Goal: Task Accomplishment & Management: Manage account settings

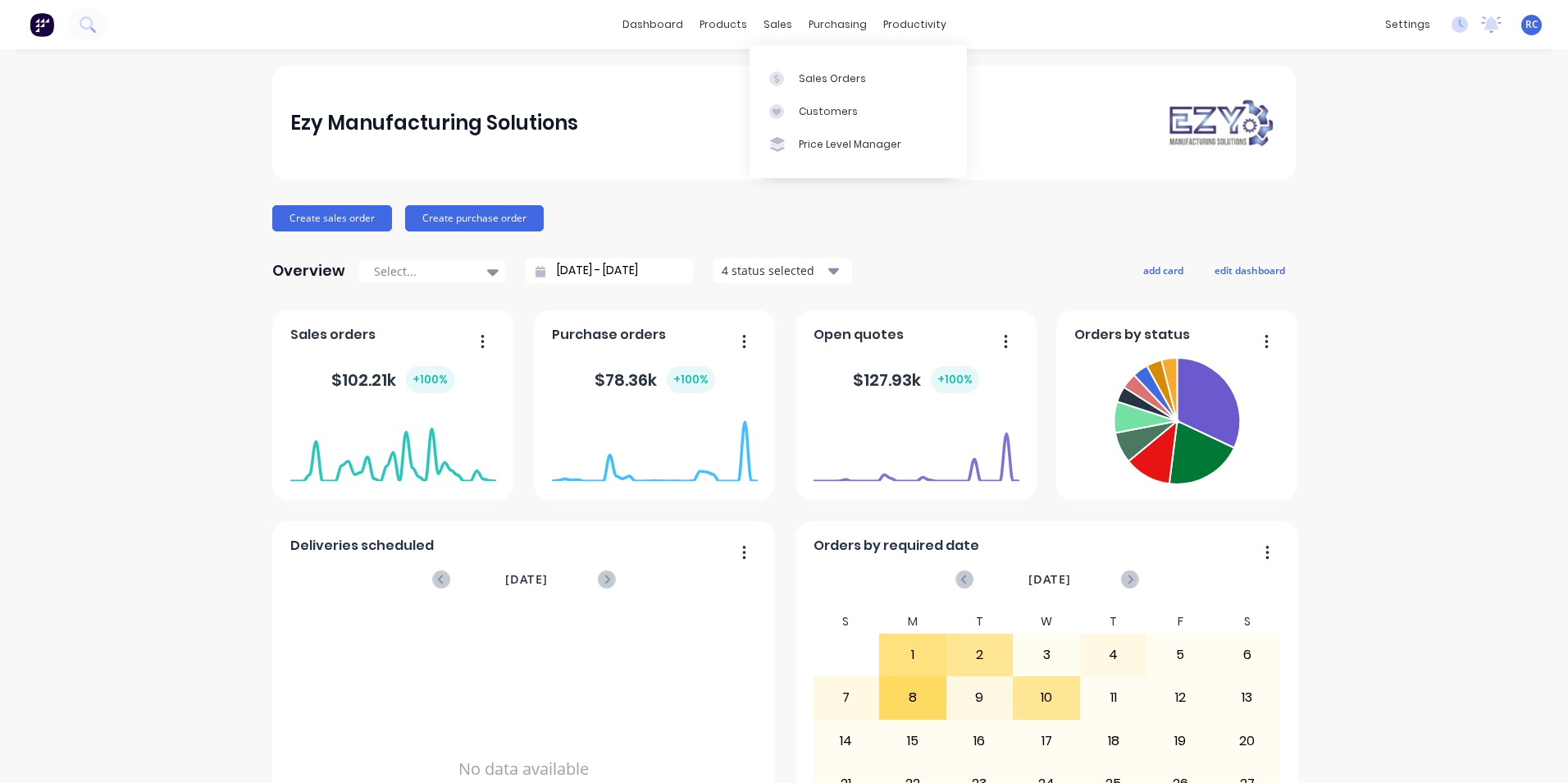
click at [826, 82] on div "Sales Orders" at bounding box center [833, 78] width 67 height 15
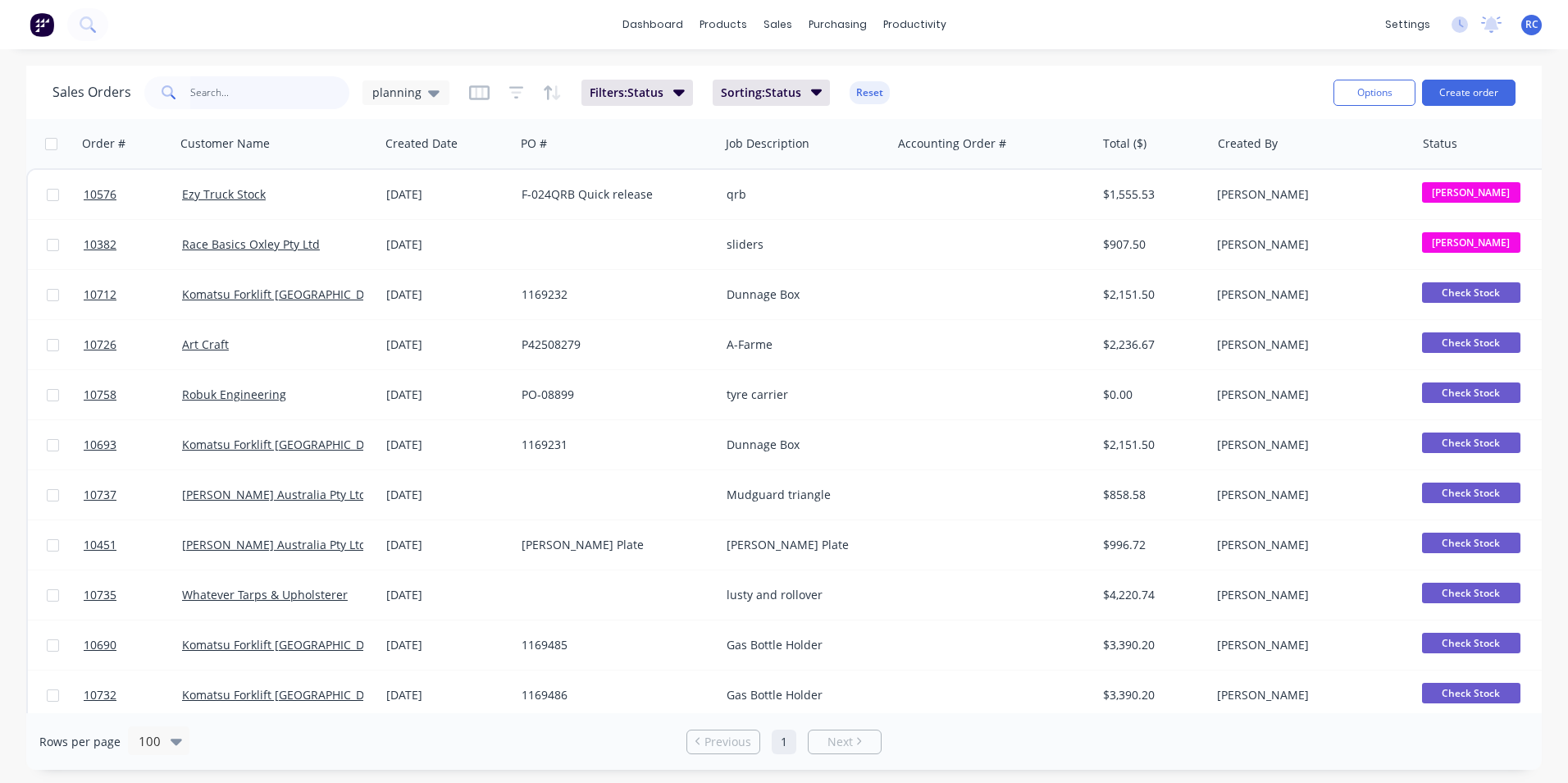
click at [246, 104] on input "text" at bounding box center [270, 93] width 160 height 33
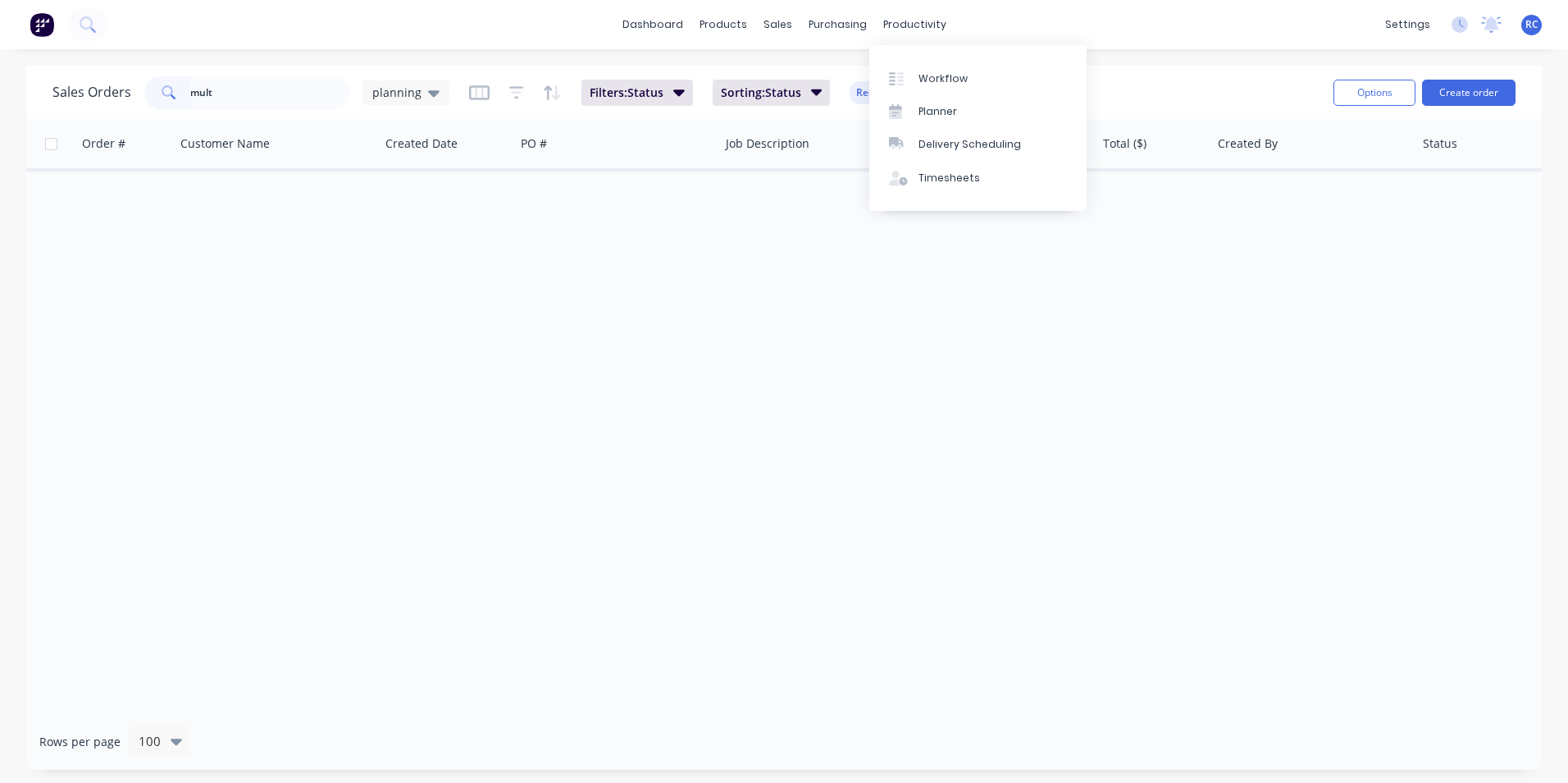
drag, startPoint x: 1028, startPoint y: 25, endPoint x: 1556, endPoint y: 130, distance: 538.3
click at [1039, 26] on div "dashboard products sales purchasing productivity dashboard products Product Cat…" at bounding box center [784, 25] width 1568 height 49
click at [223, 98] on input "mult" at bounding box center [270, 93] width 160 height 33
click at [400, 88] on span "planning" at bounding box center [397, 92] width 49 height 17
click at [414, 294] on button "all jobs" at bounding box center [461, 298] width 187 height 19
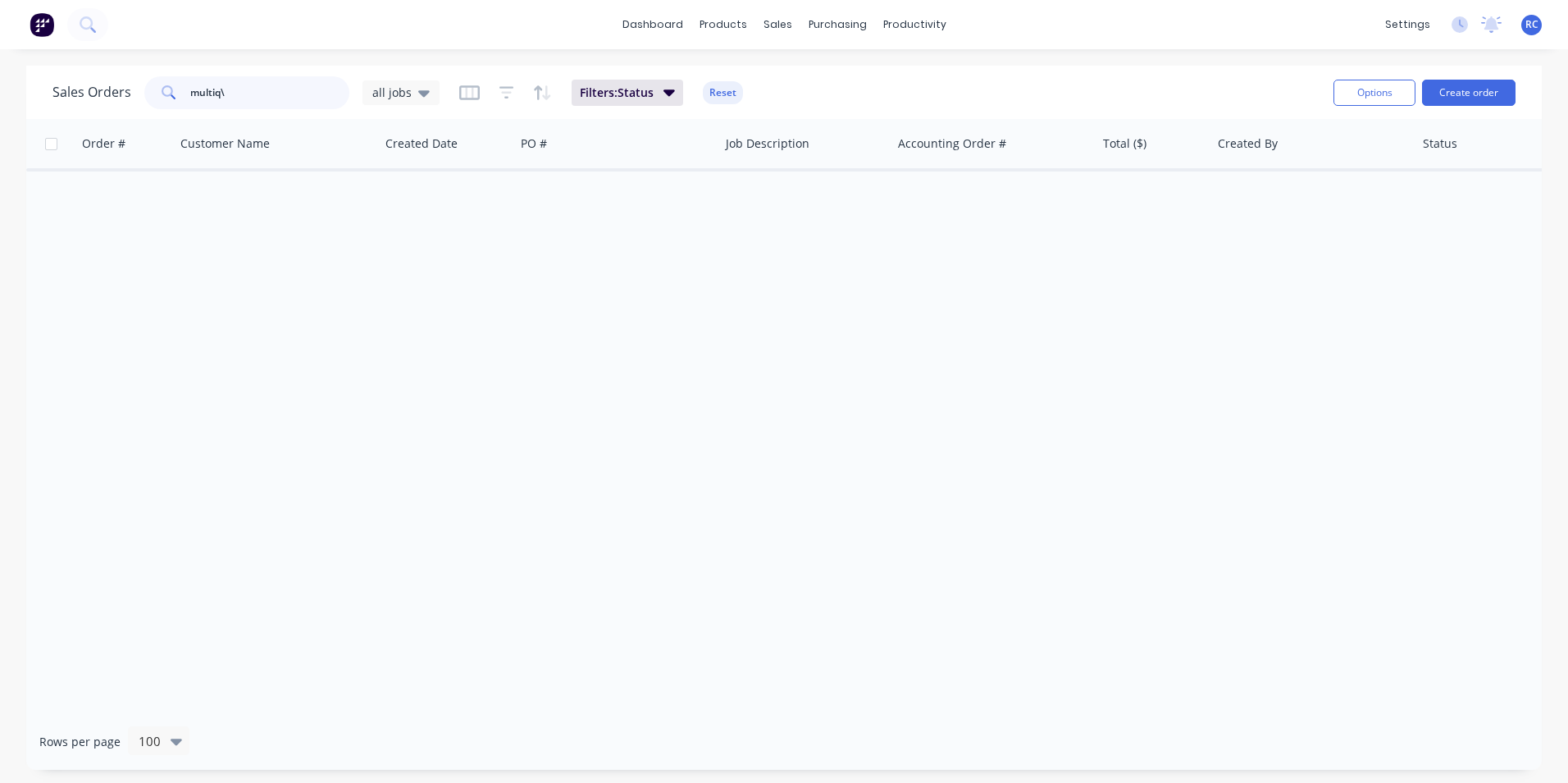
click at [252, 82] on input "multiq\" at bounding box center [270, 93] width 160 height 33
type input "multiq"
click at [222, 194] on link "Multiquip" at bounding box center [209, 194] width 55 height 15
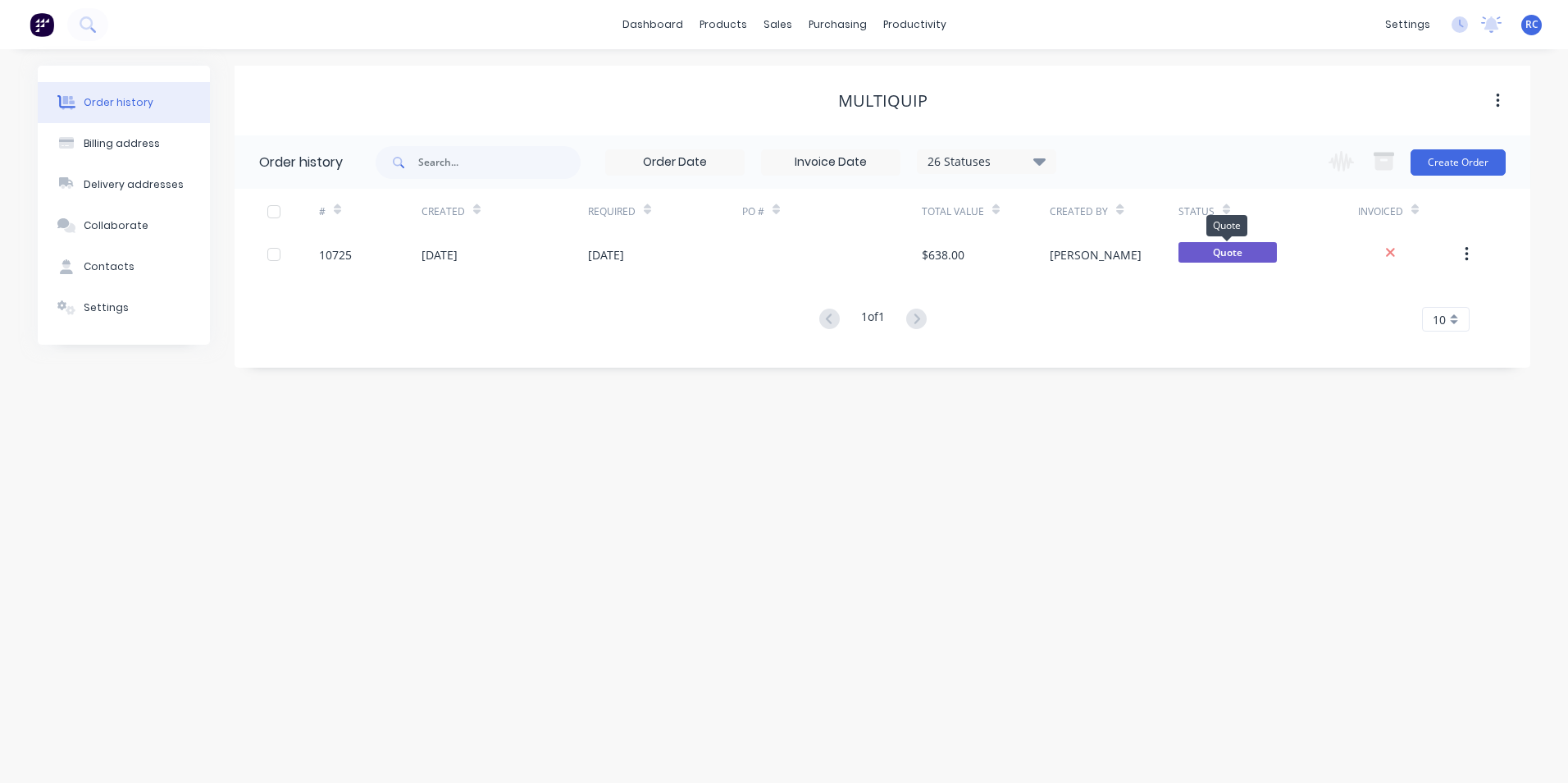
click at [1243, 256] on span "Quote" at bounding box center [1228, 252] width 98 height 21
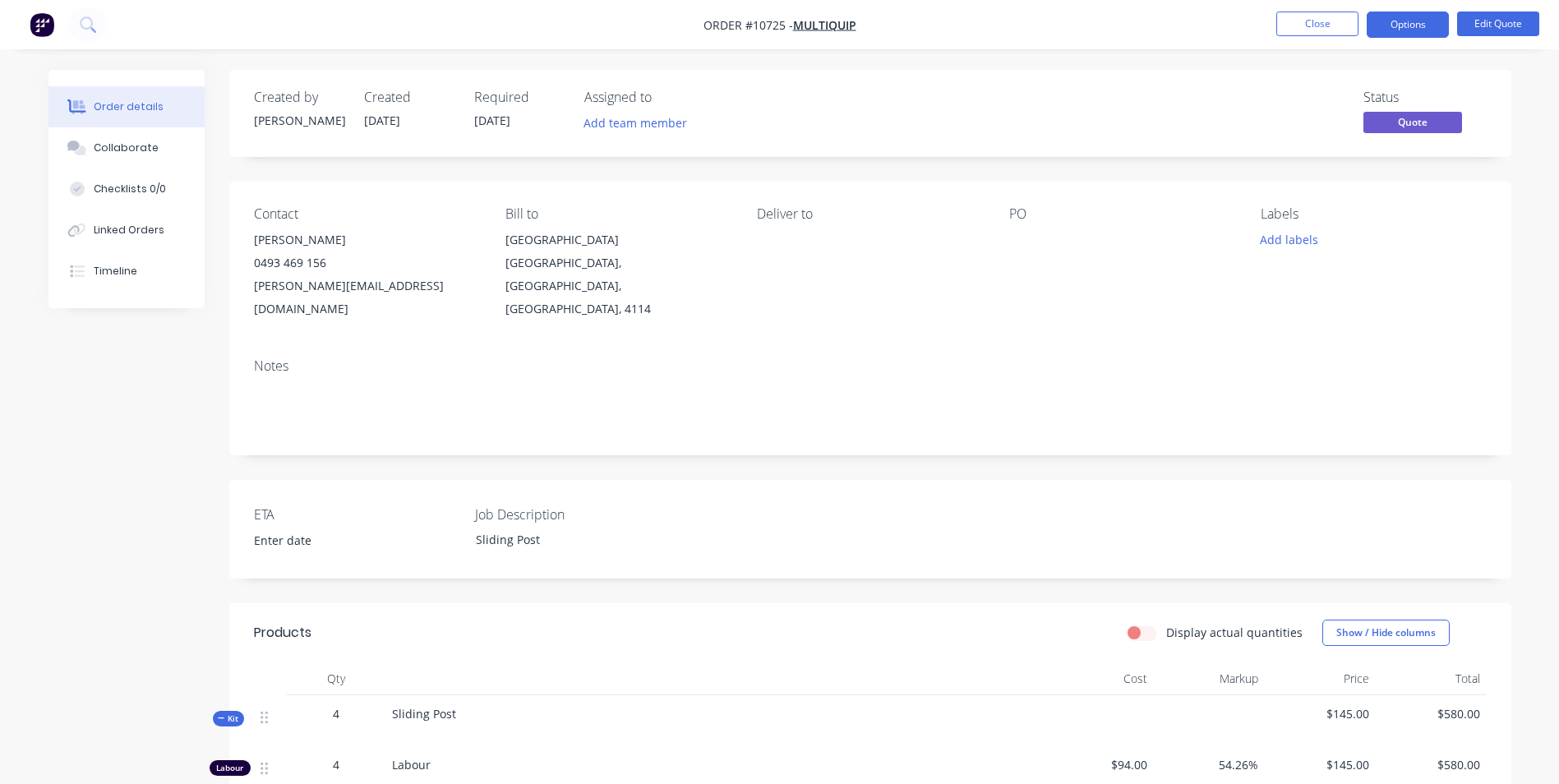
click at [1421, 31] on button "Options" at bounding box center [1407, 25] width 82 height 26
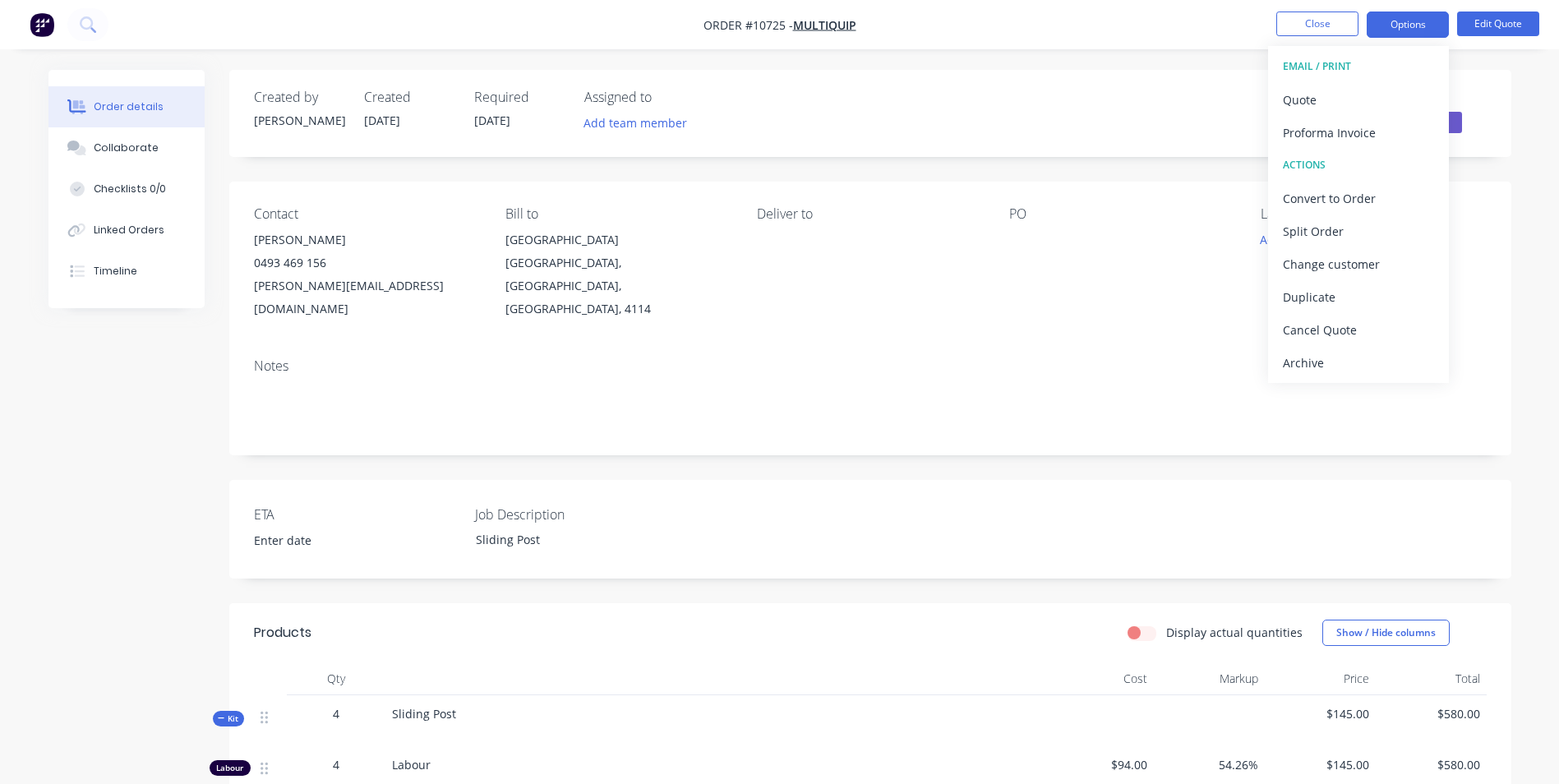
click at [1338, 189] on div "Convert to Order" at bounding box center [1358, 199] width 151 height 24
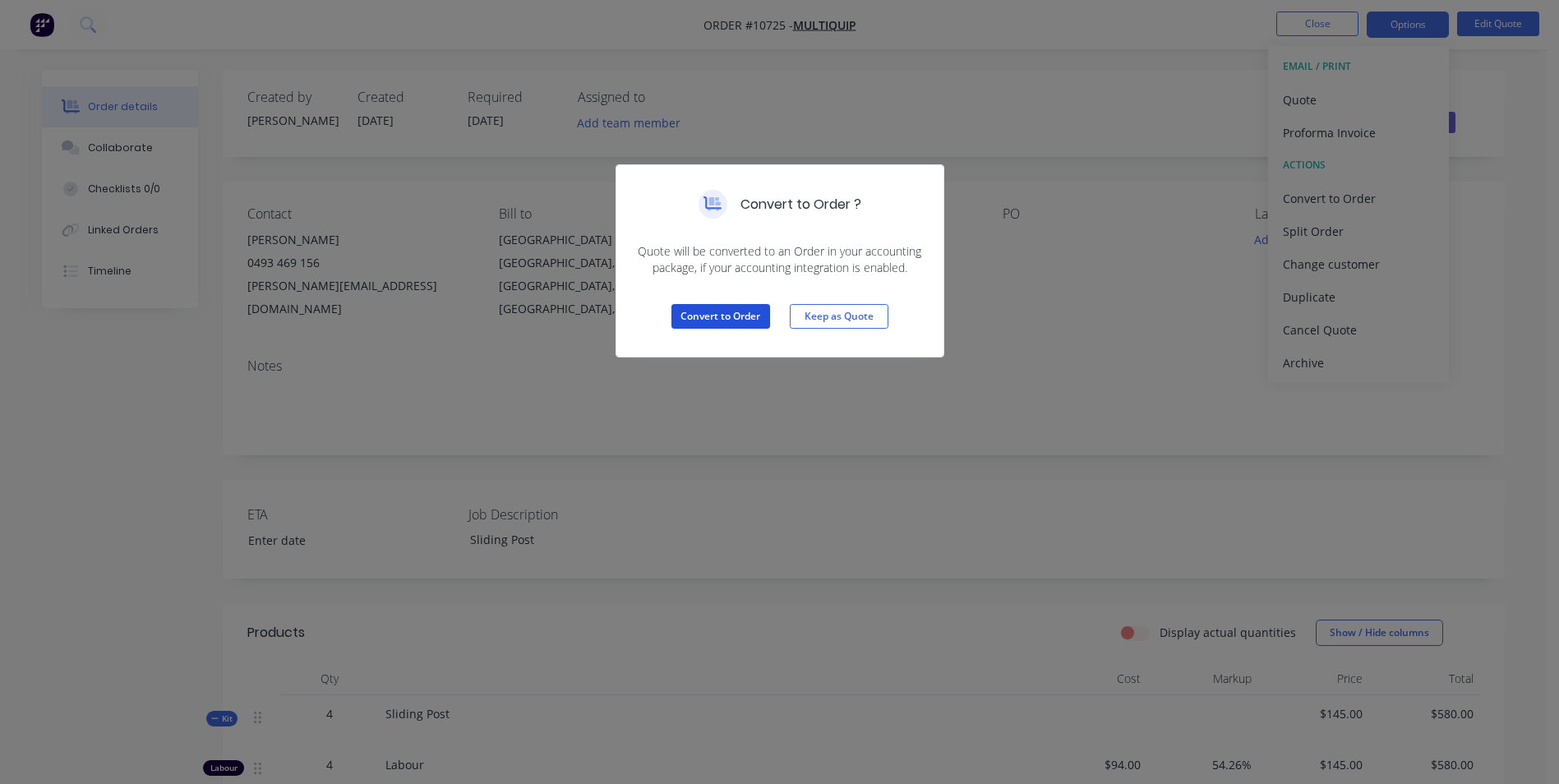
click at [750, 321] on button "Convert to Order" at bounding box center [720, 316] width 98 height 25
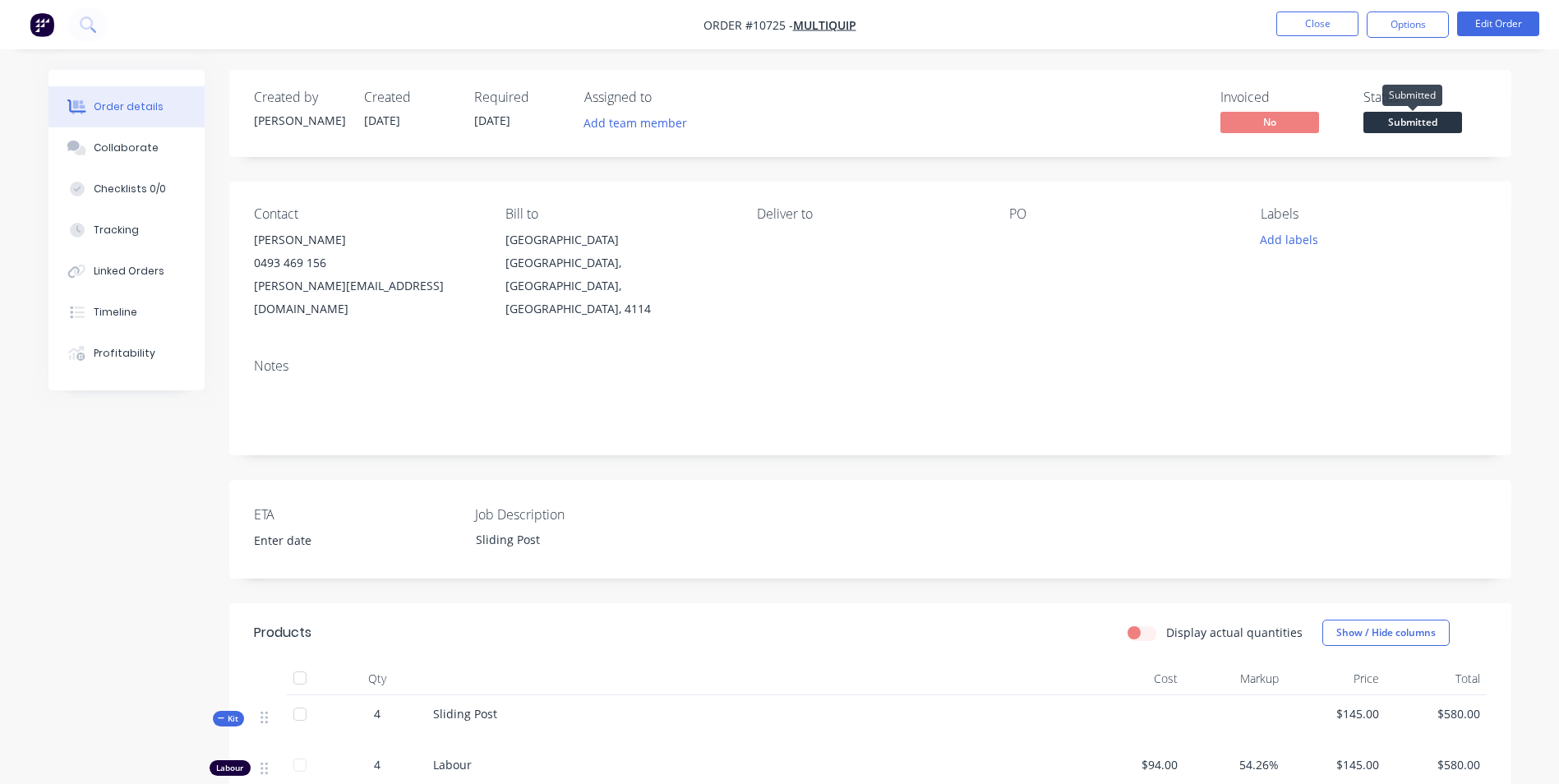
click at [1409, 123] on span "Submitted" at bounding box center [1412, 122] width 98 height 21
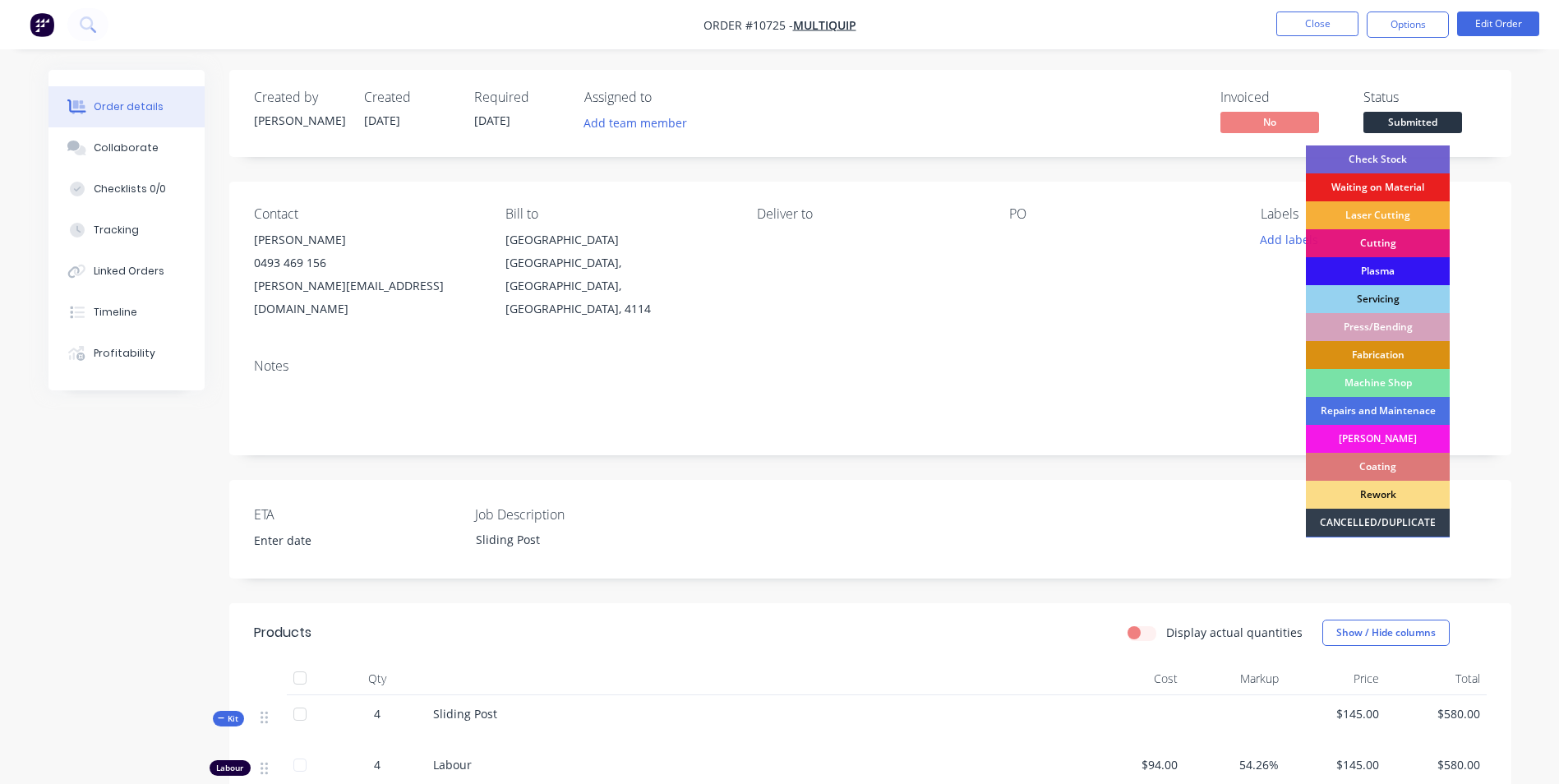
click at [1412, 157] on div "Check Stock" at bounding box center [1378, 159] width 144 height 28
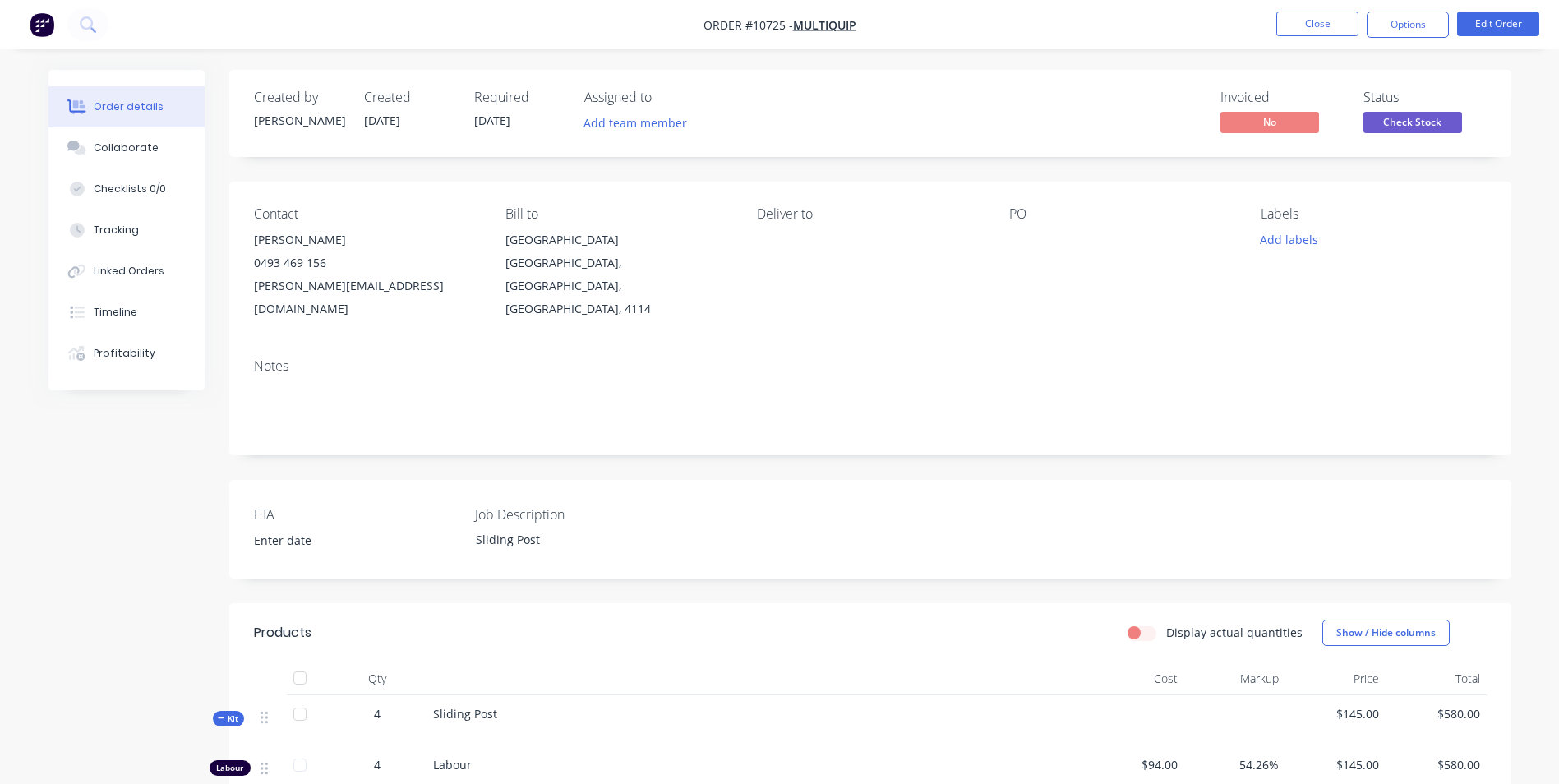
click at [1389, 13] on button "Options" at bounding box center [1407, 25] width 82 height 26
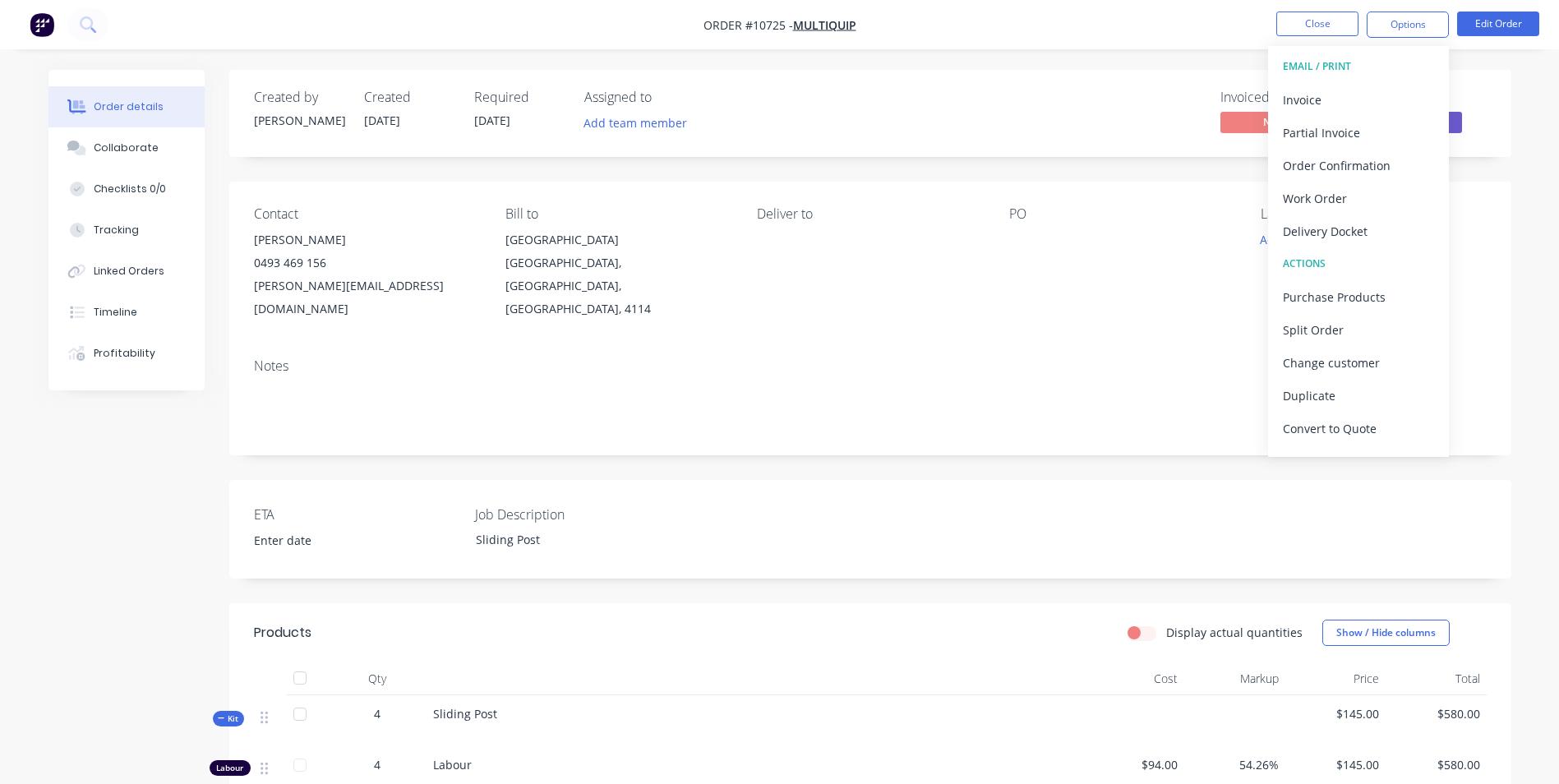
click at [1340, 204] on div "Work Order" at bounding box center [1358, 199] width 151 height 24
click at [1326, 19] on button "Close" at bounding box center [1317, 24] width 82 height 25
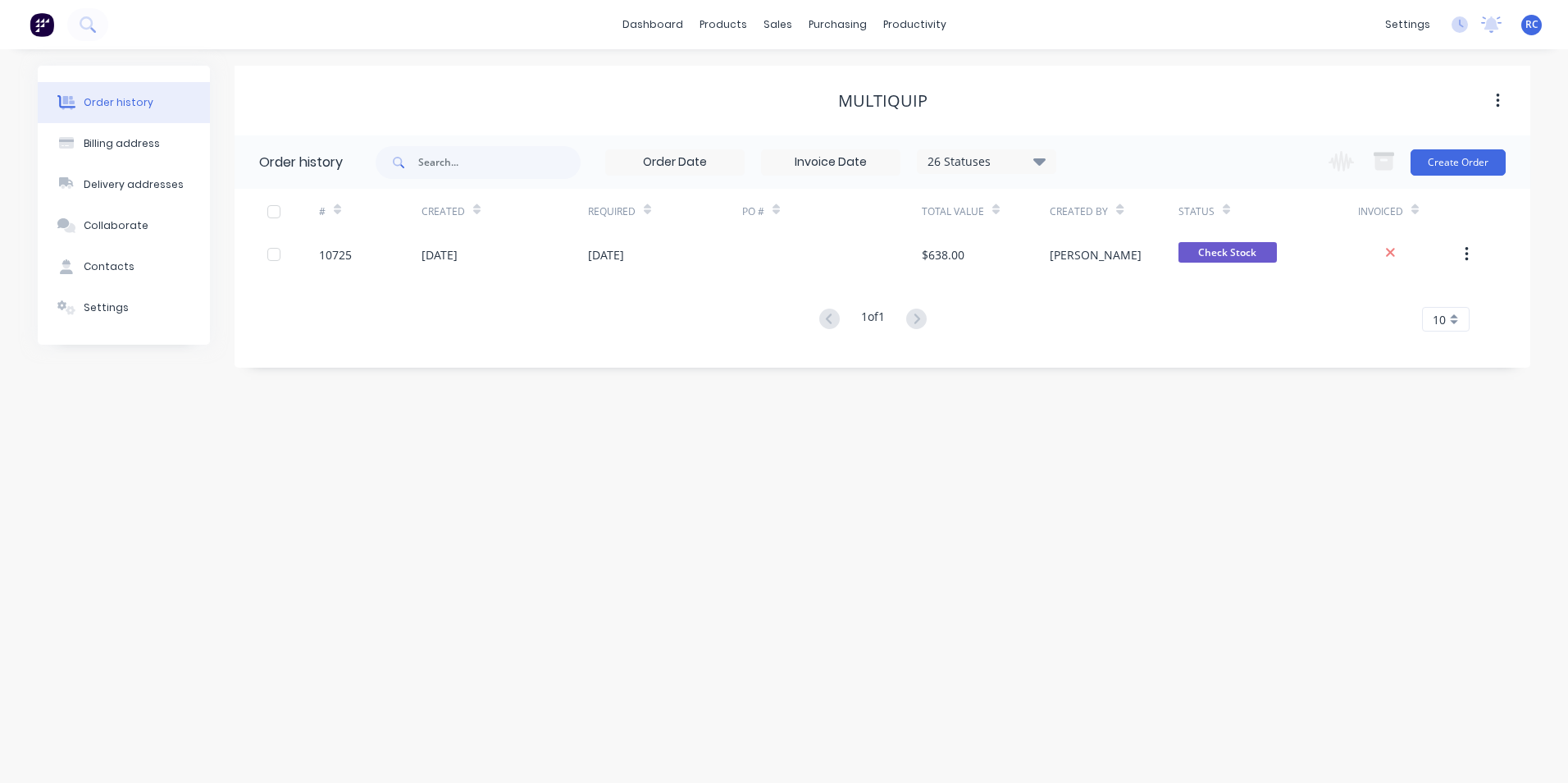
click at [607, 255] on div "[DATE]" at bounding box center [606, 255] width 36 height 17
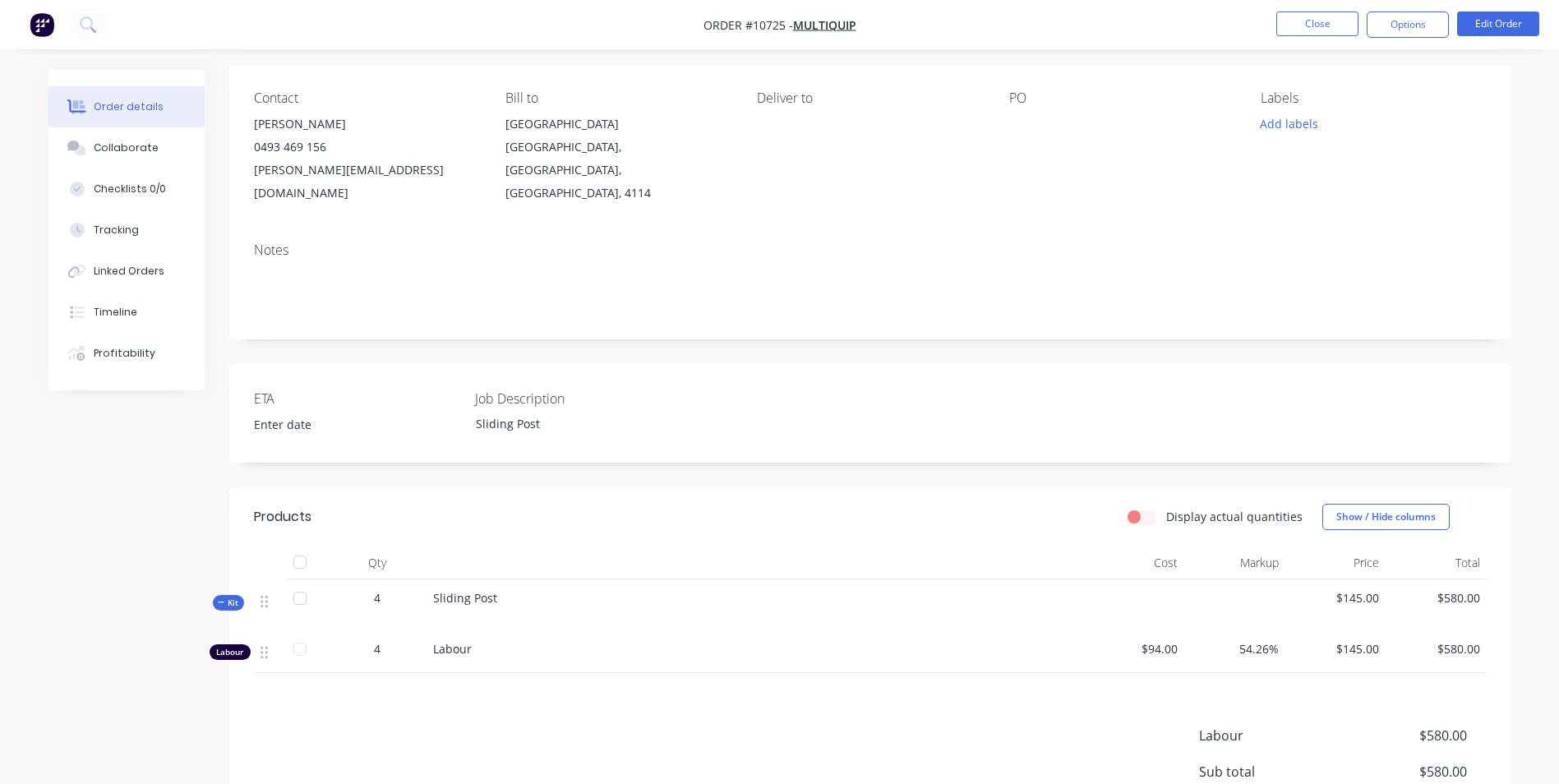
scroll to position [274, 0]
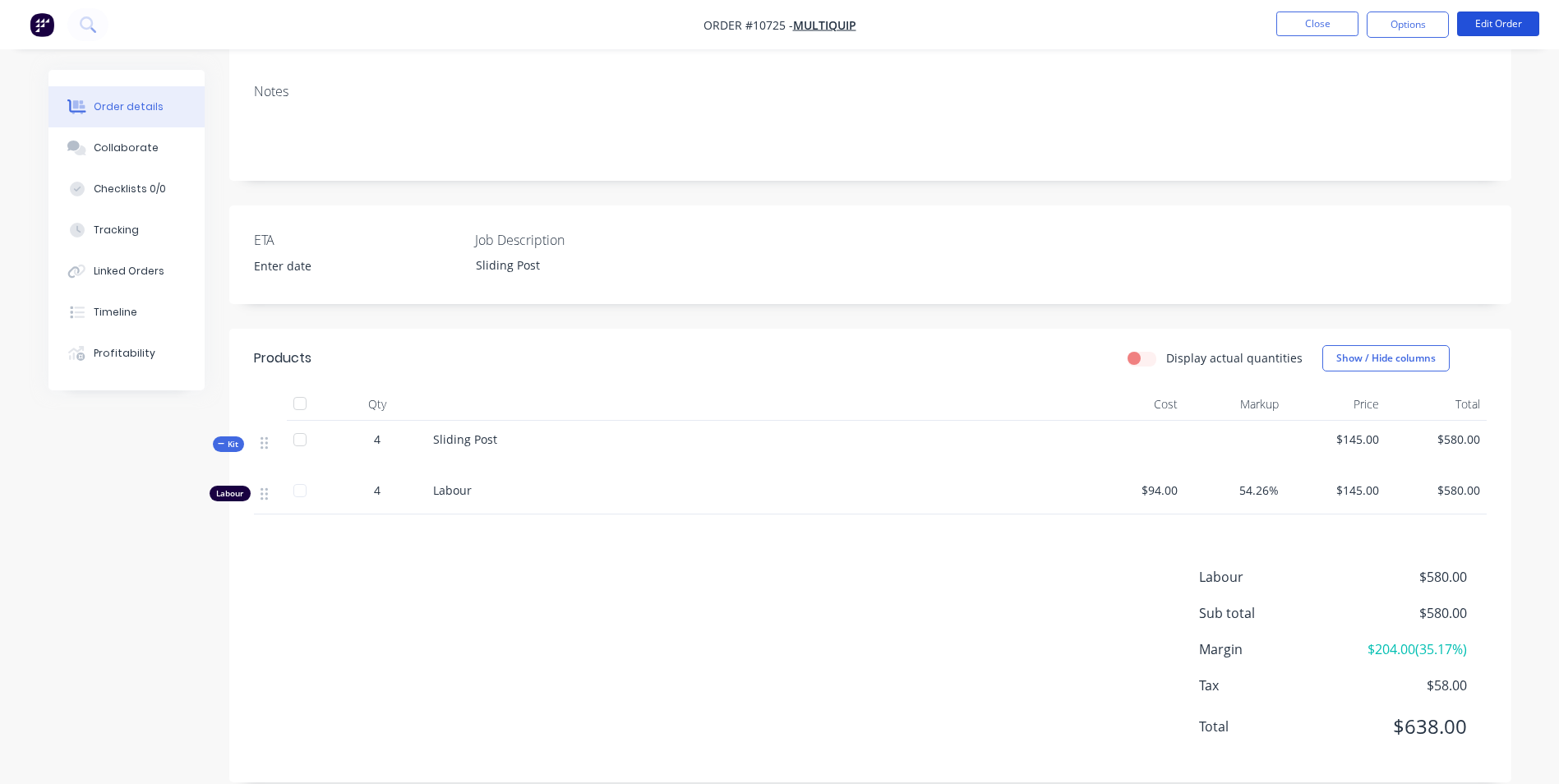
click at [1514, 14] on button "Edit Order" at bounding box center [1498, 24] width 82 height 25
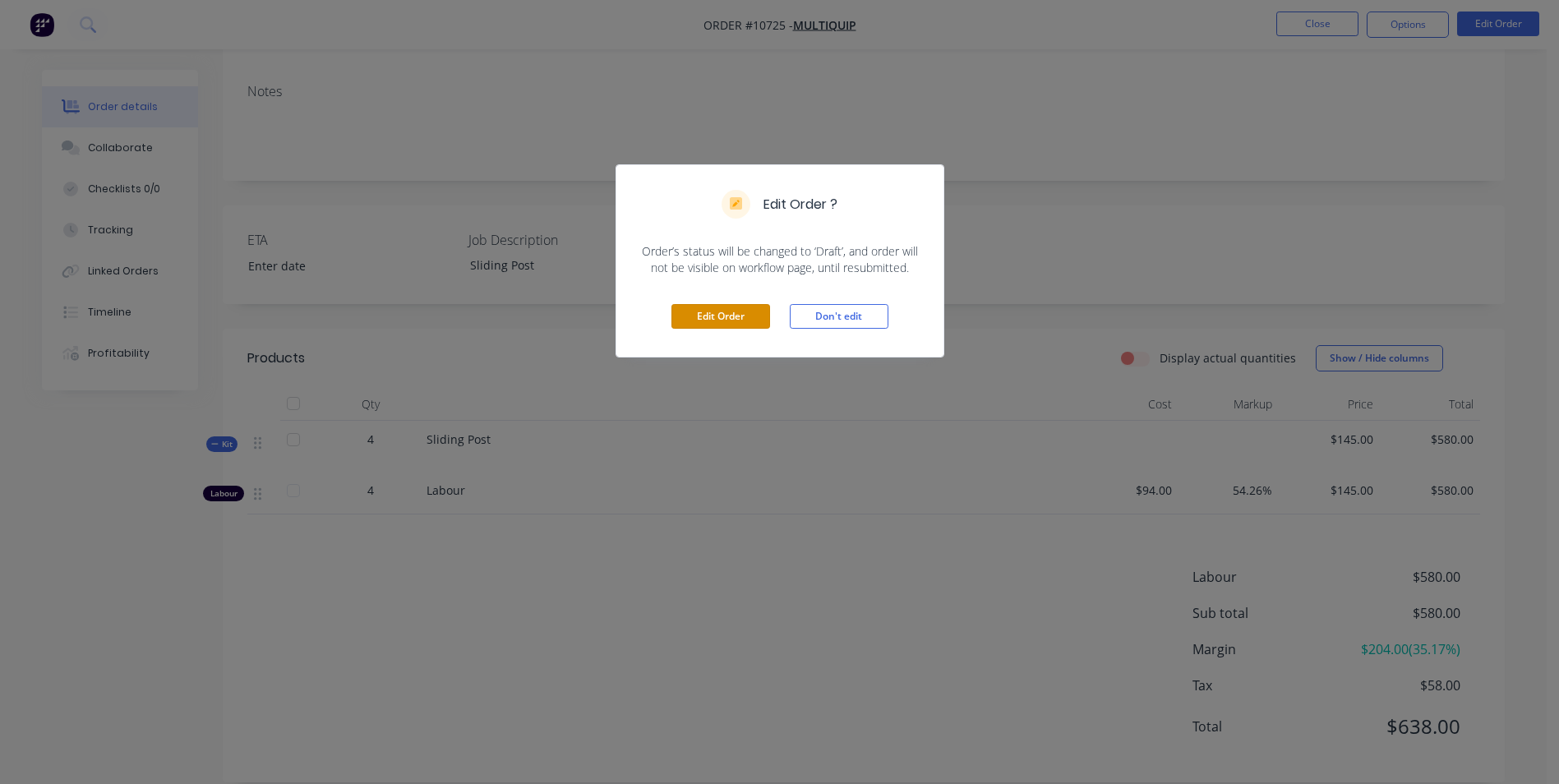
click at [722, 323] on button "Edit Order" at bounding box center [720, 316] width 98 height 25
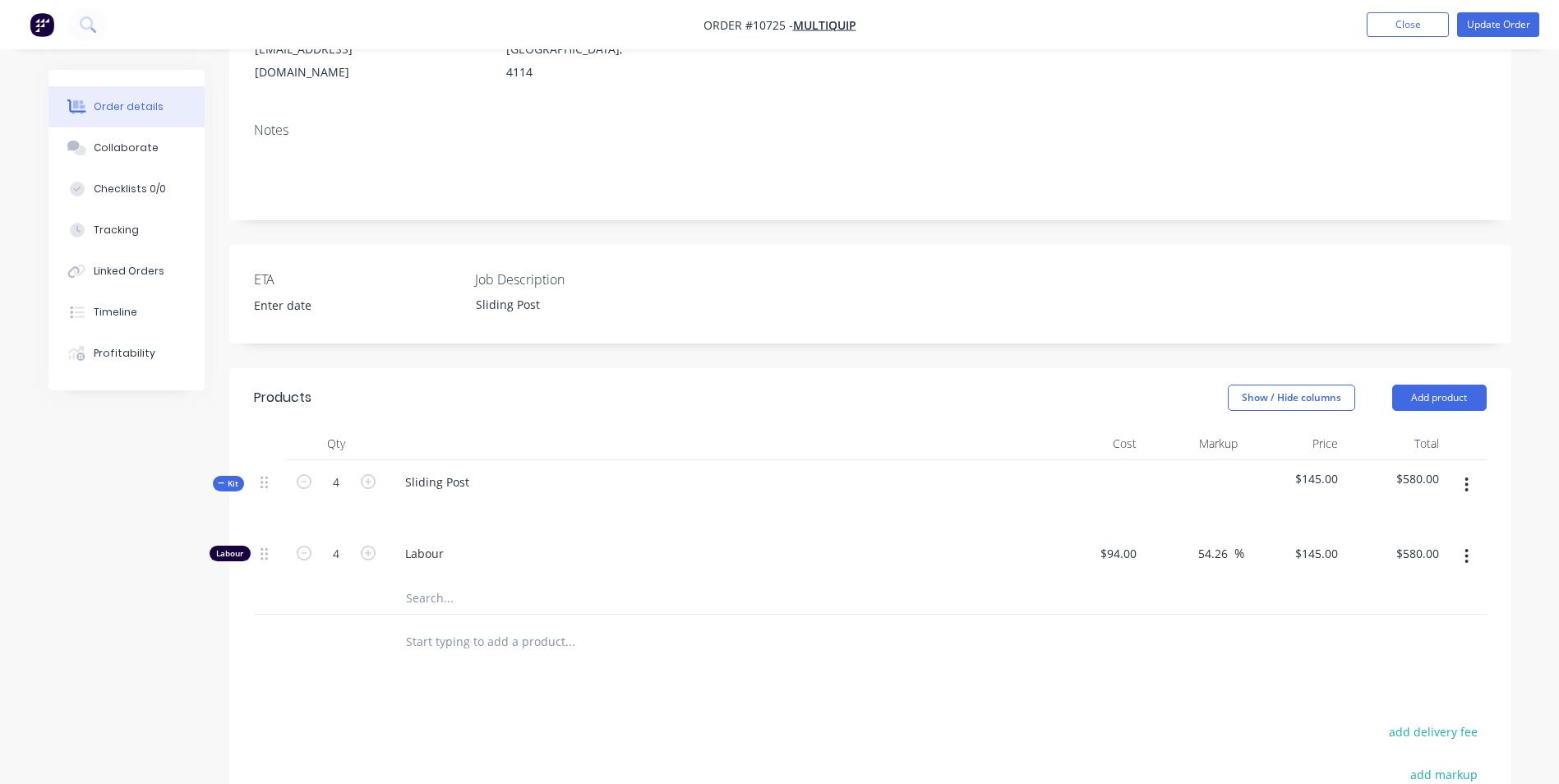
scroll to position [329, 0]
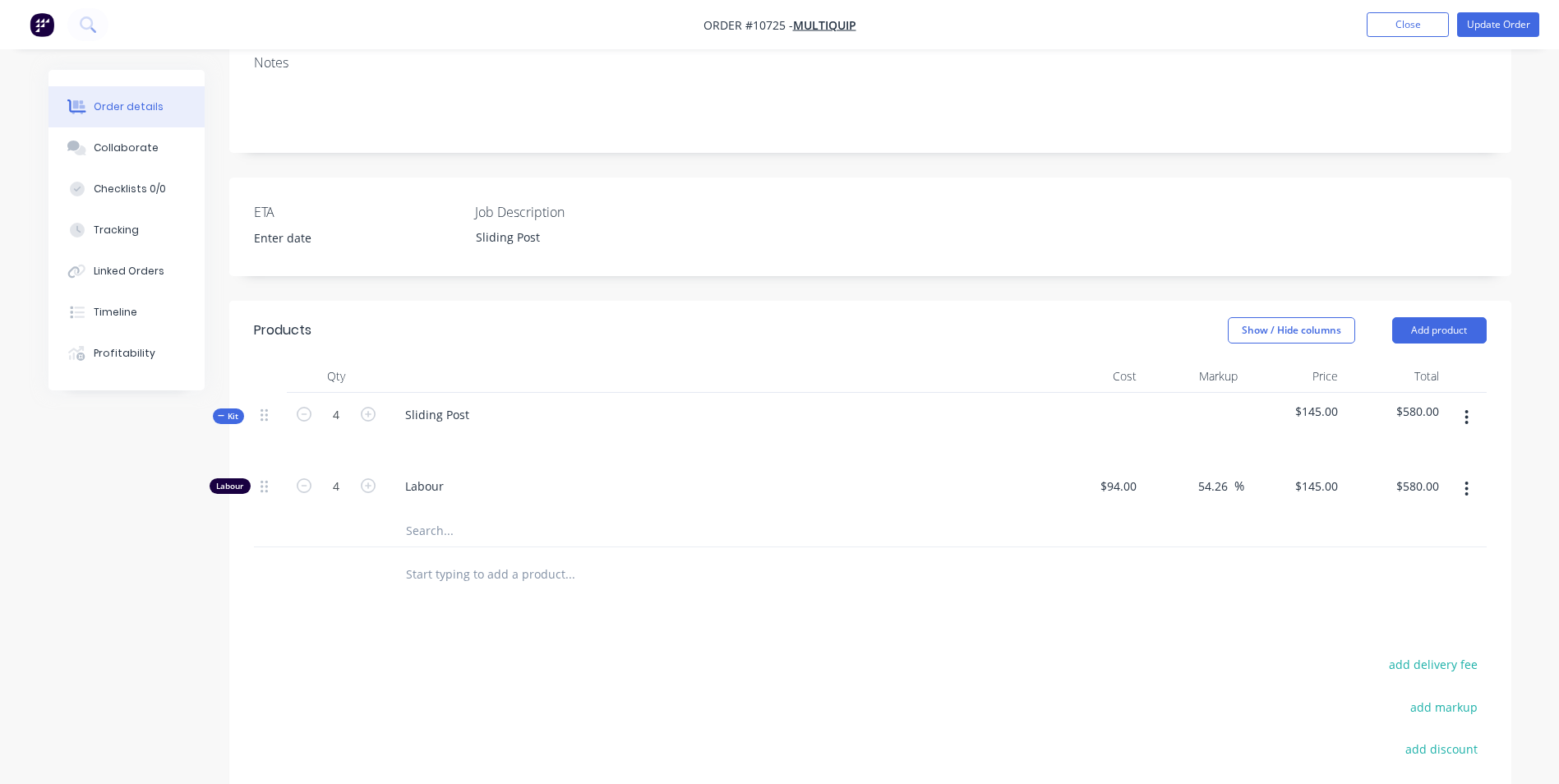
click at [1455, 402] on button "button" at bounding box center [1466, 417] width 38 height 29
click at [415, 514] on input "text" at bounding box center [569, 530] width 329 height 33
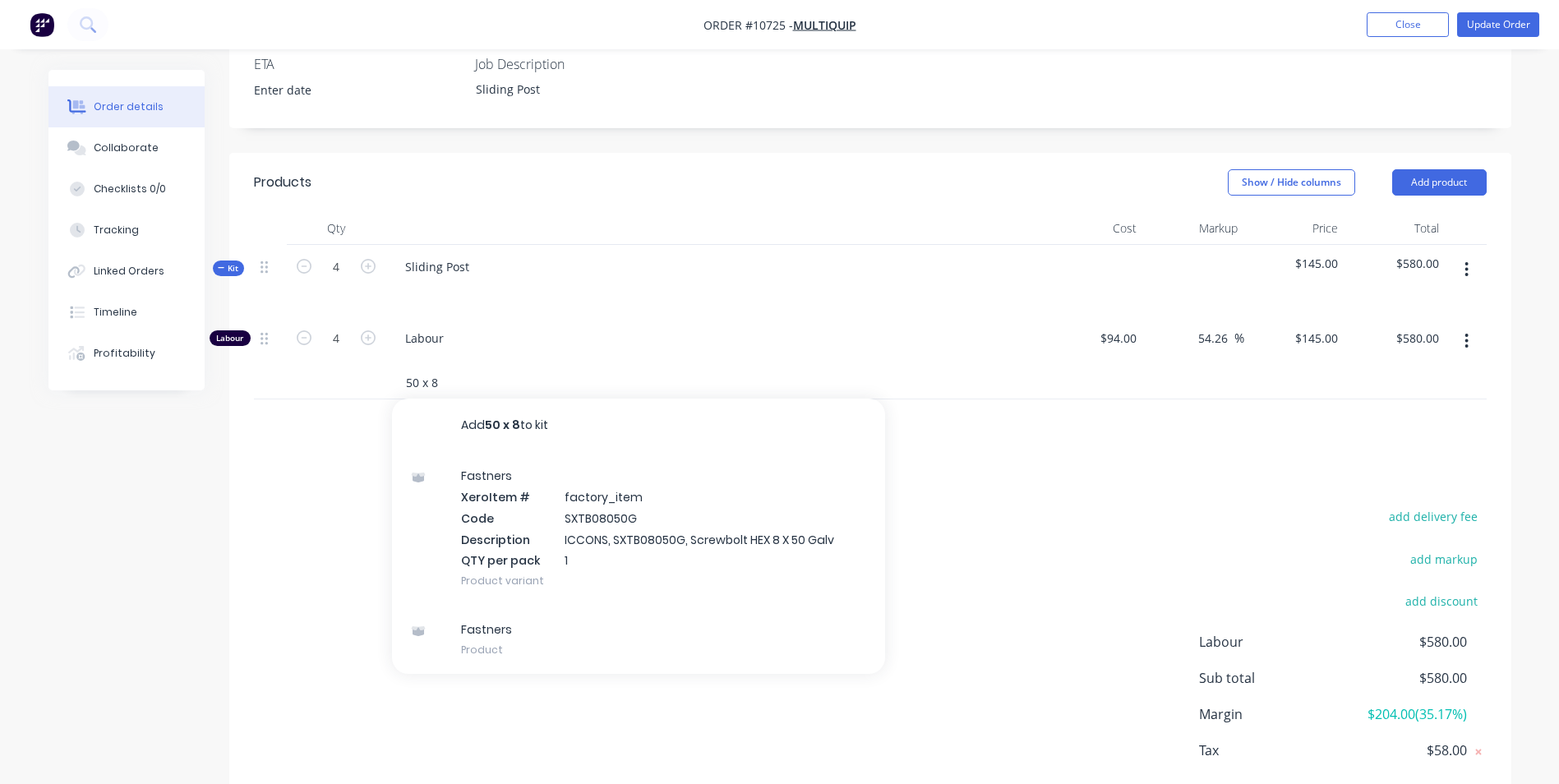
scroll to position [493, 0]
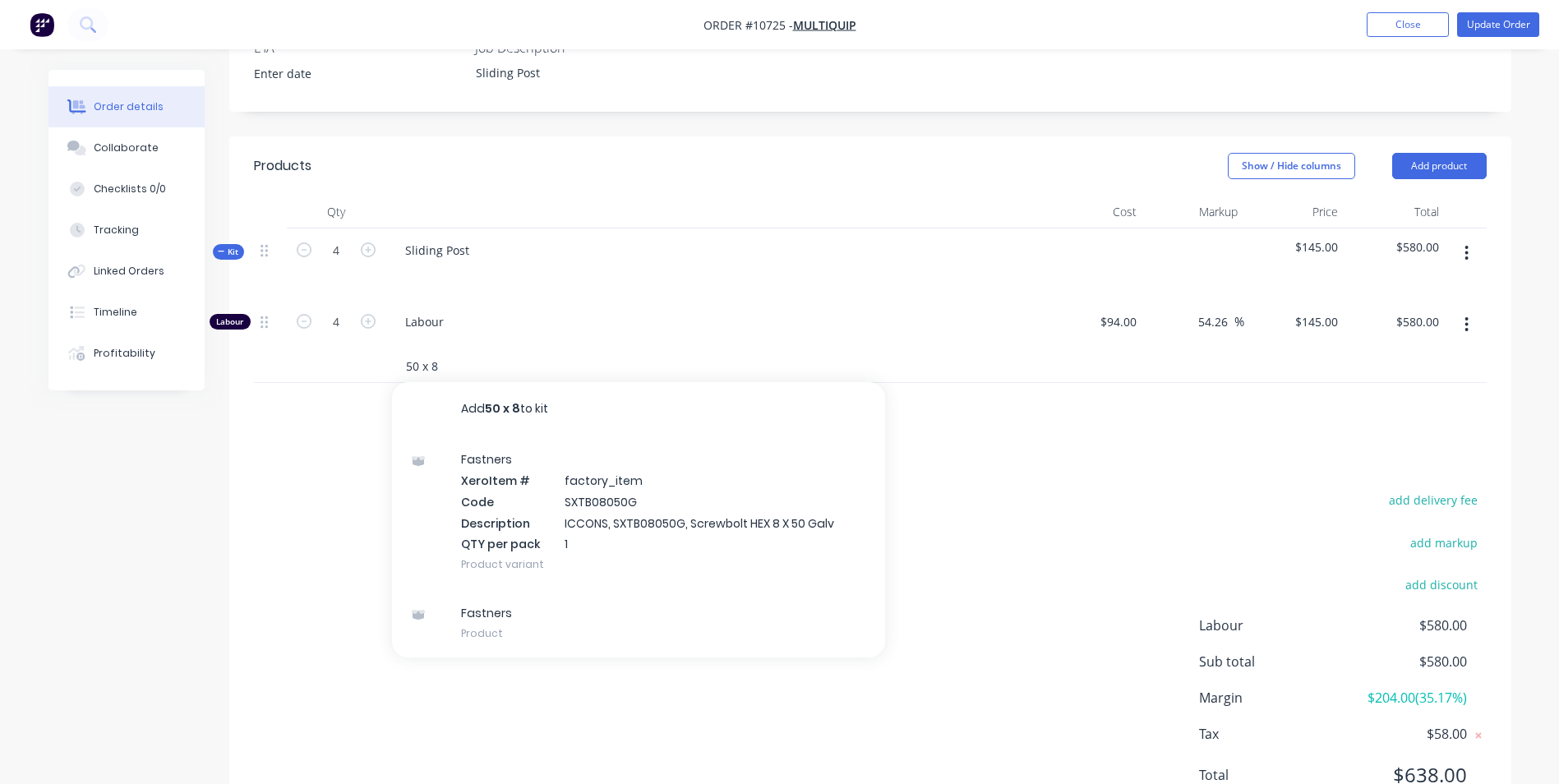
click at [419, 349] on input "50 x 8" at bounding box center [569, 365] width 329 height 33
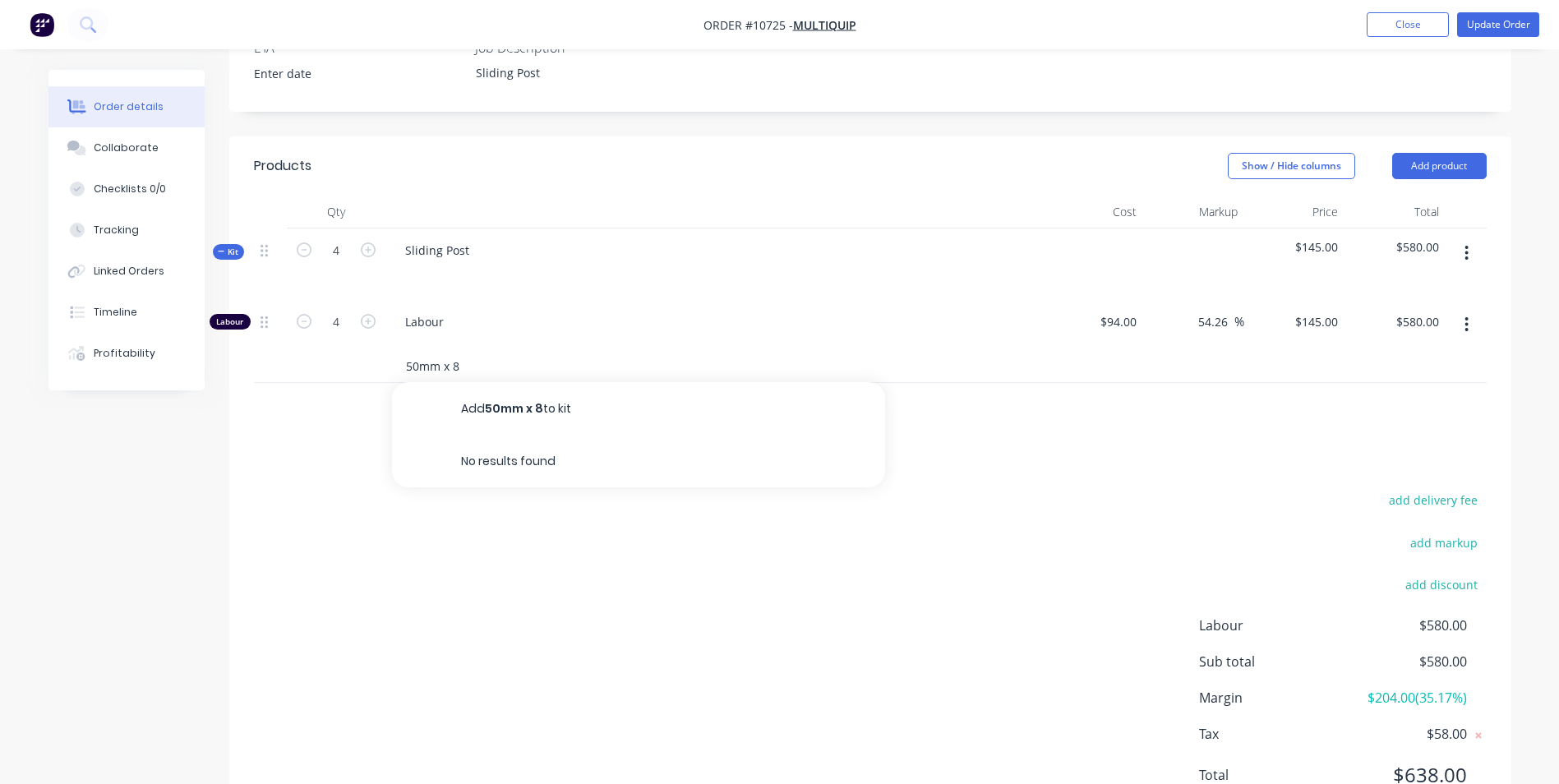
type input "50mm x 8"
click at [548, 382] on button "Add 50mm x 8 to kit" at bounding box center [637, 409] width 493 height 53
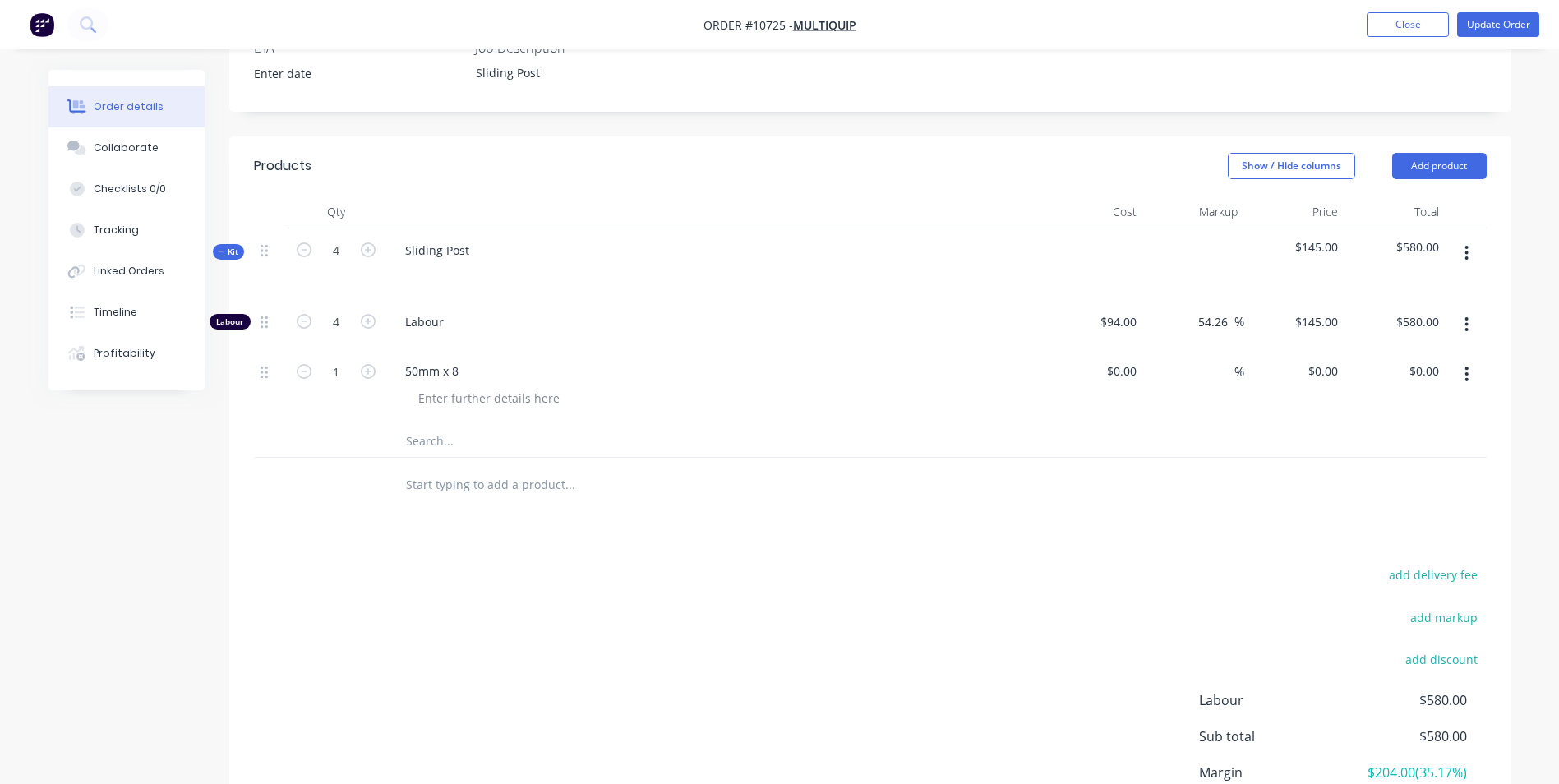
click at [1462, 239] on button "button" at bounding box center [1466, 253] width 38 height 29
click at [1423, 284] on div "Add product to kit" at bounding box center [1408, 296] width 127 height 24
click at [1407, 350] on div "Product catalogue" at bounding box center [1408, 361] width 127 height 24
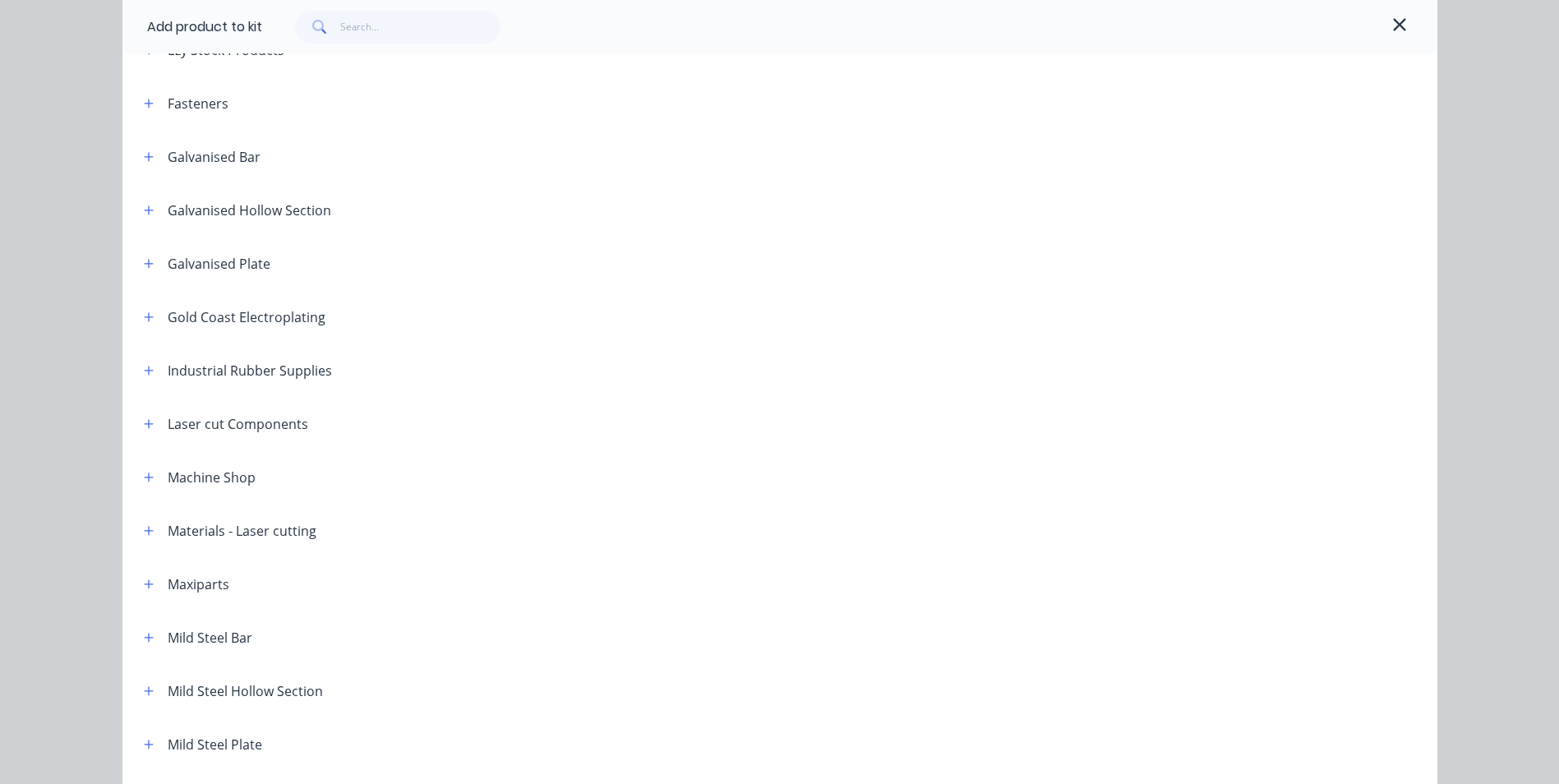
scroll to position [575, 0]
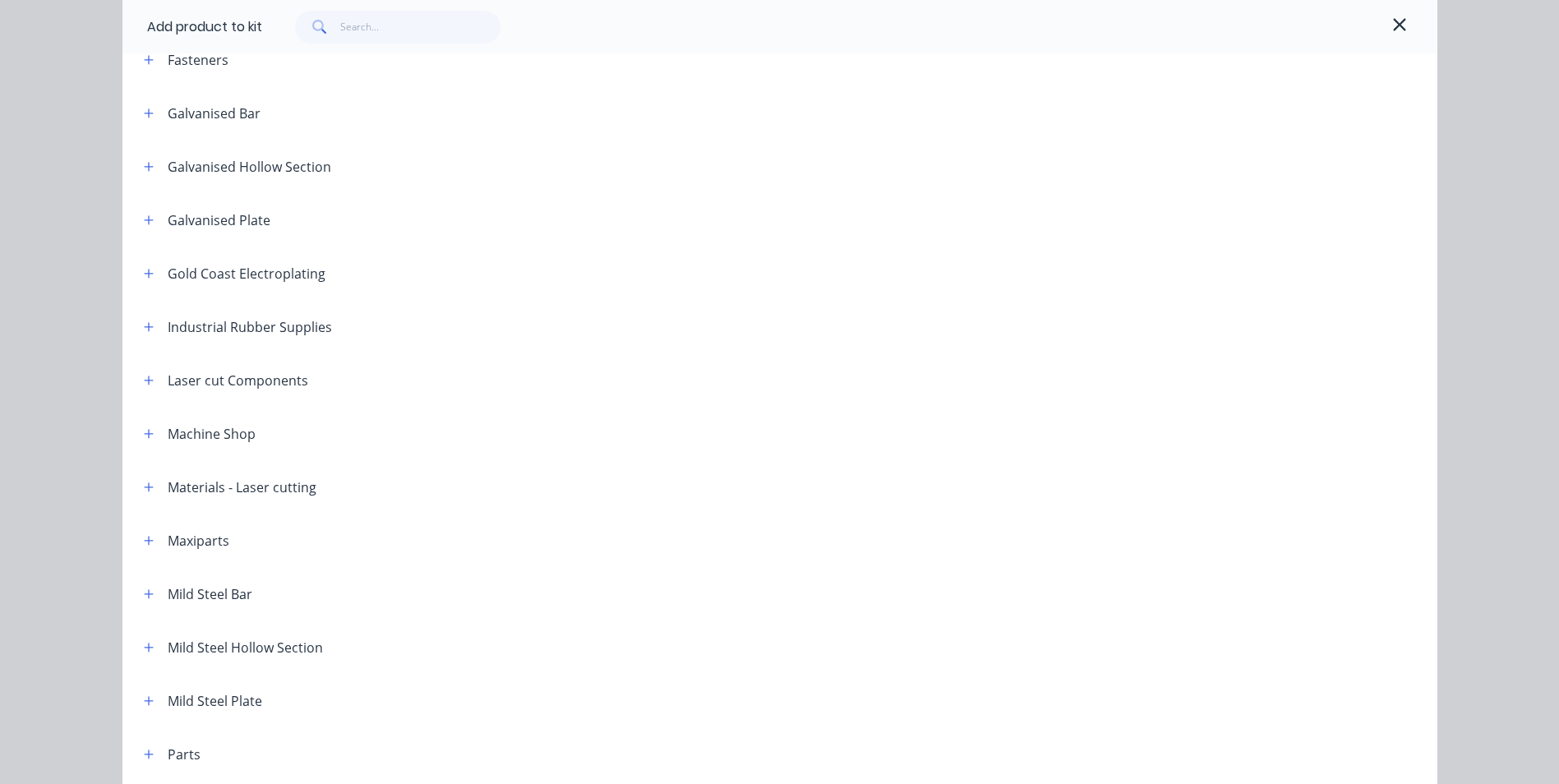
click at [144, 597] on icon "button" at bounding box center [148, 594] width 10 height 12
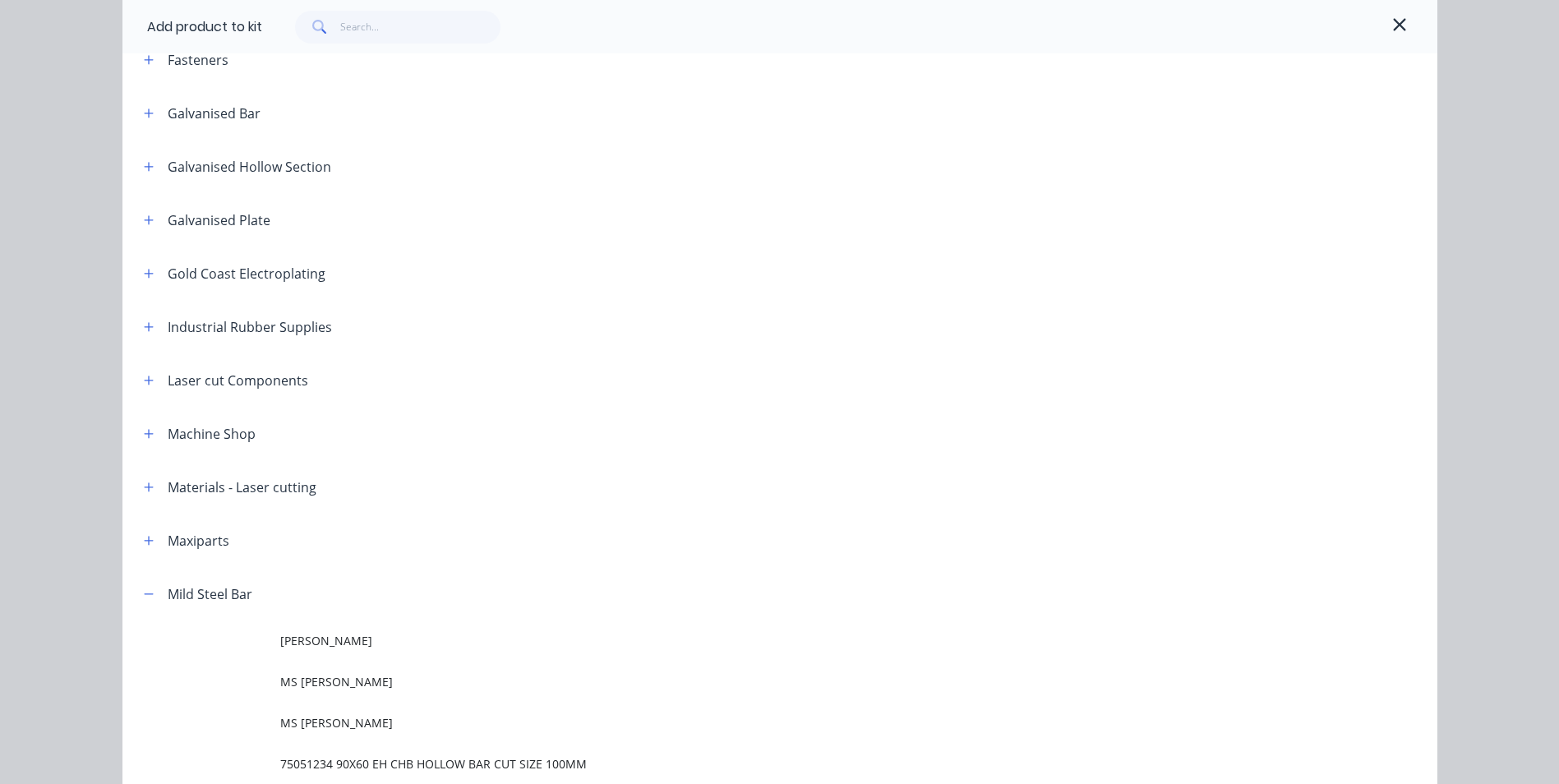
click at [320, 689] on span "MS [PERSON_NAME]" at bounding box center [743, 681] width 925 height 17
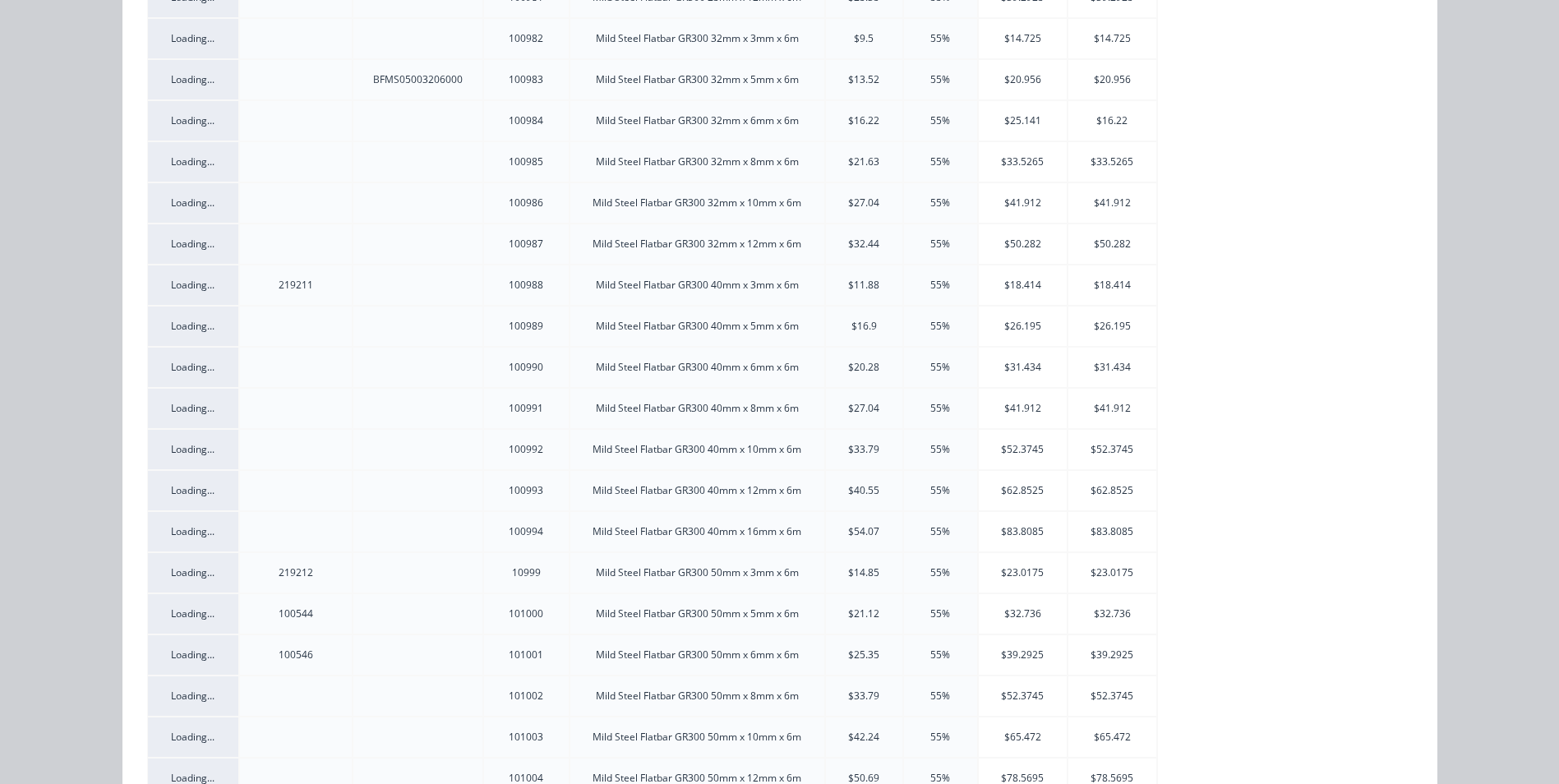
scroll to position [0, 0]
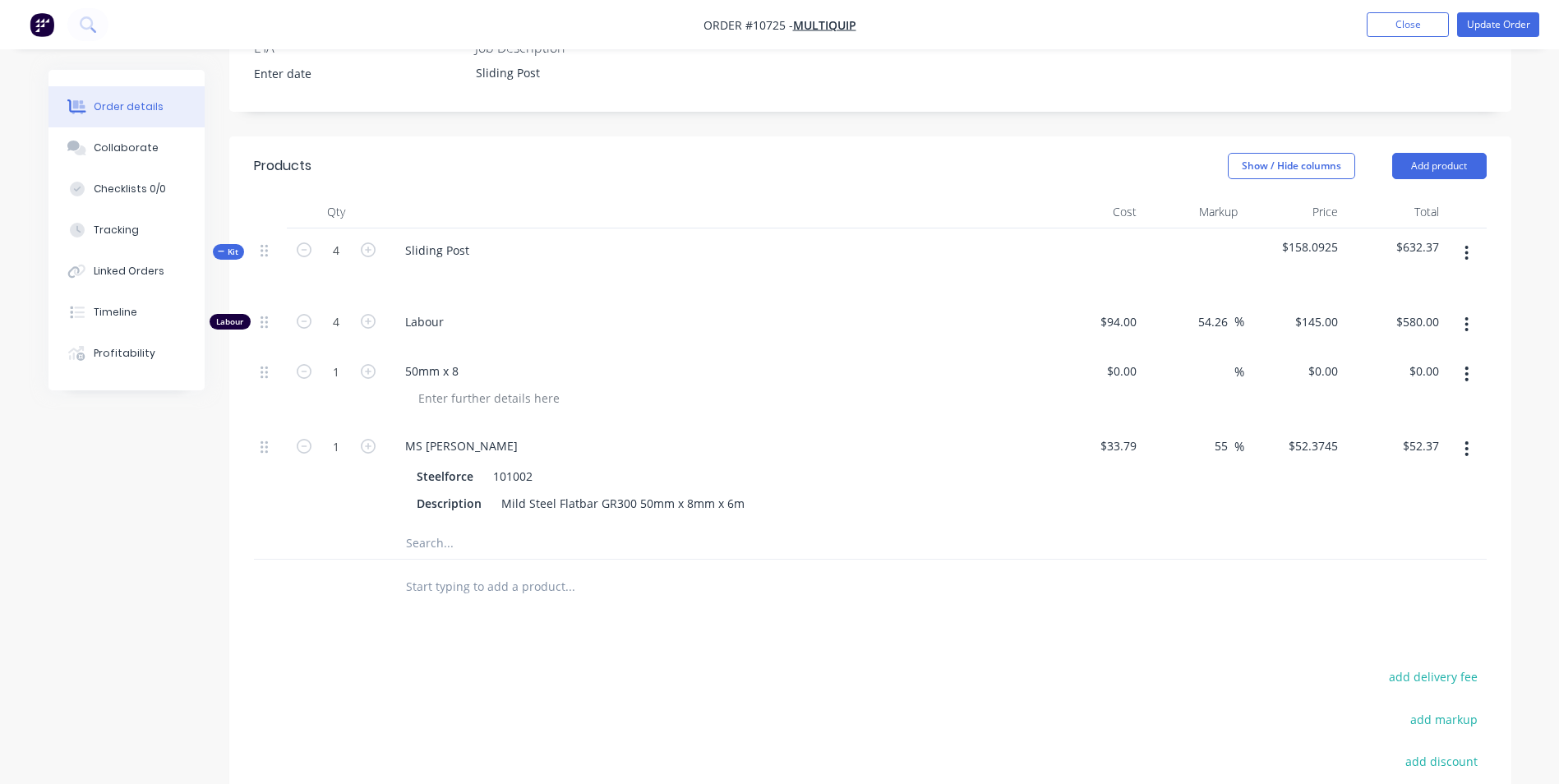
click at [1462, 359] on button "button" at bounding box center [1466, 373] width 38 height 29
click at [1385, 504] on div "Delete" at bounding box center [1408, 515] width 127 height 24
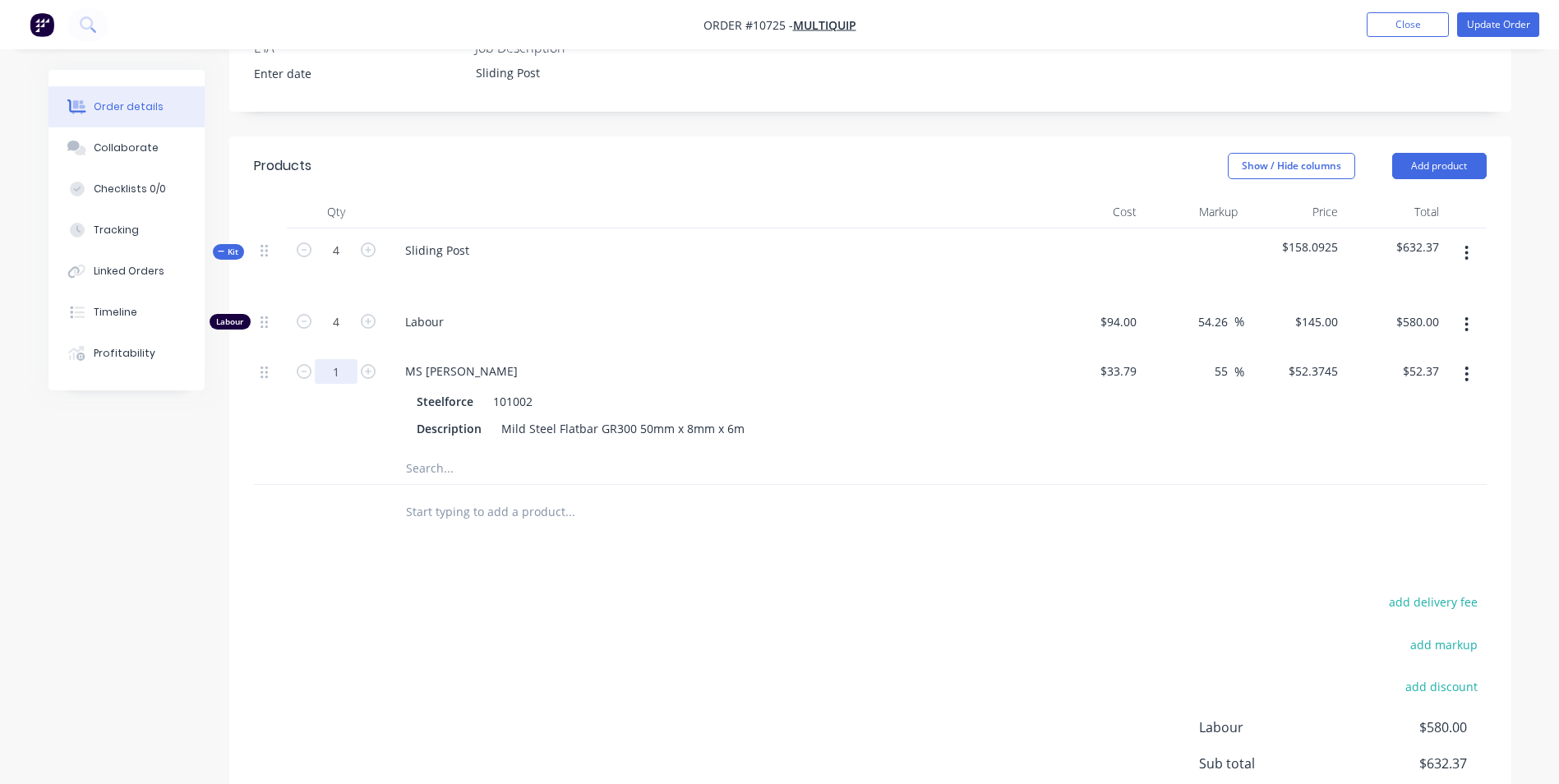
click at [348, 359] on input "1" at bounding box center [336, 371] width 43 height 25
type input "0.023"
type input "$1.20"
click at [1022, 349] on div "MS Flatbar Steelforce 101002 Description Mild Steel Flatbar GR300 50mm x 8mm x …" at bounding box center [714, 400] width 657 height 102
click at [1215, 359] on input "55" at bounding box center [1223, 371] width 21 height 24
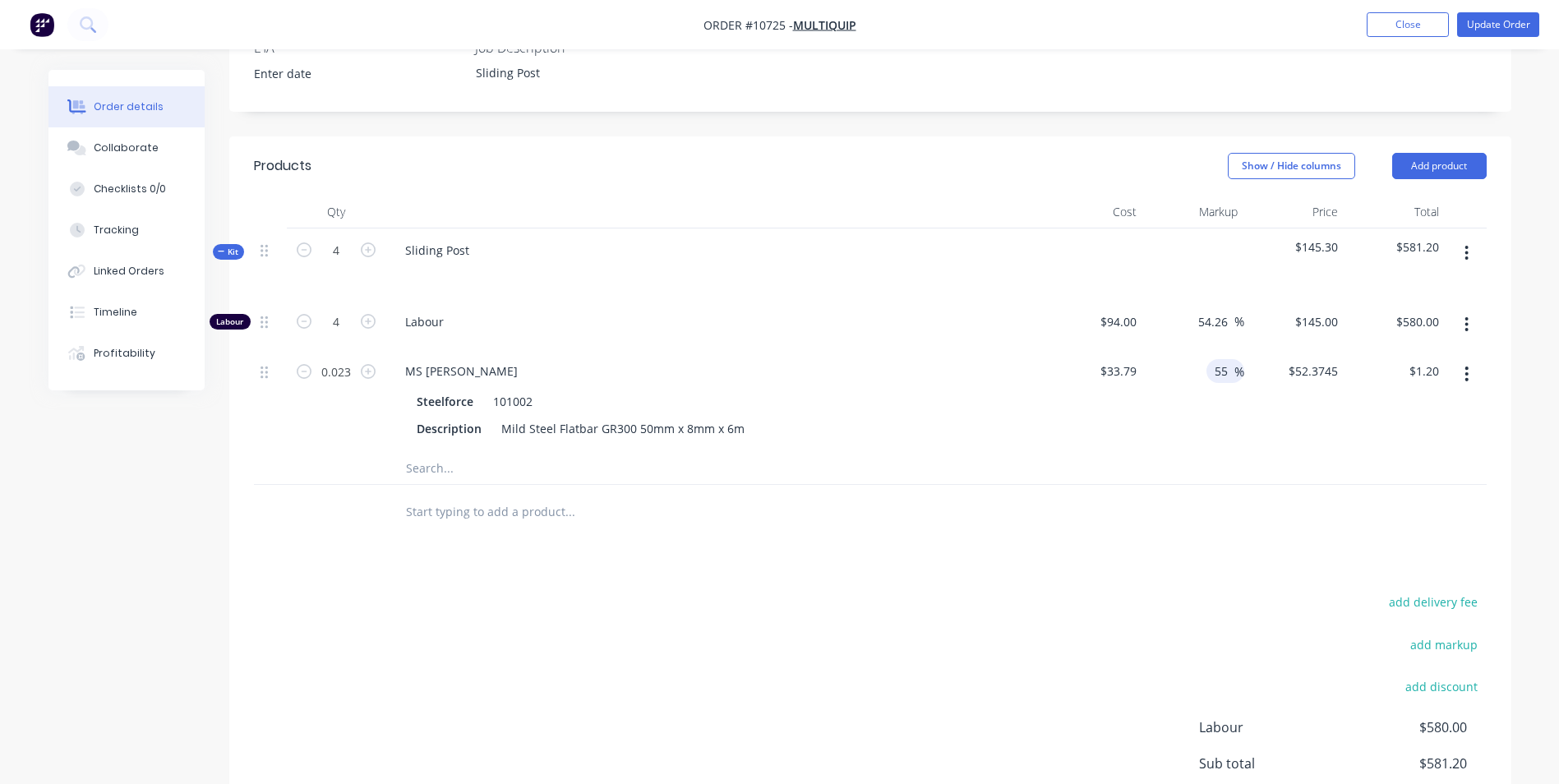
type input "5"
type input "100"
type input "$67.58"
type input "$1.55"
click at [1259, 349] on div "$67.58 $52.3745" at bounding box center [1294, 400] width 101 height 102
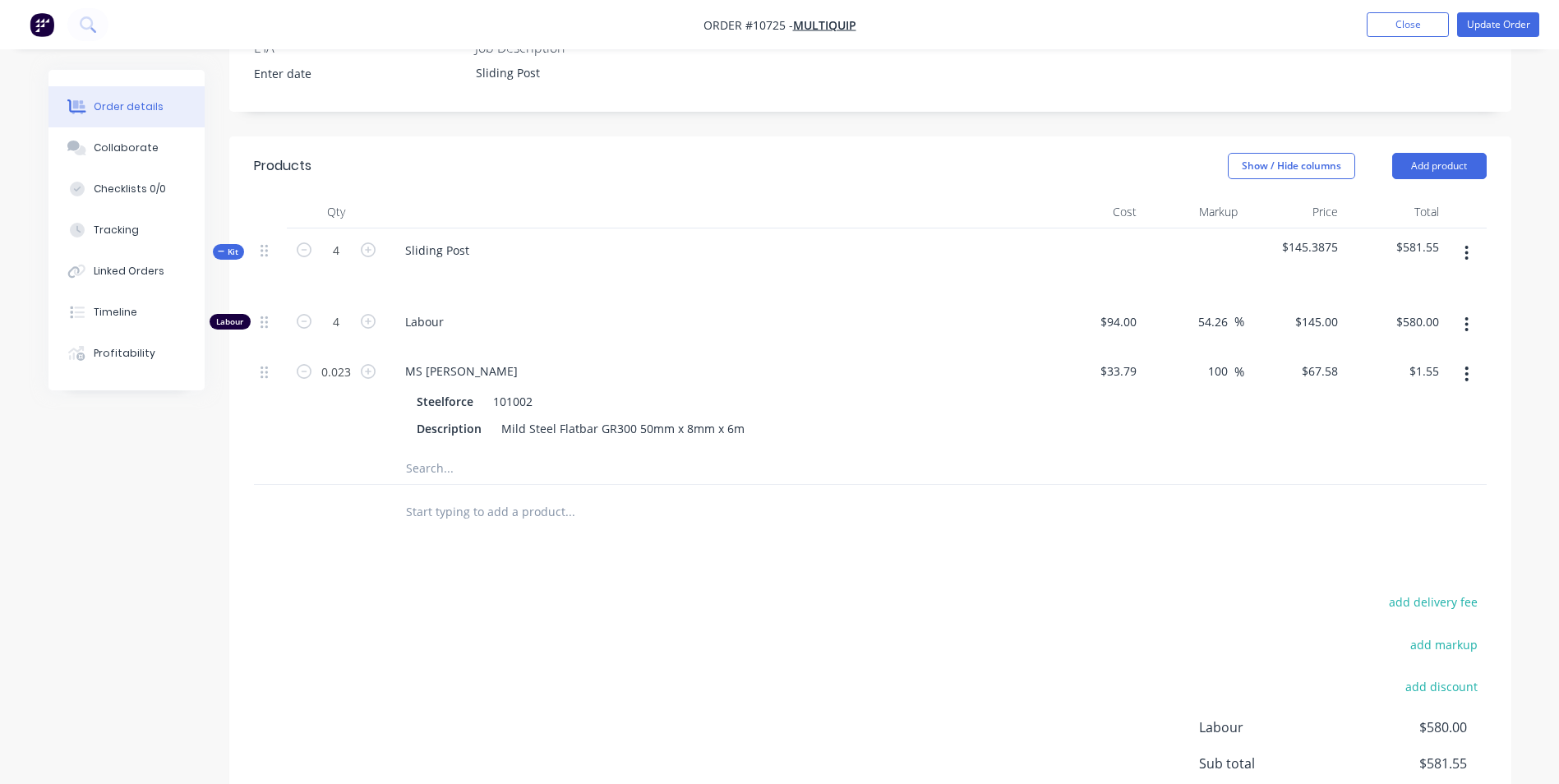
click at [474, 451] on input "text" at bounding box center [569, 467] width 329 height 33
type input "r"
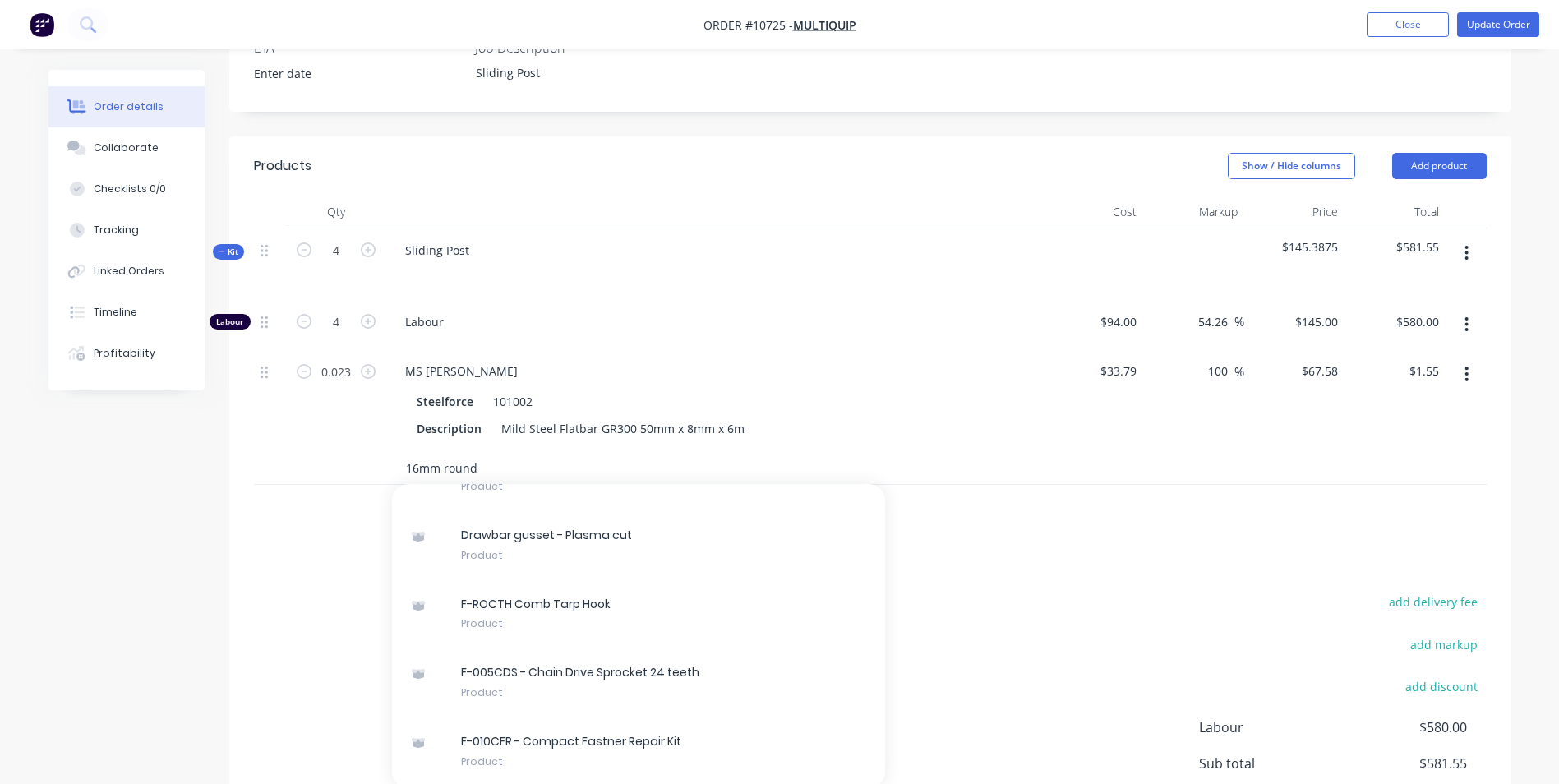
scroll to position [247, 0]
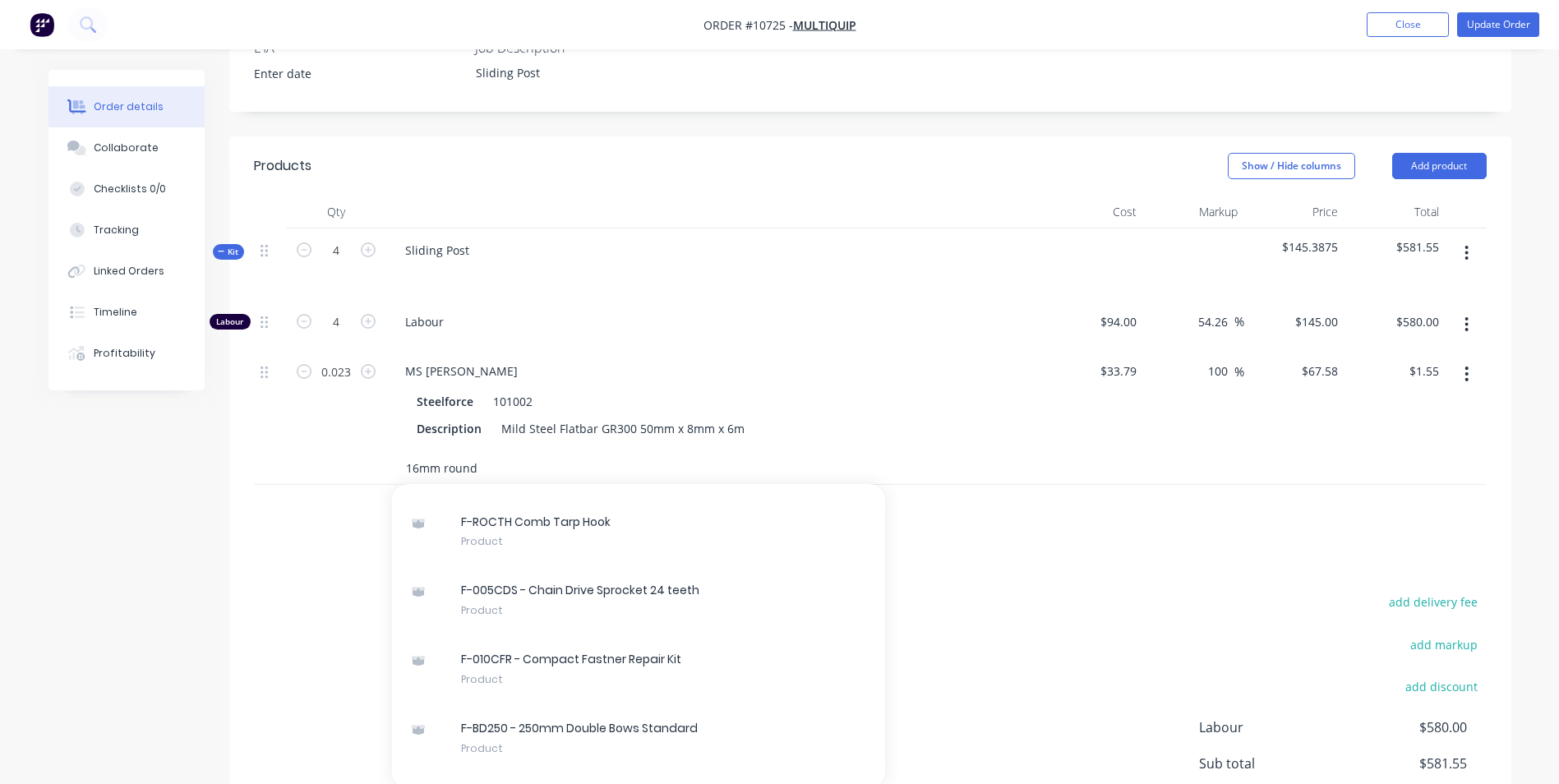
type input "16mm round"
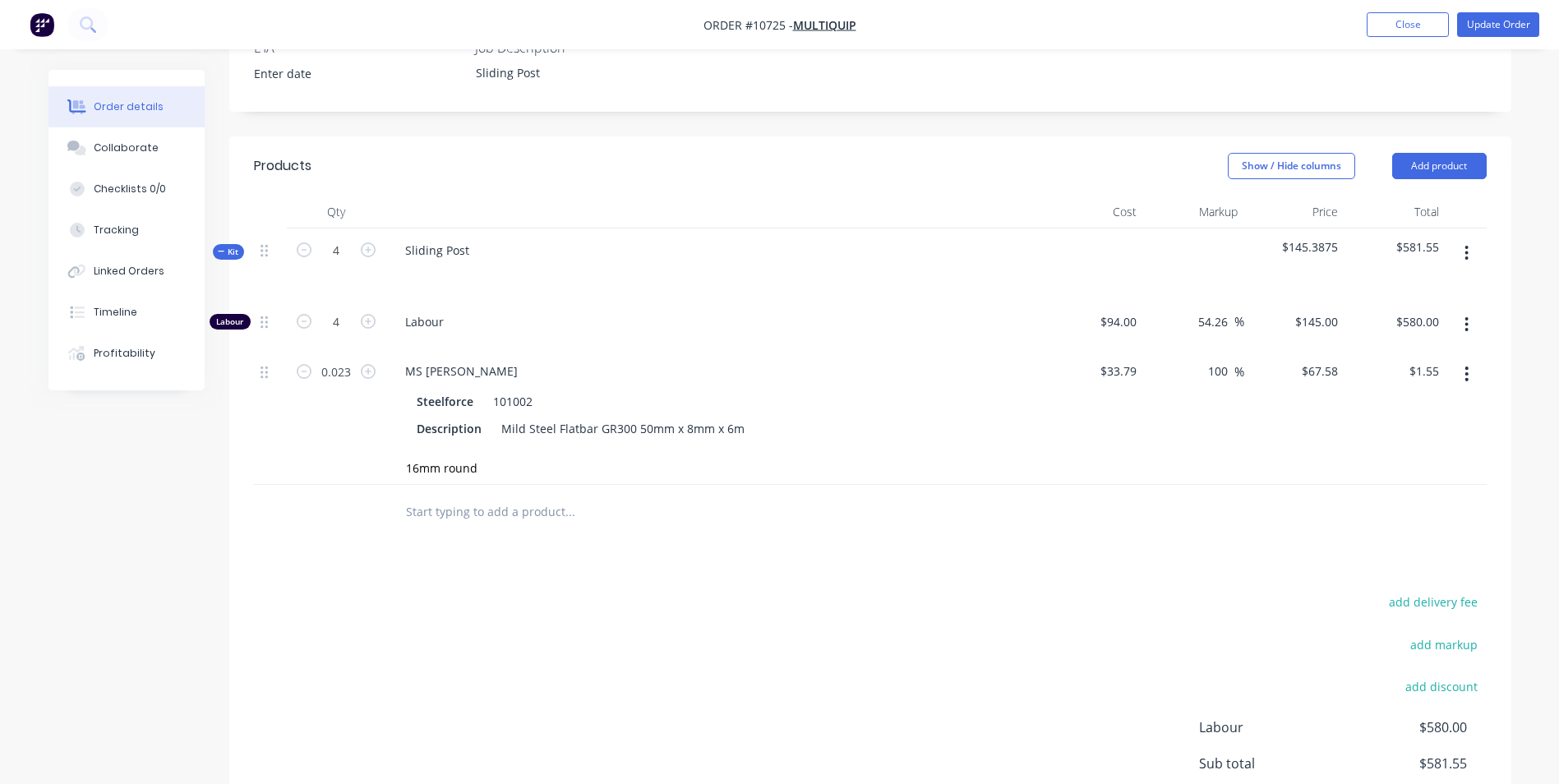
click at [1463, 239] on button "button" at bounding box center [1466, 253] width 38 height 29
click at [1419, 317] on div "Add sub kit to kit" at bounding box center [1408, 329] width 127 height 24
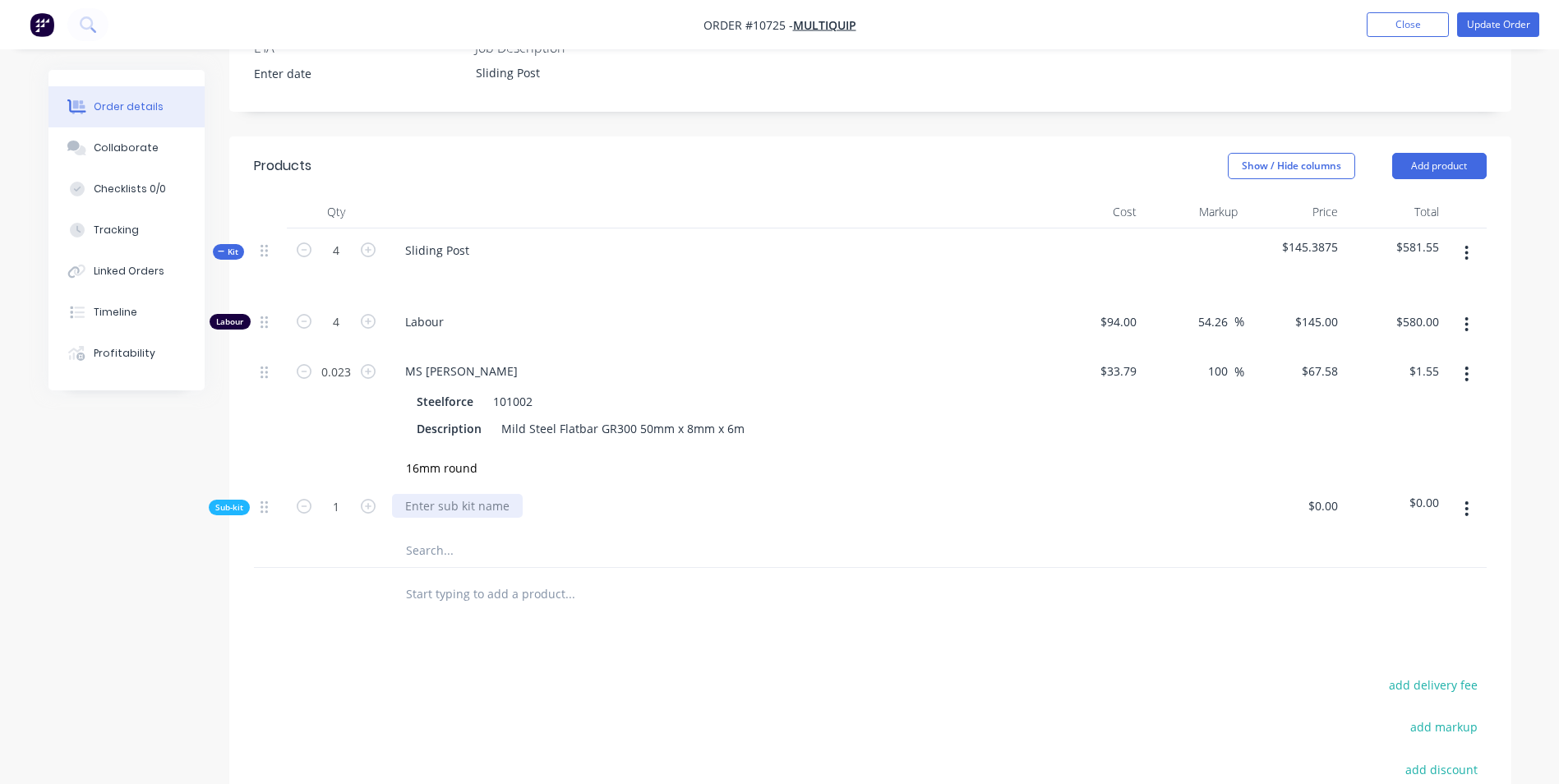
click at [492, 494] on div at bounding box center [456, 505] width 130 height 24
click at [504, 494] on div at bounding box center [456, 505] width 130 height 24
click at [1491, 31] on button "Update Order" at bounding box center [1498, 25] width 82 height 25
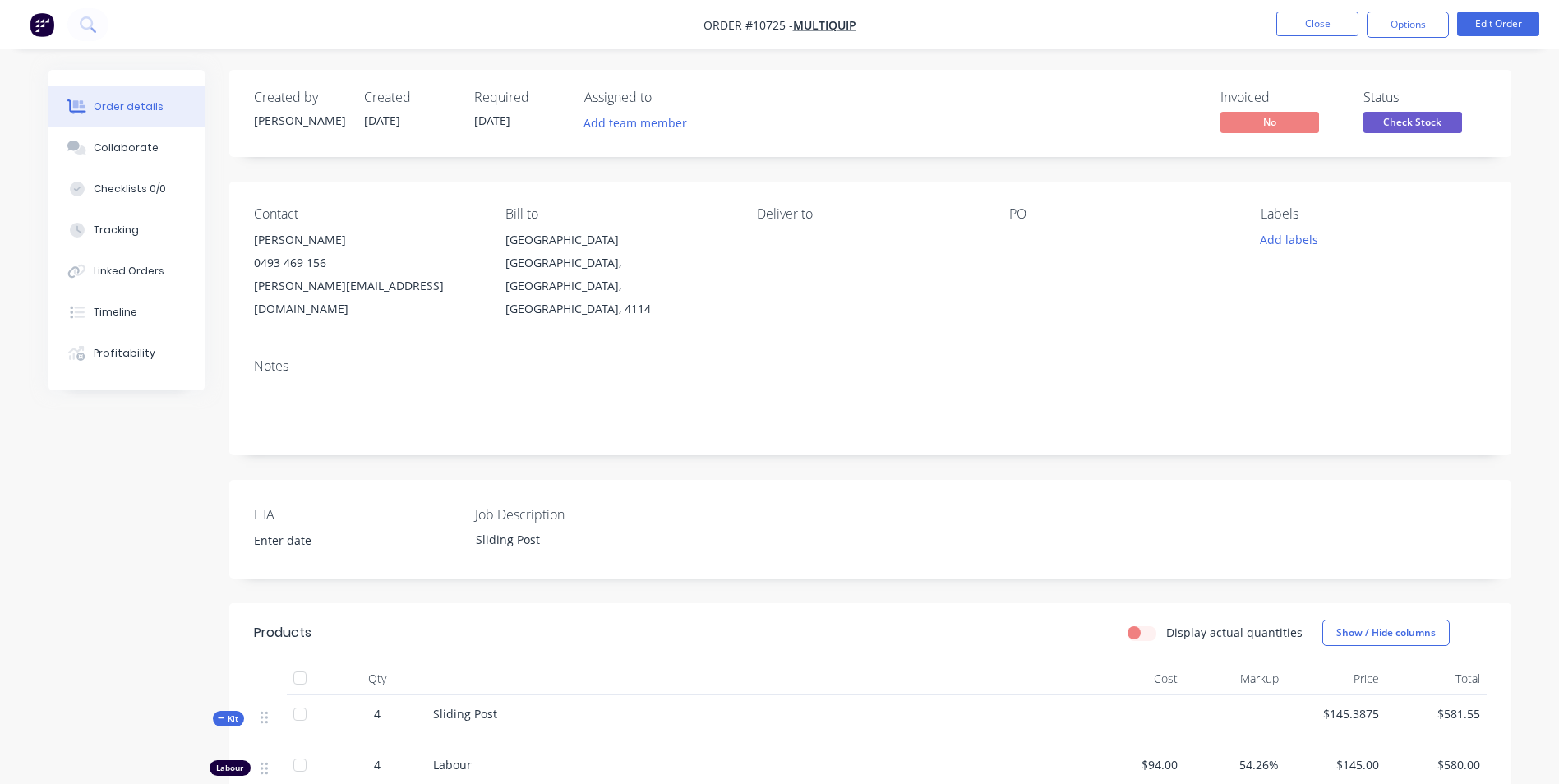
click at [1421, 26] on button "Options" at bounding box center [1407, 25] width 82 height 26
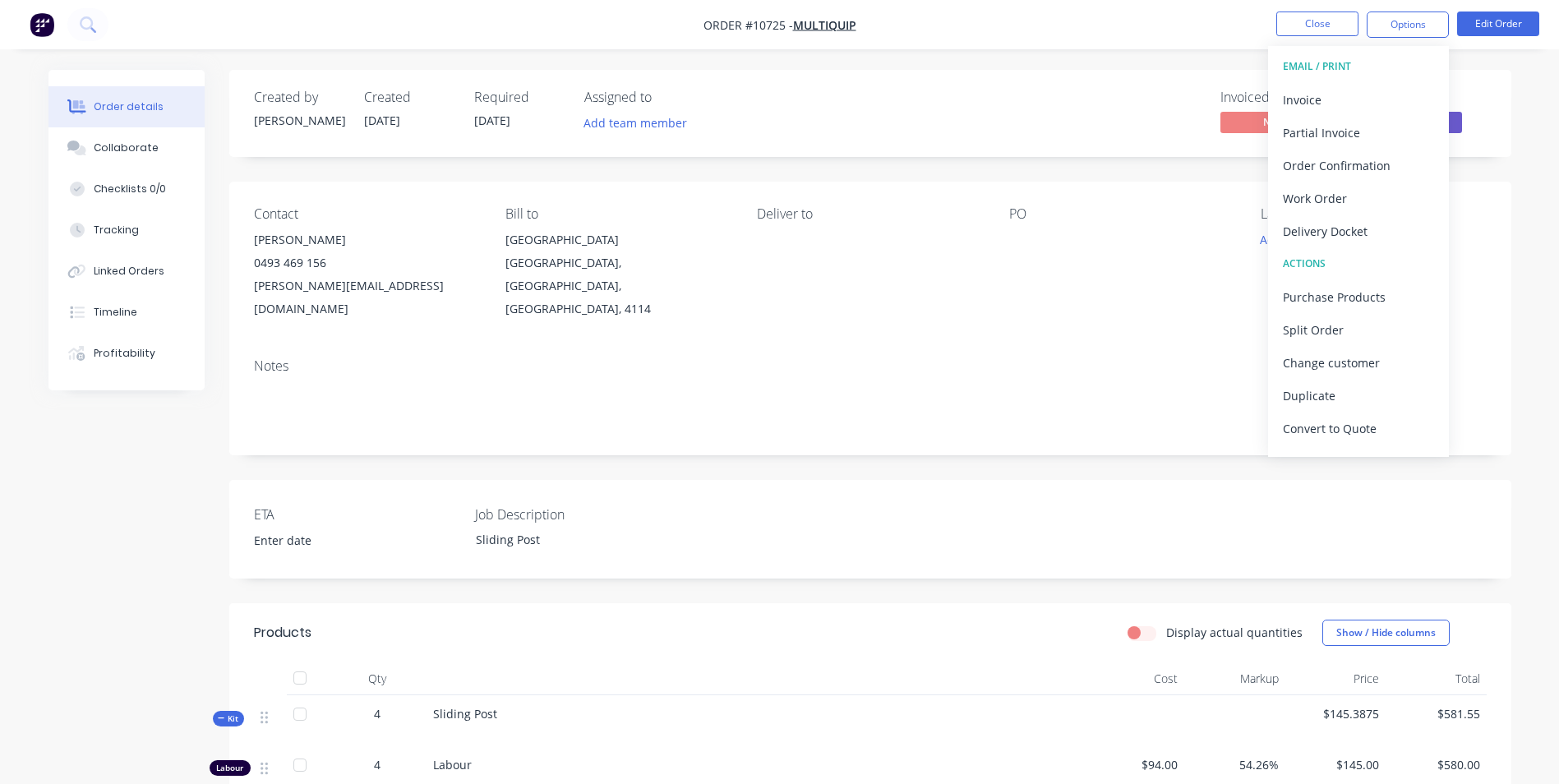
click at [1334, 88] on div "Invoice" at bounding box center [1358, 100] width 151 height 24
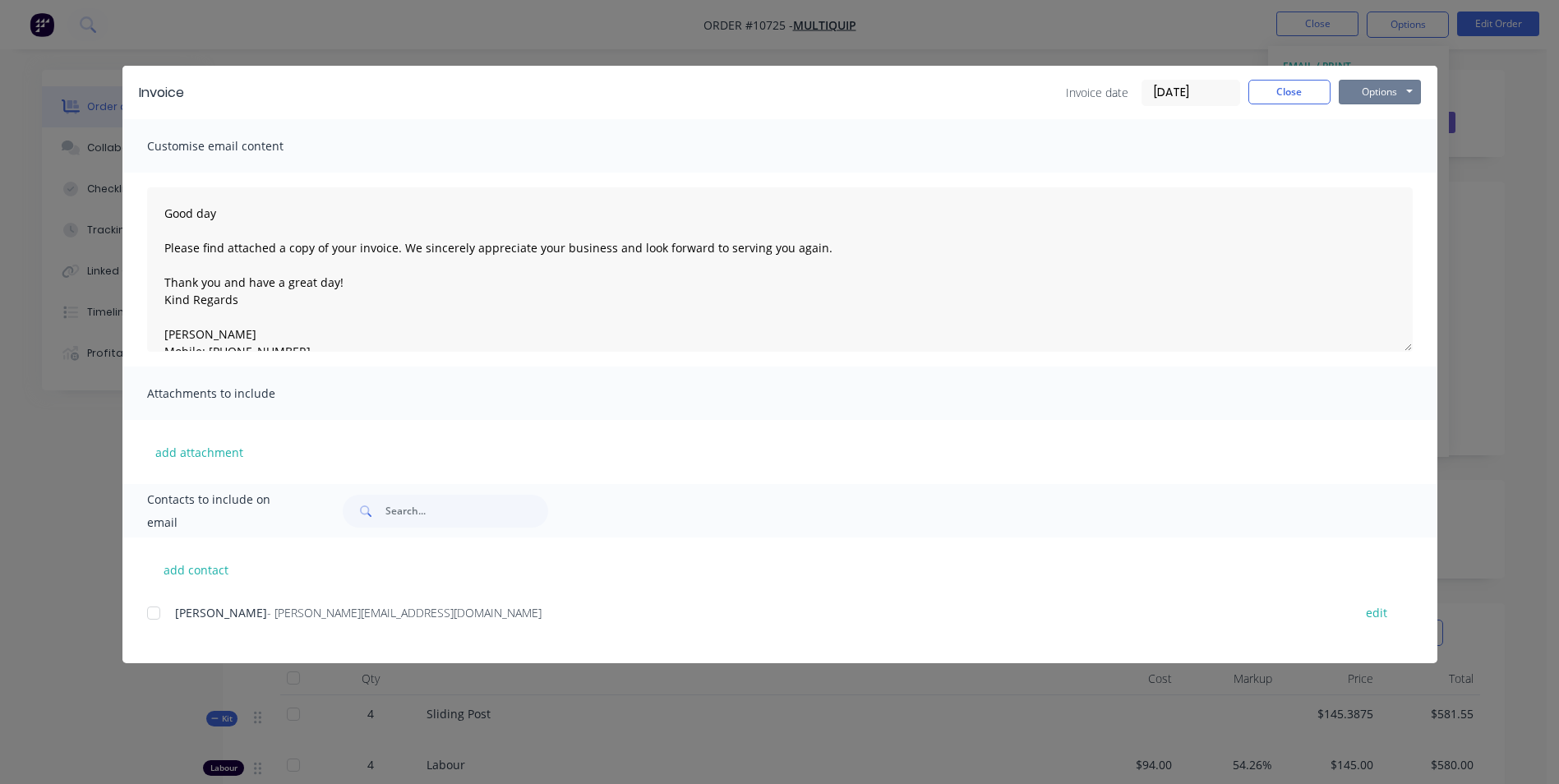
click at [1386, 96] on button "Options" at bounding box center [1380, 92] width 82 height 25
click at [1369, 124] on button "Preview" at bounding box center [1391, 121] width 105 height 27
click at [1279, 101] on button "Close" at bounding box center [1289, 92] width 82 height 25
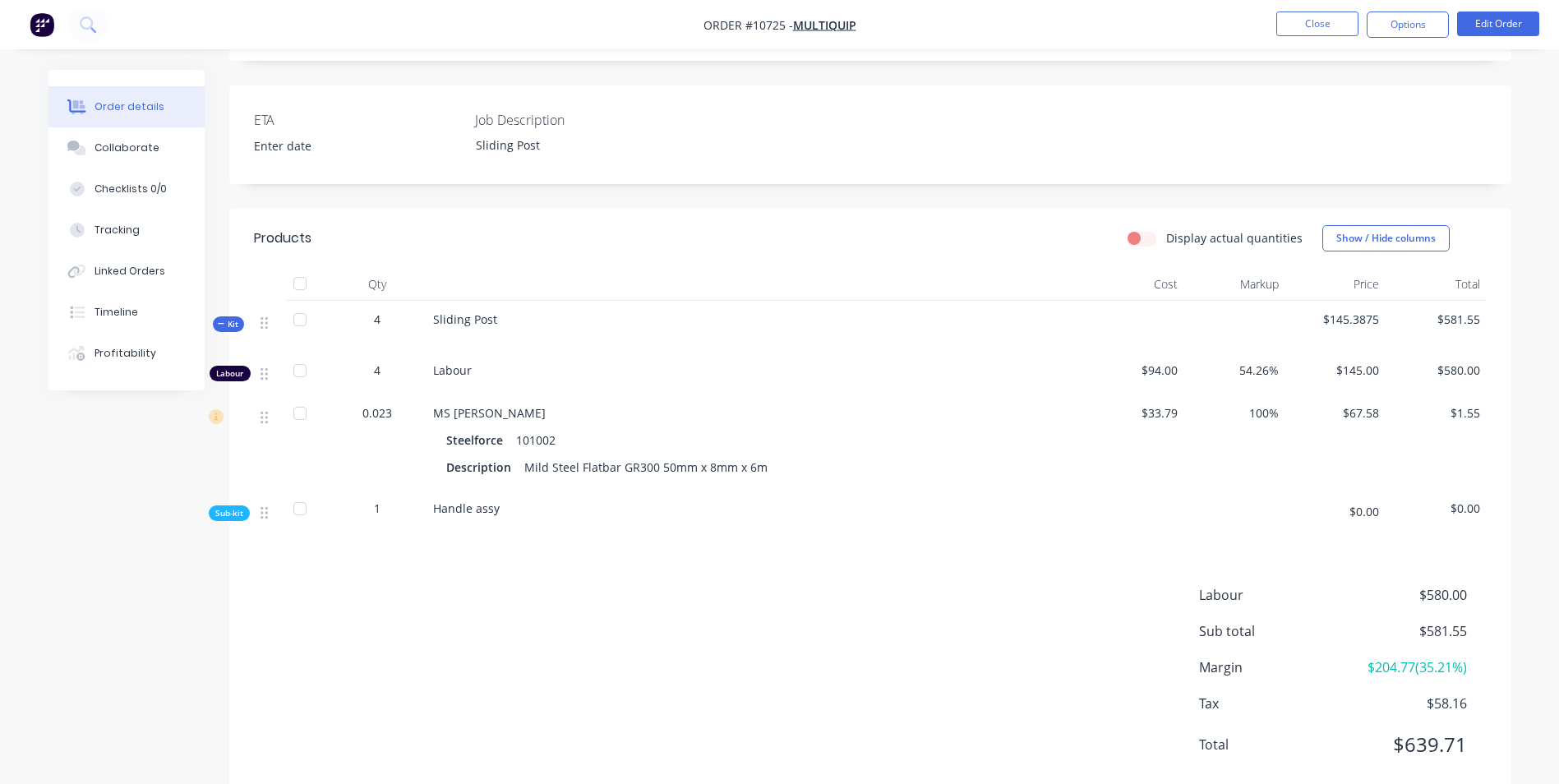
scroll to position [411, 0]
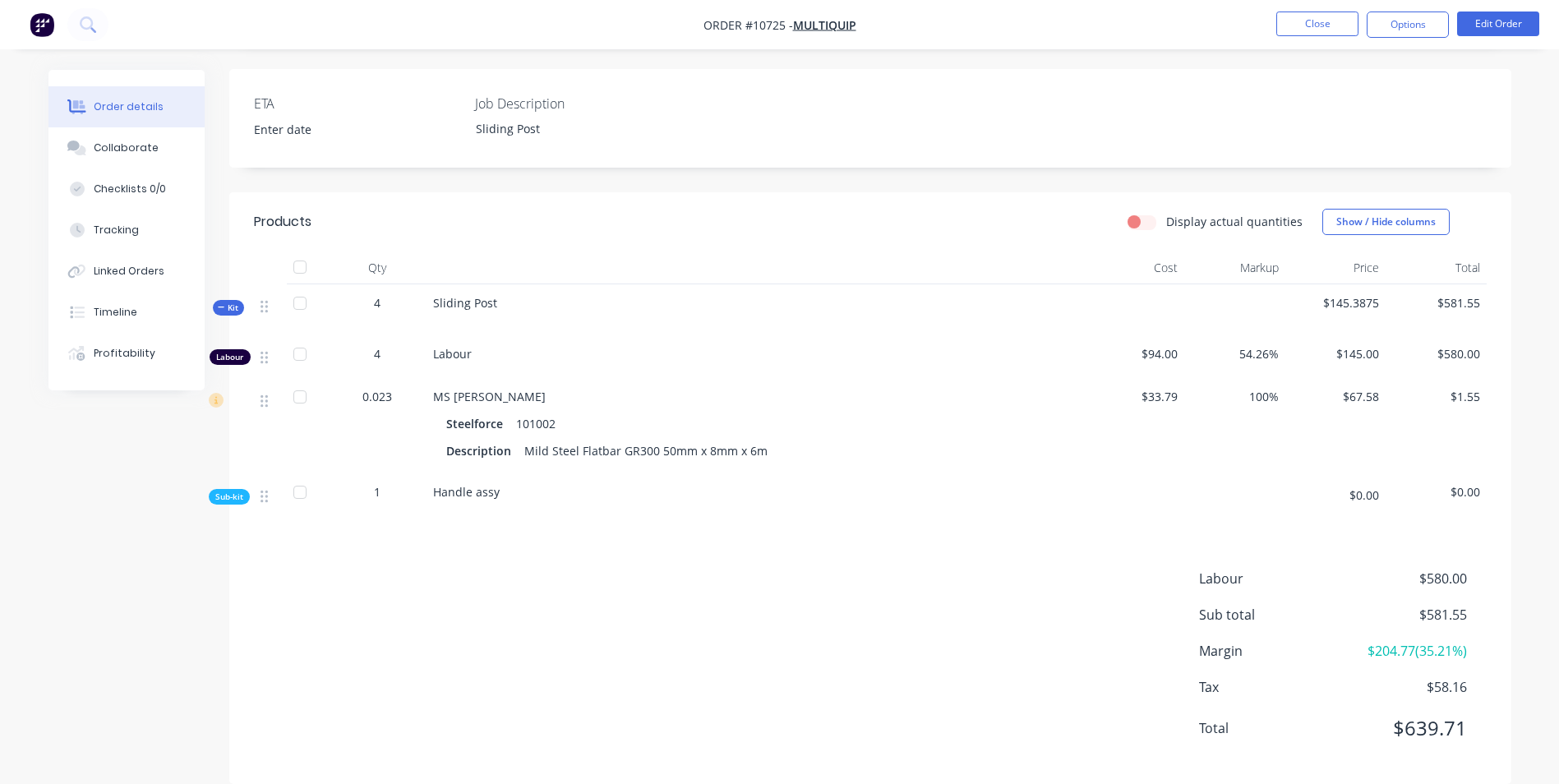
click at [442, 477] on div "Handle assy" at bounding box center [755, 494] width 657 height 43
click at [1490, 23] on button "Edit Order" at bounding box center [1498, 24] width 82 height 25
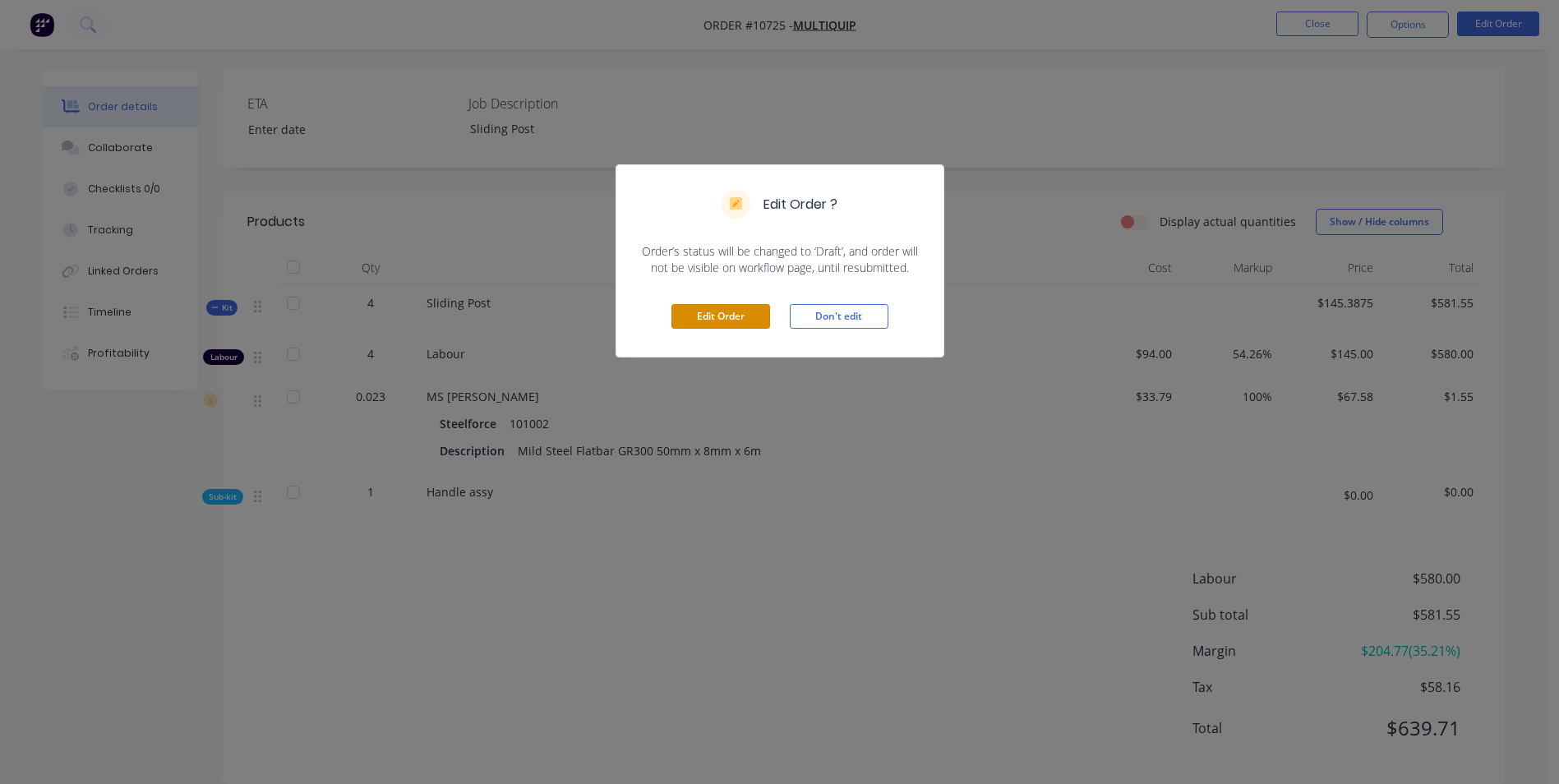
click at [736, 319] on button "Edit Order" at bounding box center [720, 316] width 98 height 25
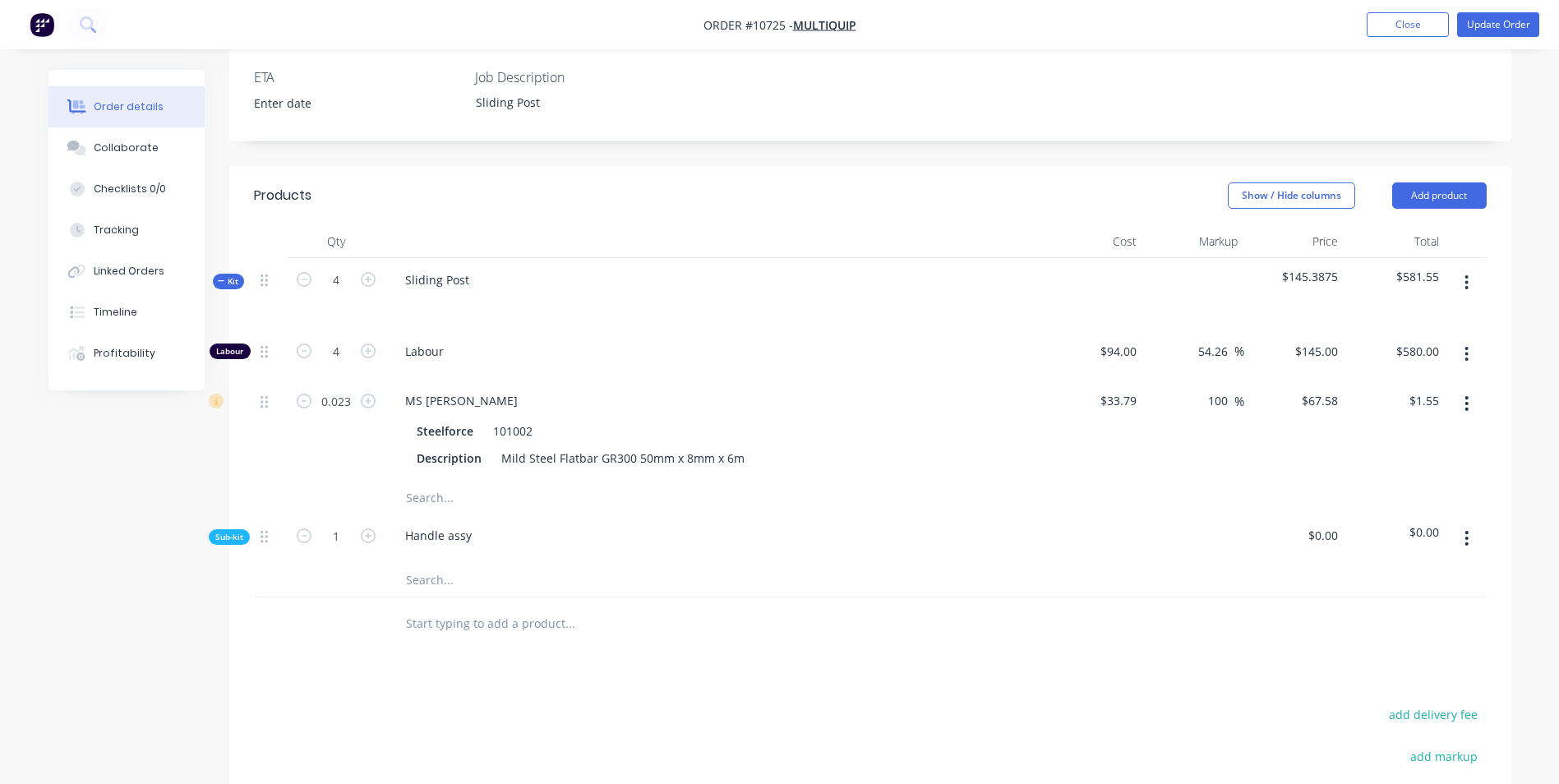
scroll to position [493, 0]
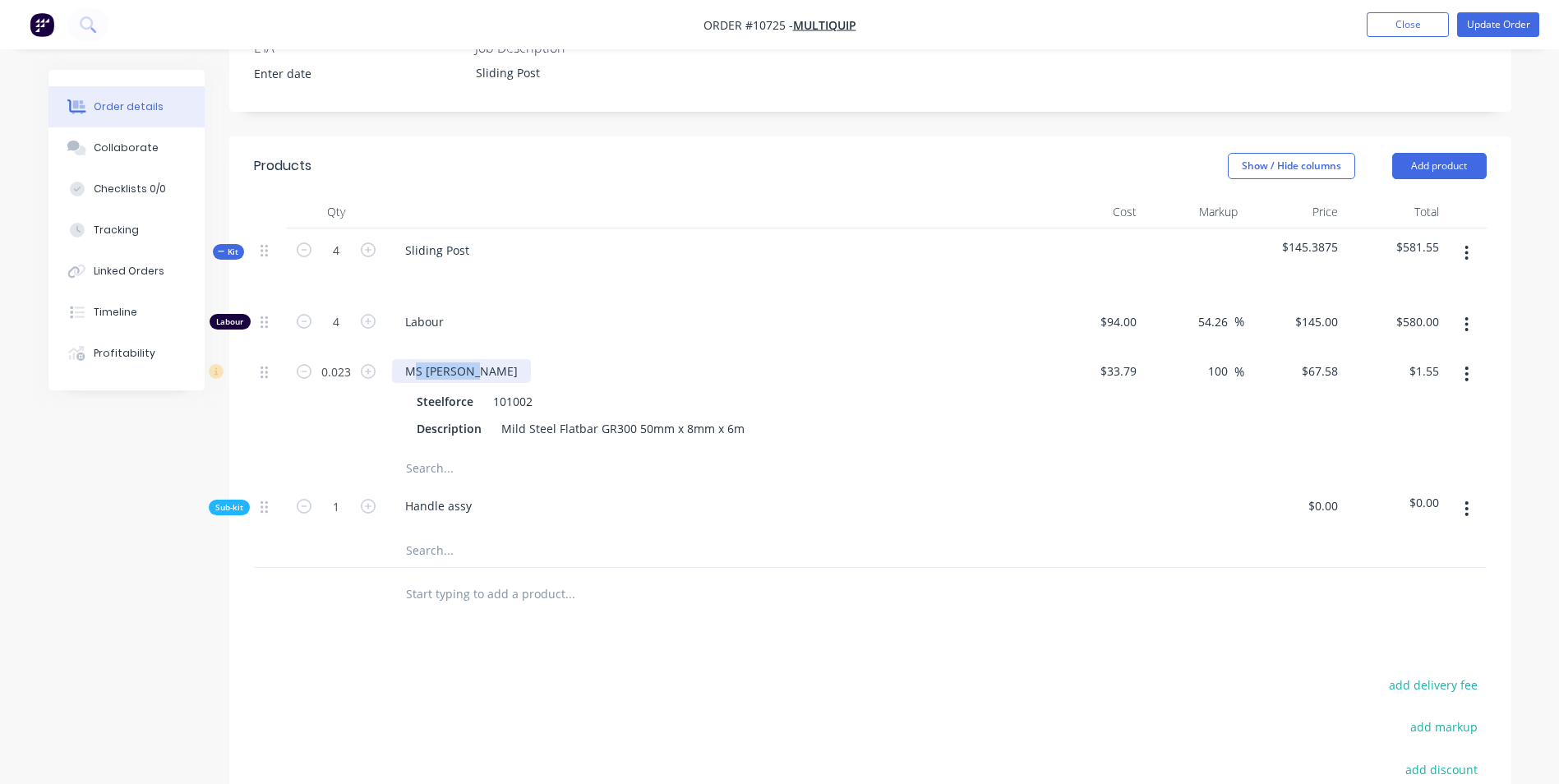
drag, startPoint x: 408, startPoint y: 327, endPoint x: 475, endPoint y: 326, distance: 67.0
click at [475, 359] on div "MS [PERSON_NAME]" at bounding box center [461, 371] width 138 height 24
drag, startPoint x: 740, startPoint y: 382, endPoint x: 504, endPoint y: 382, distance: 236.0
click at [504, 416] on div "Mild Steel Flatbar GR300 50mm x 8mm x 6m" at bounding box center [623, 428] width 257 height 24
copy div "Mild Steel Flatbar GR300 50mm x 8mm x 6m"
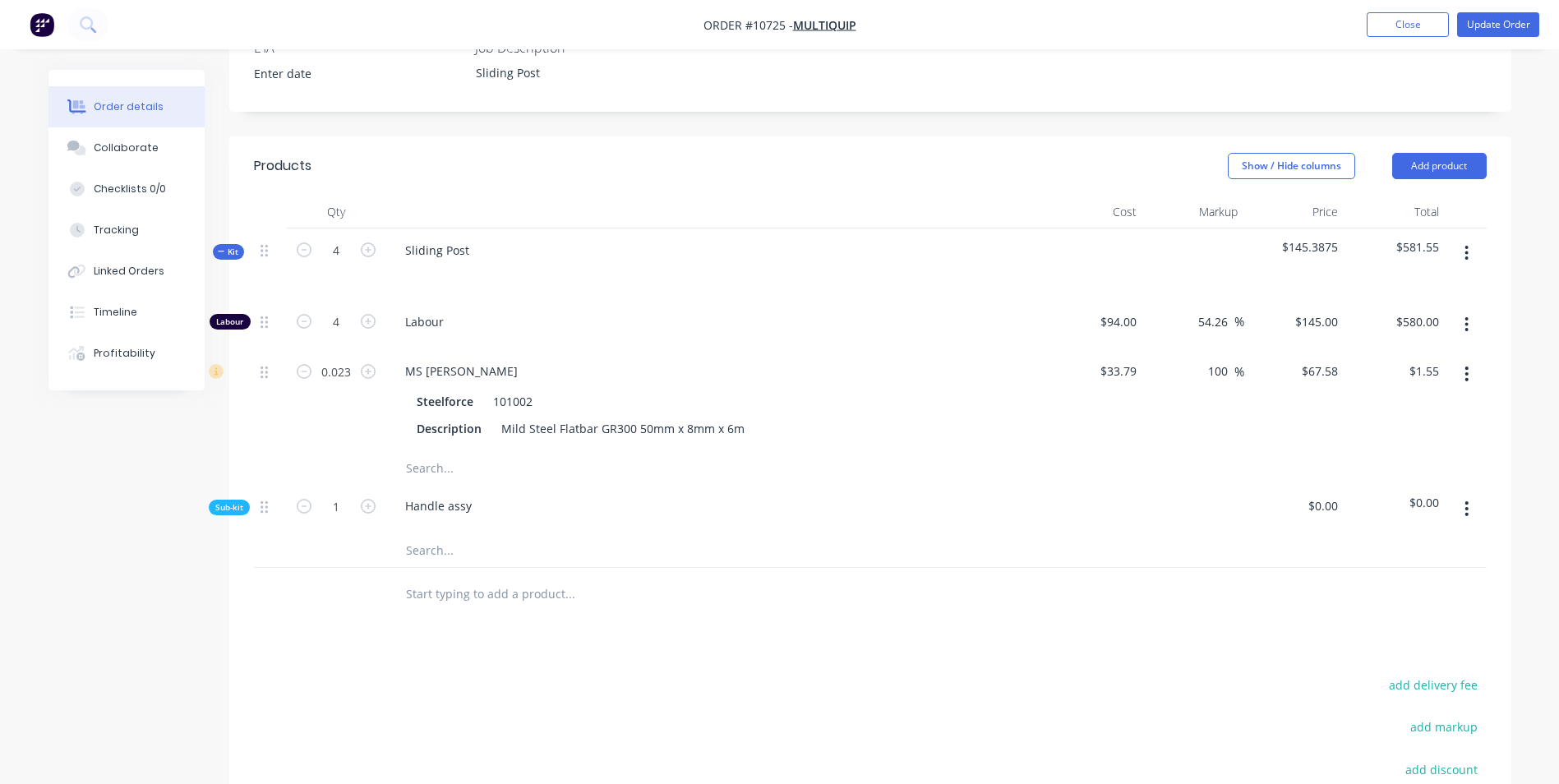
click at [426, 534] on input "text" at bounding box center [569, 550] width 329 height 33
paste input "Mild Steel Flatbar GR300 50mm x 8mm x 6m"
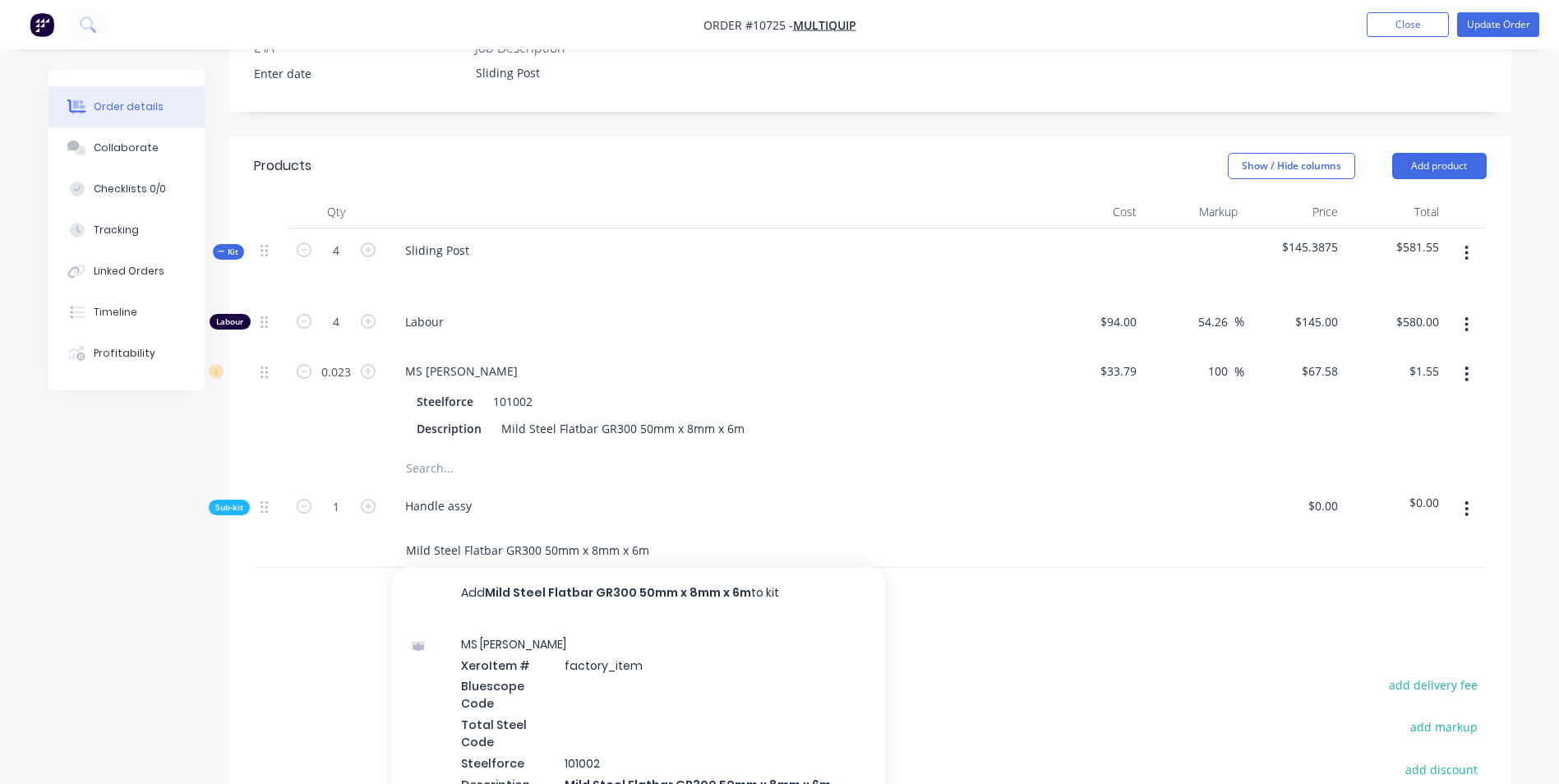
type input "Mild Steel Flatbar GR300 50mm x 8mm x 6m"
click at [532, 665] on div "MS Flatbar Xero Item # factory_item Bluescope Code Total Steel Code Steelforce …" at bounding box center [637, 724] width 493 height 209
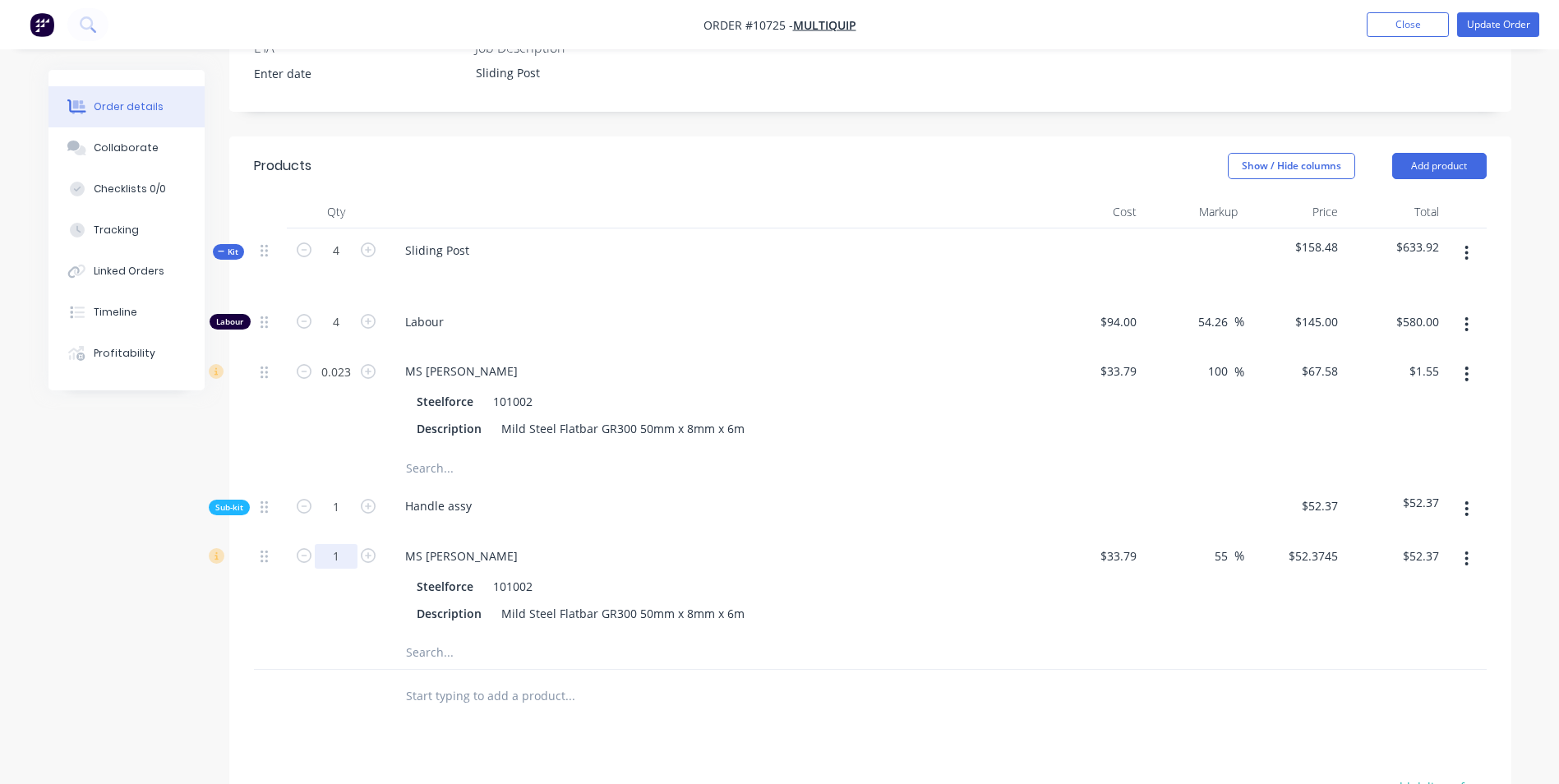
click at [342, 544] on input "1" at bounding box center [336, 555] width 43 height 25
type input "0.023"
type input "$1.20"
click at [429, 636] on input "text" at bounding box center [569, 652] width 329 height 33
type input "round bar 16mm"
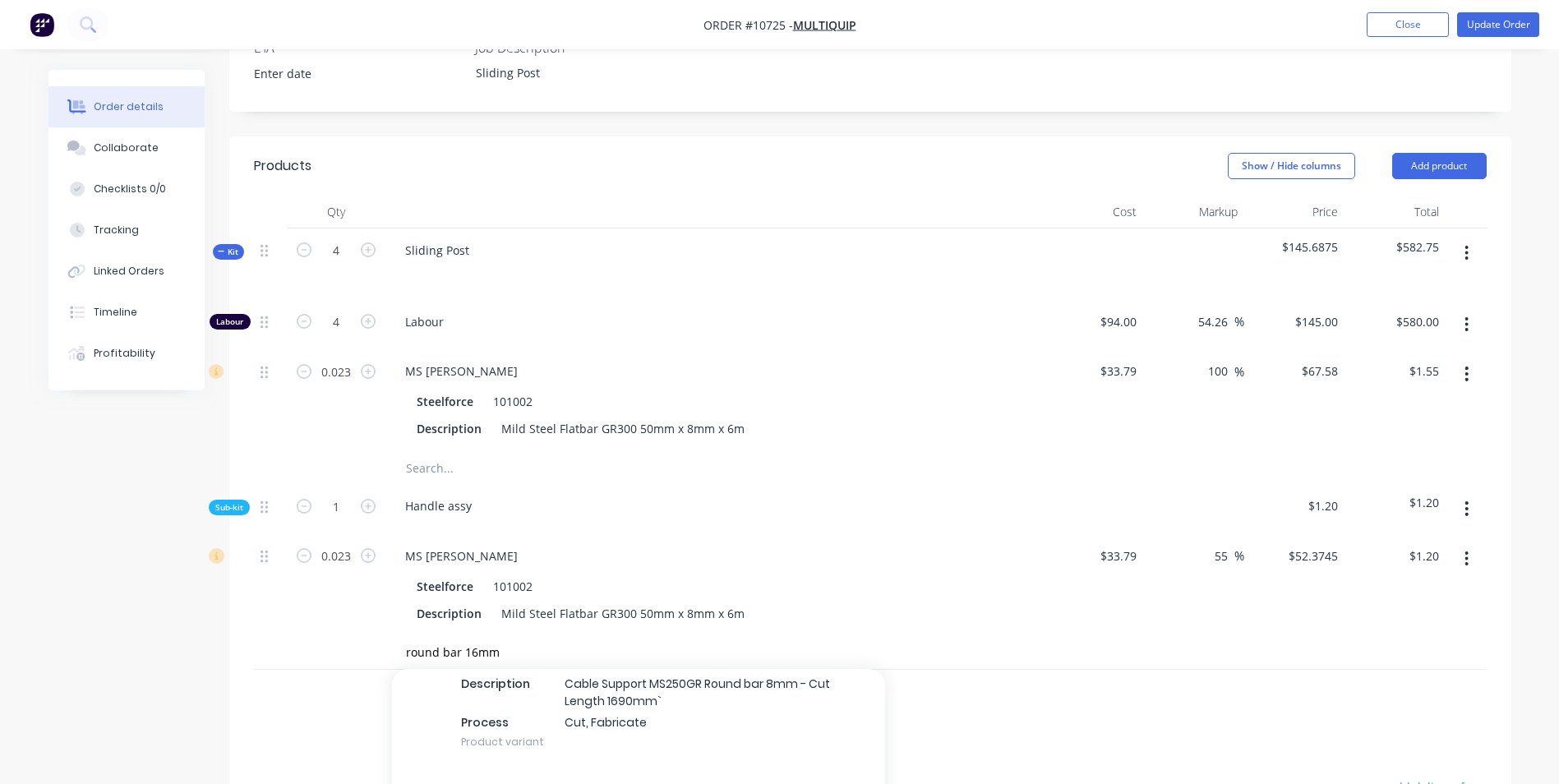
click at [1473, 494] on button "button" at bounding box center [1466, 508] width 38 height 29
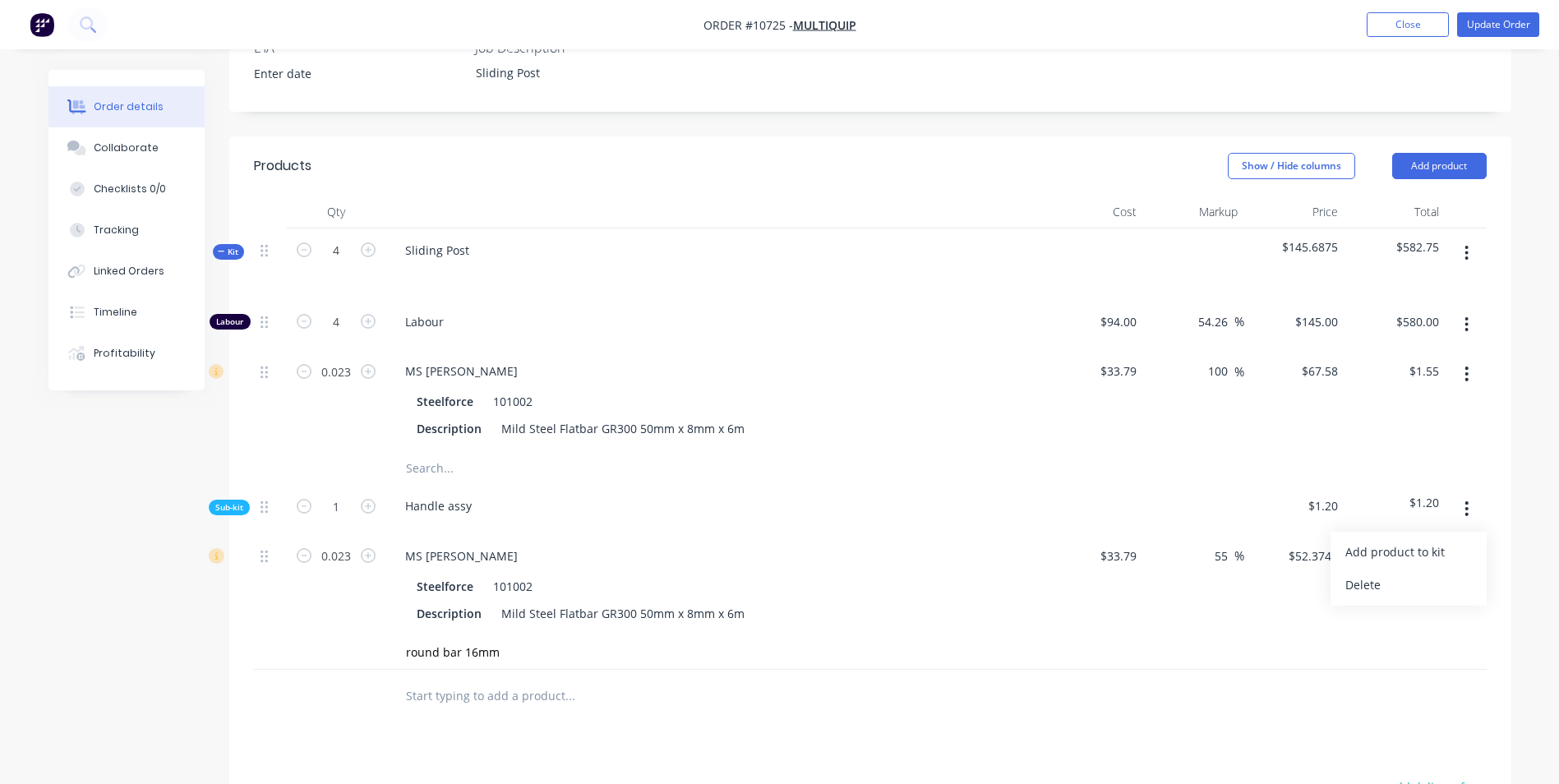
click at [1442, 535] on button "Add product to kit" at bounding box center [1408, 552] width 156 height 33
click at [1399, 606] on div "Product catalogue" at bounding box center [1408, 617] width 127 height 24
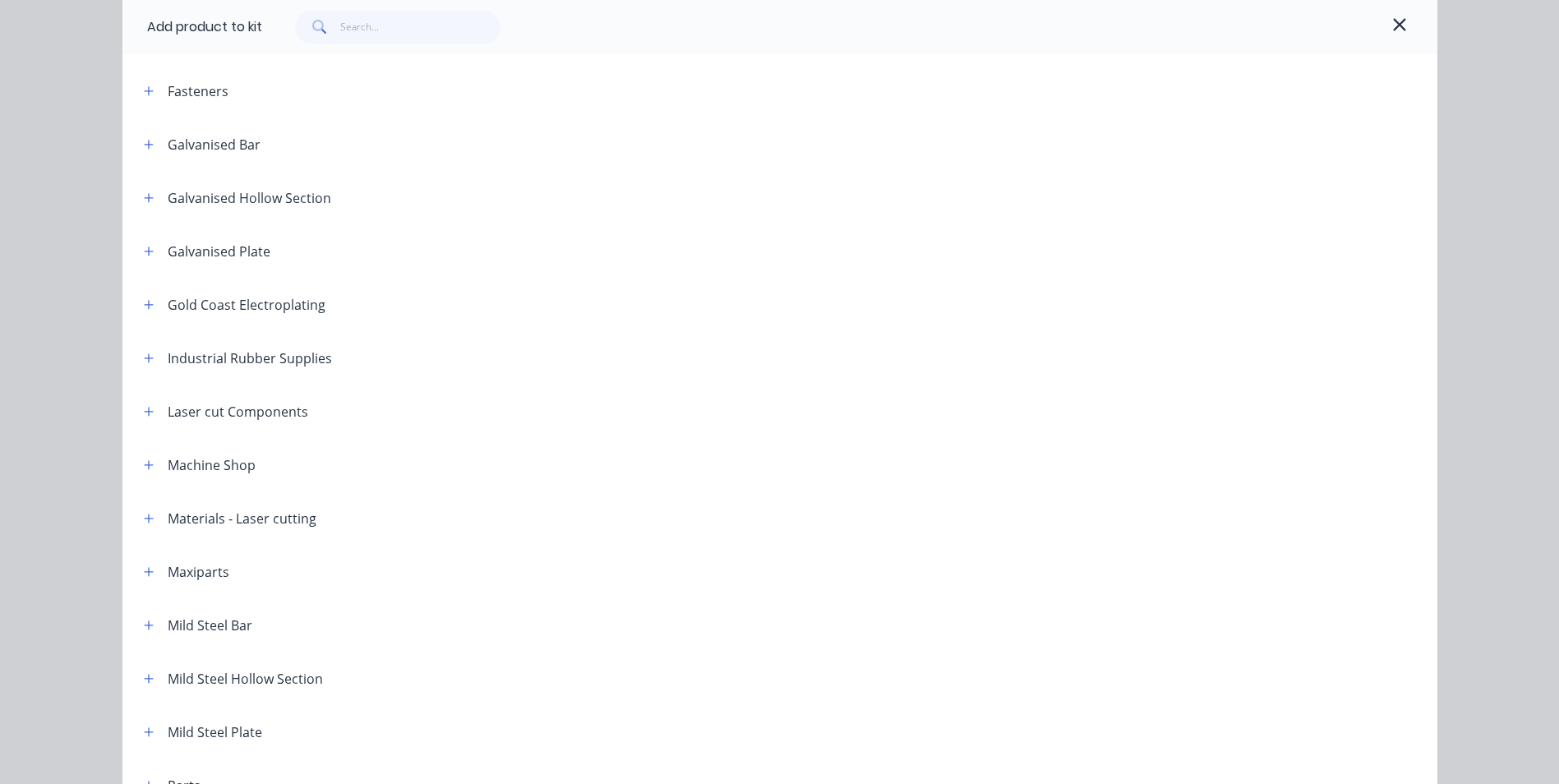
scroll to position [739, 0]
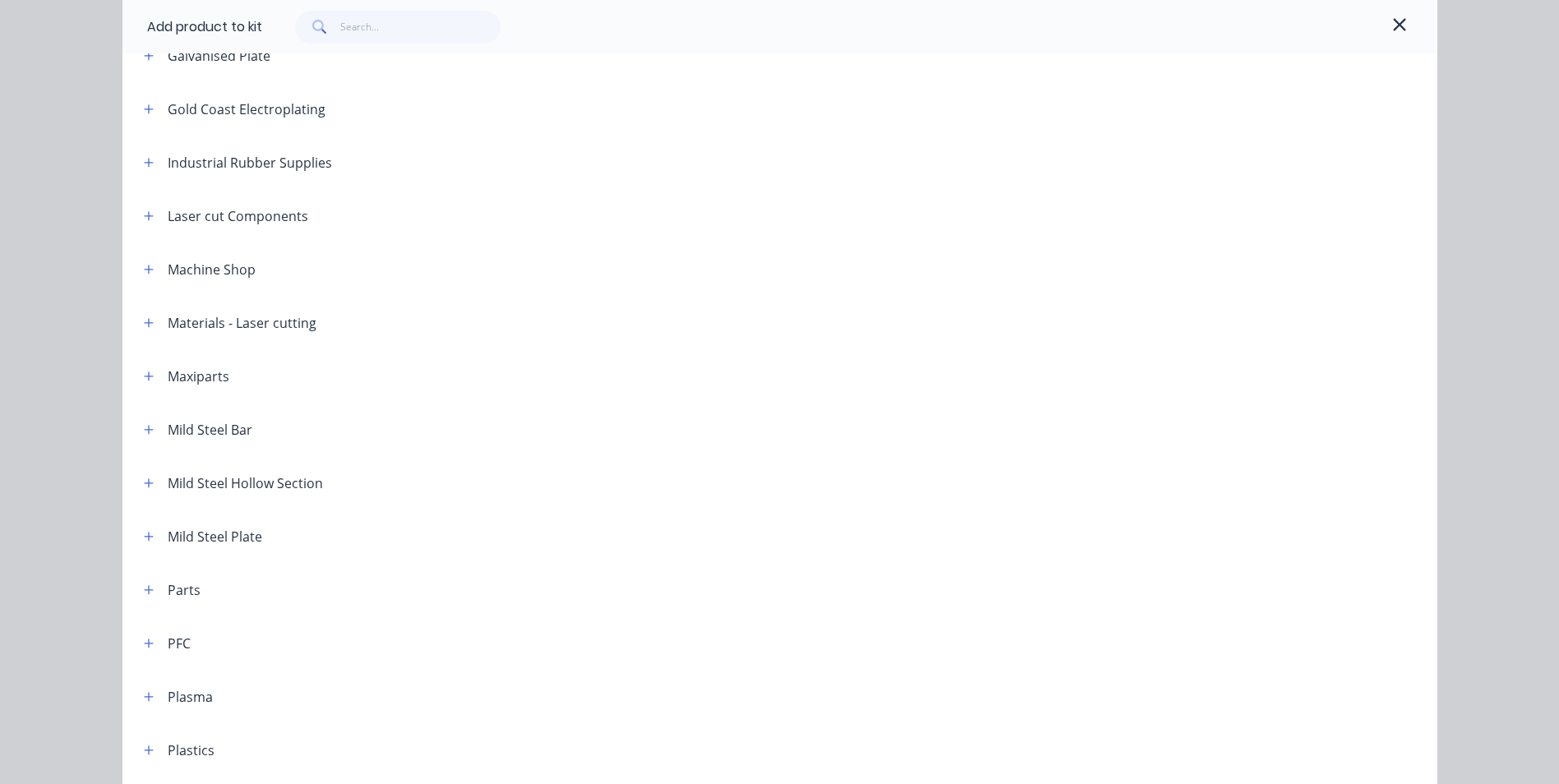
click at [148, 431] on icon "button" at bounding box center [148, 430] width 10 height 12
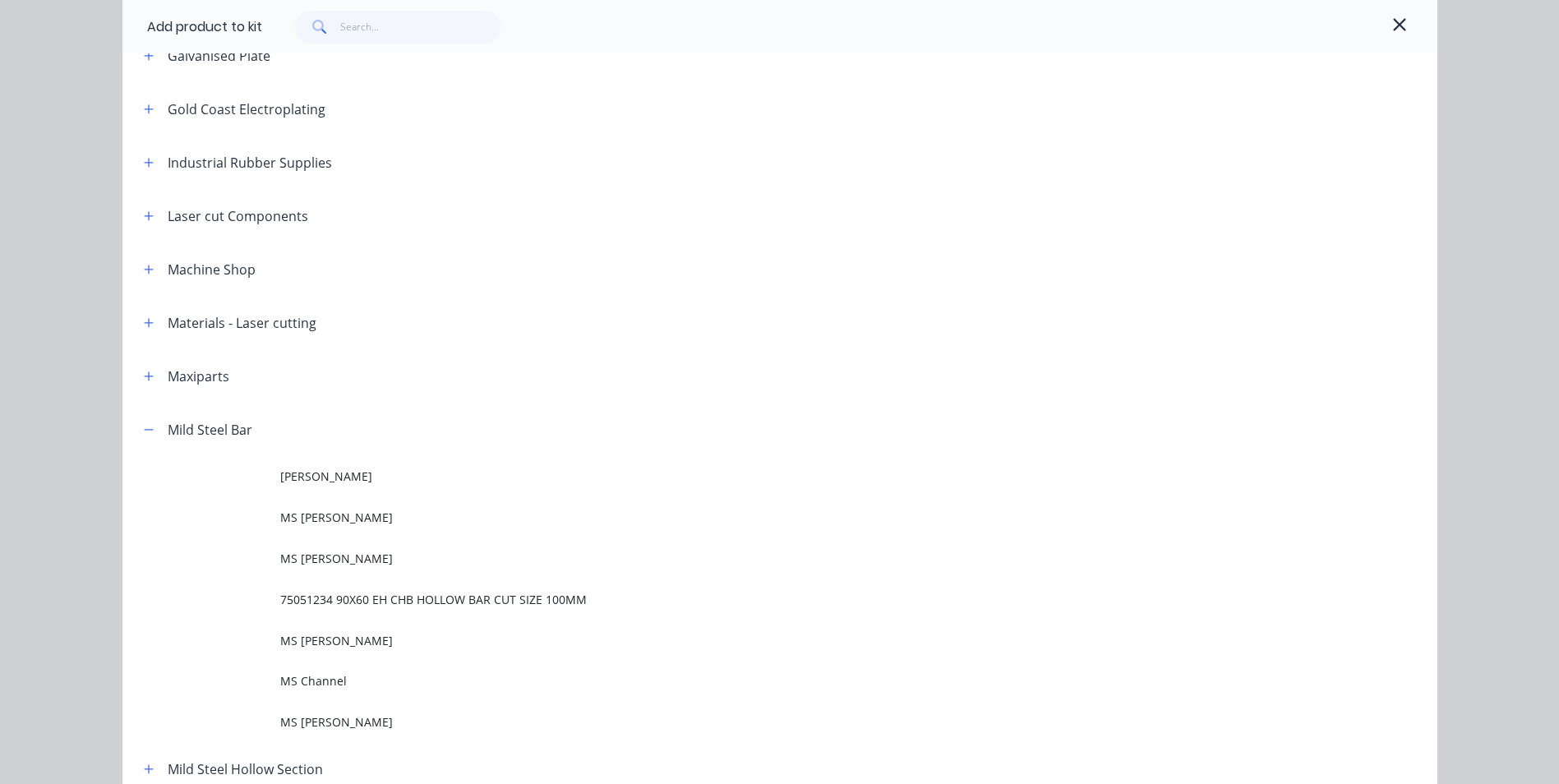
click at [317, 551] on span "MS [PERSON_NAME]" at bounding box center [743, 558] width 925 height 17
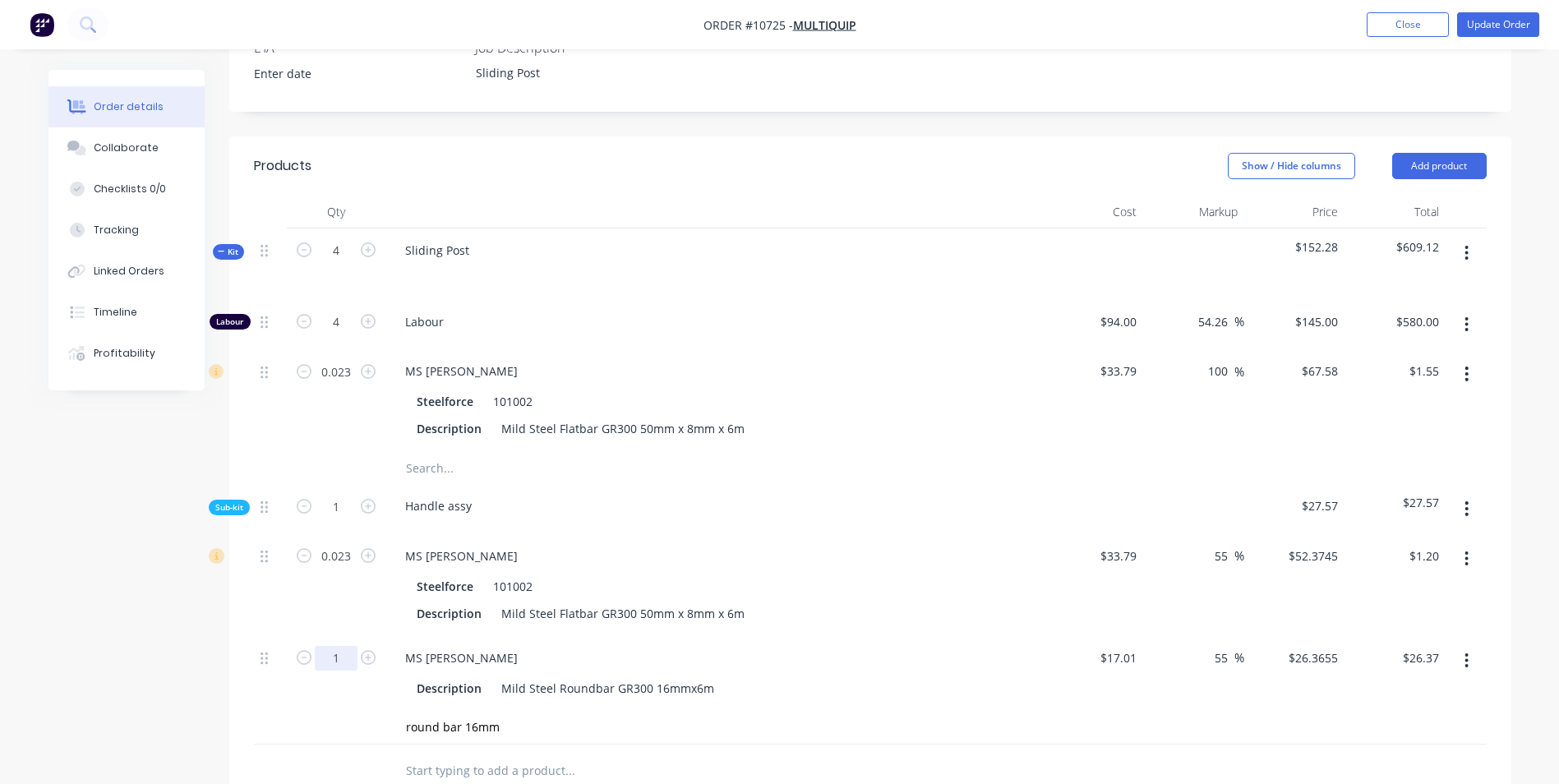
click at [344, 646] on input "1" at bounding box center [336, 657] width 43 height 25
drag, startPoint x: -4, startPoint y: 322, endPoint x: 0, endPoint y: 302, distance: 20.4
click at [0, 321] on html "Order #10725 - Multiquip Add product Close Update Order Order details Collabora…" at bounding box center [780, 362] width 1559 height 1710
drag, startPoint x: 576, startPoint y: 380, endPoint x: 636, endPoint y: 390, distance: 60.8
click at [707, 484] on div "Handle assy" at bounding box center [714, 508] width 657 height 50
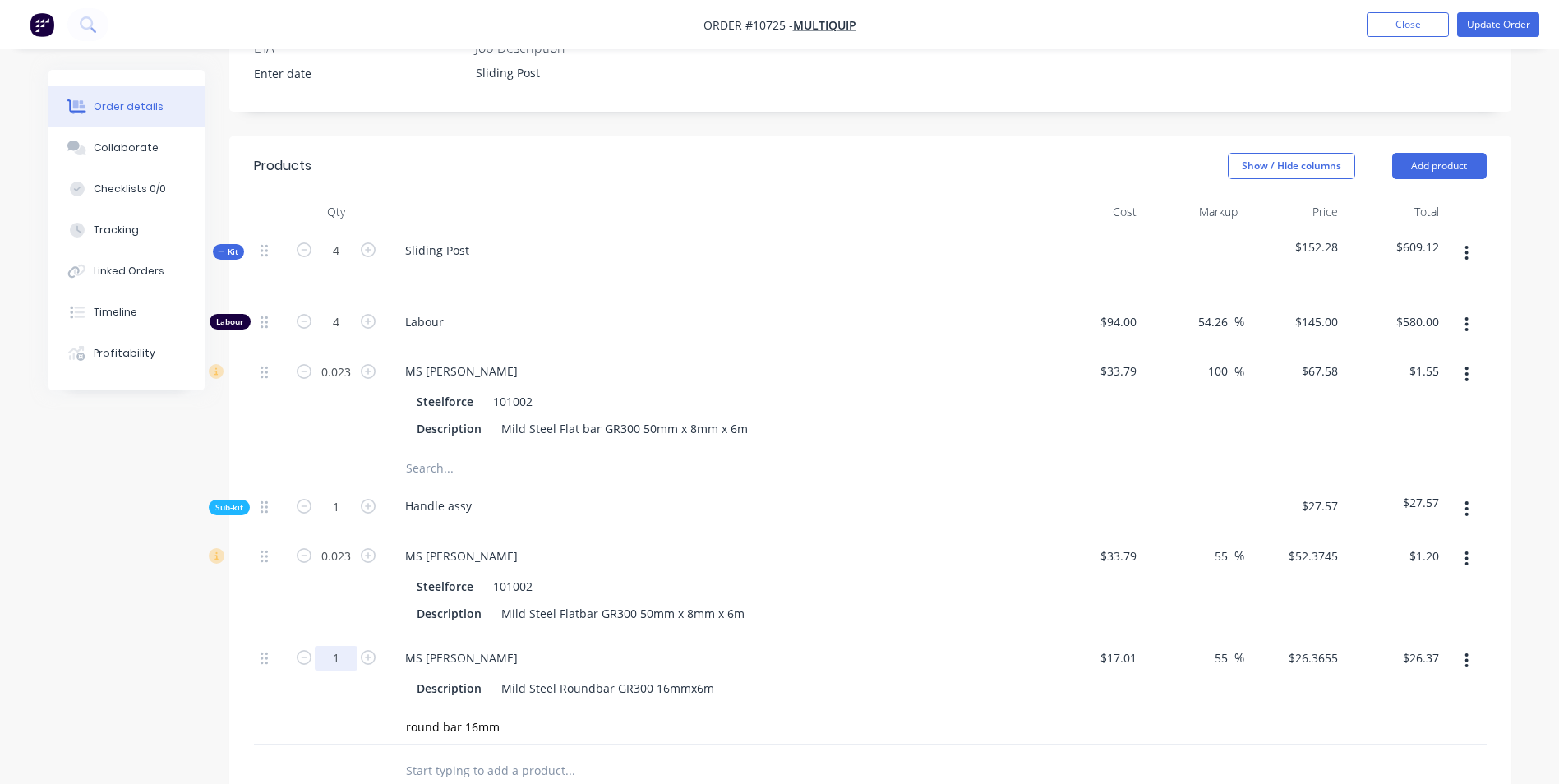
click at [337, 646] on input "1" at bounding box center [336, 657] width 43 height 25
click at [341, 646] on input "1" at bounding box center [336, 657] width 43 height 25
type input "0.0367"
type input "$0.97"
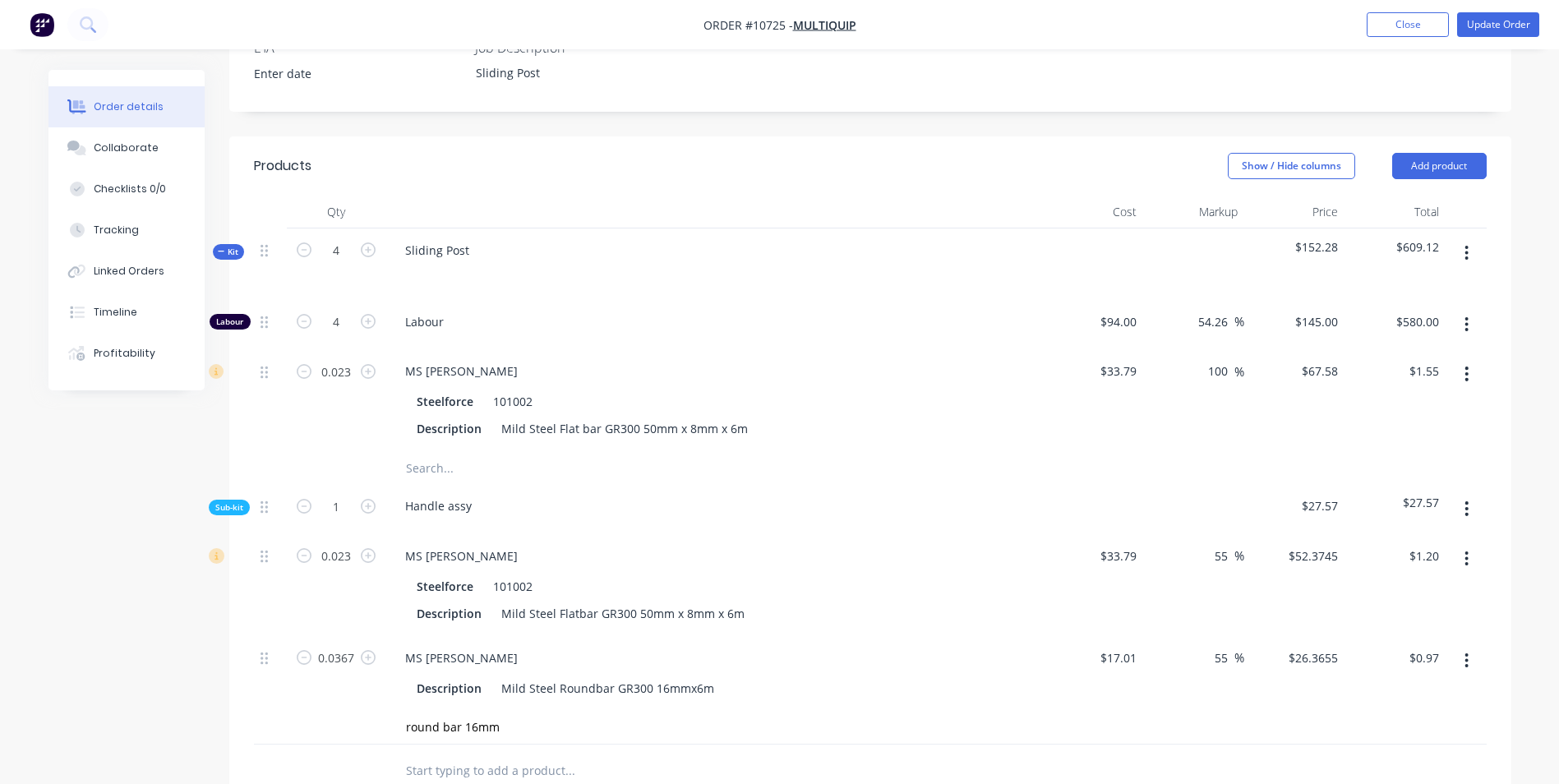
scroll to position [0, 0]
click at [352, 710] on div at bounding box center [336, 727] width 98 height 33
drag, startPoint x: 514, startPoint y: 684, endPoint x: 391, endPoint y: 684, distance: 123.0
click at [392, 710] on div "round bar 16mm Add round bar 16mm to kit MS Roundbar Xero Item # factory_item T…" at bounding box center [637, 727] width 493 height 33
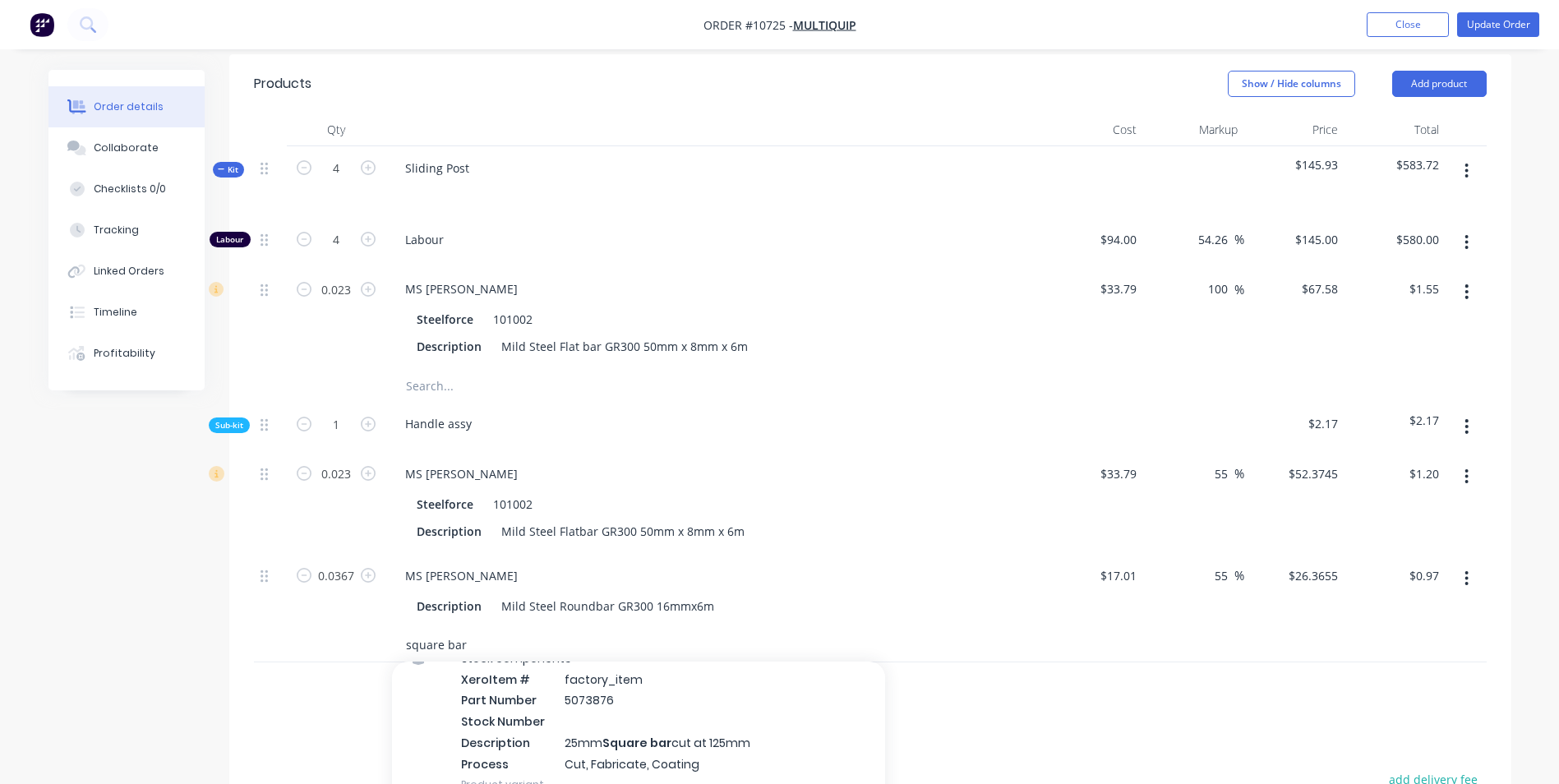
scroll to position [82, 0]
type input "square bar"
click at [771, 714] on div "Stock components Xero Item # factory_item Part Number 5073876 Stock Number Desc…" at bounding box center [637, 719] width 493 height 175
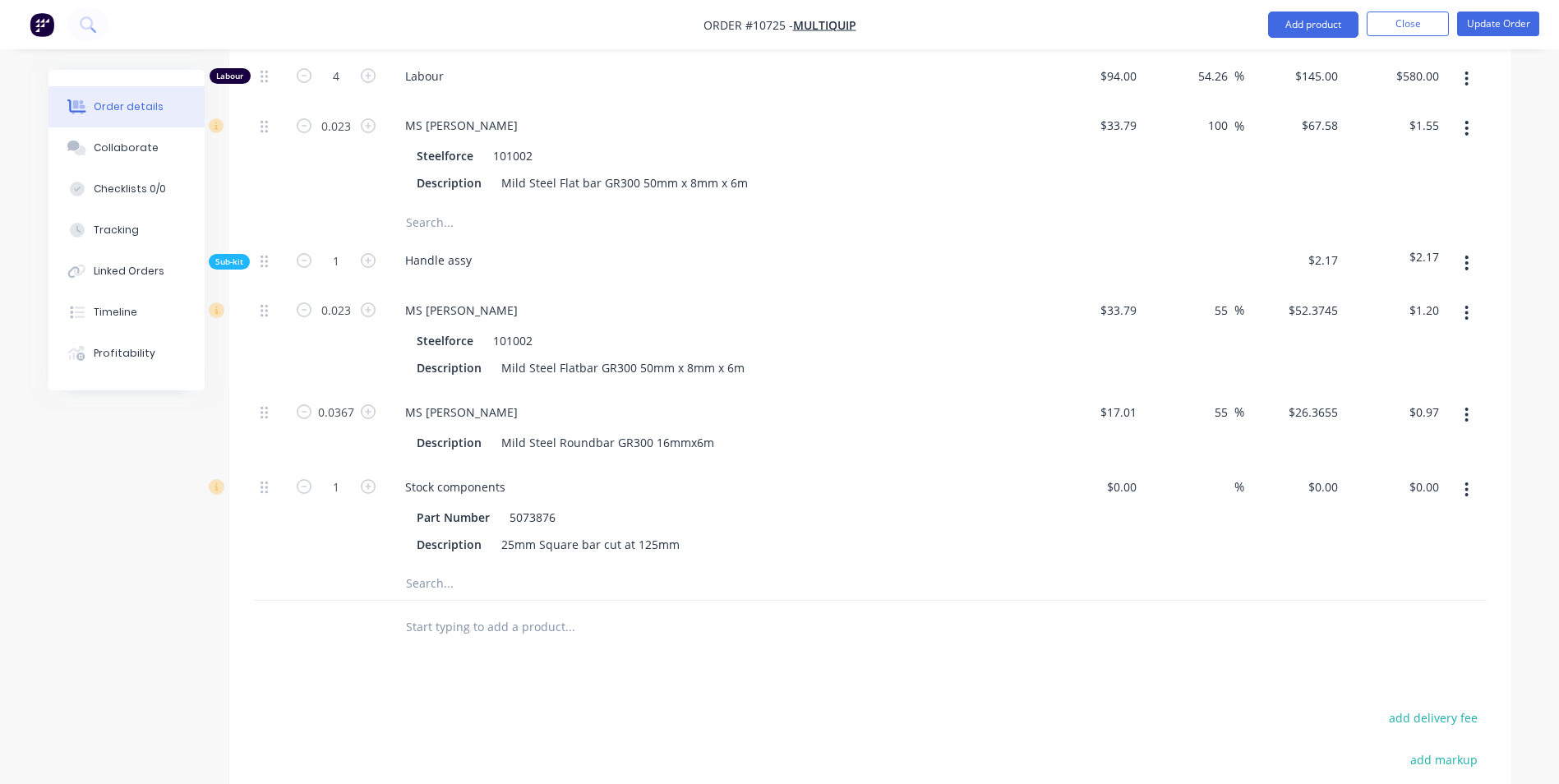
scroll to position [739, 0]
drag, startPoint x: 592, startPoint y: 498, endPoint x: 488, endPoint y: 501, distance: 104.0
click at [487, 532] on div "Description 25mm Square bar cut at 125mm" at bounding box center [710, 544] width 601 height 24
copy div "25mm Square ba"
click at [456, 566] on input "text" at bounding box center [569, 583] width 329 height 33
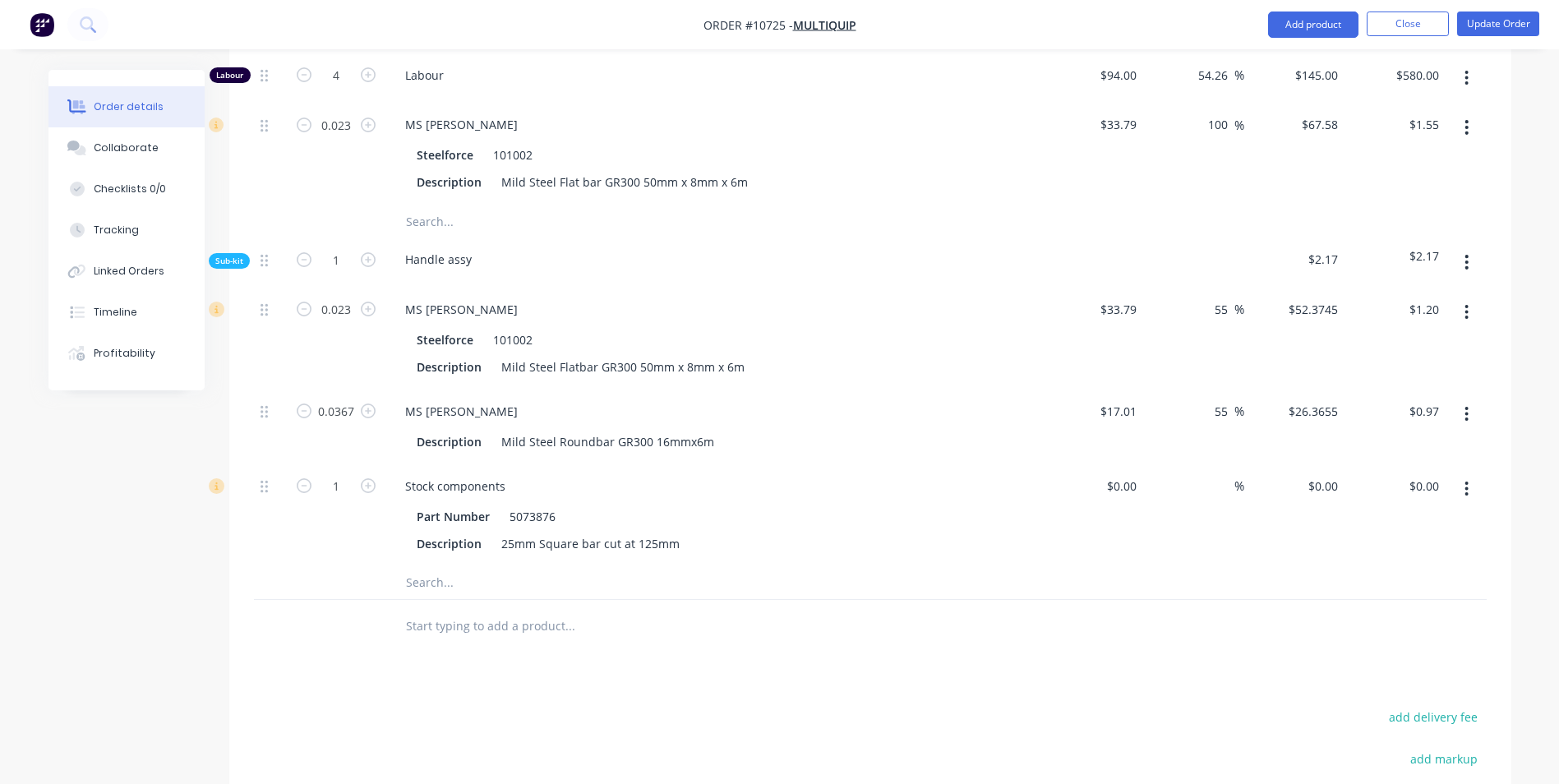
paste input "25mm Square ba"
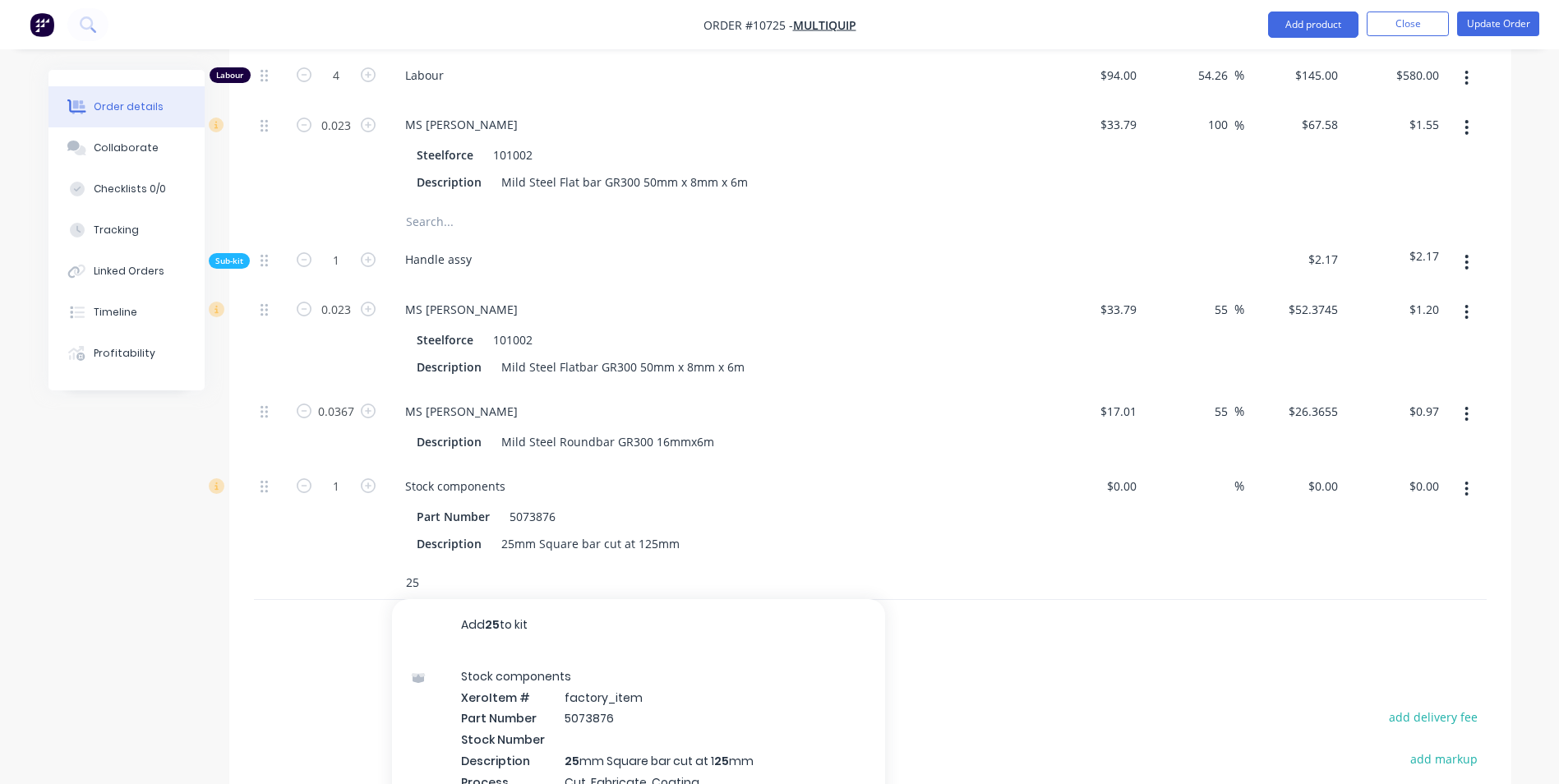
type input "2"
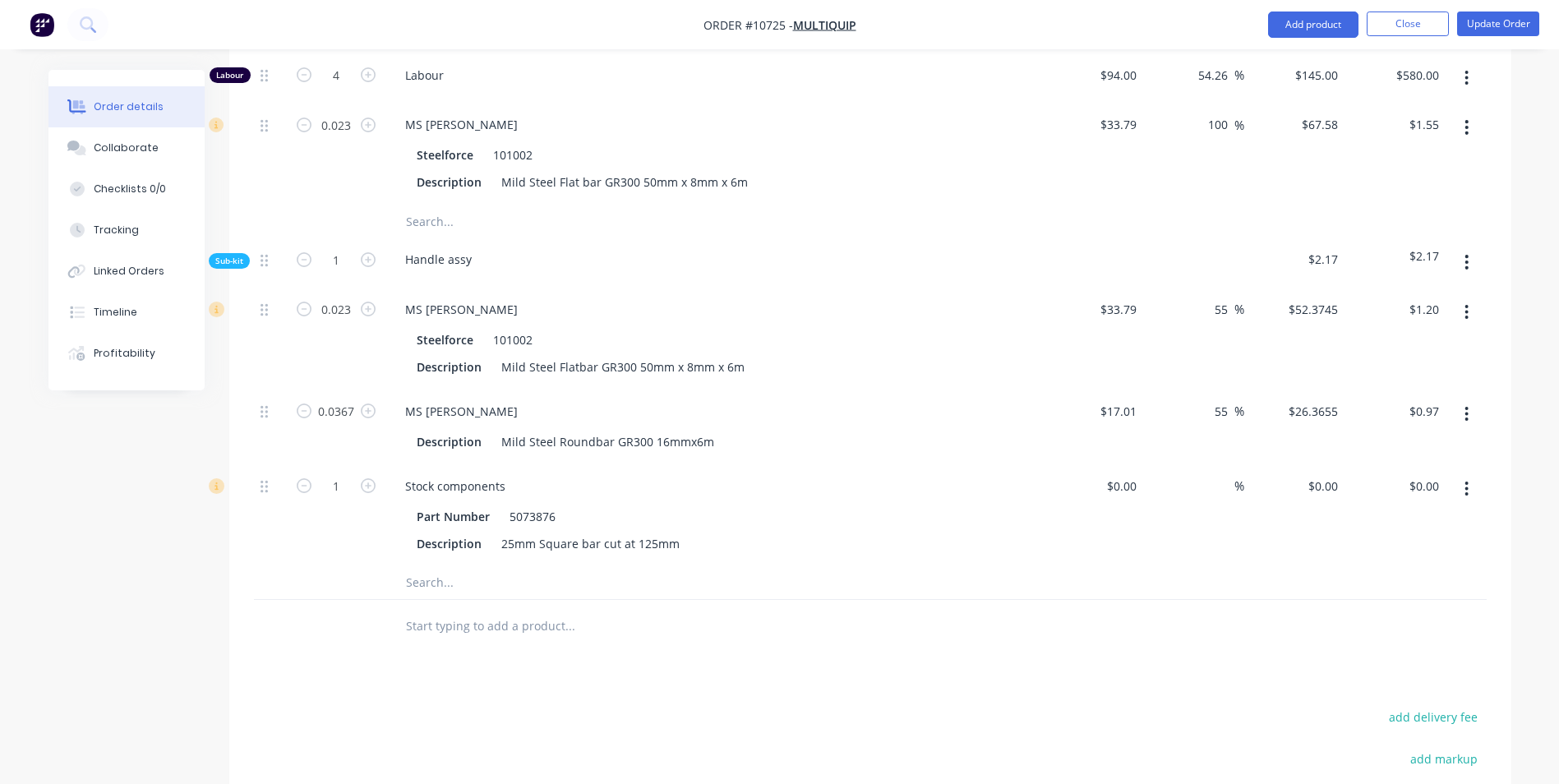
click at [1461, 248] on button "button" at bounding box center [1466, 262] width 38 height 29
click at [1429, 293] on div "Add product to kit" at bounding box center [1408, 305] width 127 height 24
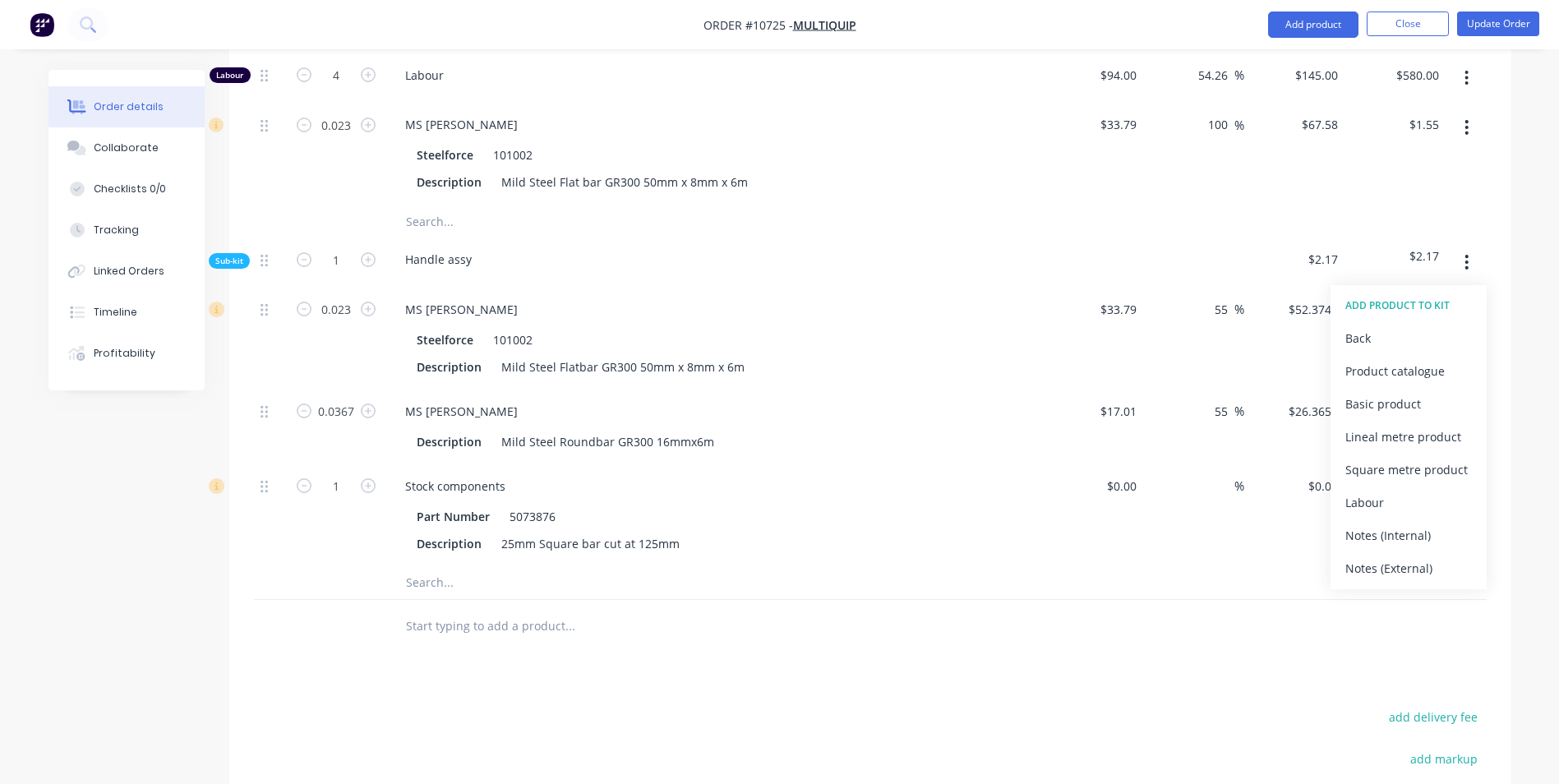
click at [1395, 359] on div "Product catalogue" at bounding box center [1408, 371] width 127 height 24
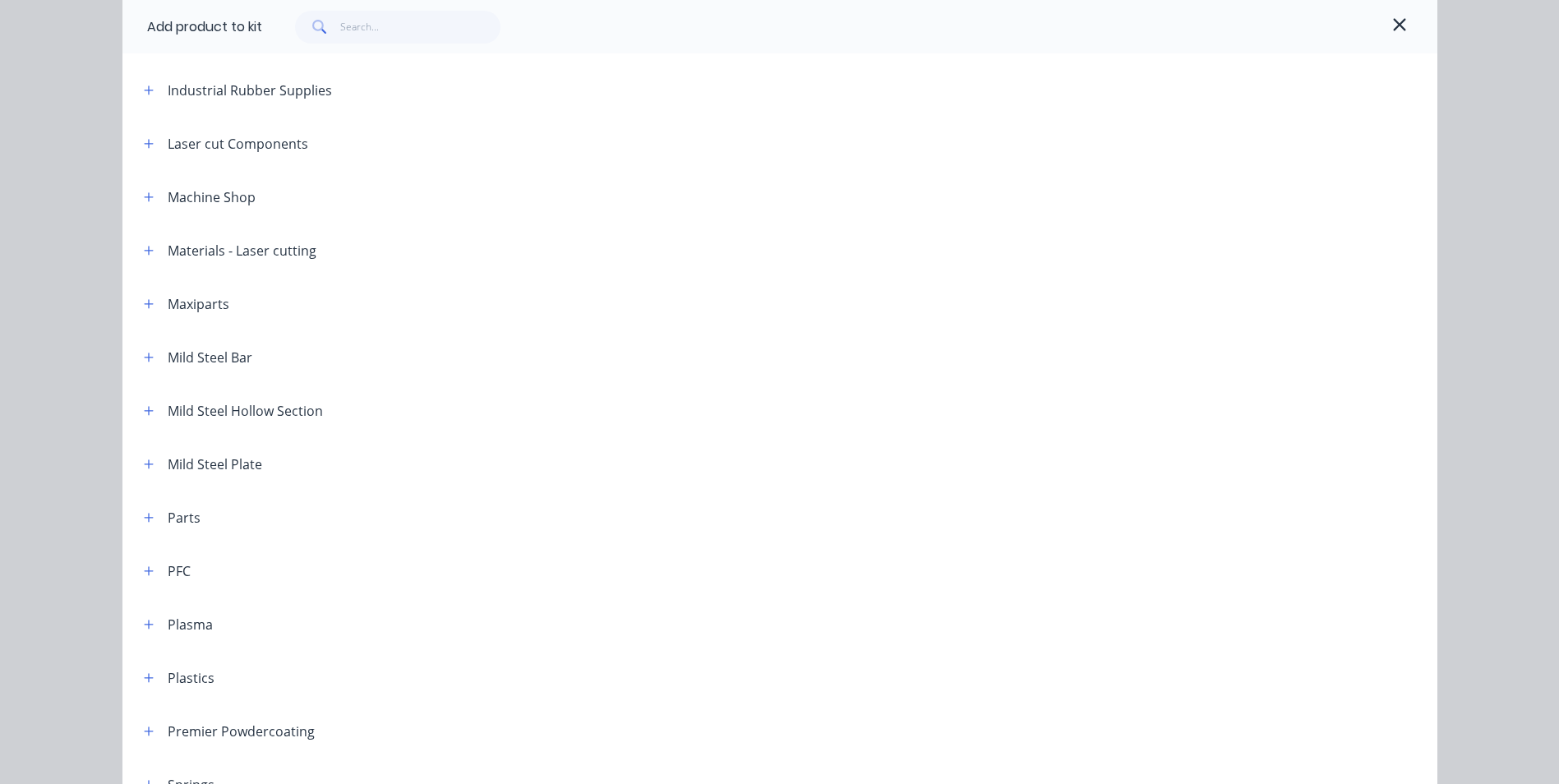
scroll to position [821, 0]
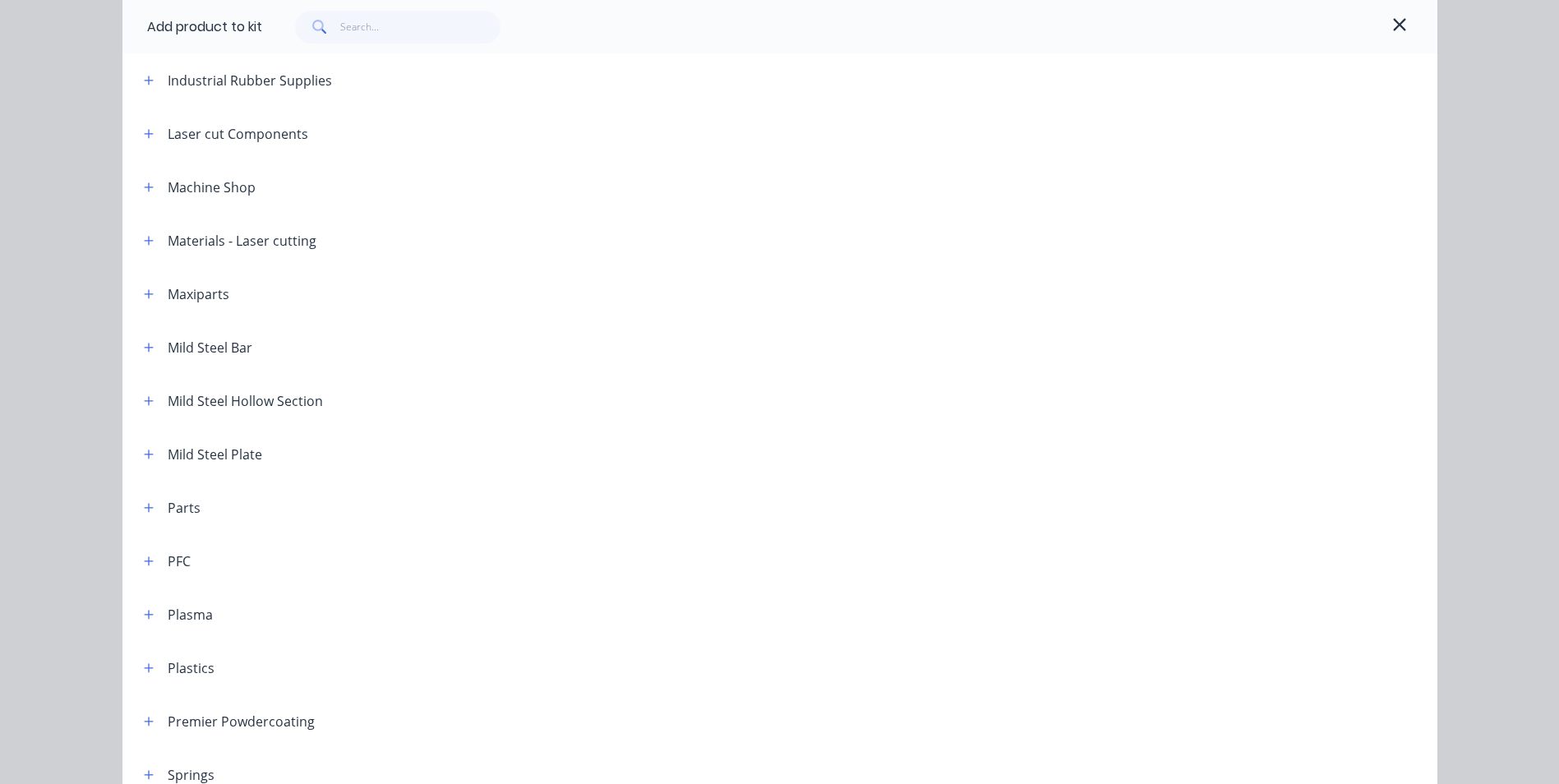
click at [199, 353] on div "Mild Steel Bar" at bounding box center [209, 348] width 85 height 20
click at [149, 345] on button "button" at bounding box center [148, 347] width 21 height 21
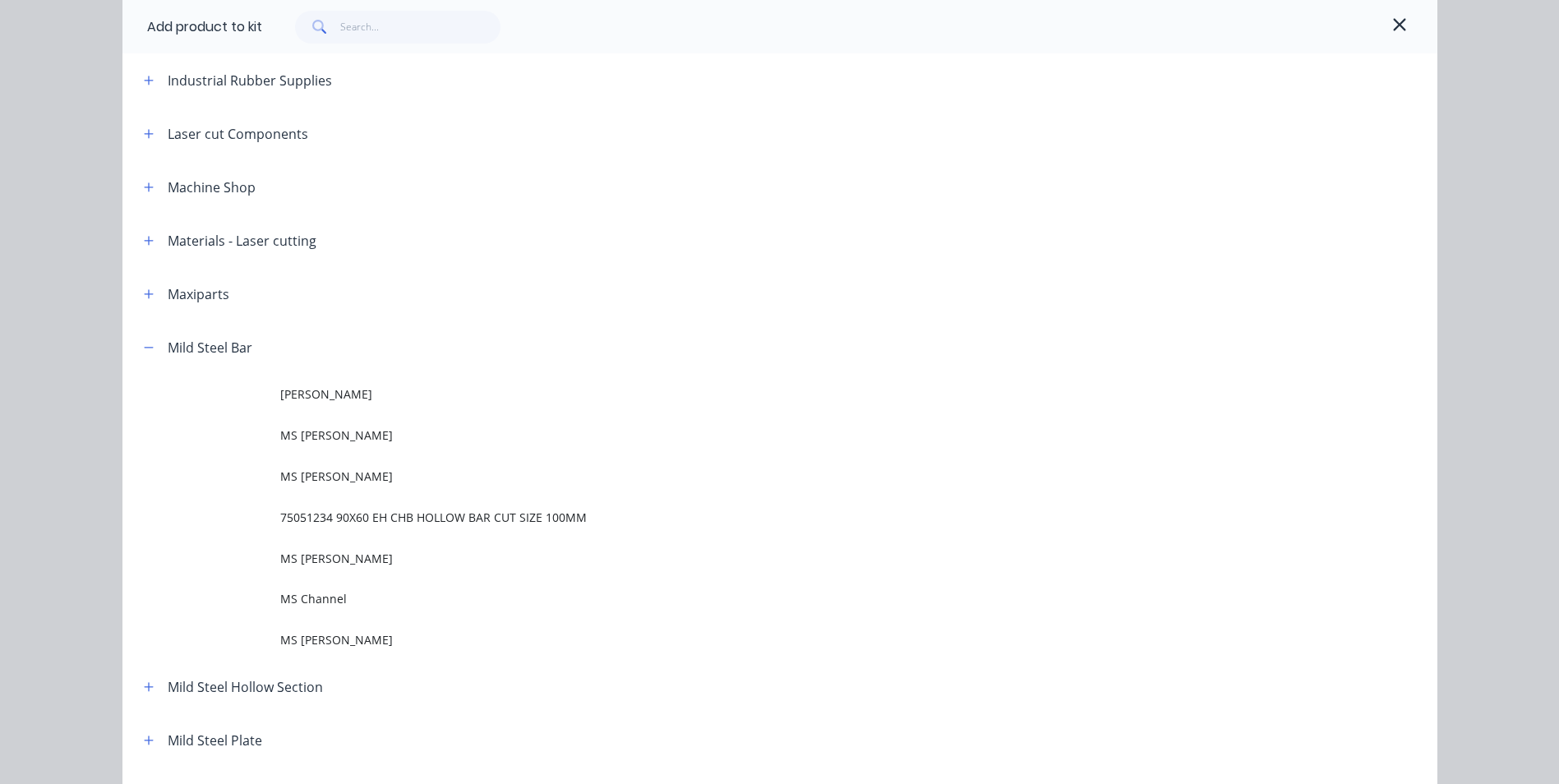
click at [343, 633] on span "MS [PERSON_NAME]" at bounding box center [743, 639] width 925 height 17
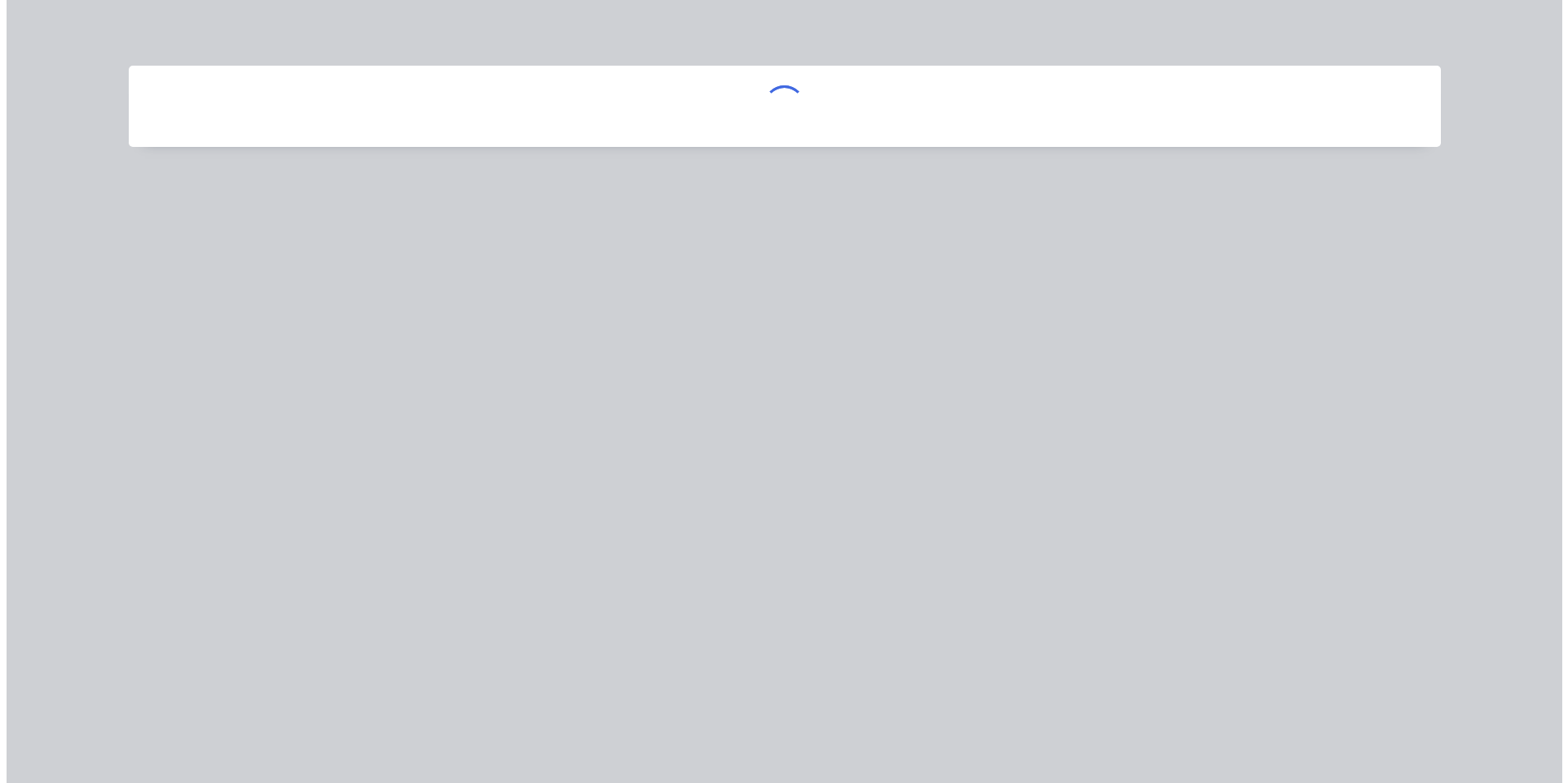
scroll to position [0, 0]
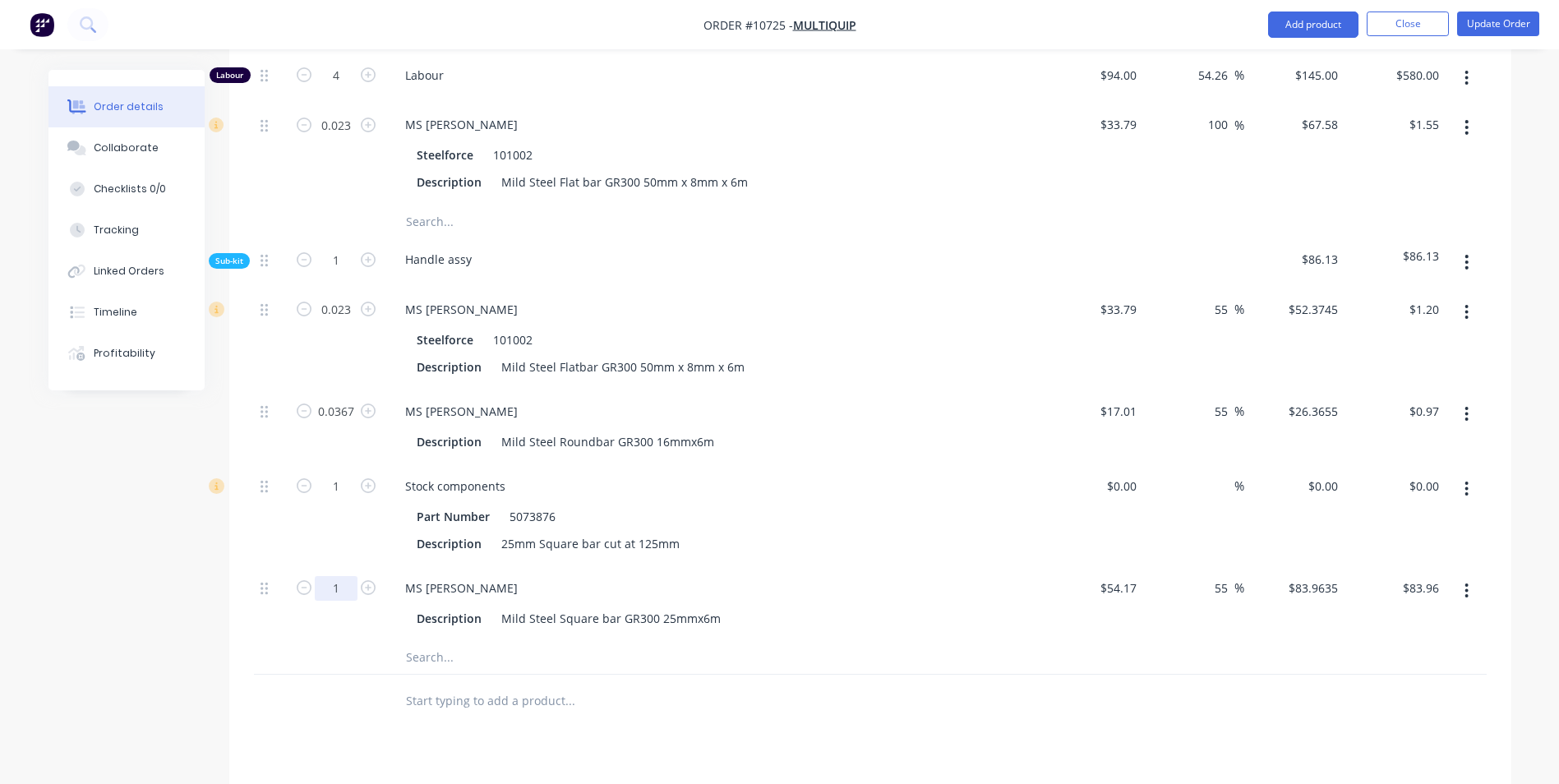
click at [345, 575] on input "1" at bounding box center [336, 587] width 43 height 25
type input "75"
type input "$6,297.26"
click at [1465, 482] on icon "button" at bounding box center [1467, 489] width 4 height 15
click at [1394, 585] on div "Delete" at bounding box center [1408, 597] width 127 height 24
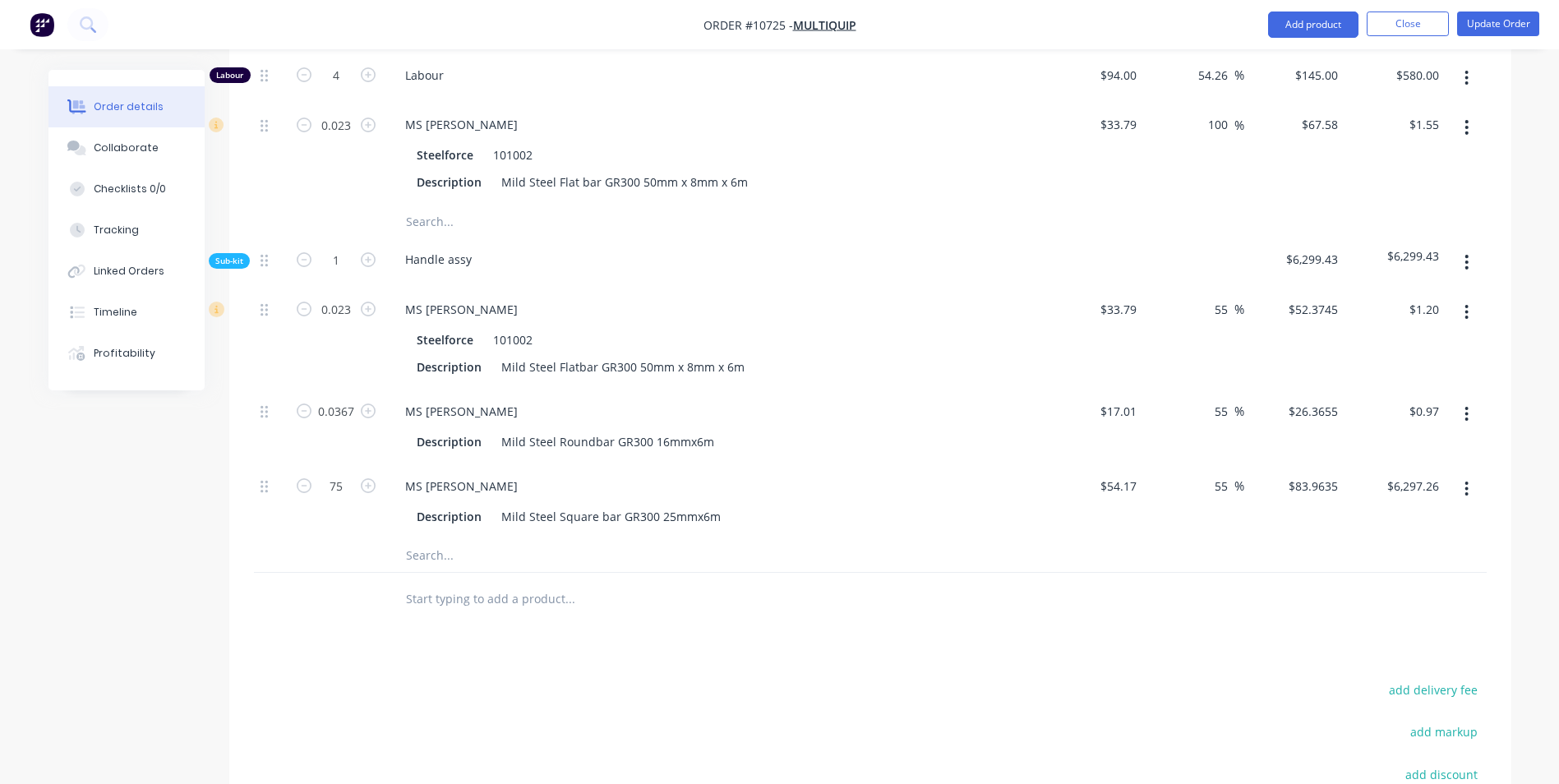
click at [1470, 248] on button "button" at bounding box center [1466, 262] width 38 height 29
click at [1437, 293] on div "Add product to kit" at bounding box center [1408, 305] width 127 height 24
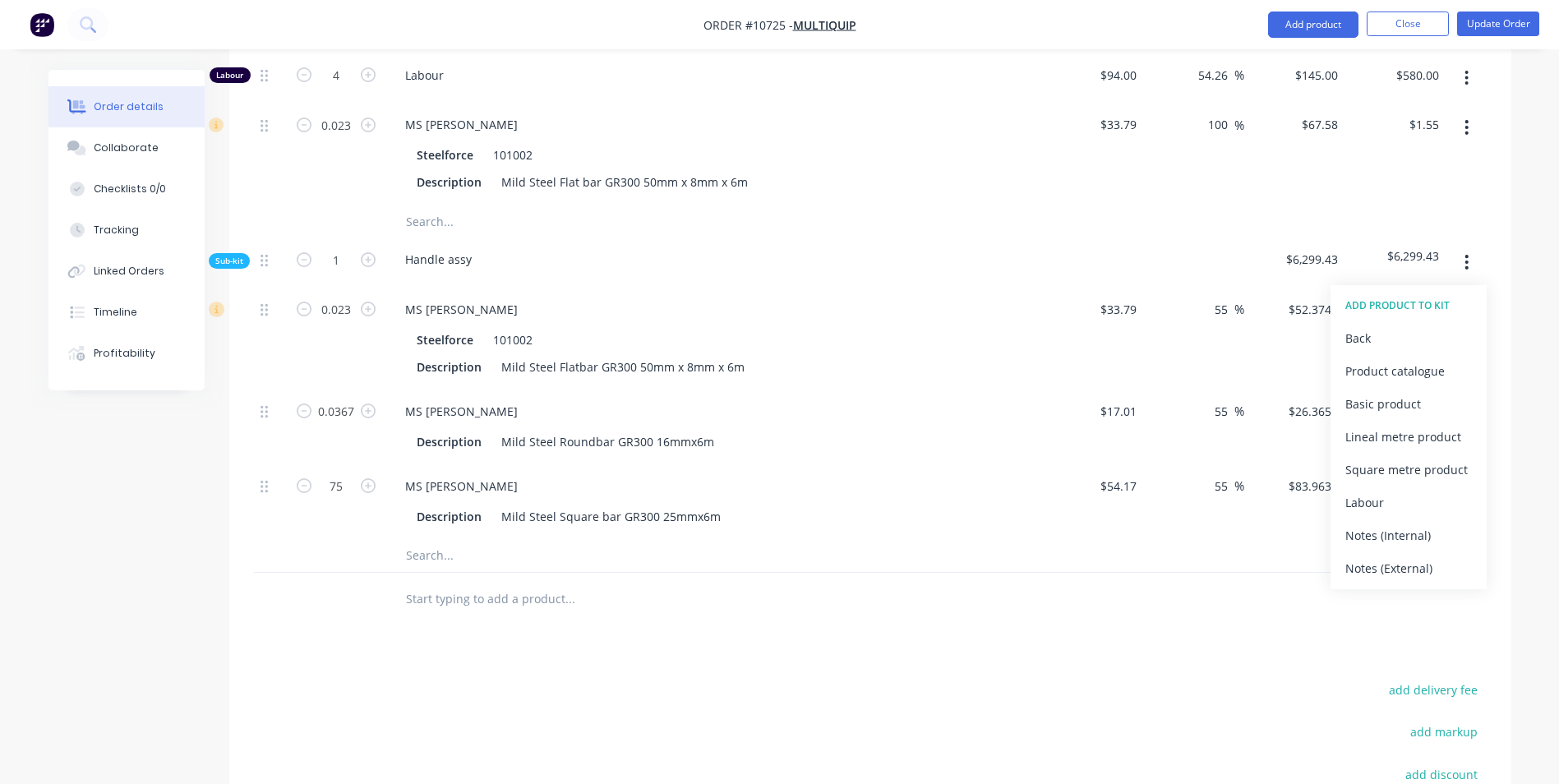
click at [1398, 486] on button "Labour" at bounding box center [1408, 503] width 156 height 33
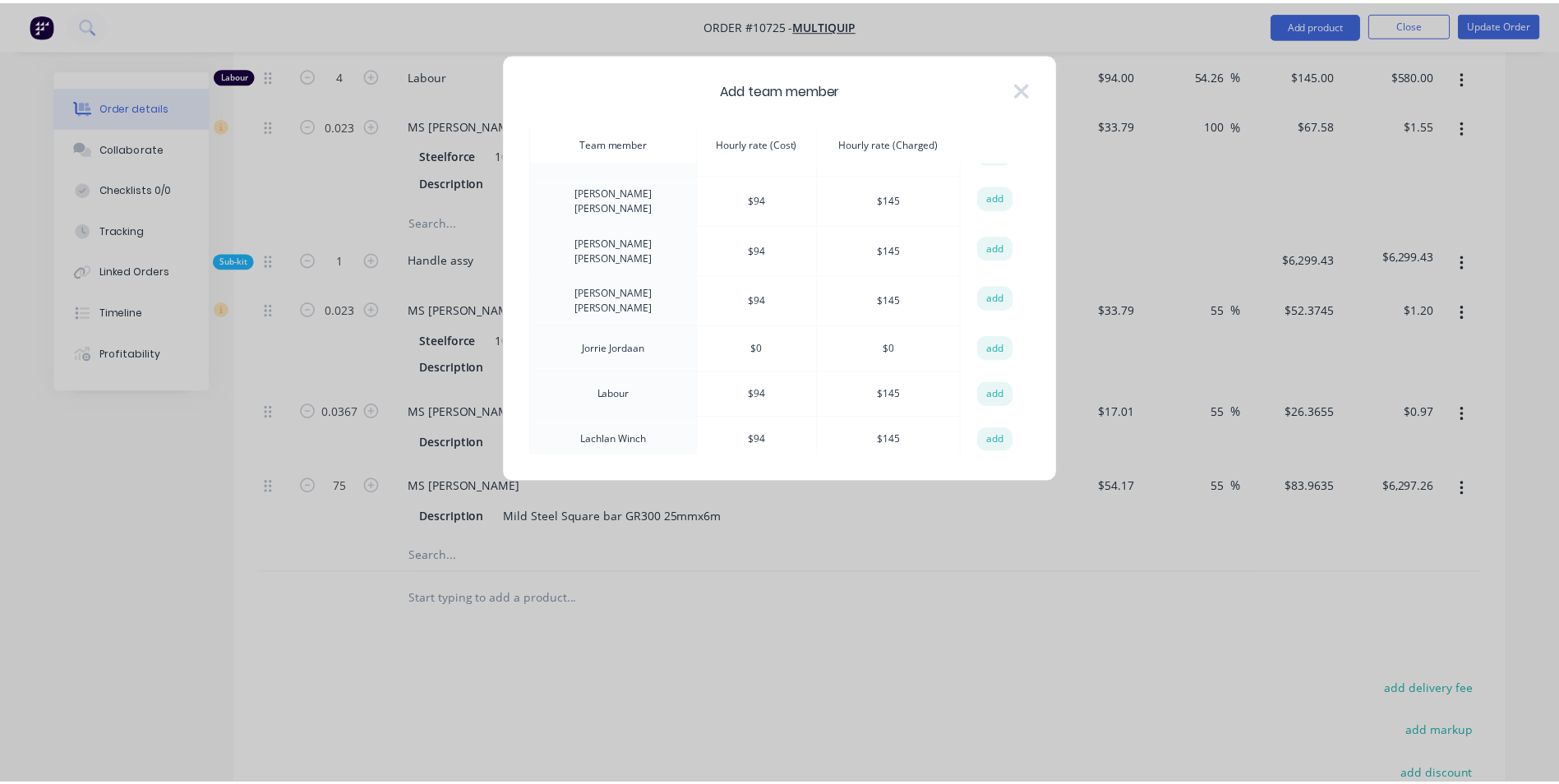
scroll to position [575, 0]
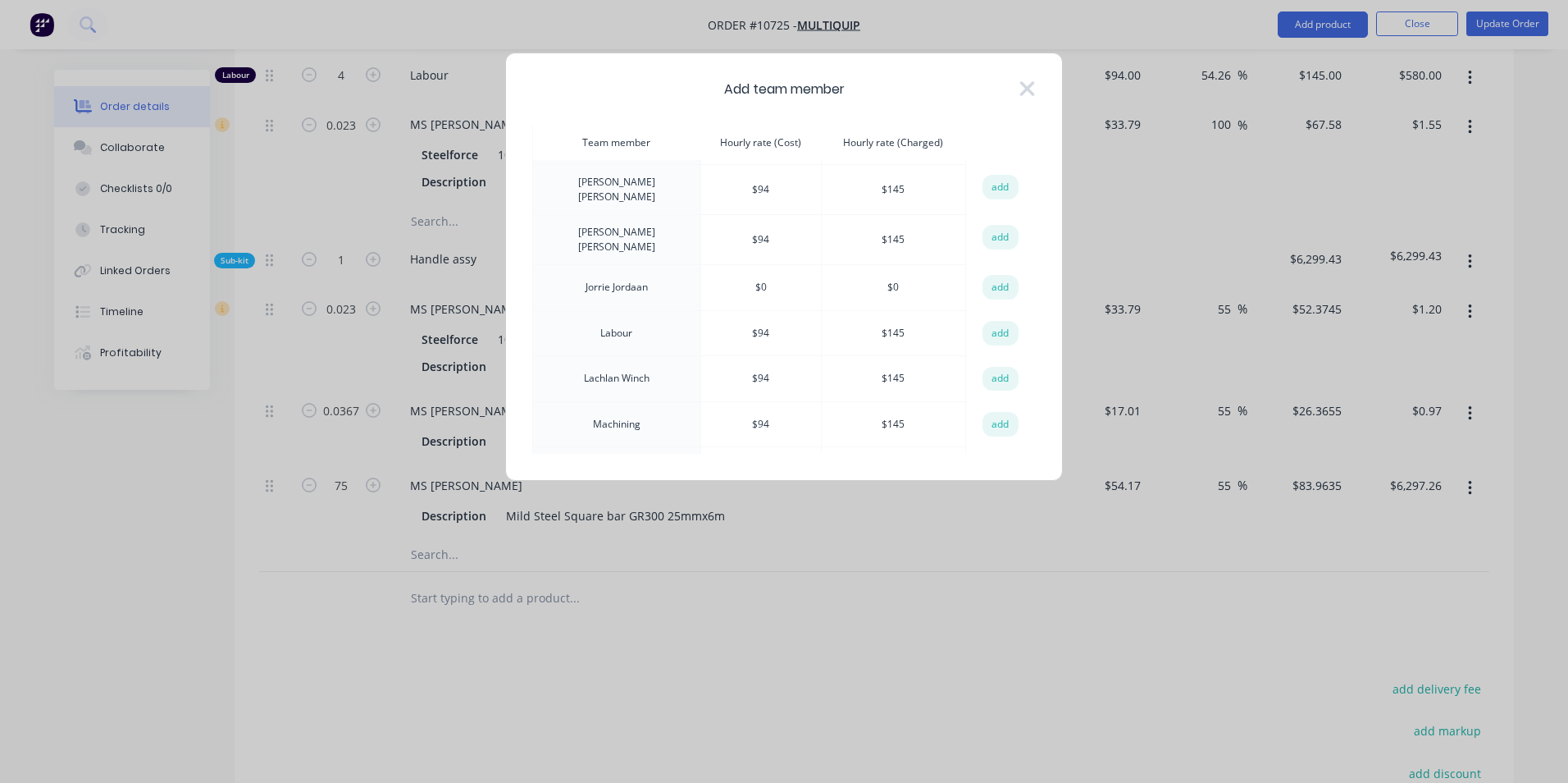
click at [621, 310] on td "Labour" at bounding box center [616, 333] width 168 height 46
click at [996, 321] on button "add" at bounding box center [1001, 333] width 36 height 25
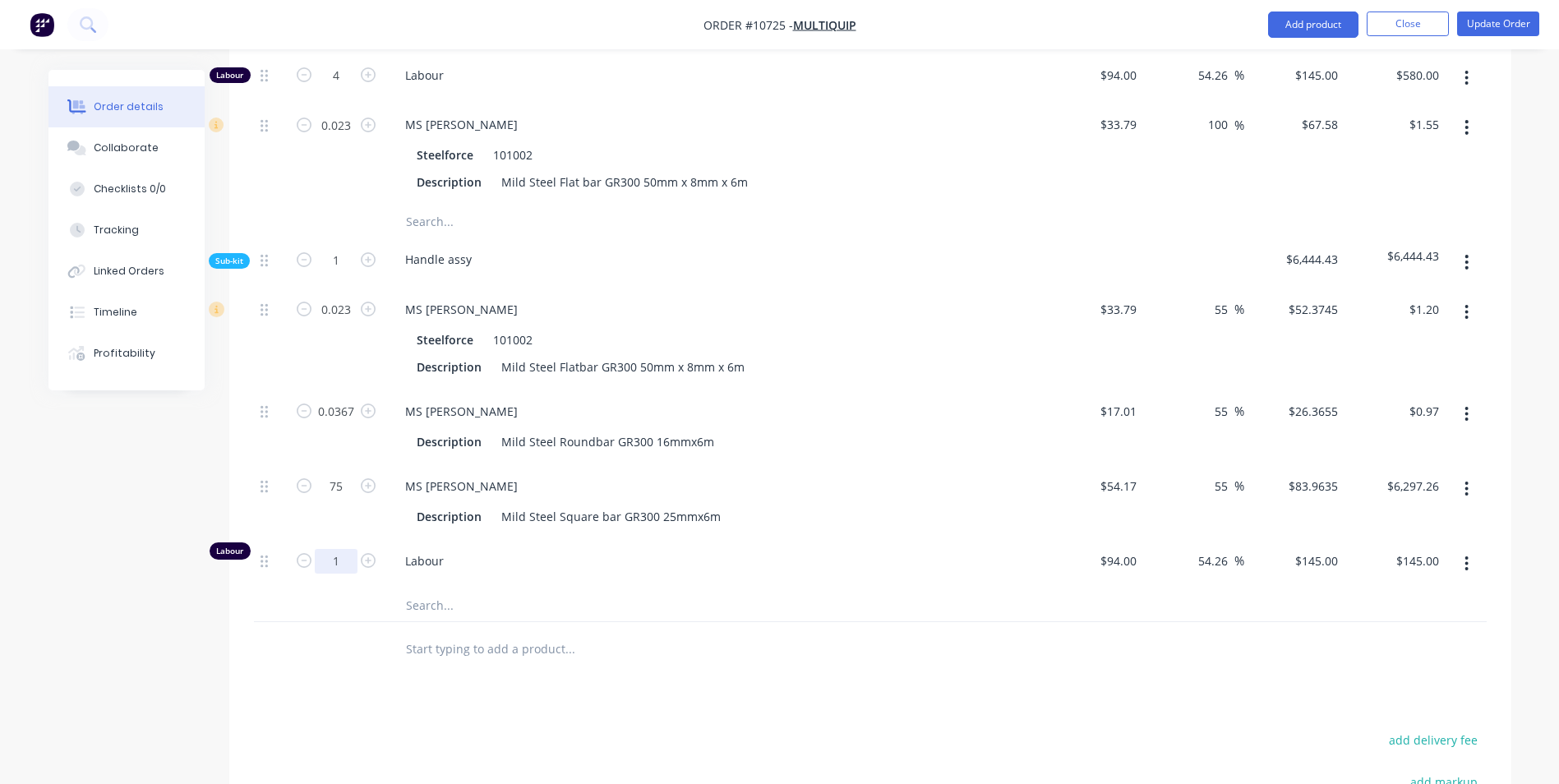
click at [336, 549] on input "1" at bounding box center [336, 561] width 43 height 25
type input "0.5"
type input "$72.50"
click at [628, 632] on input "text" at bounding box center [569, 648] width 329 height 33
click at [323, 474] on input "75" at bounding box center [336, 486] width 43 height 25
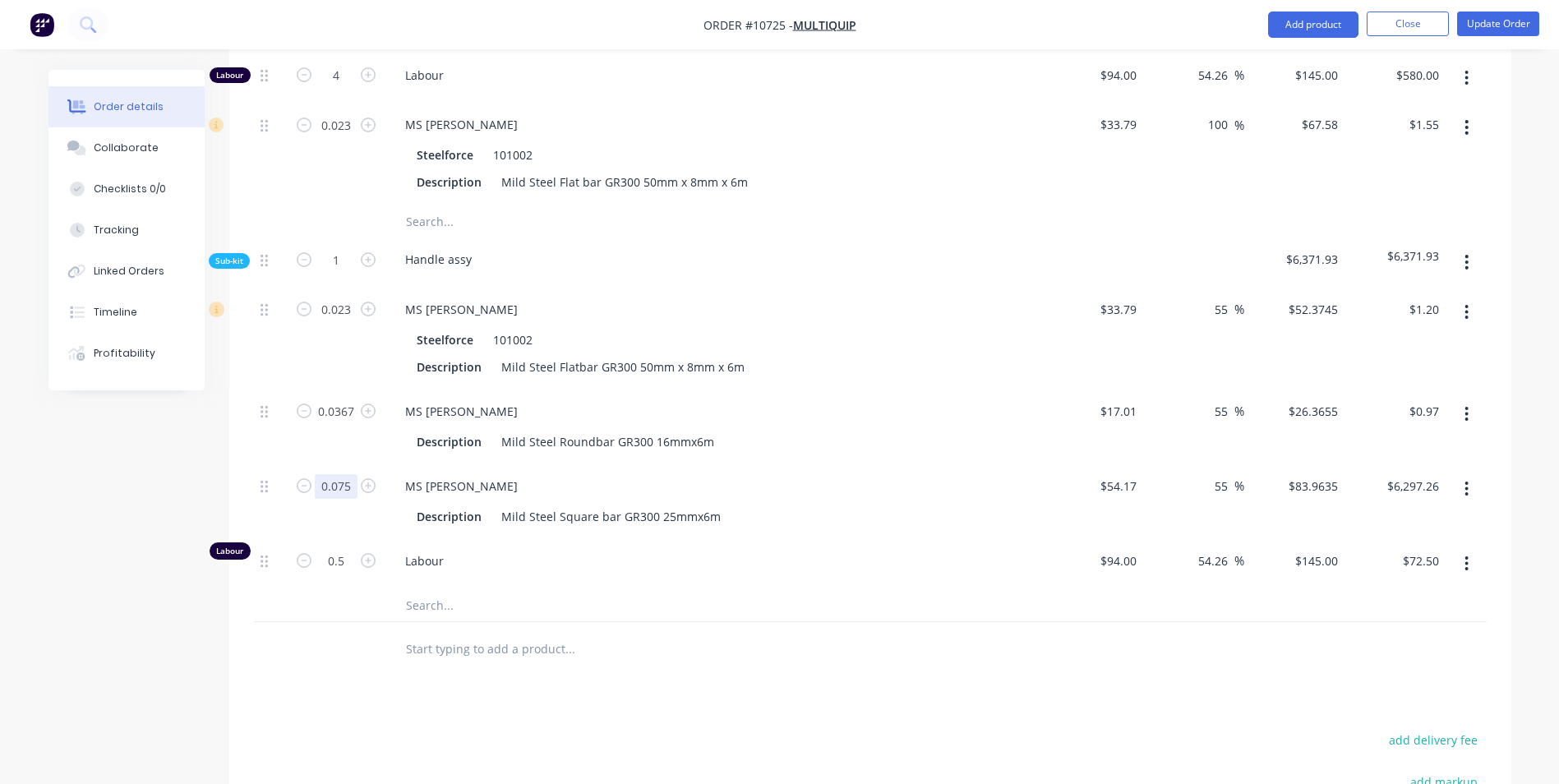
type input "0.075"
type input "$6.30"
click at [729, 622] on div at bounding box center [681, 648] width 592 height 54
click at [692, 539] on div "Labour" at bounding box center [714, 564] width 657 height 50
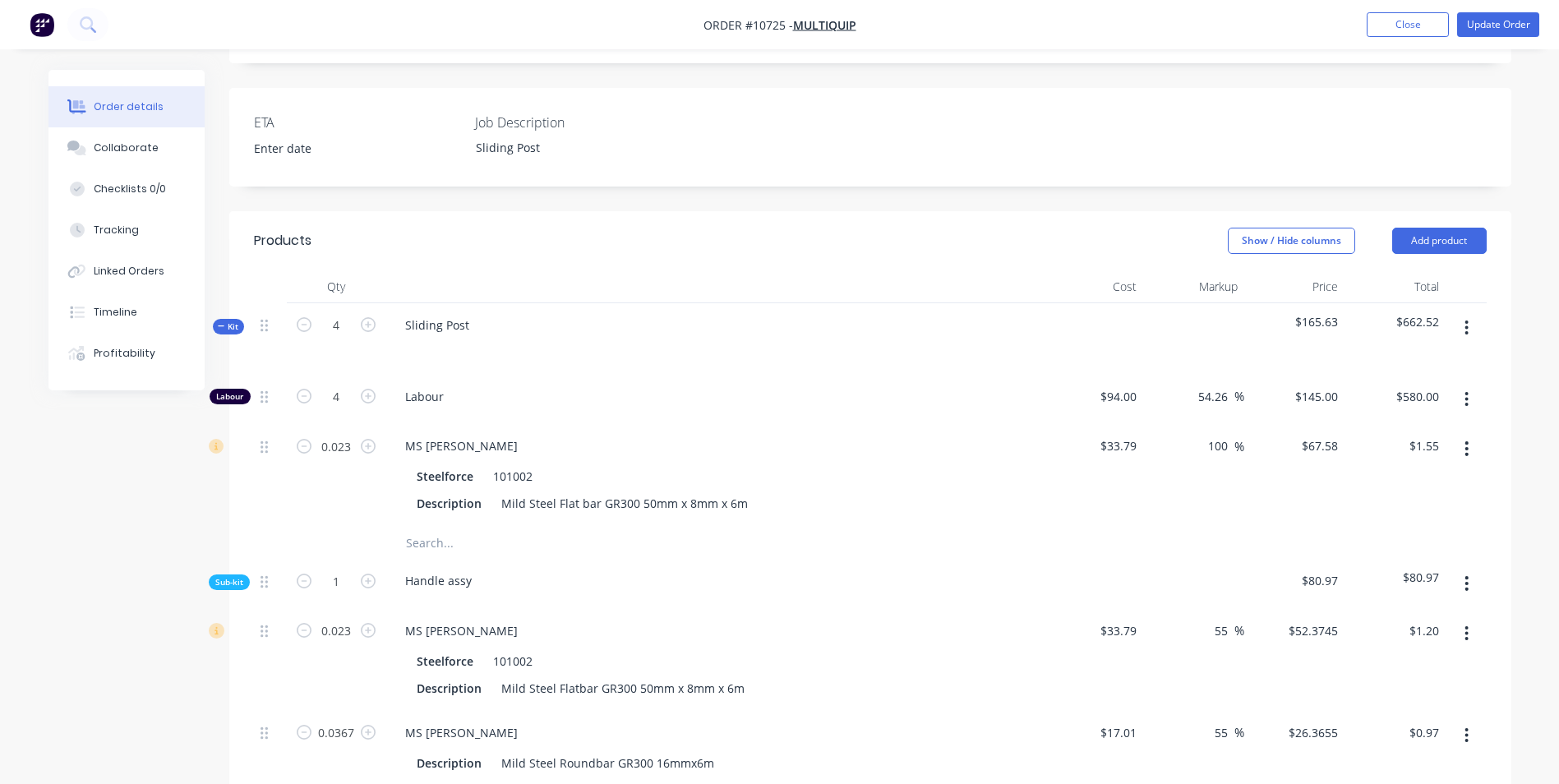
scroll to position [411, 0]
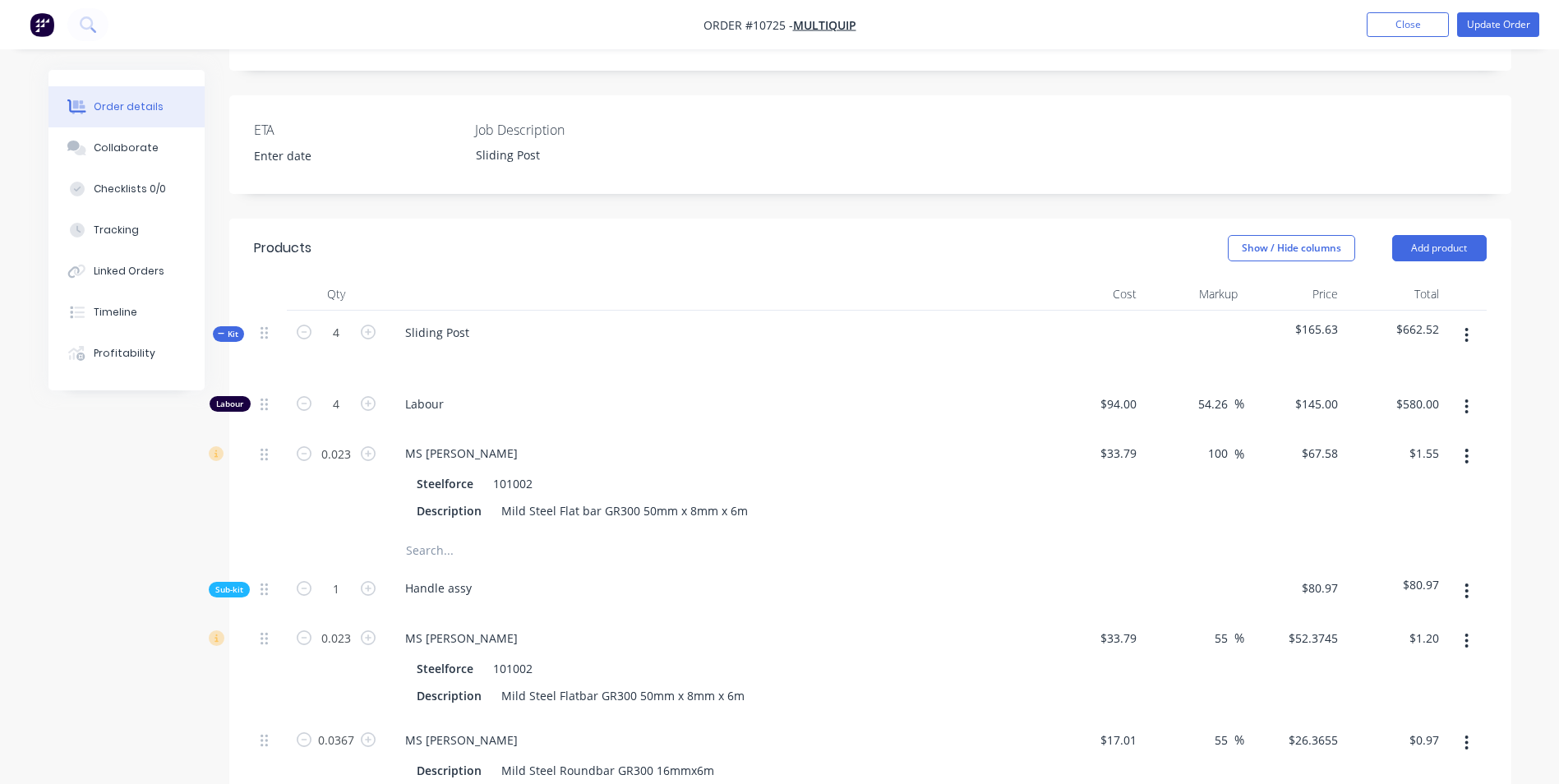
click at [1455, 321] on button "button" at bounding box center [1466, 335] width 38 height 29
click at [1402, 400] on div "Add sub kit to kit" at bounding box center [1408, 412] width 127 height 24
click at [1483, 27] on button "Update Order" at bounding box center [1498, 25] width 82 height 25
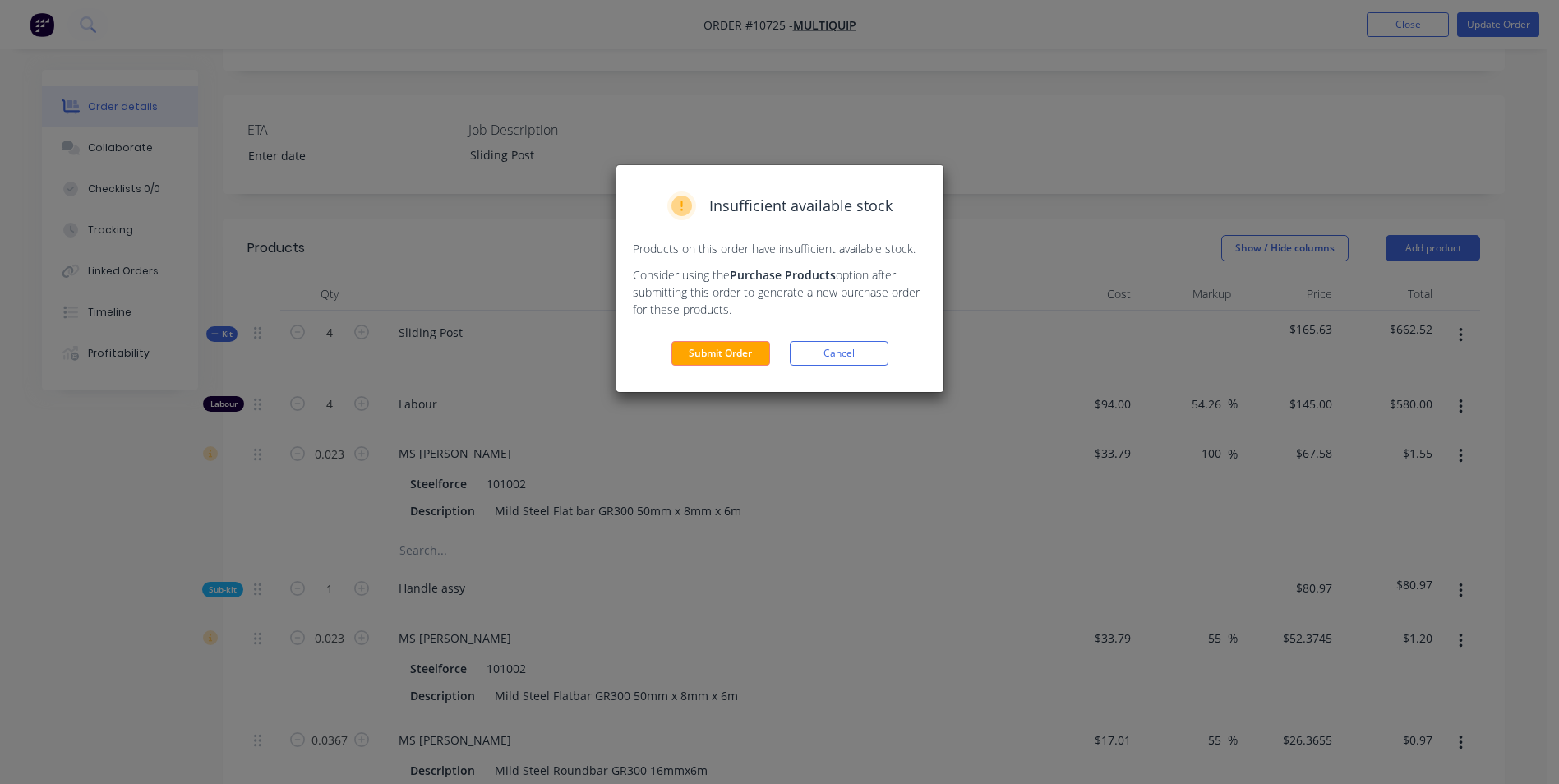
drag, startPoint x: 724, startPoint y: 351, endPoint x: 770, endPoint y: 323, distance: 53.9
click at [723, 351] on button "Submit Order" at bounding box center [720, 352] width 98 height 25
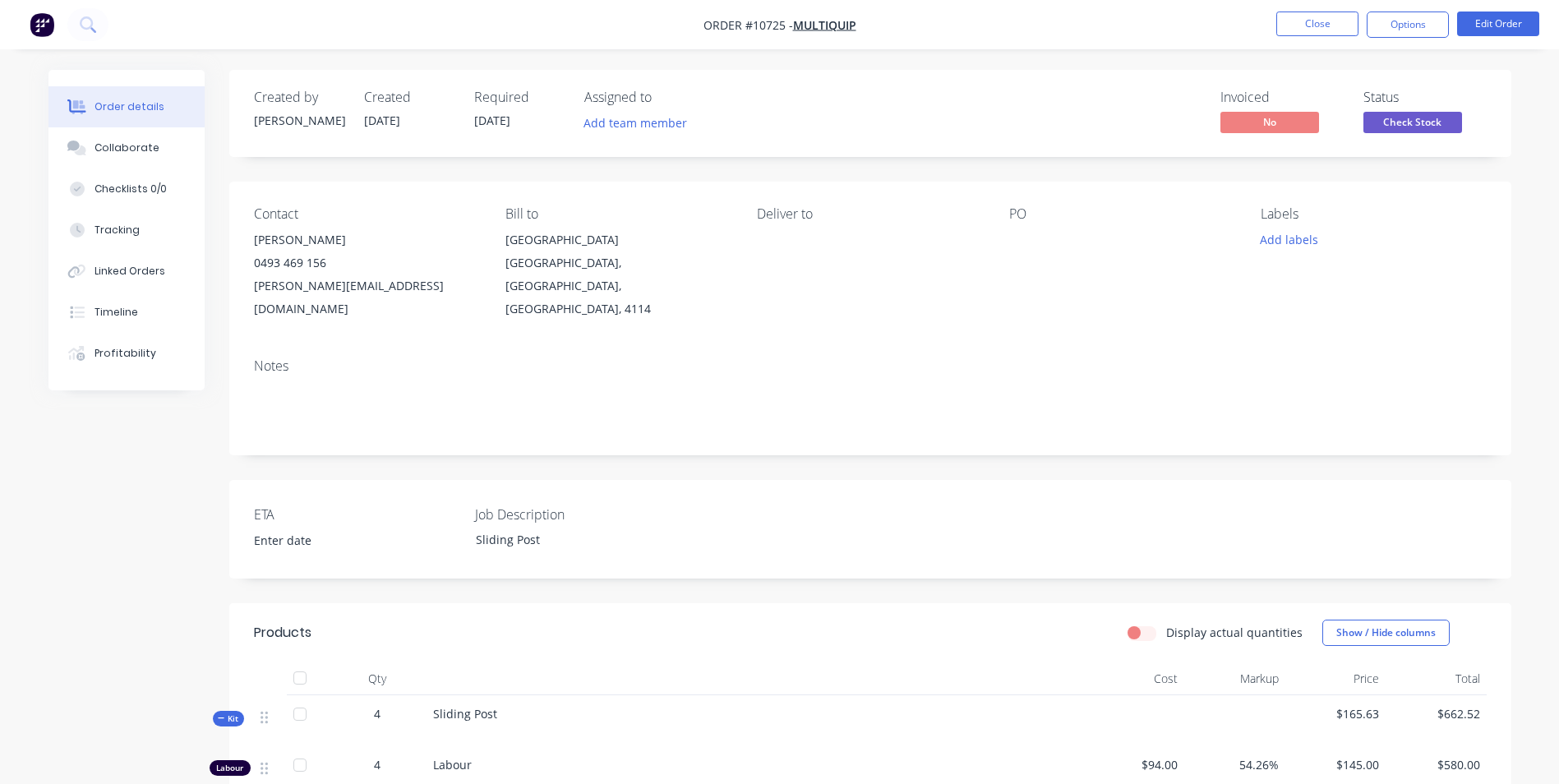
click at [1381, 34] on button "Options" at bounding box center [1407, 25] width 82 height 26
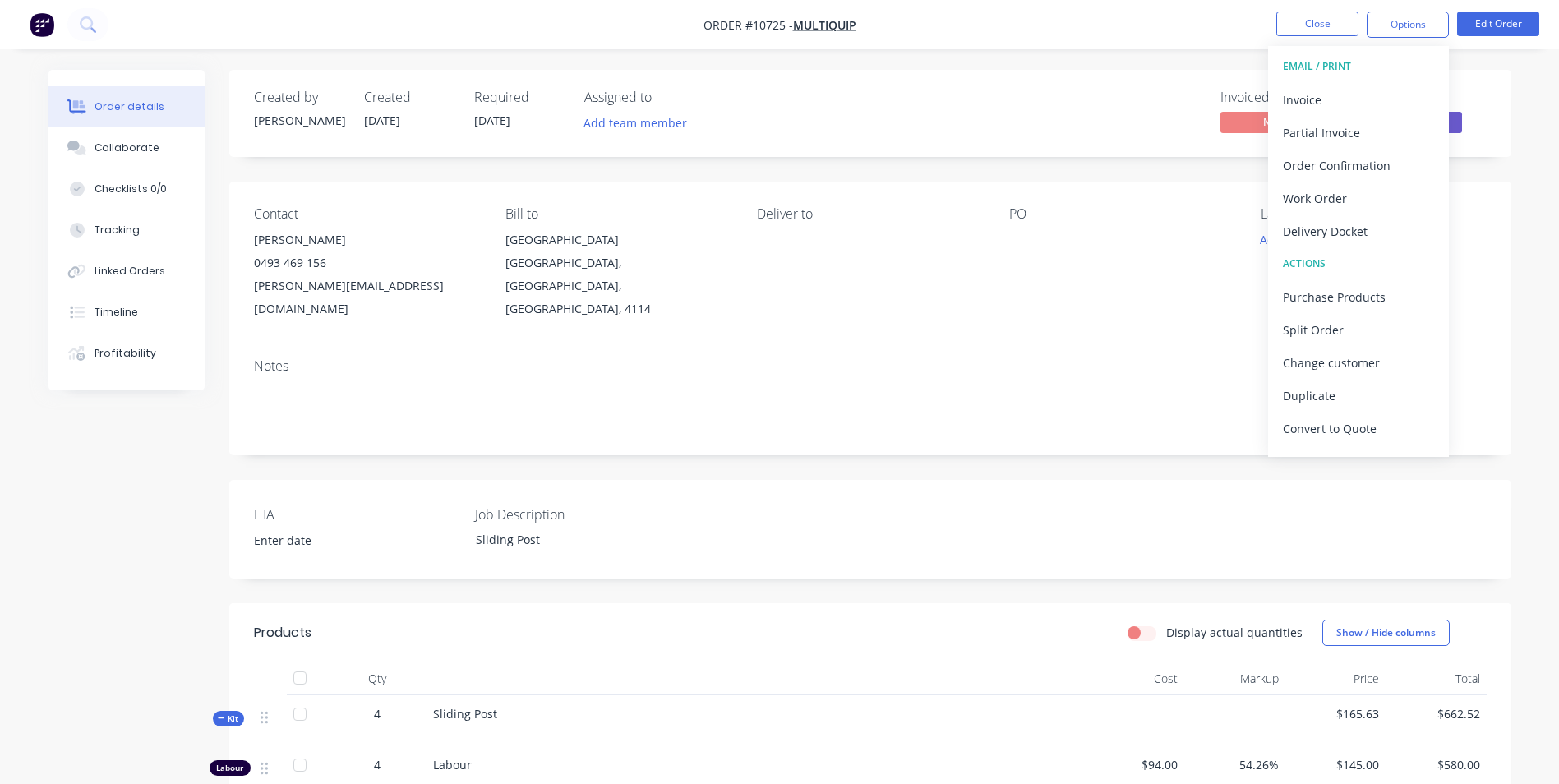
click at [1351, 97] on div "Invoice" at bounding box center [1358, 100] width 151 height 24
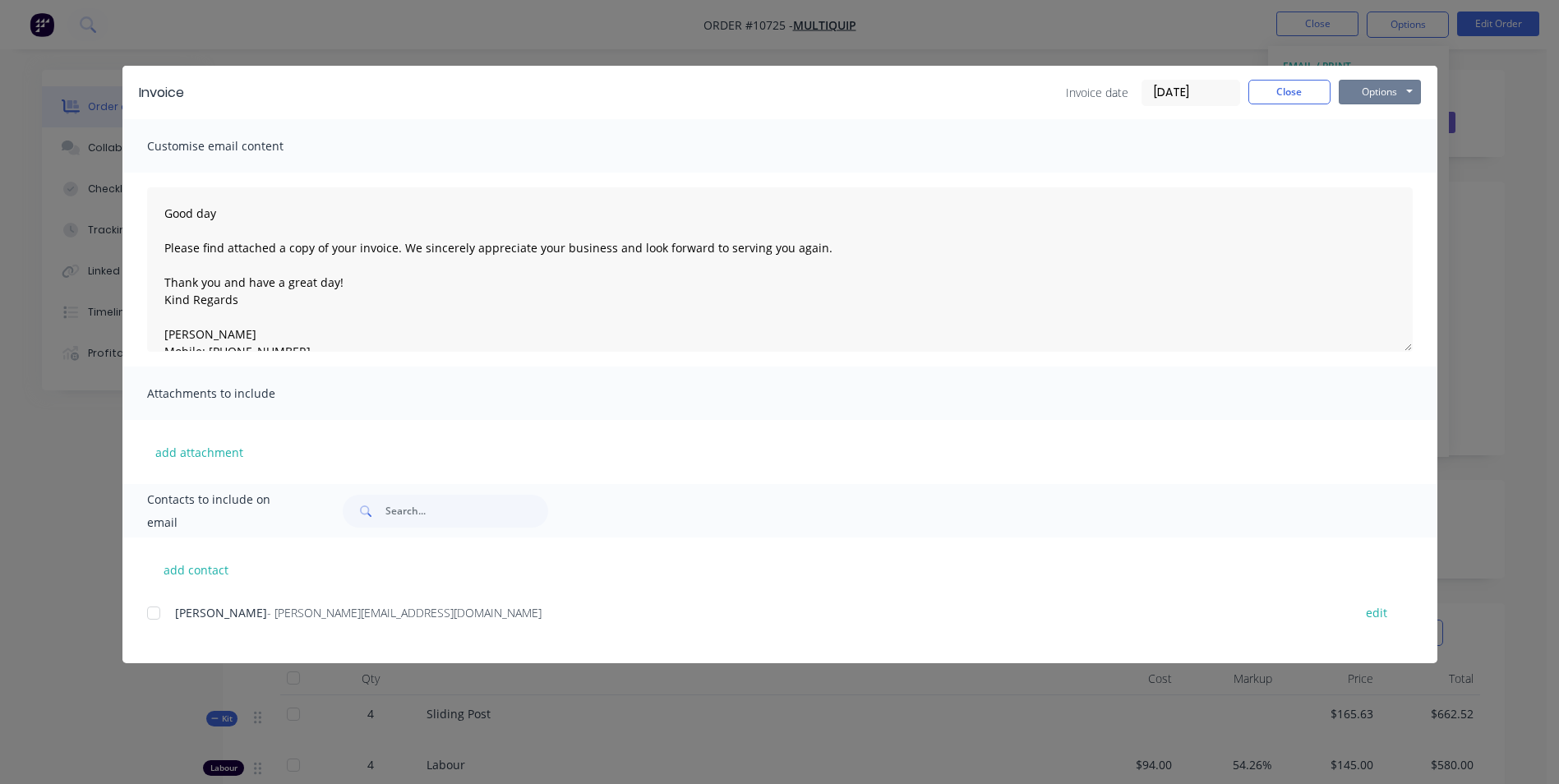
click at [1370, 86] on button "Options" at bounding box center [1380, 92] width 82 height 25
click at [1400, 121] on button "Preview" at bounding box center [1391, 121] width 105 height 27
click at [1286, 74] on div "Invoice Invoice date [DATE] Close Options Preview Print Email" at bounding box center [780, 92] width 1315 height 54
drag, startPoint x: 1299, startPoint y: 81, endPoint x: 1431, endPoint y: 103, distance: 133.8
click at [1299, 82] on button "Close" at bounding box center [1289, 92] width 82 height 25
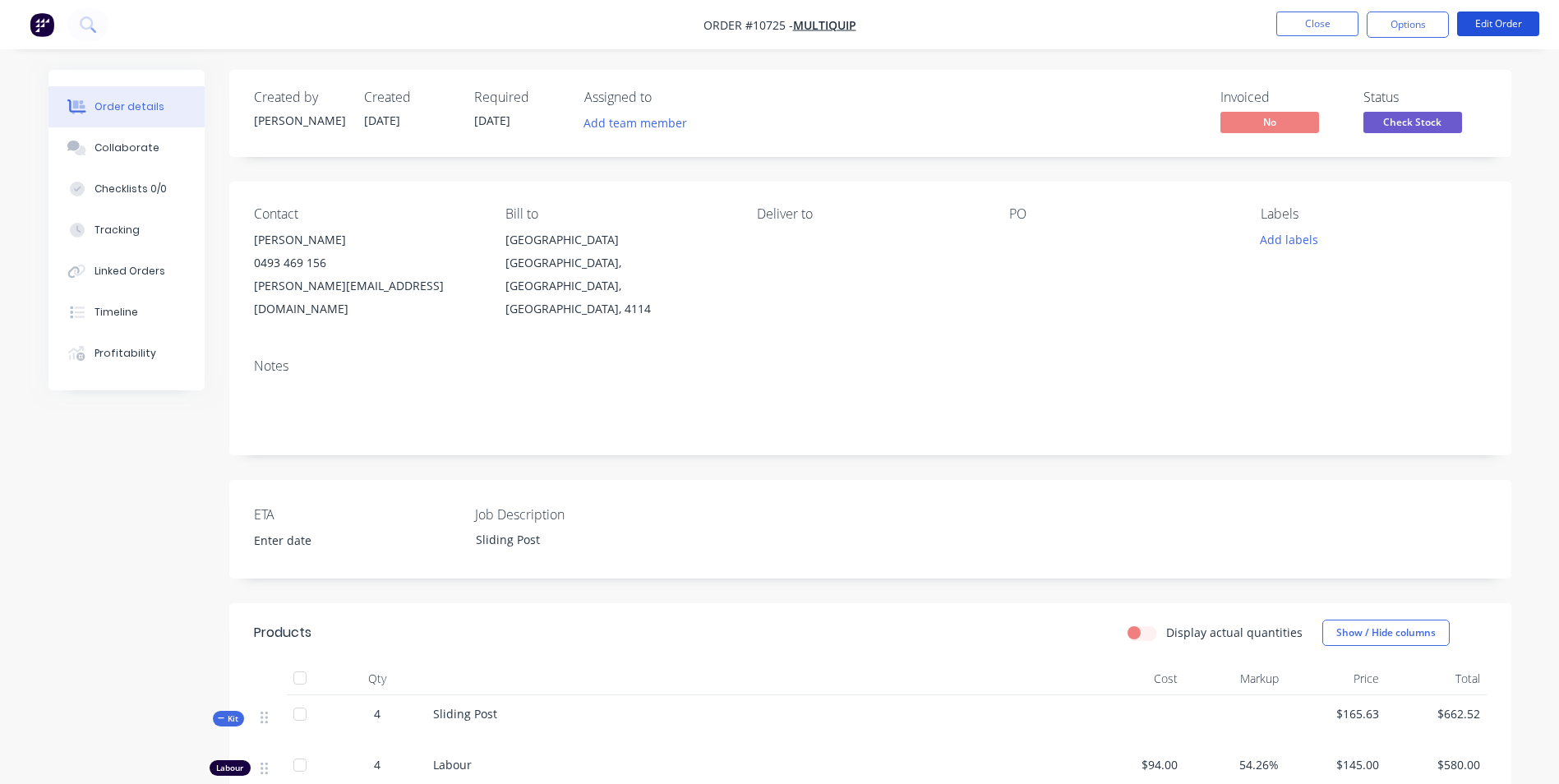
click at [1503, 22] on button "Edit Order" at bounding box center [1498, 24] width 82 height 25
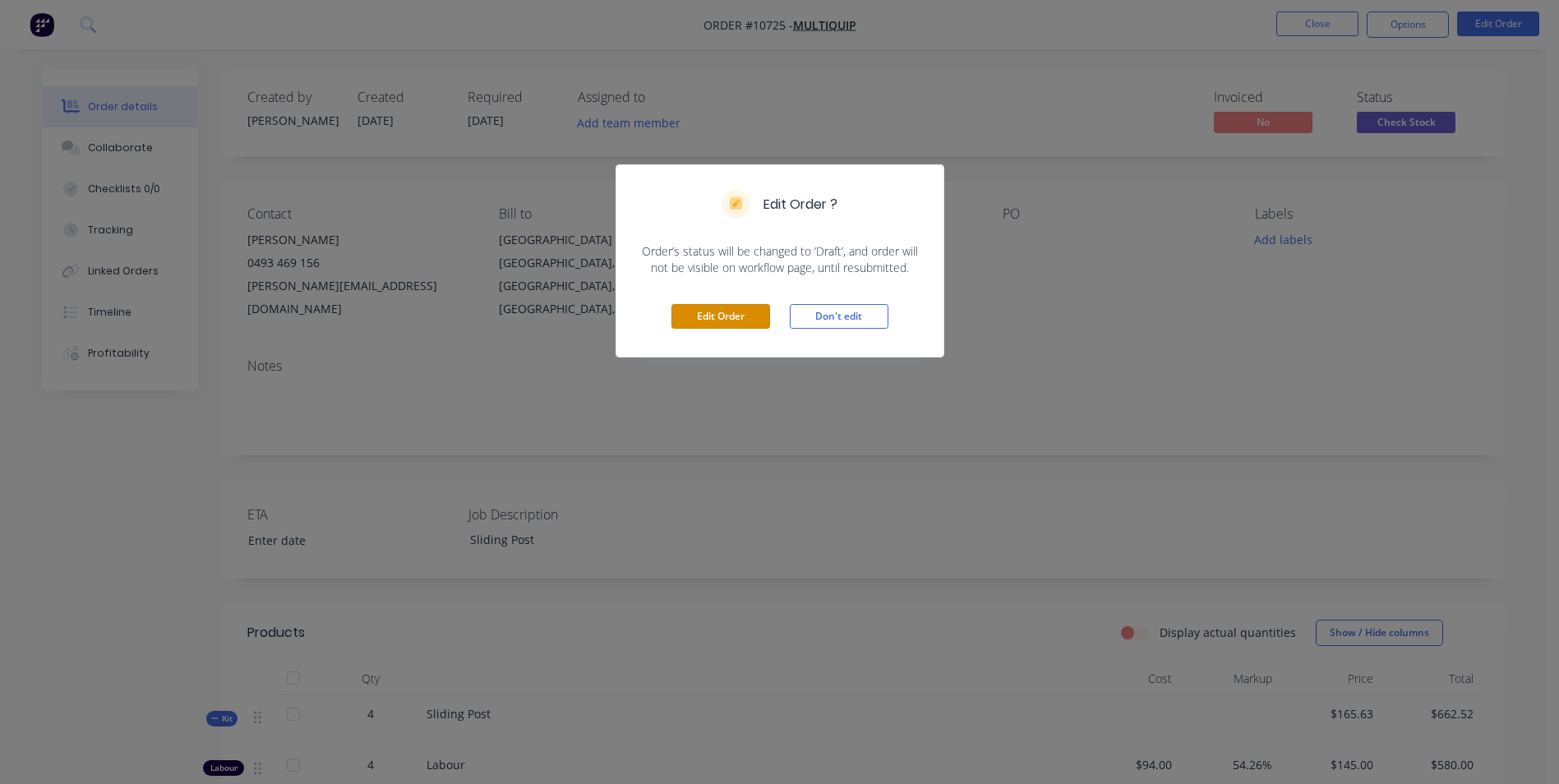
click at [722, 327] on button "Edit Order" at bounding box center [720, 316] width 98 height 25
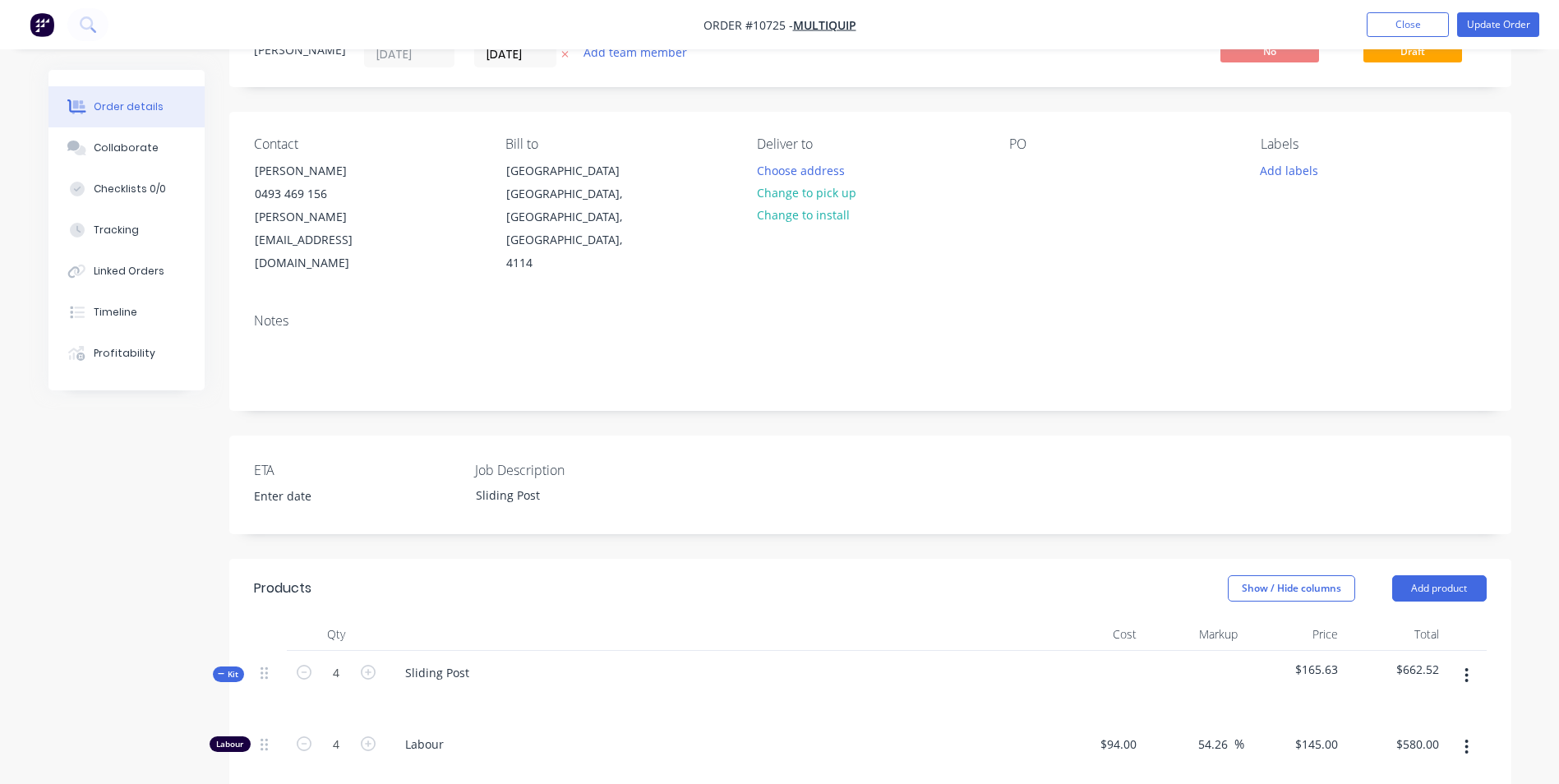
scroll to position [493, 0]
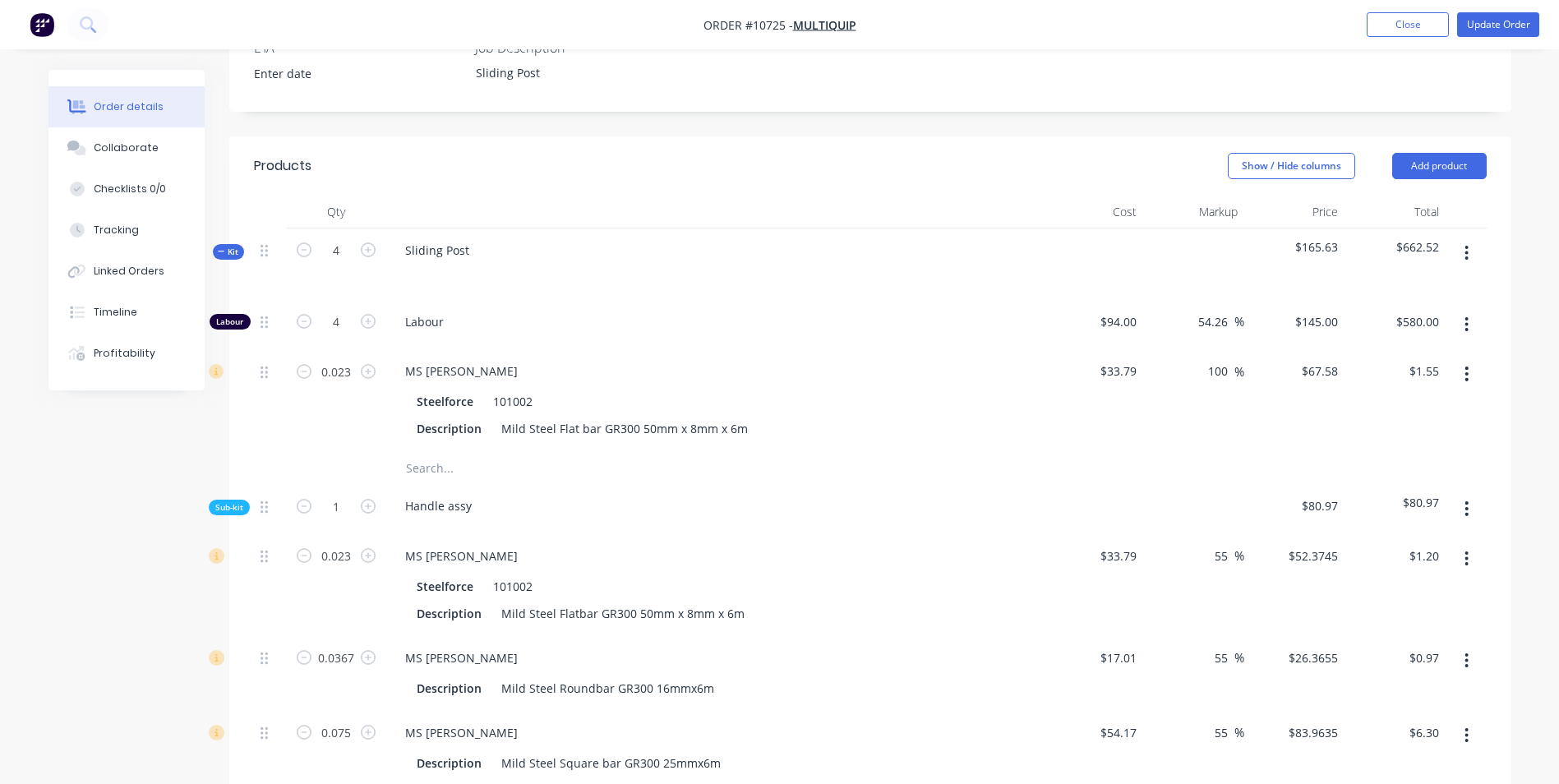
drag, startPoint x: 1470, startPoint y: 205, endPoint x: 1464, endPoint y: 214, distance: 10.8
click at [1469, 239] on button "button" at bounding box center [1466, 253] width 38 height 29
click at [1394, 317] on div "Add sub kit to kit" at bounding box center [1408, 329] width 127 height 24
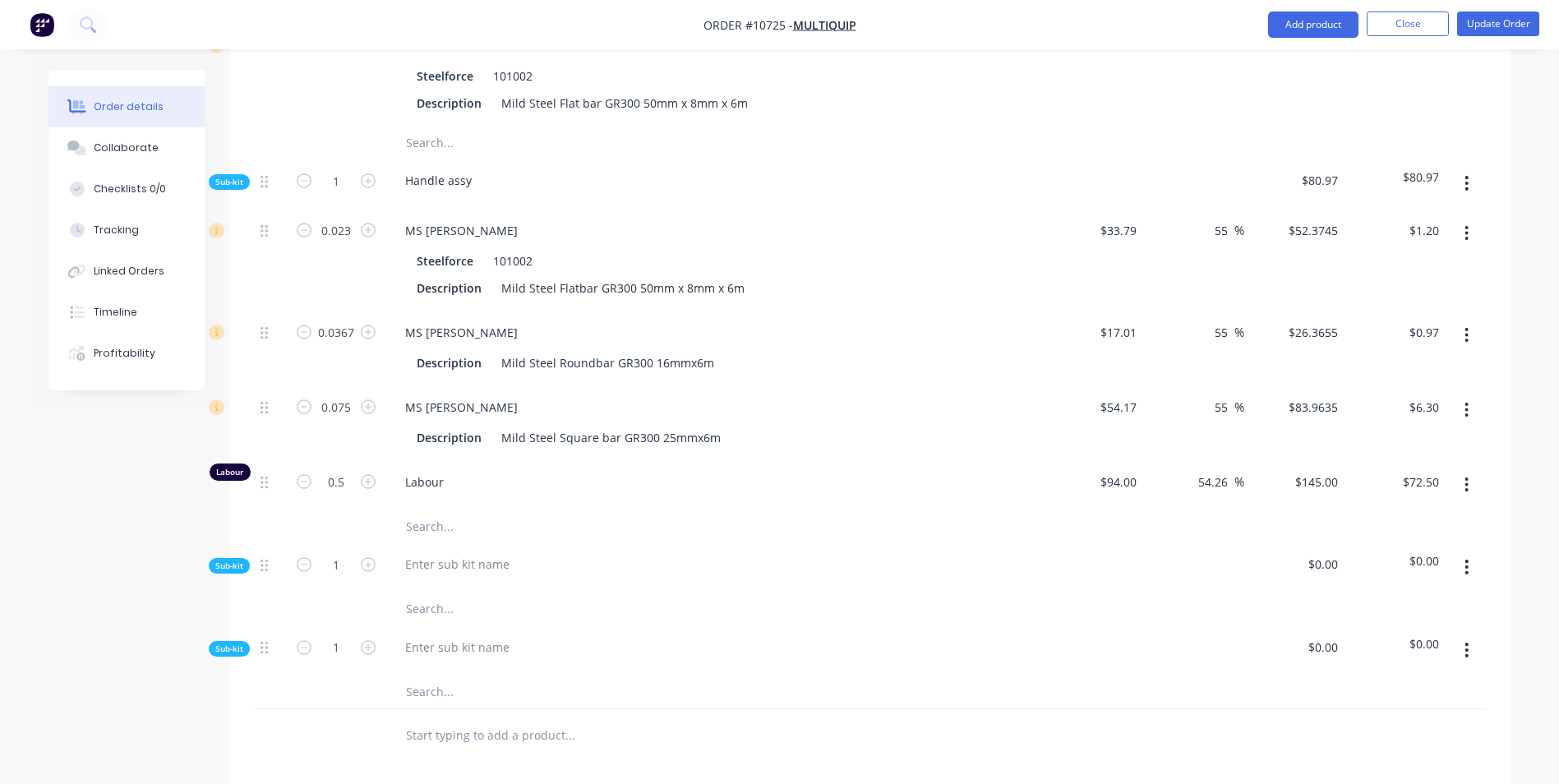
scroll to position [903, 0]
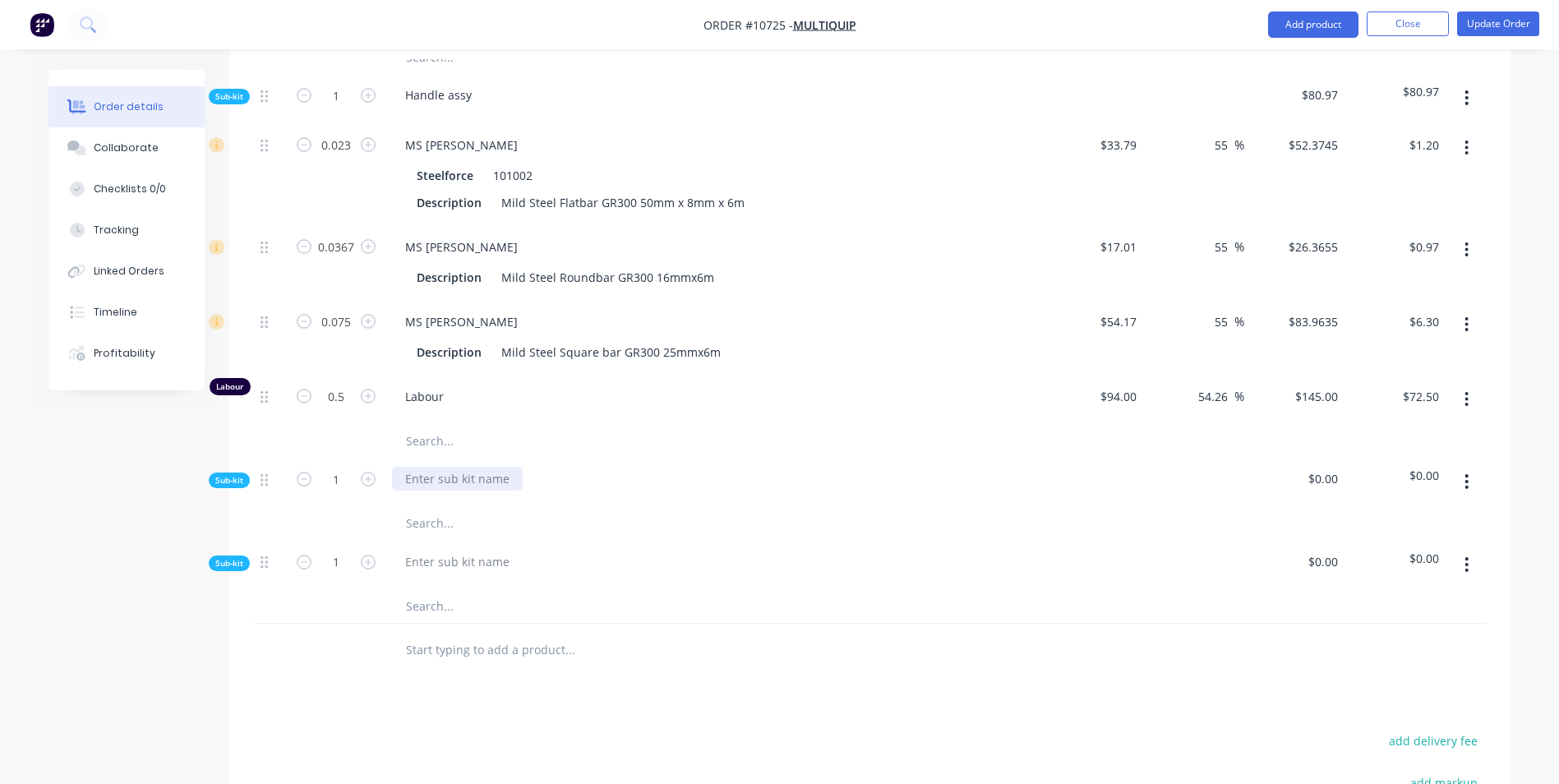
click at [411, 466] on div at bounding box center [456, 478] width 130 height 24
click at [1467, 557] on icon "button" at bounding box center [1467, 565] width 4 height 15
click at [1427, 628] on div "Delete" at bounding box center [1408, 640] width 127 height 24
click at [424, 507] on input "text" at bounding box center [569, 524] width 329 height 33
click at [415, 507] on input "text" at bounding box center [569, 524] width 329 height 33
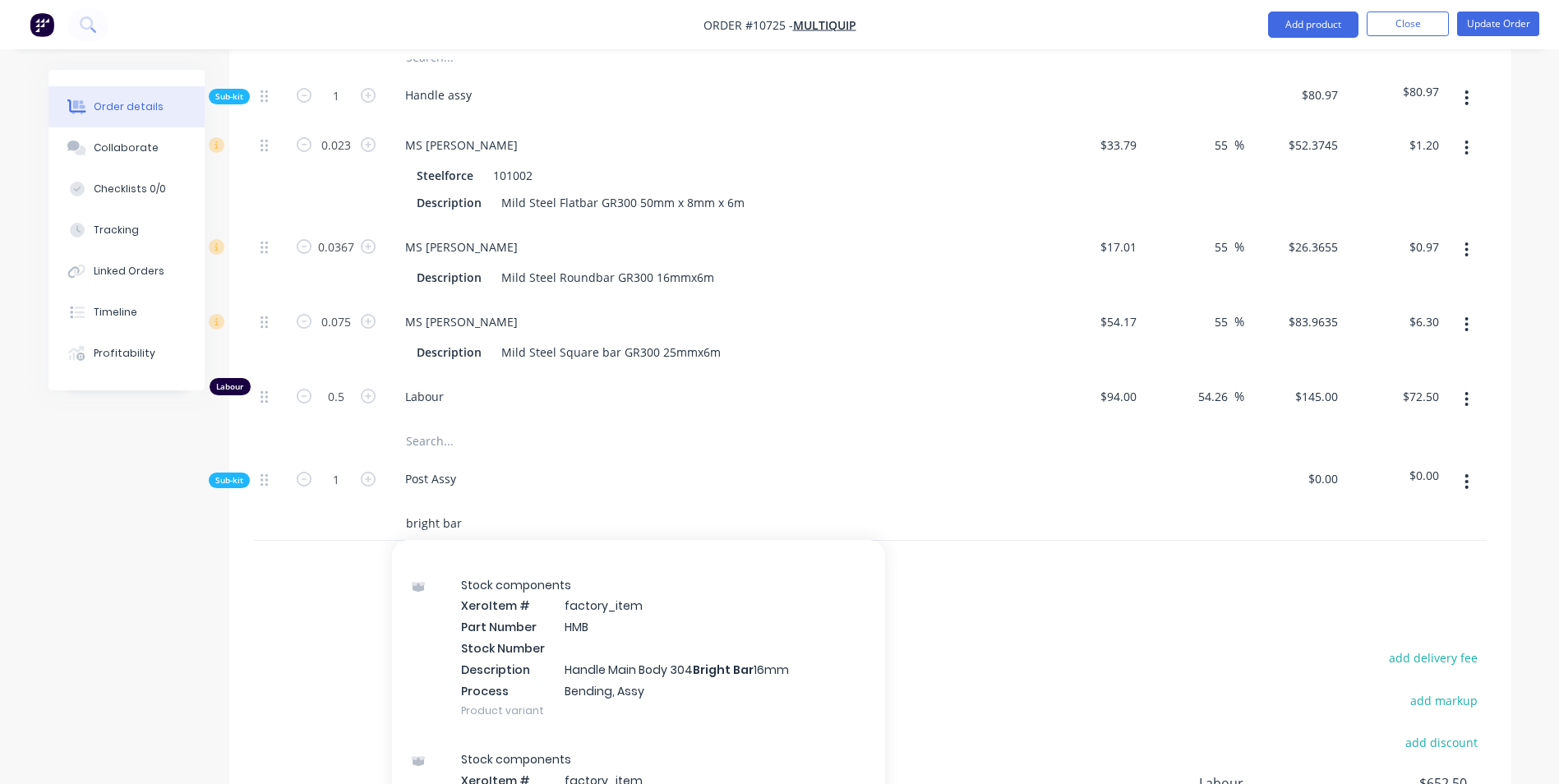
type input "bright bar"
click at [726, 628] on div "Stock components Xero Item # factory_item Part Number HMB Stock Number Descript…" at bounding box center [637, 647] width 493 height 175
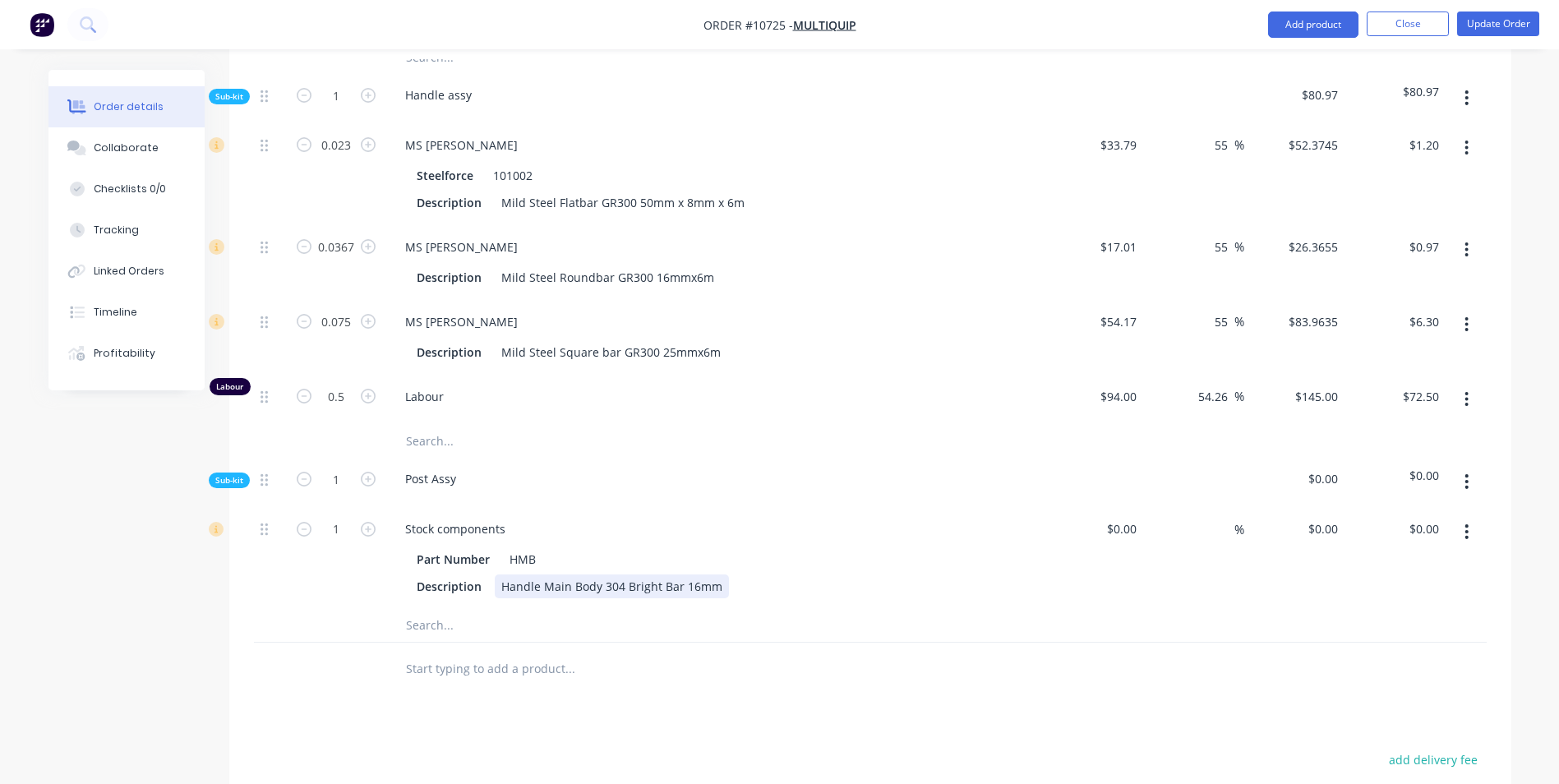
click at [724, 575] on div "Handle Main Body 304 Bright Bar 16mm" at bounding box center [611, 586] width 234 height 24
click at [725, 575] on div "Handle Main Body 304 Bright Bar 16mm" at bounding box center [611, 586] width 234 height 24
click at [1079, 507] on div "$0.00 $0.00" at bounding box center [1093, 558] width 101 height 102
click at [1465, 523] on icon "button" at bounding box center [1466, 532] width 5 height 18
click at [1384, 628] on div "Delete" at bounding box center [1408, 640] width 127 height 24
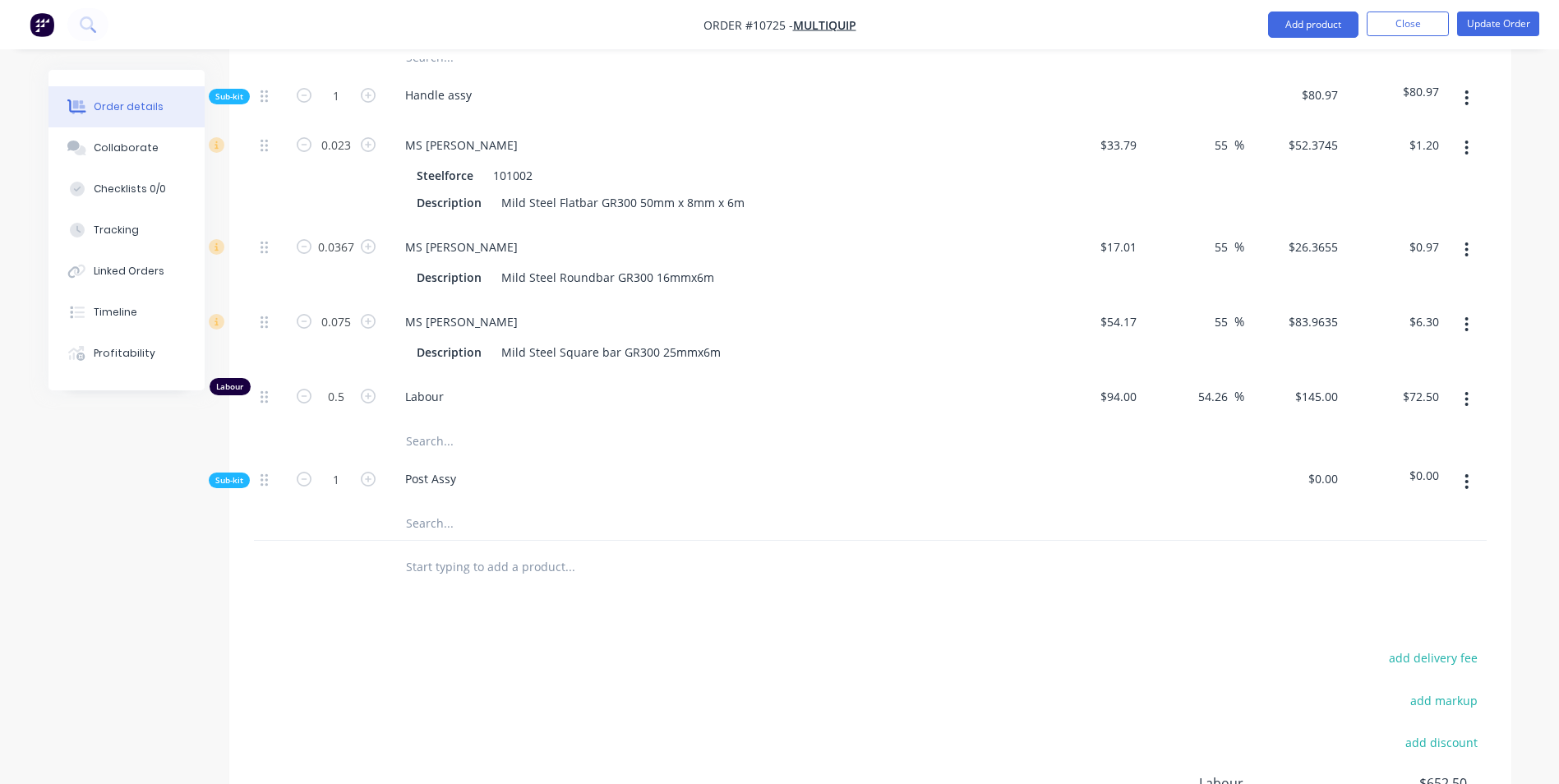
click at [1464, 473] on icon "button" at bounding box center [1466, 482] width 5 height 18
click at [1432, 513] on div "Add product to kit" at bounding box center [1408, 524] width 127 height 24
click at [1407, 578] on div "Product catalogue" at bounding box center [1408, 590] width 127 height 24
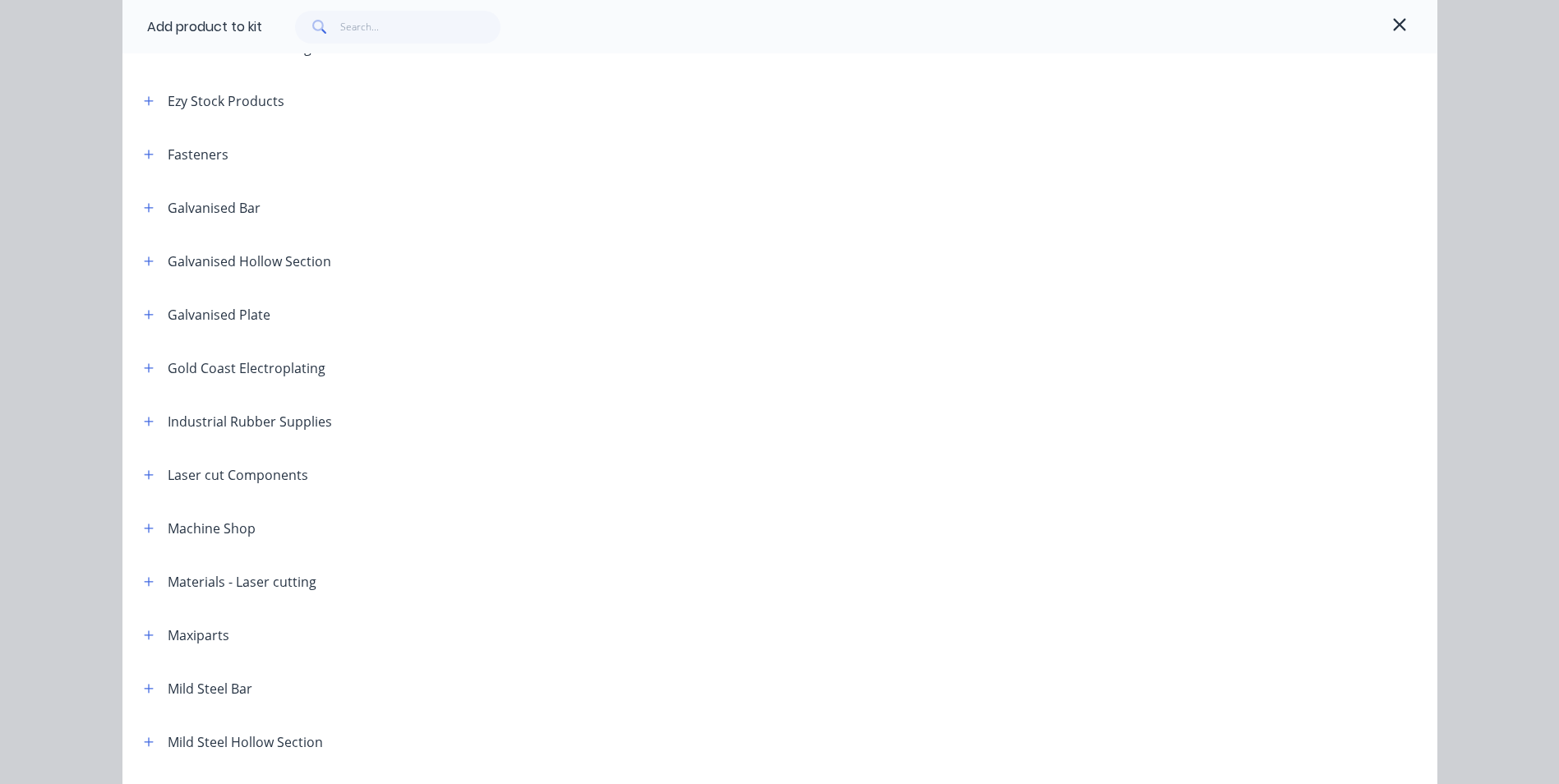
scroll to position [796, 0]
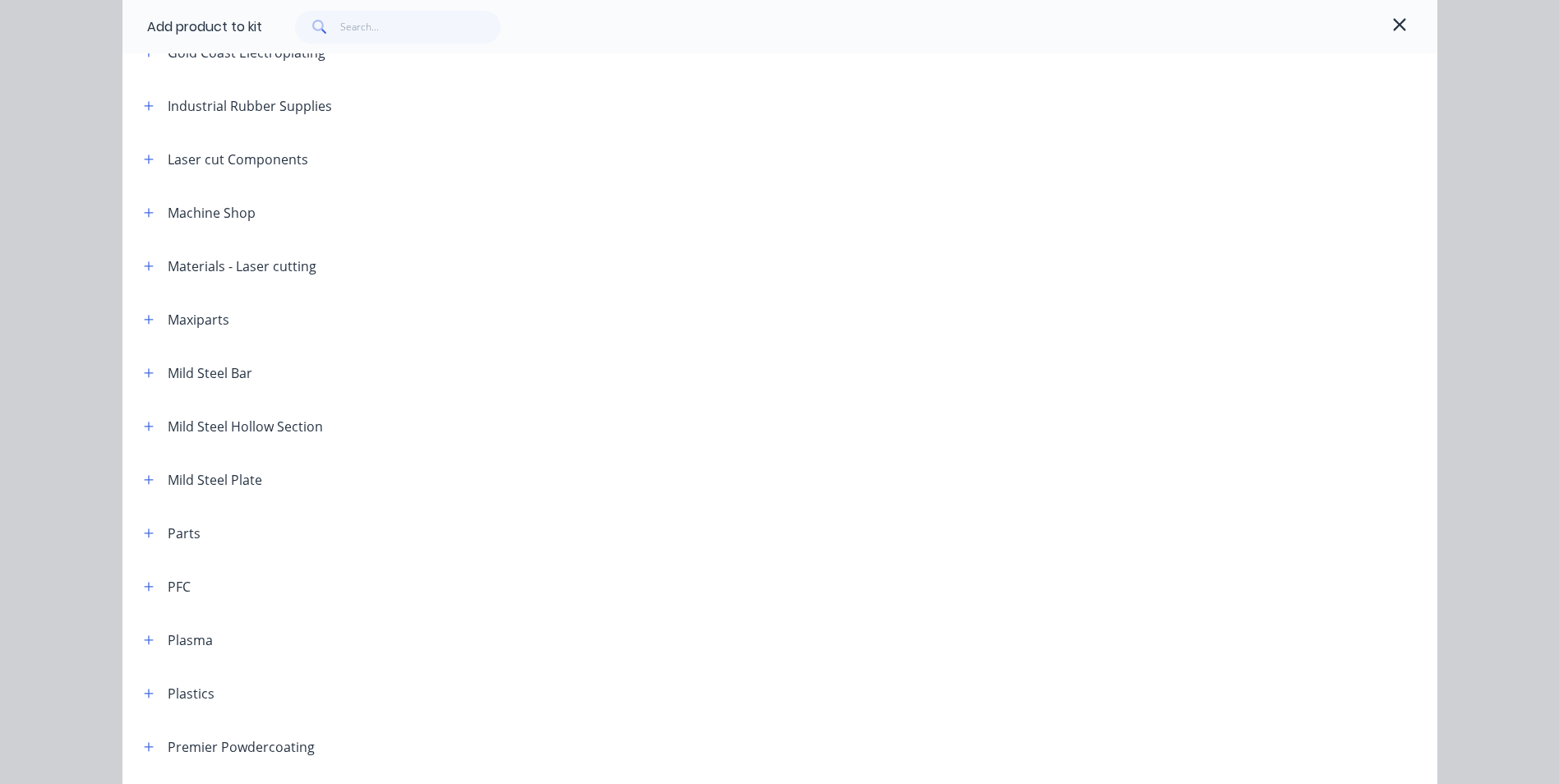
click at [146, 372] on icon "button" at bounding box center [148, 372] width 9 height 9
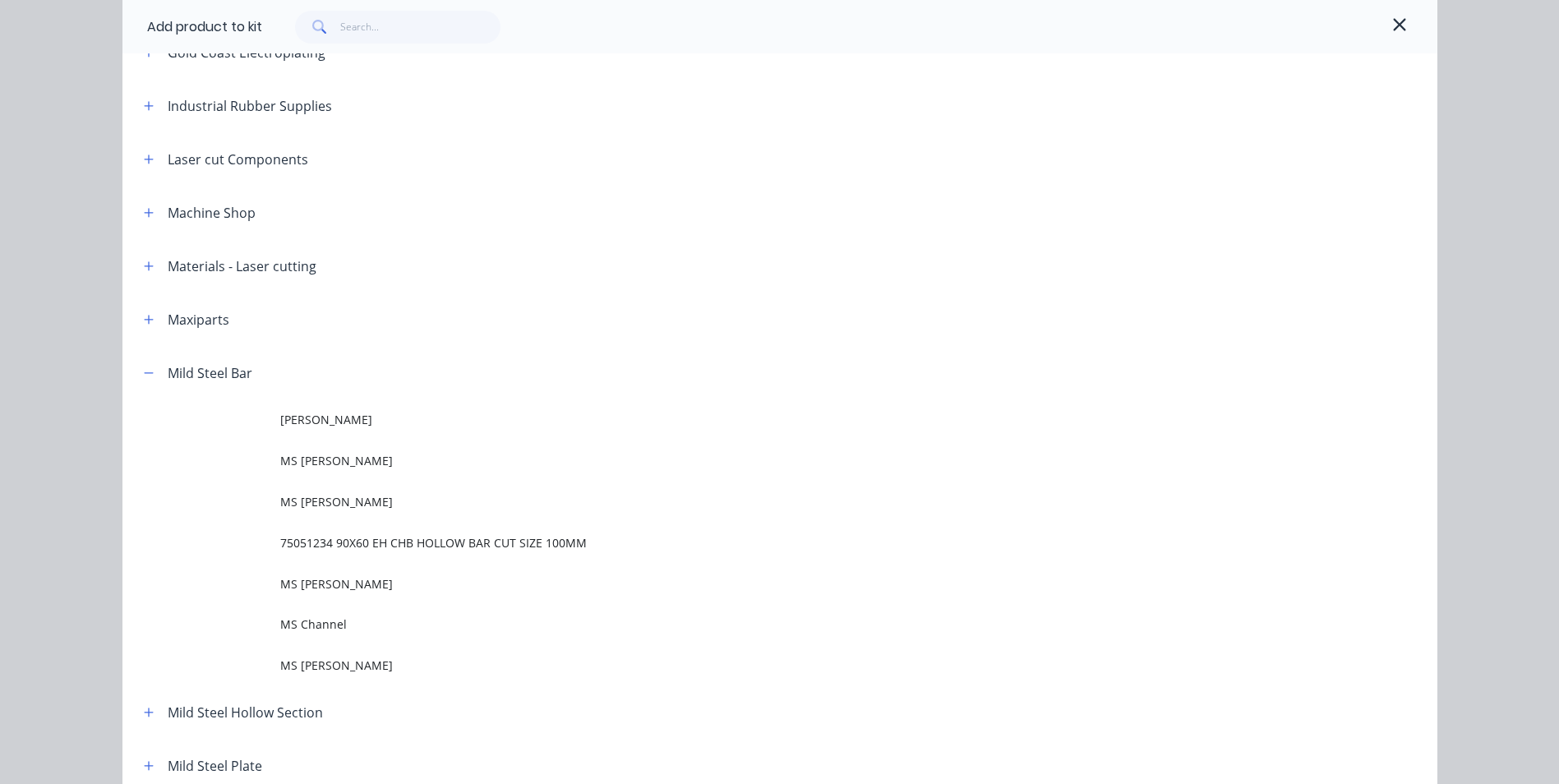
click at [345, 501] on span "MS [PERSON_NAME]" at bounding box center [743, 501] width 925 height 17
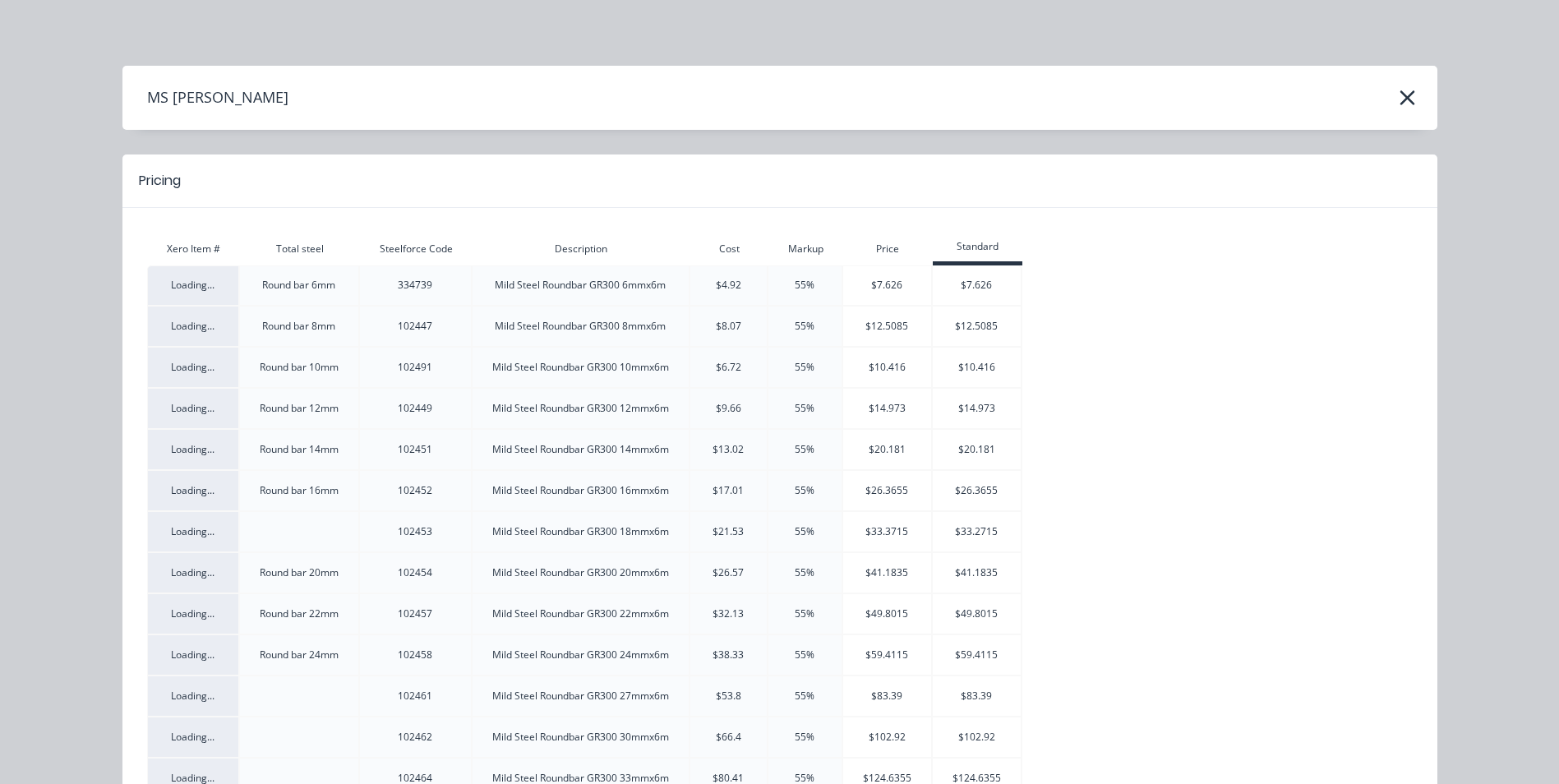
scroll to position [453, 0]
click at [1399, 101] on icon "button" at bounding box center [1407, 97] width 17 height 23
click at [1408, 97] on icon "button" at bounding box center [1407, 97] width 17 height 23
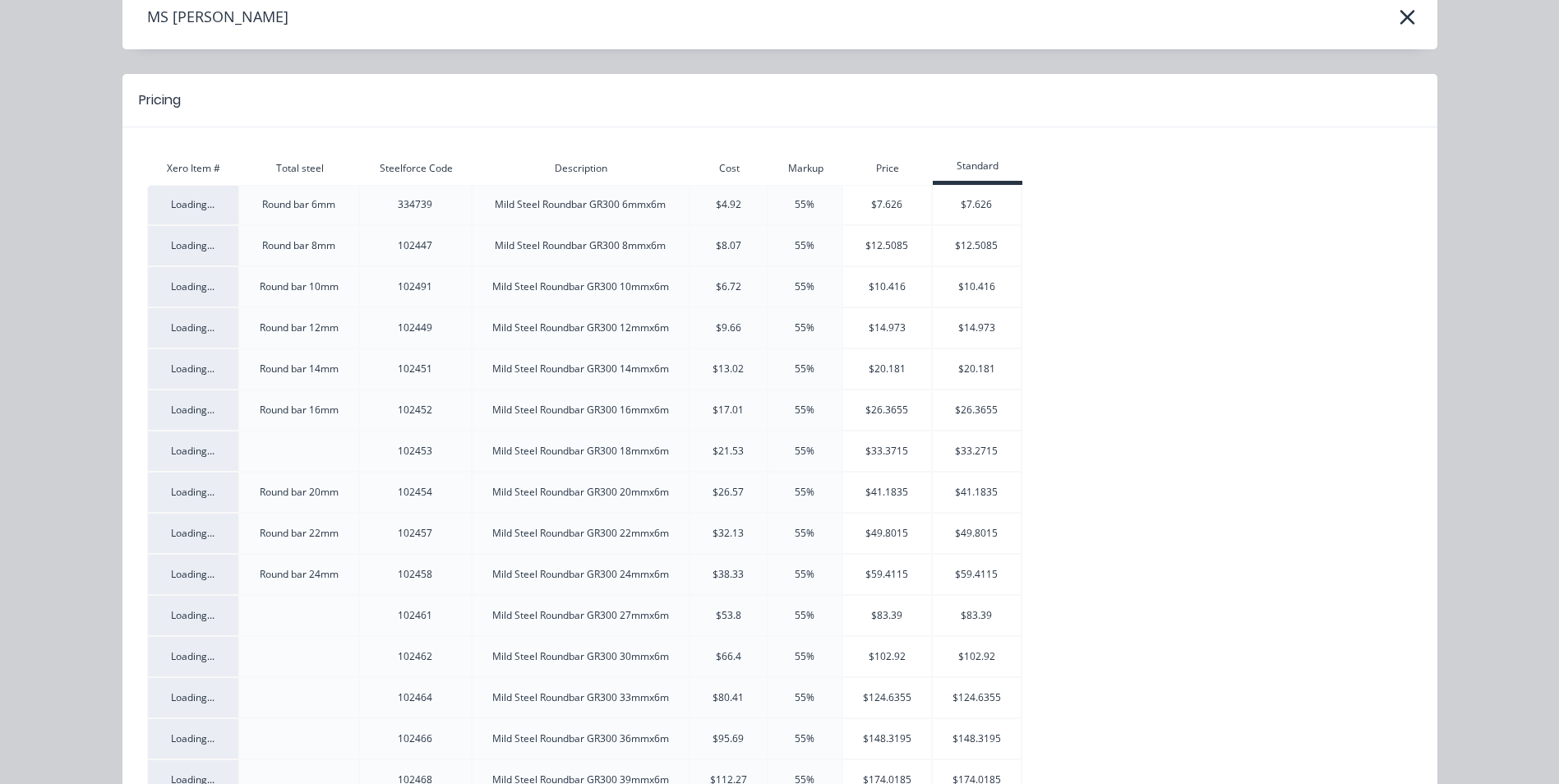
scroll to position [82, 0]
drag, startPoint x: 961, startPoint y: 410, endPoint x: 794, endPoint y: 460, distance: 174.3
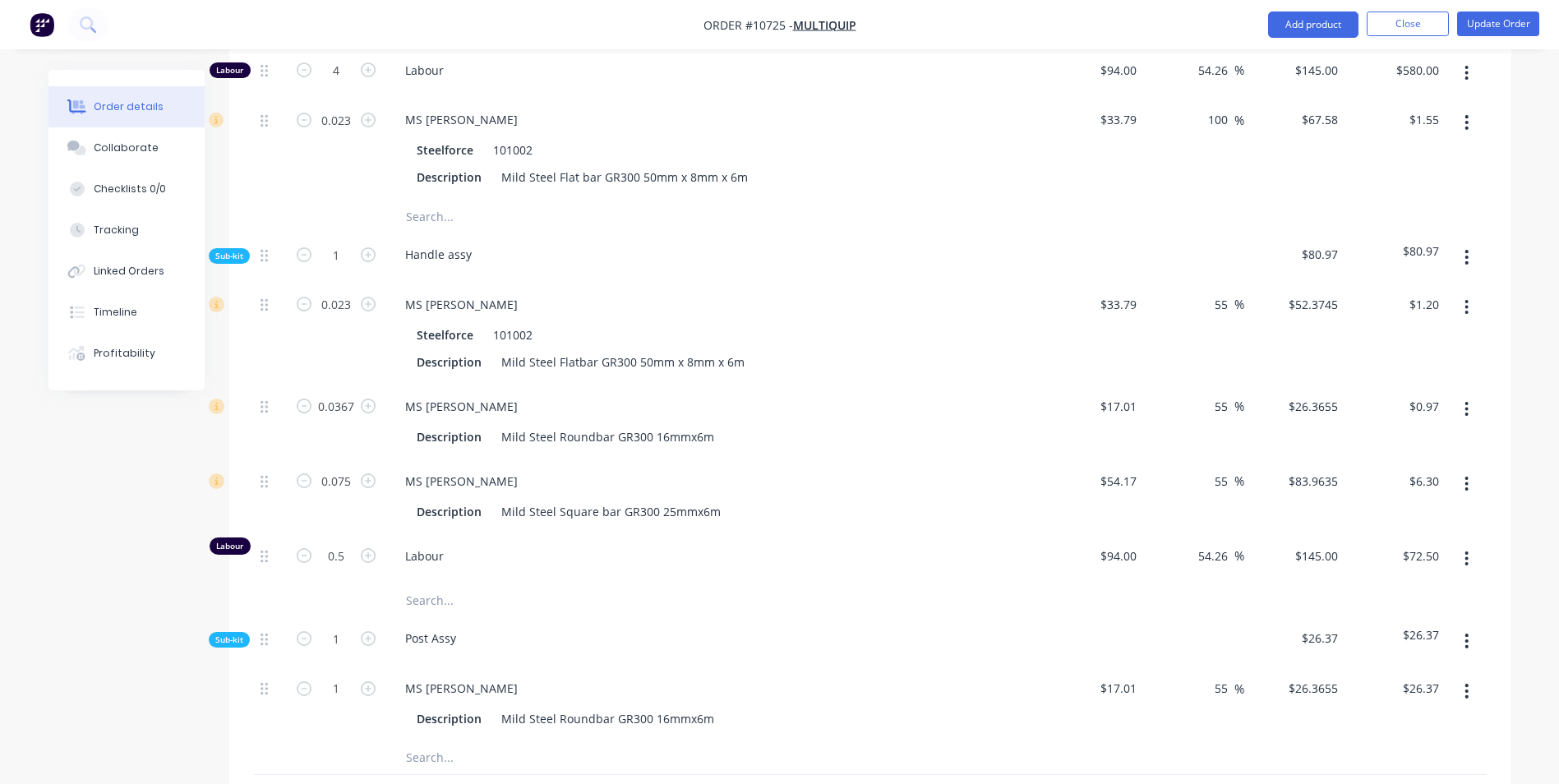
scroll to position [782, 0]
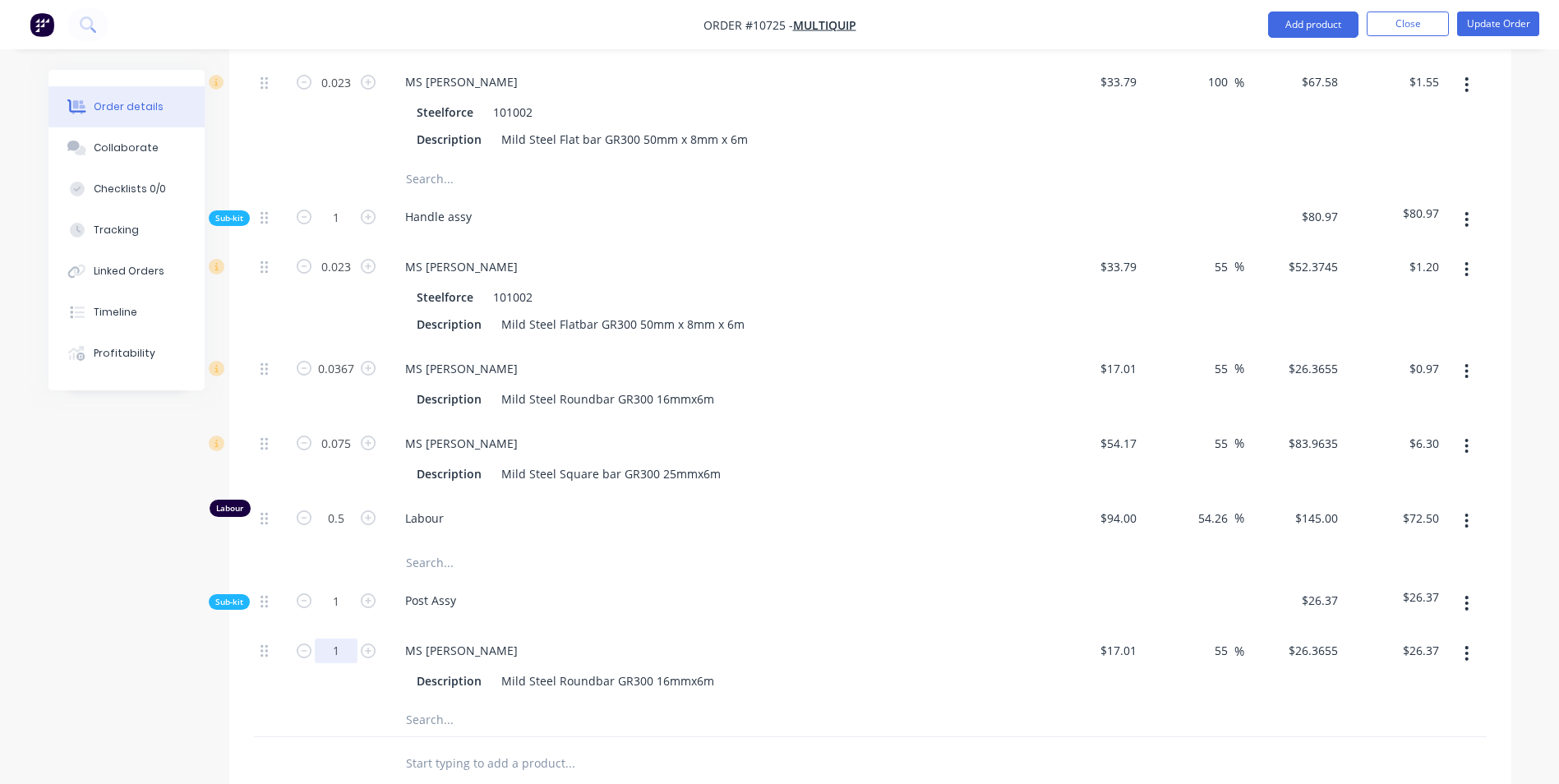
click at [342, 638] on input "1" at bounding box center [336, 650] width 43 height 25
type input "0.4"
type input "$10.55"
click at [585, 578] on div "Post Assy" at bounding box center [714, 603] width 657 height 50
click at [1469, 588] on button "button" at bounding box center [1466, 603] width 38 height 29
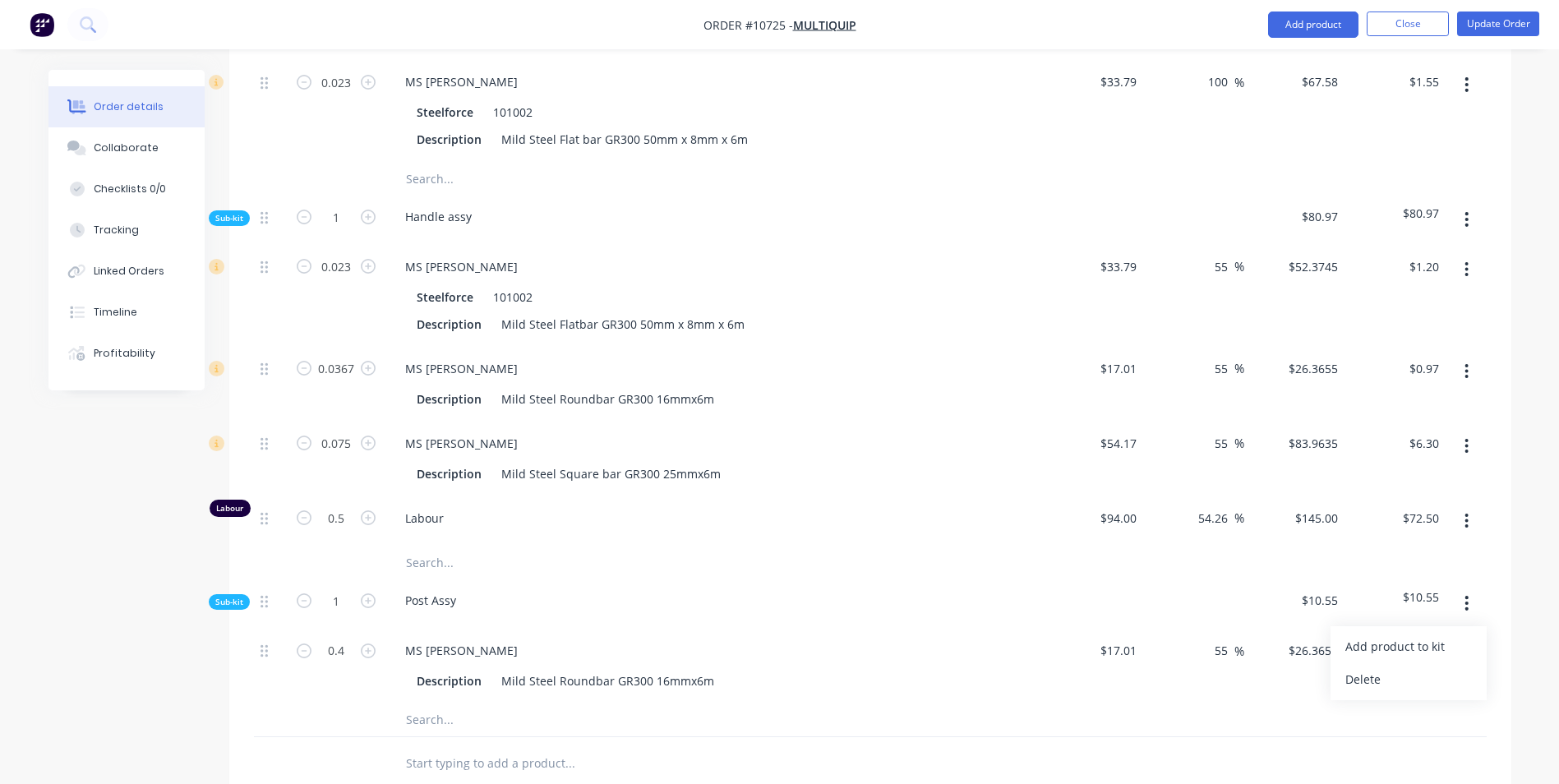
click at [1450, 635] on div "Add product to kit" at bounding box center [1408, 647] width 127 height 24
click at [1420, 700] on div "Product catalogue" at bounding box center [1408, 712] width 127 height 24
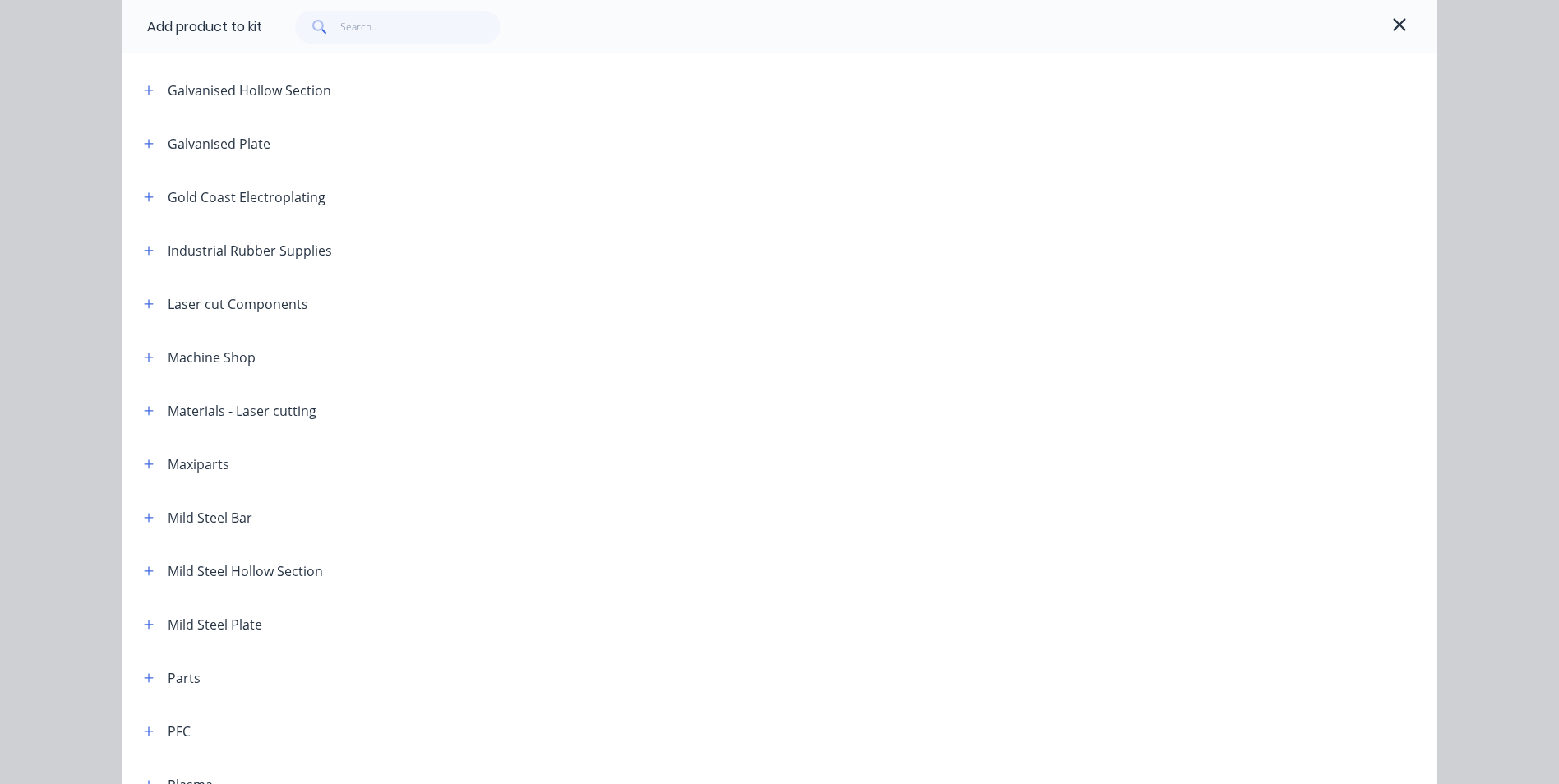
scroll to position [632, 0]
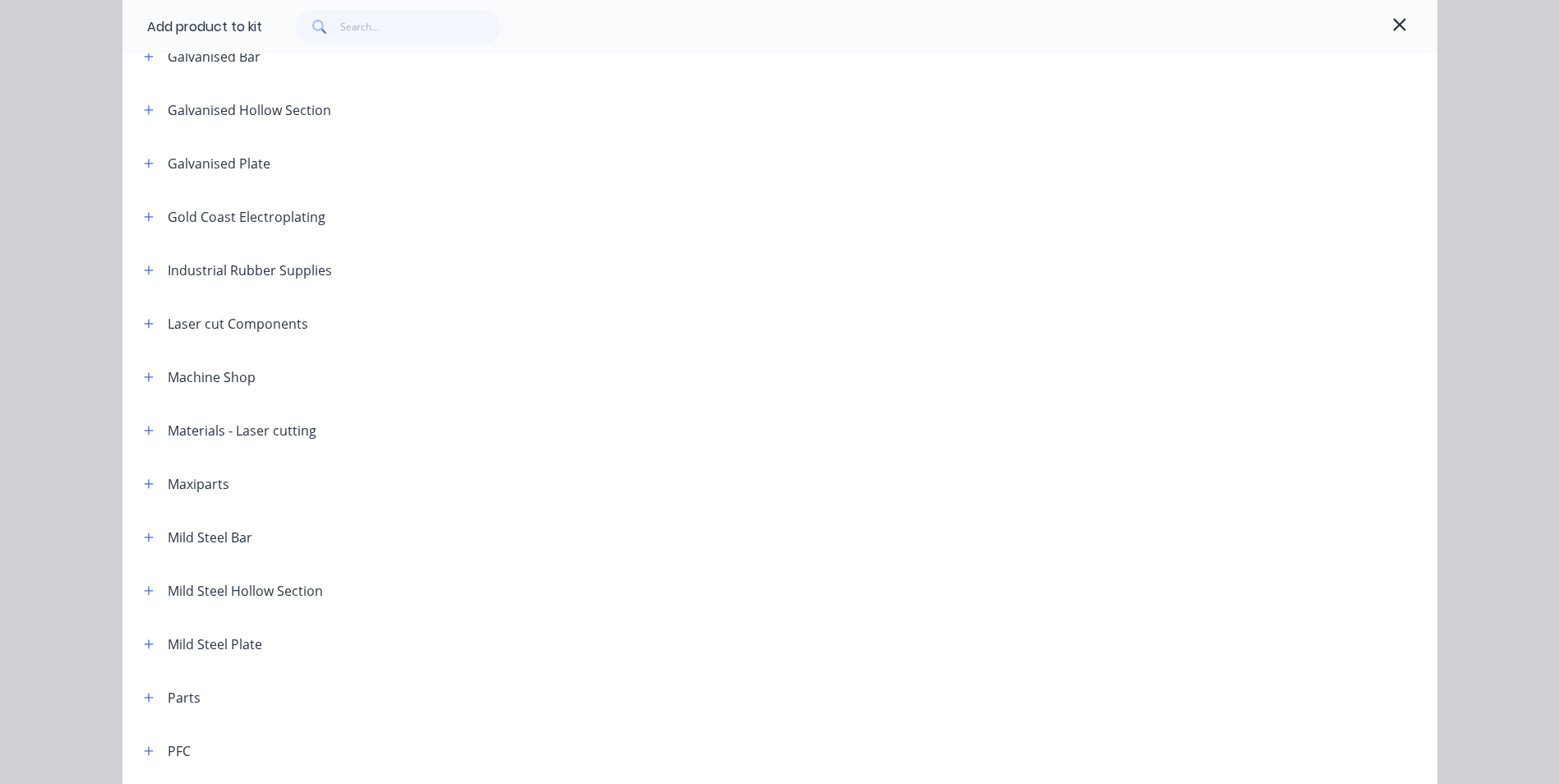
click at [144, 534] on icon "button" at bounding box center [148, 537] width 9 height 9
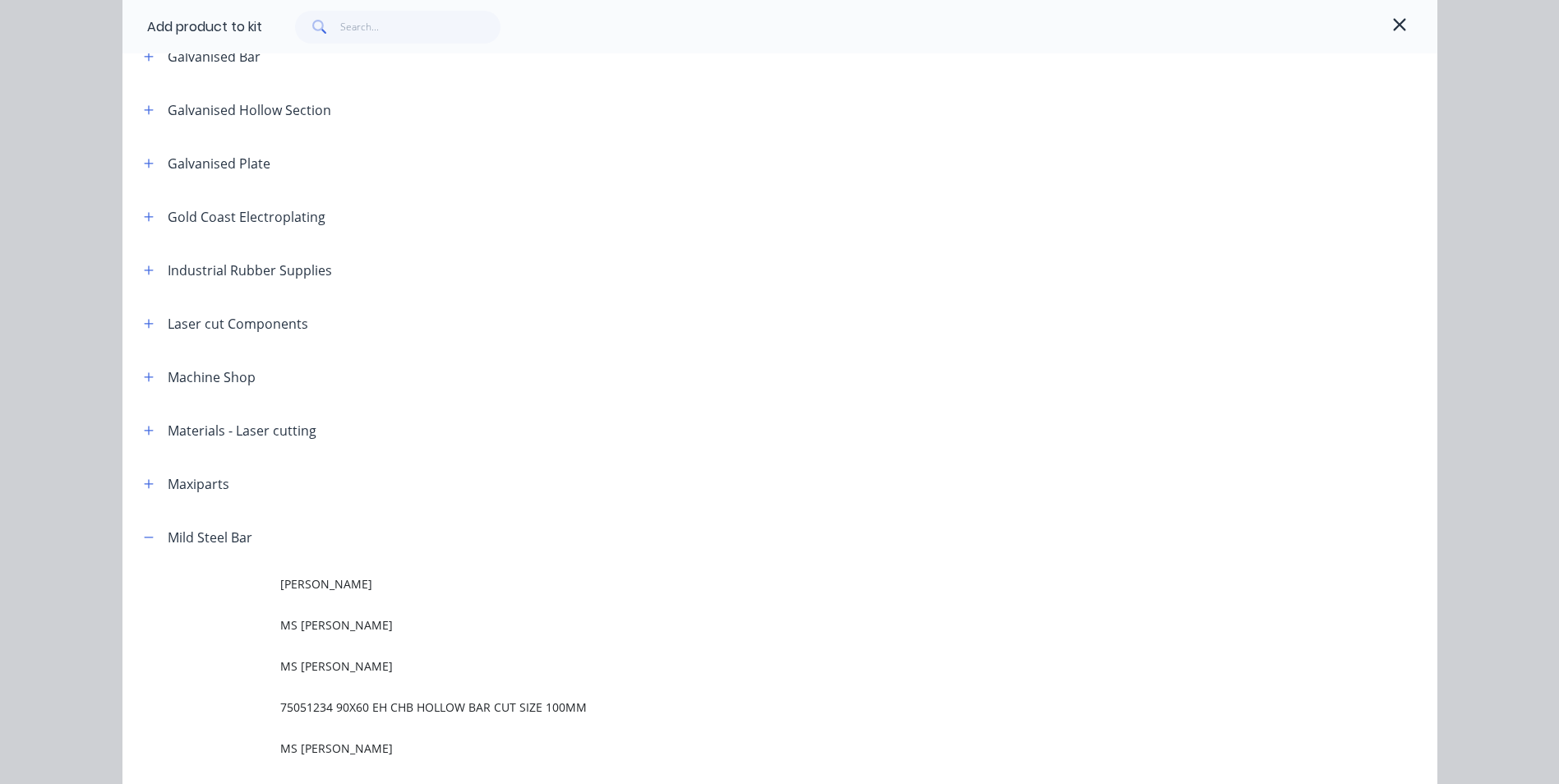
click at [305, 625] on span "MS [PERSON_NAME]" at bounding box center [743, 625] width 925 height 17
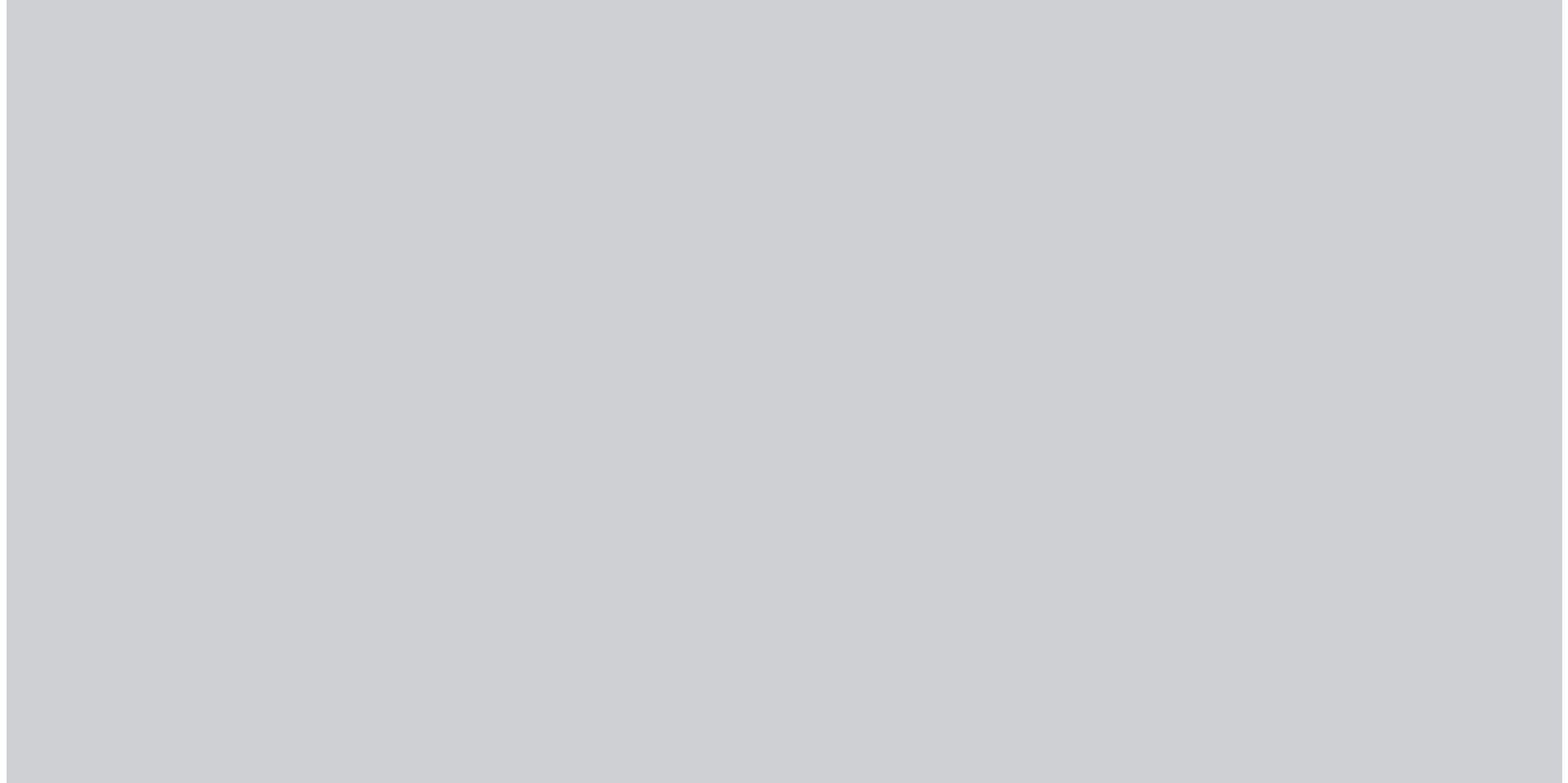
scroll to position [0, 0]
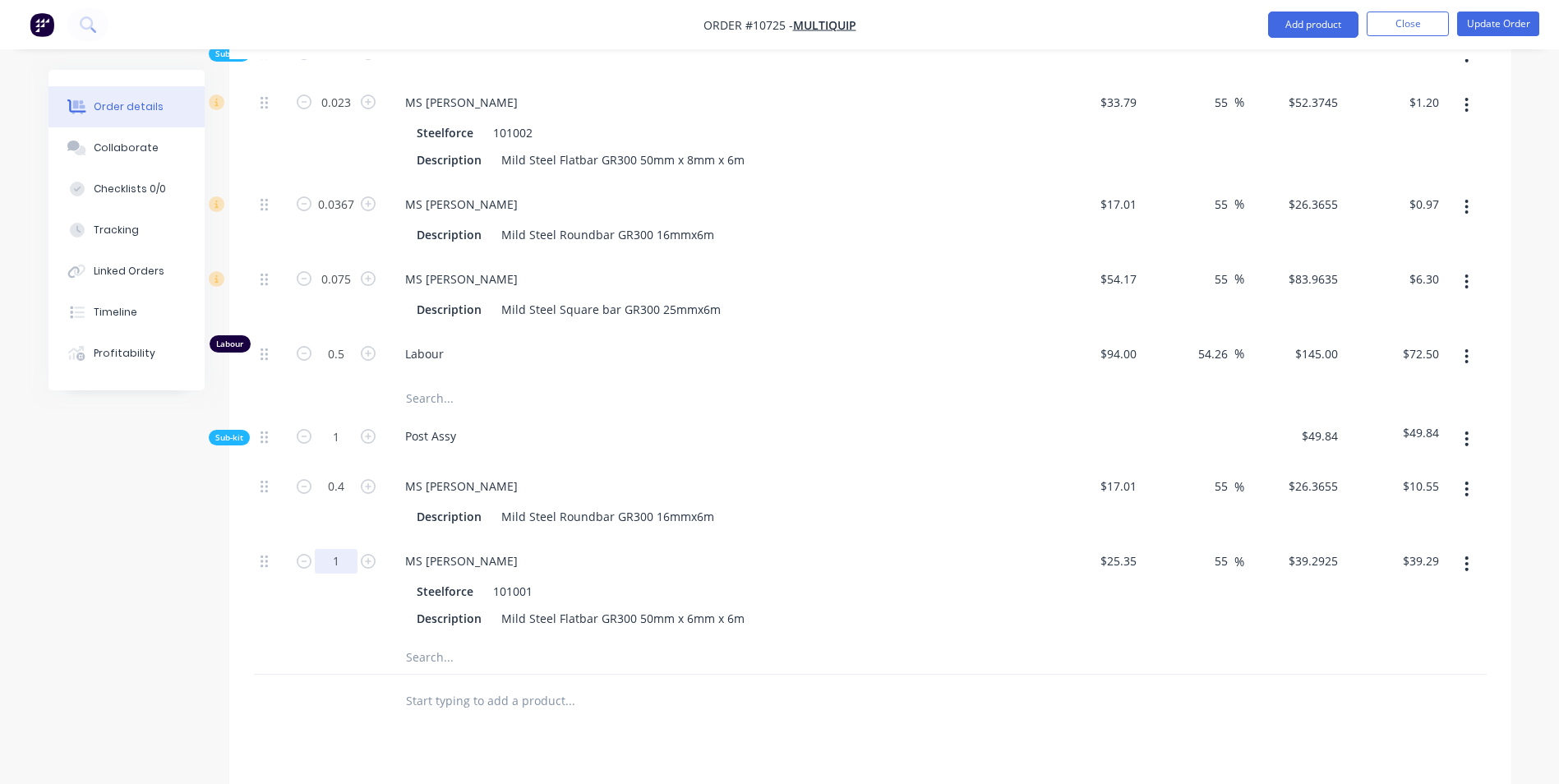
click at [326, 549] on input "1" at bounding box center [336, 561] width 43 height 25
click at [352, 549] on input "1" at bounding box center [336, 561] width 43 height 25
drag, startPoint x: 341, startPoint y: 515, endPoint x: 316, endPoint y: 515, distance: 25.0
click at [316, 549] on input "1" at bounding box center [336, 561] width 43 height 25
type input "0.0553"
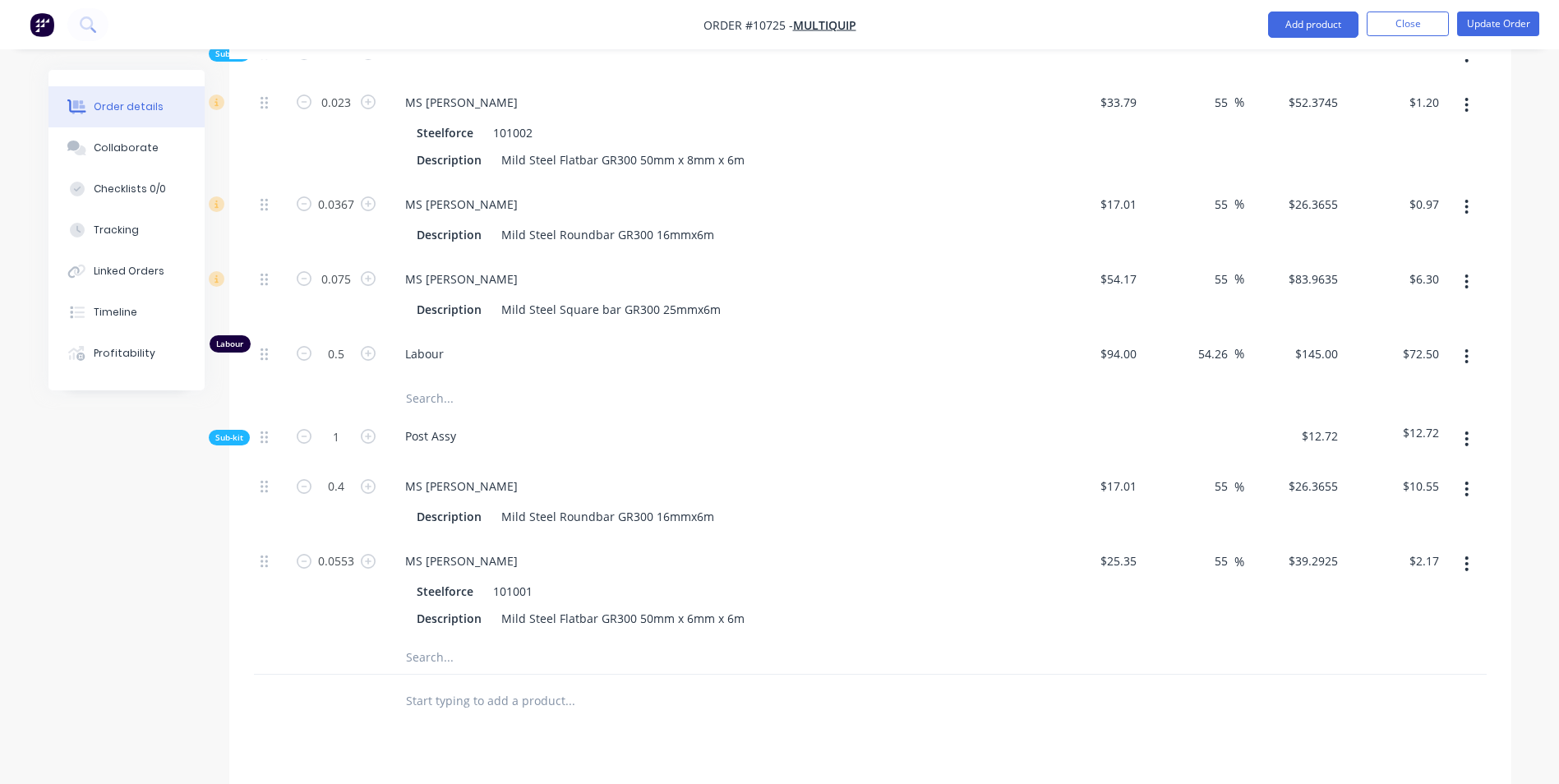
type input "$2.17"
click at [437, 641] on input "text" at bounding box center [569, 657] width 329 height 33
type input "Chain link 16mm"
click at [660, 674] on button "Add Chain link 16mm to kit" at bounding box center [637, 700] width 493 height 53
click at [1124, 651] on input at bounding box center [1133, 663] width 19 height 24
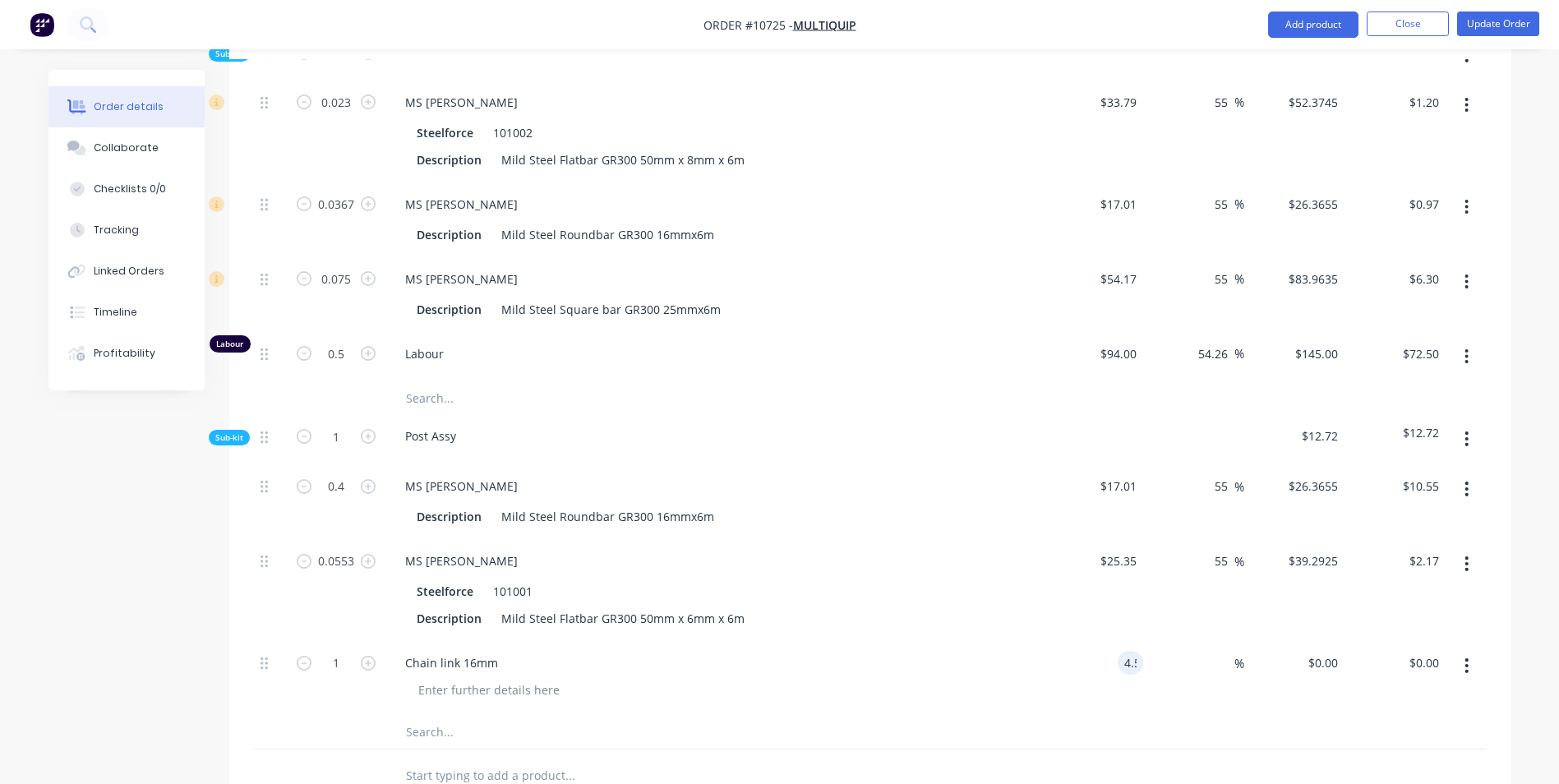
type input "$4.50"
type input "55"
type input "$6.975"
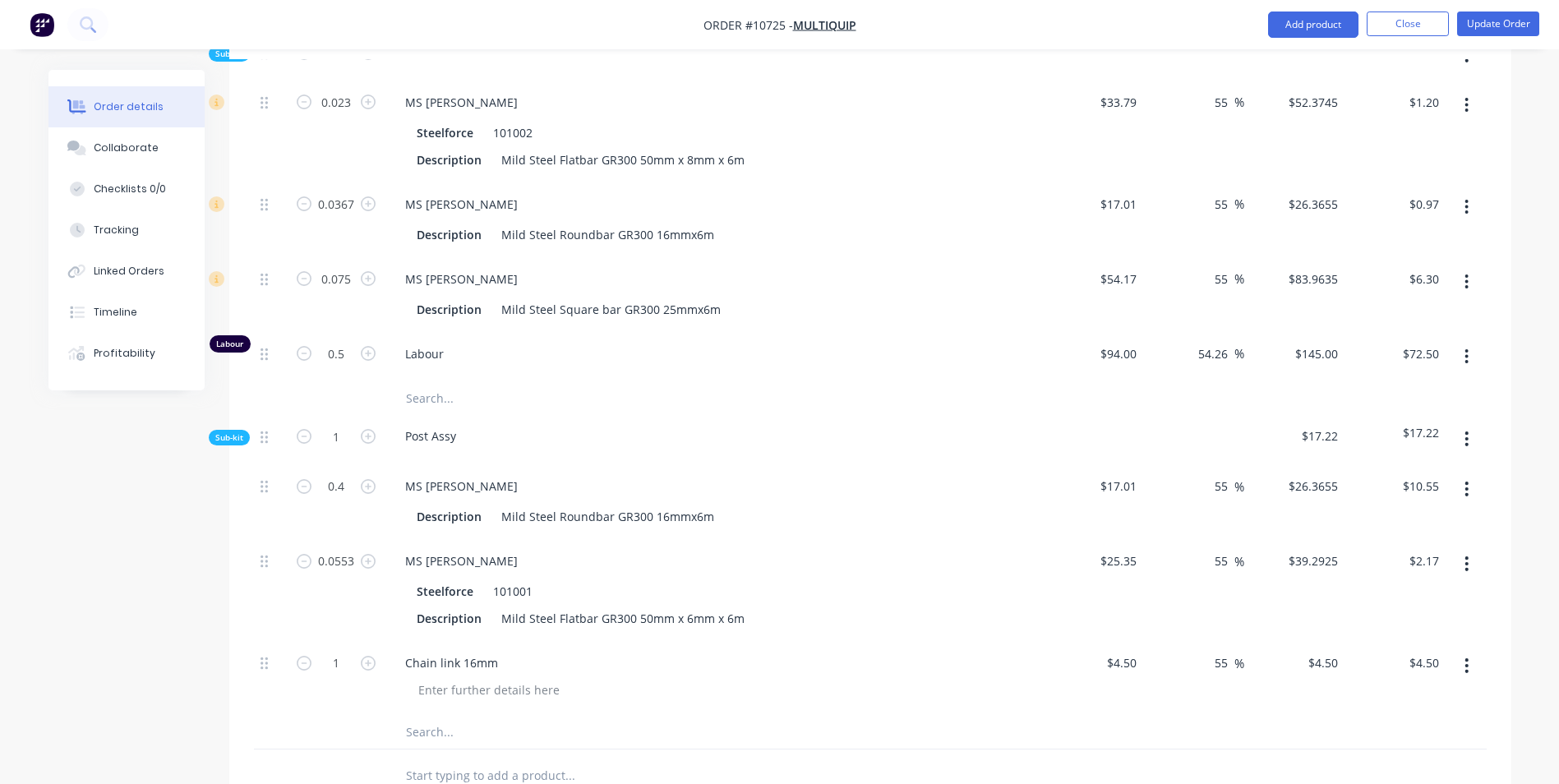
type input "$6.98"
click at [1183, 749] on div at bounding box center [870, 776] width 1232 height 54
click at [1457, 424] on button "button" at bounding box center [1466, 439] width 38 height 29
click at [1440, 470] on div "Add product to kit" at bounding box center [1408, 482] width 127 height 24
click at [1351, 667] on div "Labour" at bounding box center [1408, 679] width 127 height 24
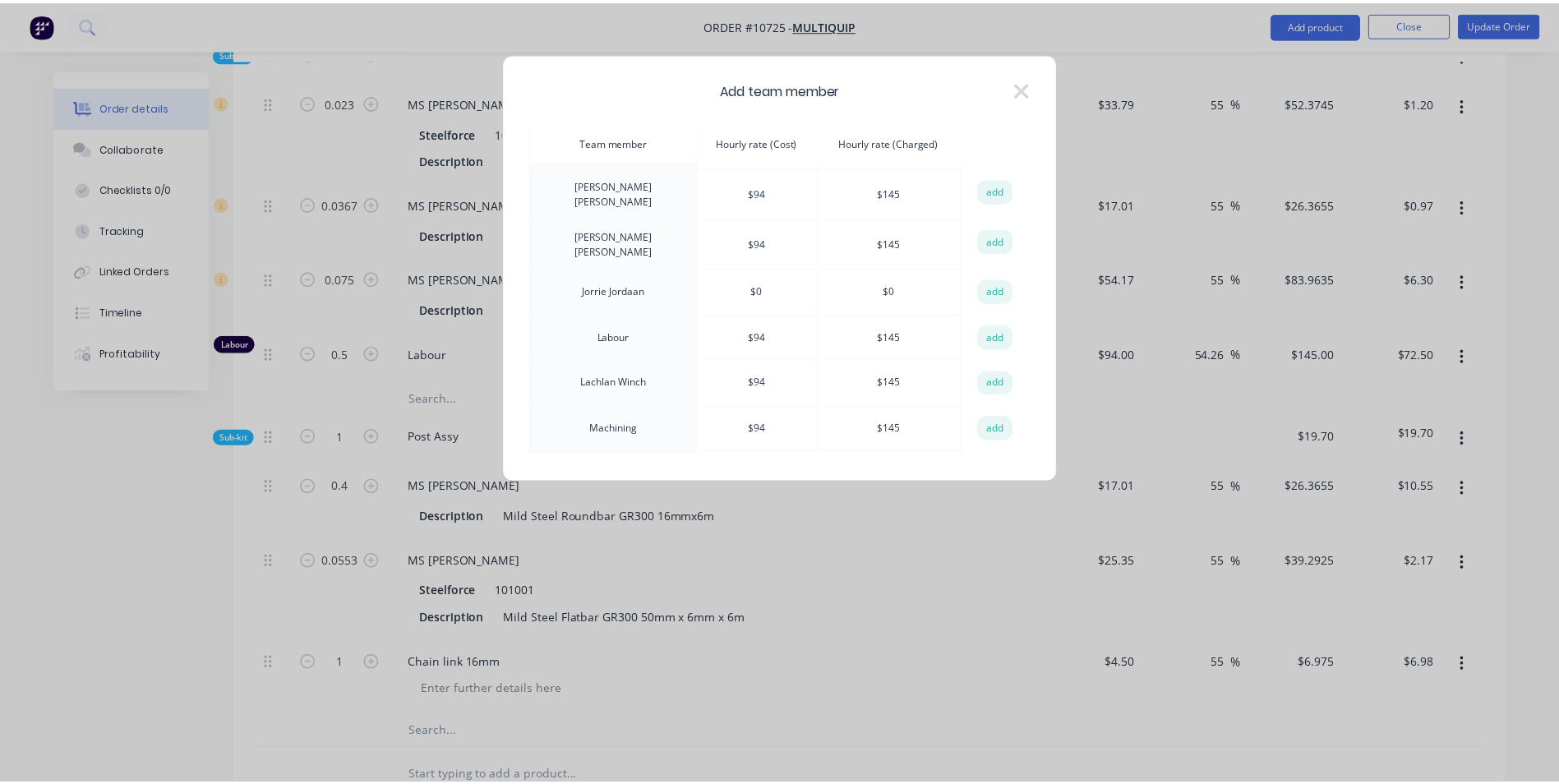
scroll to position [575, 0]
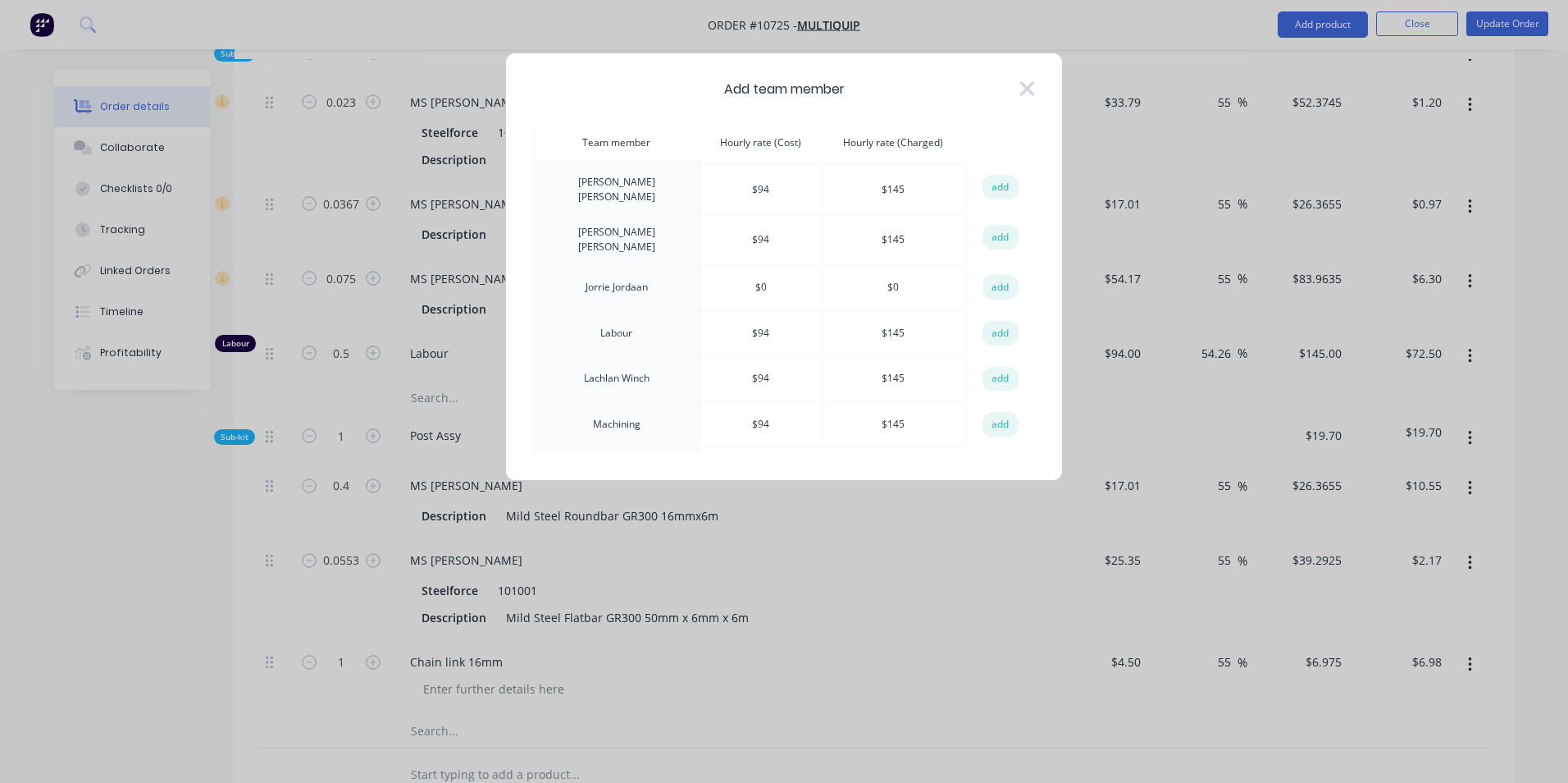
click at [996, 321] on button "add" at bounding box center [1001, 333] width 36 height 25
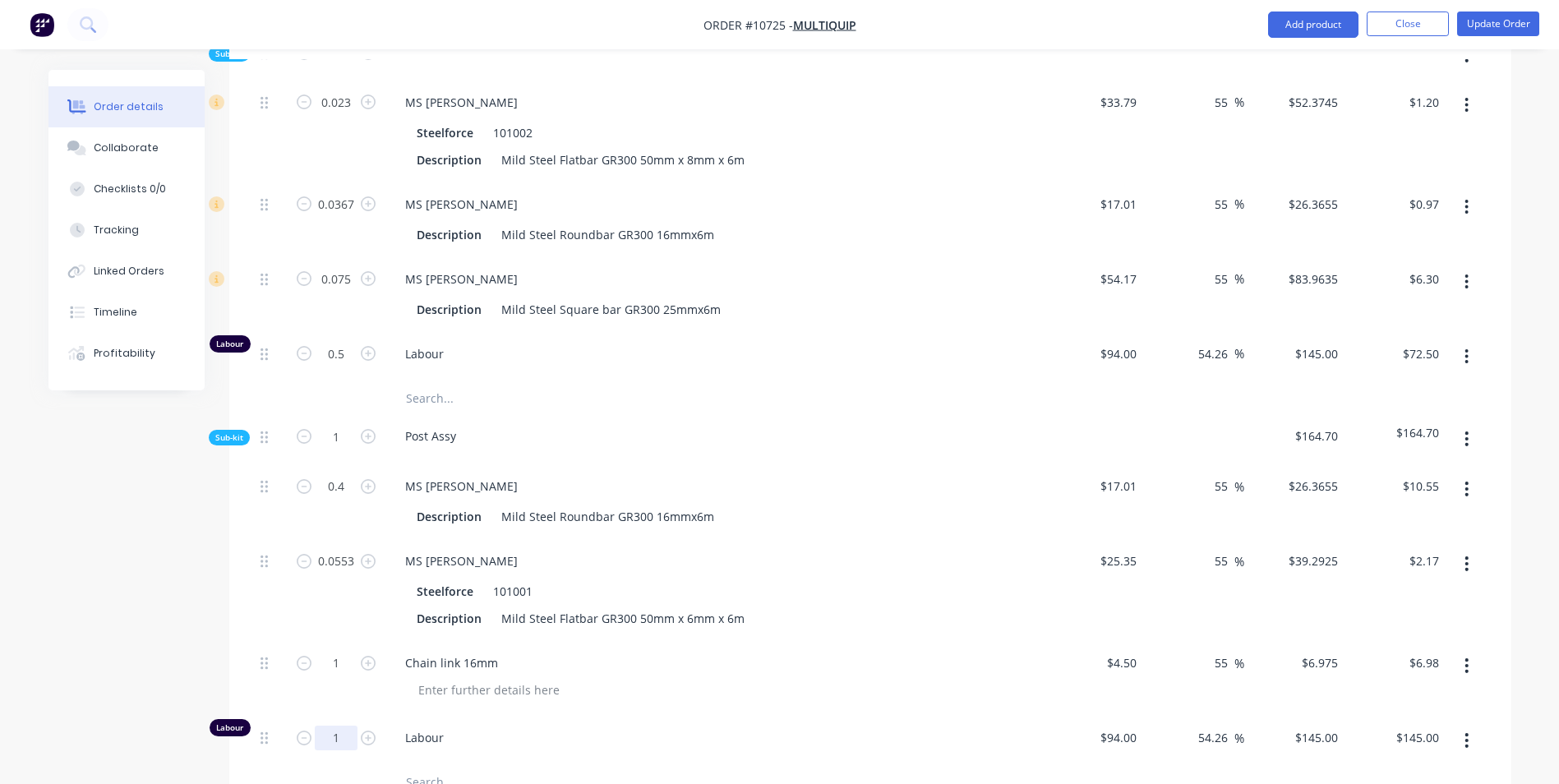
click at [347, 726] on input "1" at bounding box center [336, 738] width 43 height 25
type input "0.5"
type input "$72.50"
click at [542, 716] on div "Labour" at bounding box center [714, 740] width 657 height 50
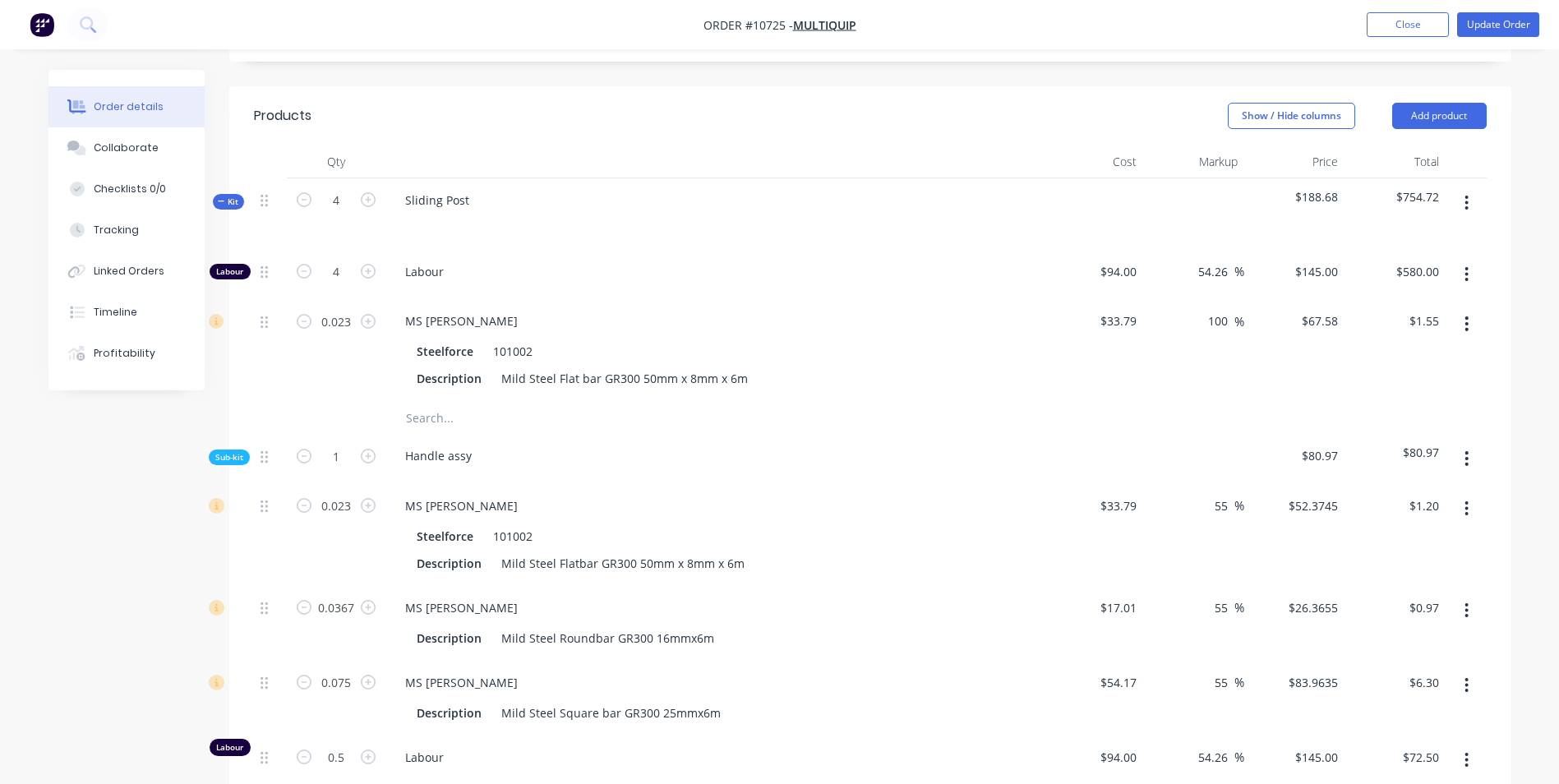
scroll to position [535, 0]
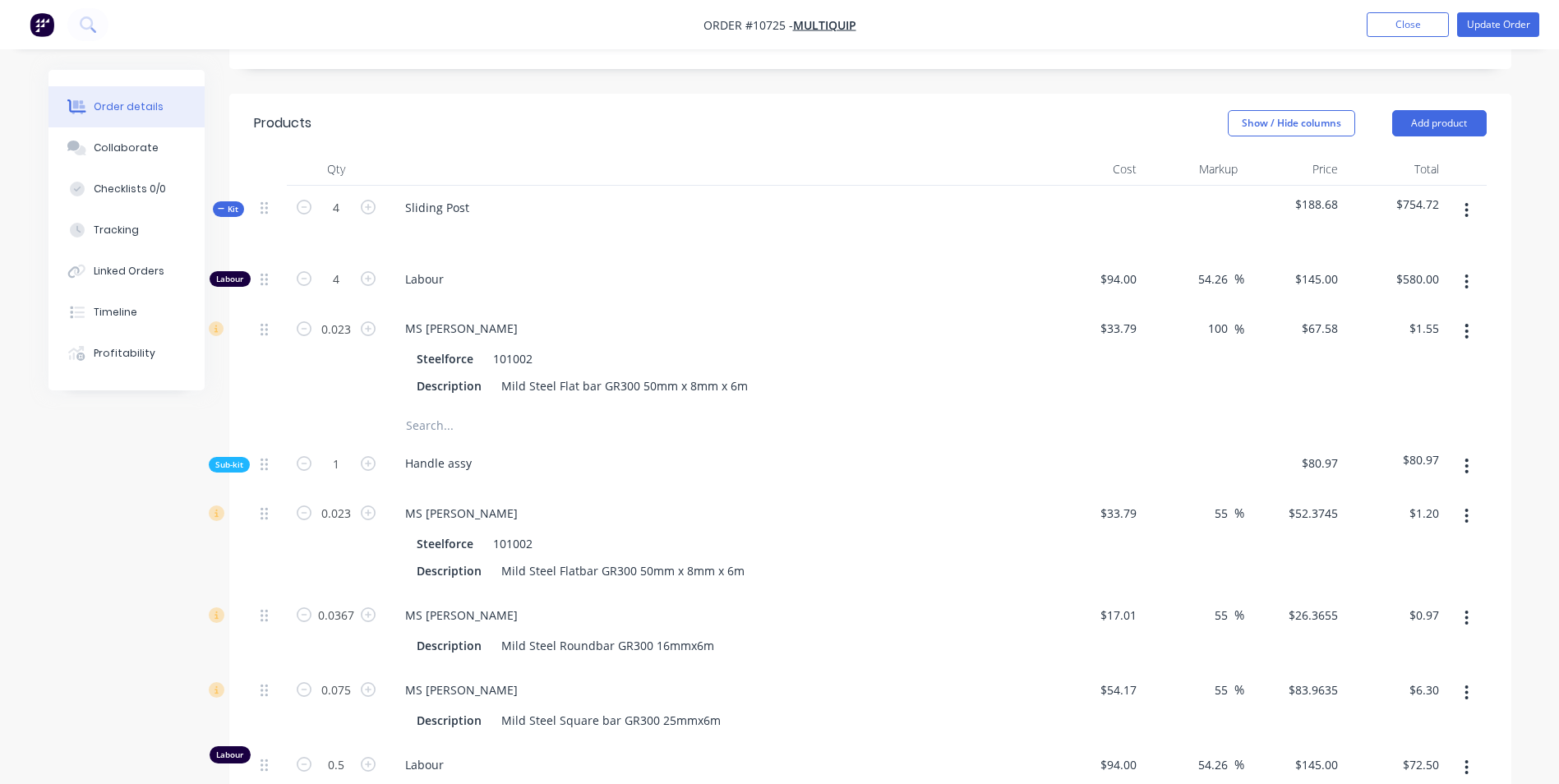
click at [1464, 322] on icon "button" at bounding box center [1466, 331] width 5 height 18
click at [1363, 428] on div "Delete" at bounding box center [1408, 440] width 127 height 24
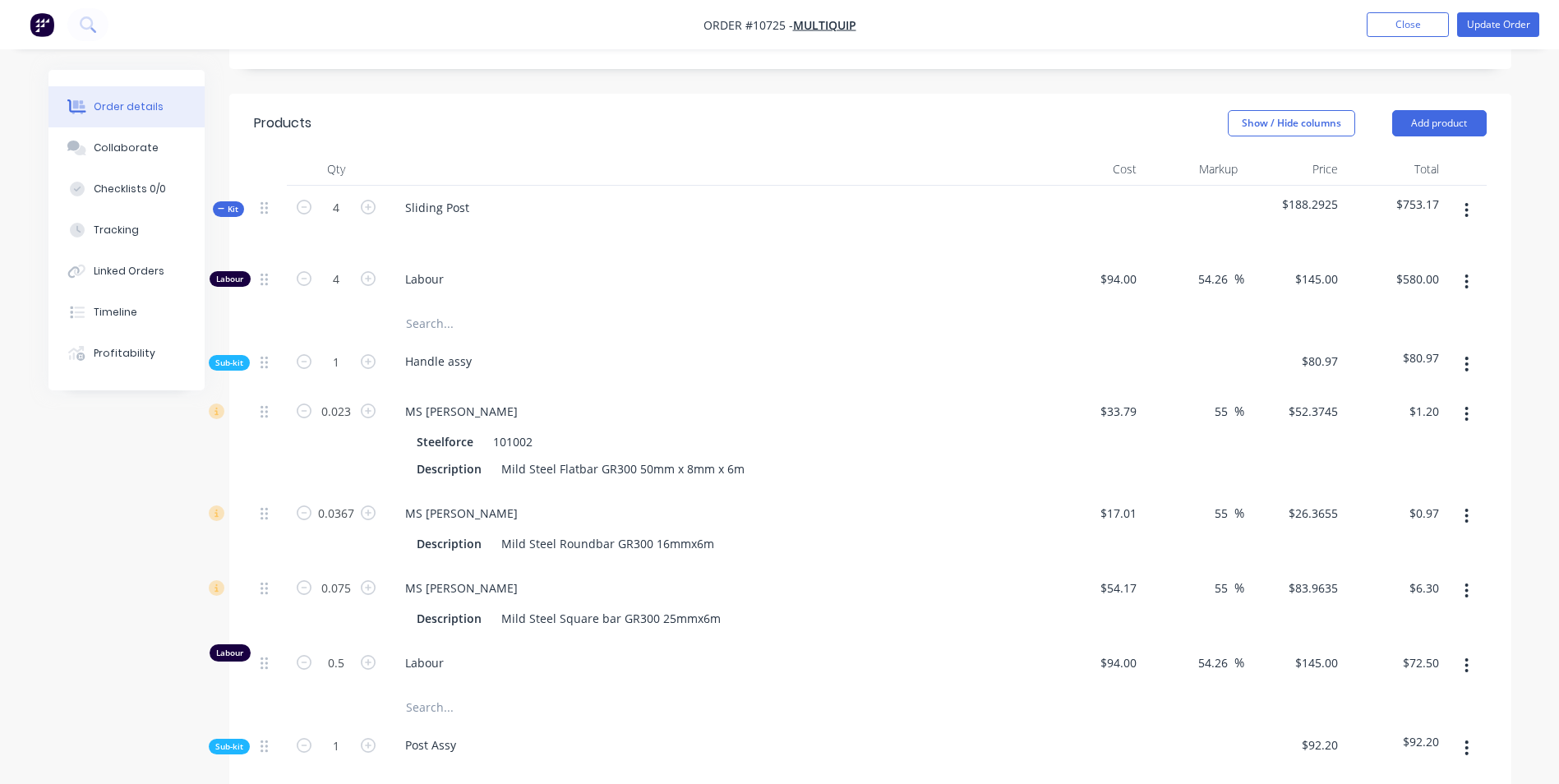
click at [1458, 267] on button "button" at bounding box center [1466, 281] width 38 height 29
click at [1395, 379] on div "Delete" at bounding box center [1408, 391] width 127 height 24
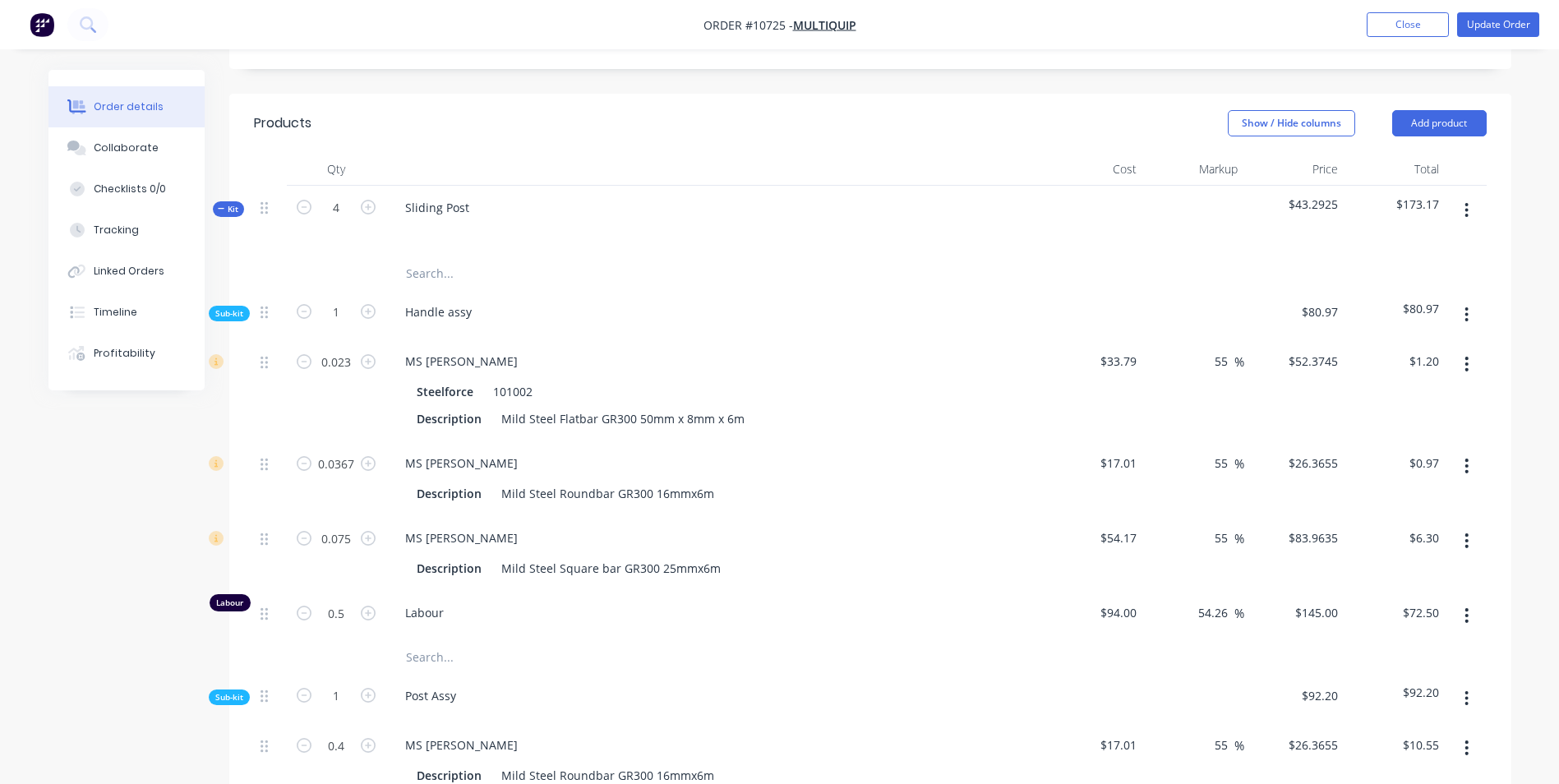
click at [372, 304] on icon "button" at bounding box center [368, 311] width 15 height 15
type input "2"
type input "0.046"
type input "$2.41"
type input "0.0734"
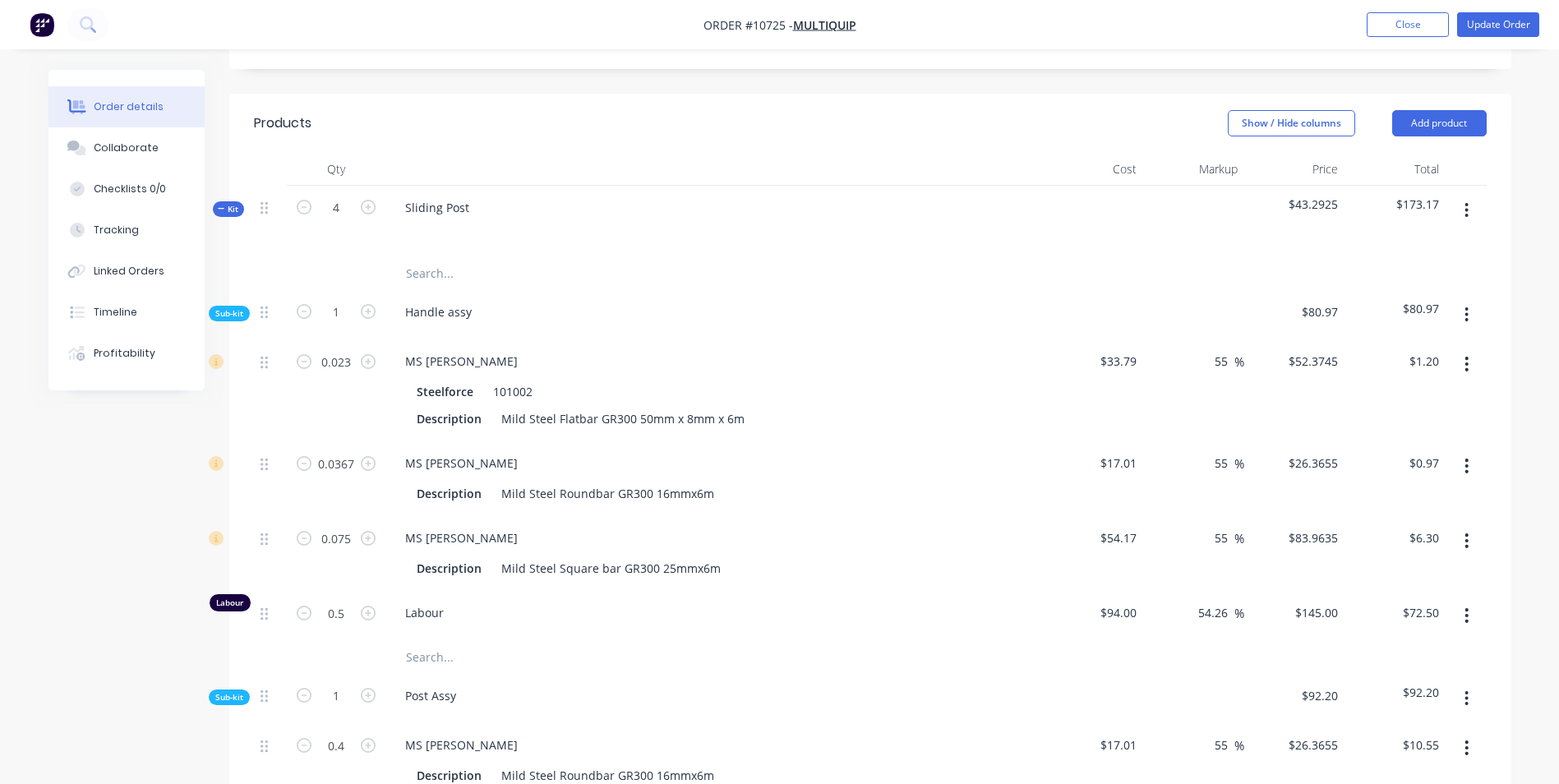
type input "$1.94"
type input "0.15"
type input "$12.59"
type input "1"
type input "$145.00"
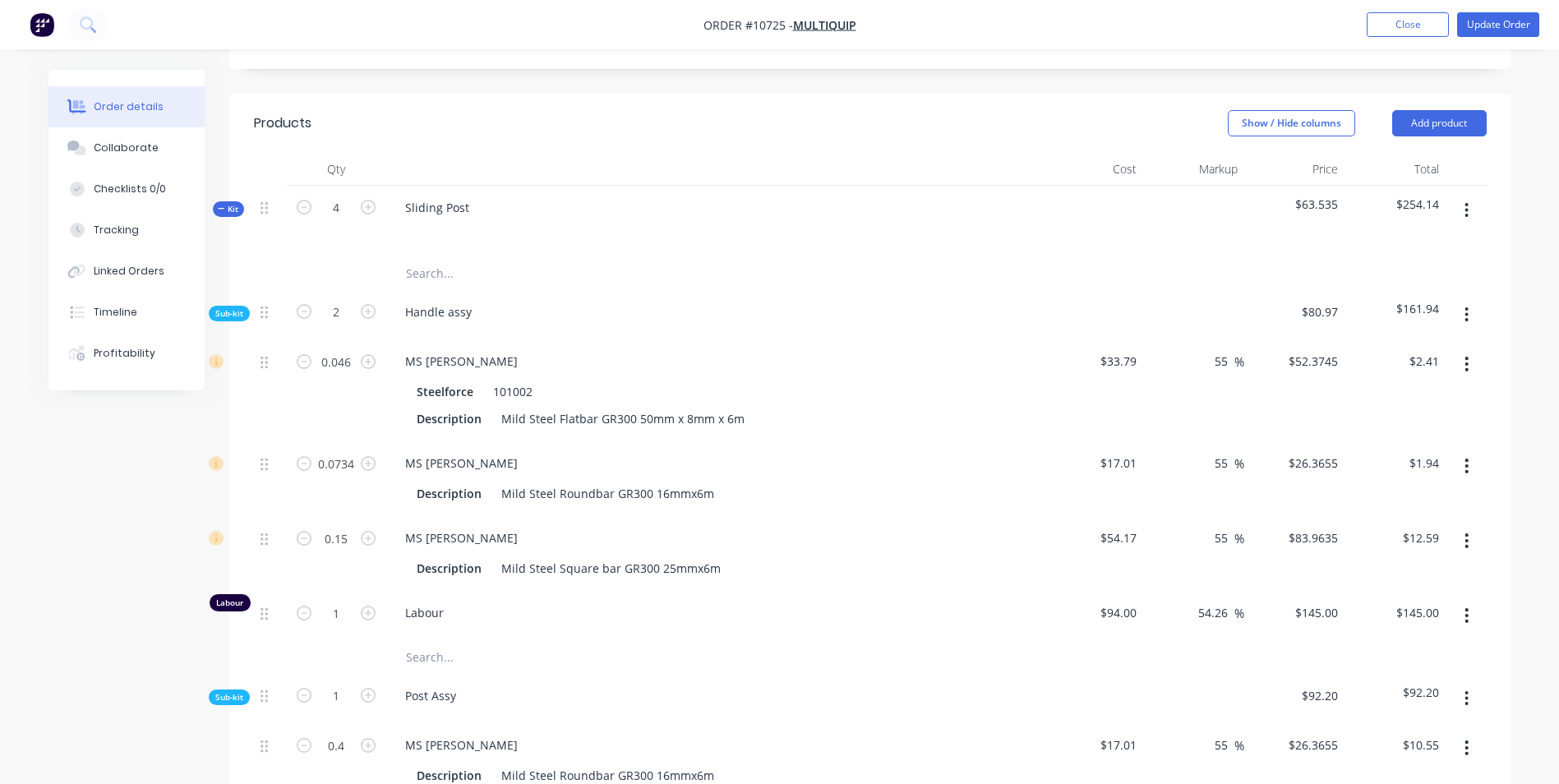
click at [372, 304] on icon "button" at bounding box center [368, 311] width 15 height 15
type input "3"
type input "0.069"
type input "$3.61"
type input "0.1101"
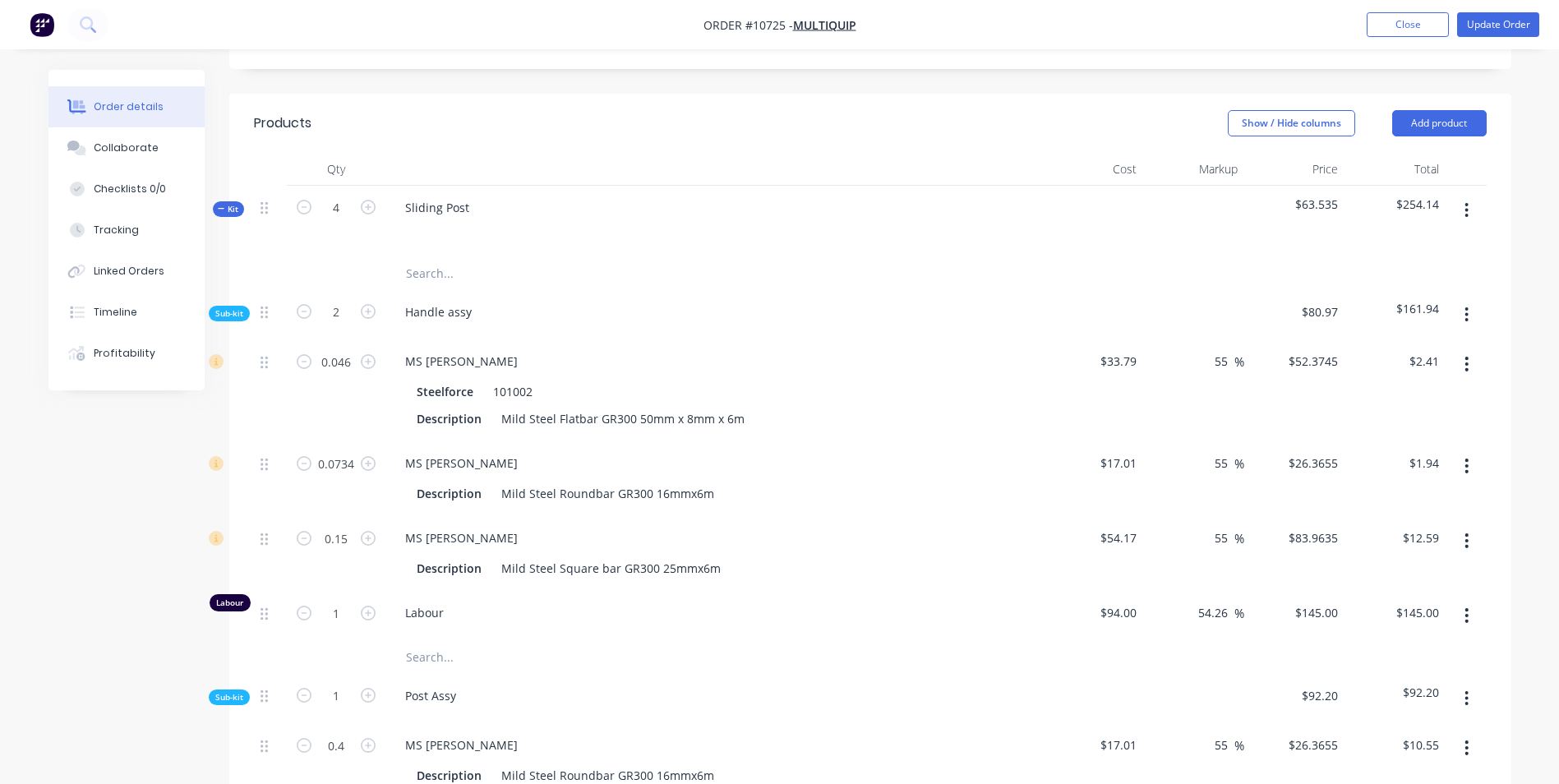
type input "$2.90"
type input "0.225"
type input "$18.89"
type input "1.5"
type input "$217.50"
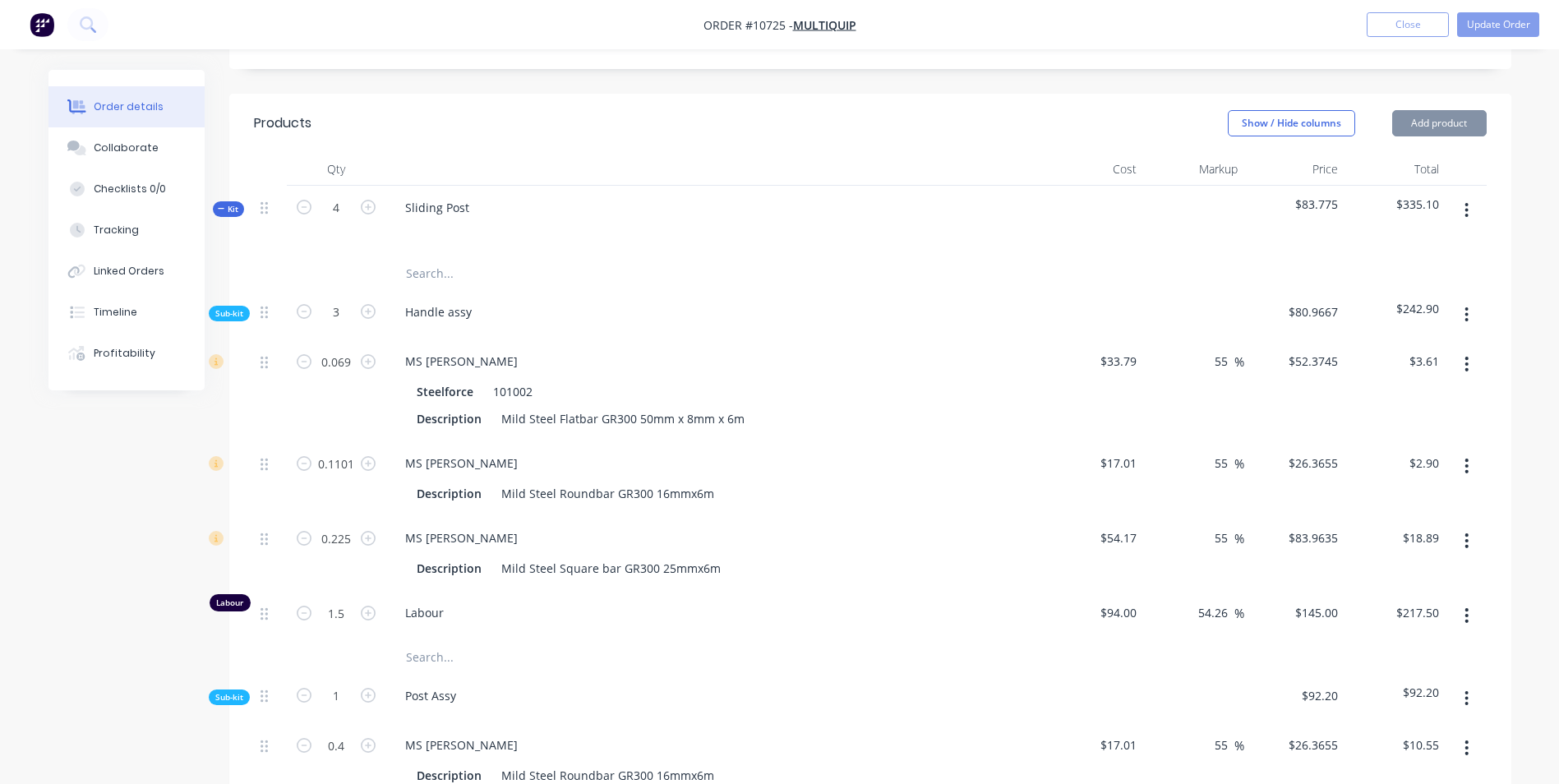
click at [372, 304] on icon "button" at bounding box center [368, 311] width 15 height 15
type input "4"
type input "0.092"
type input "$4.82"
type input "0.1468"
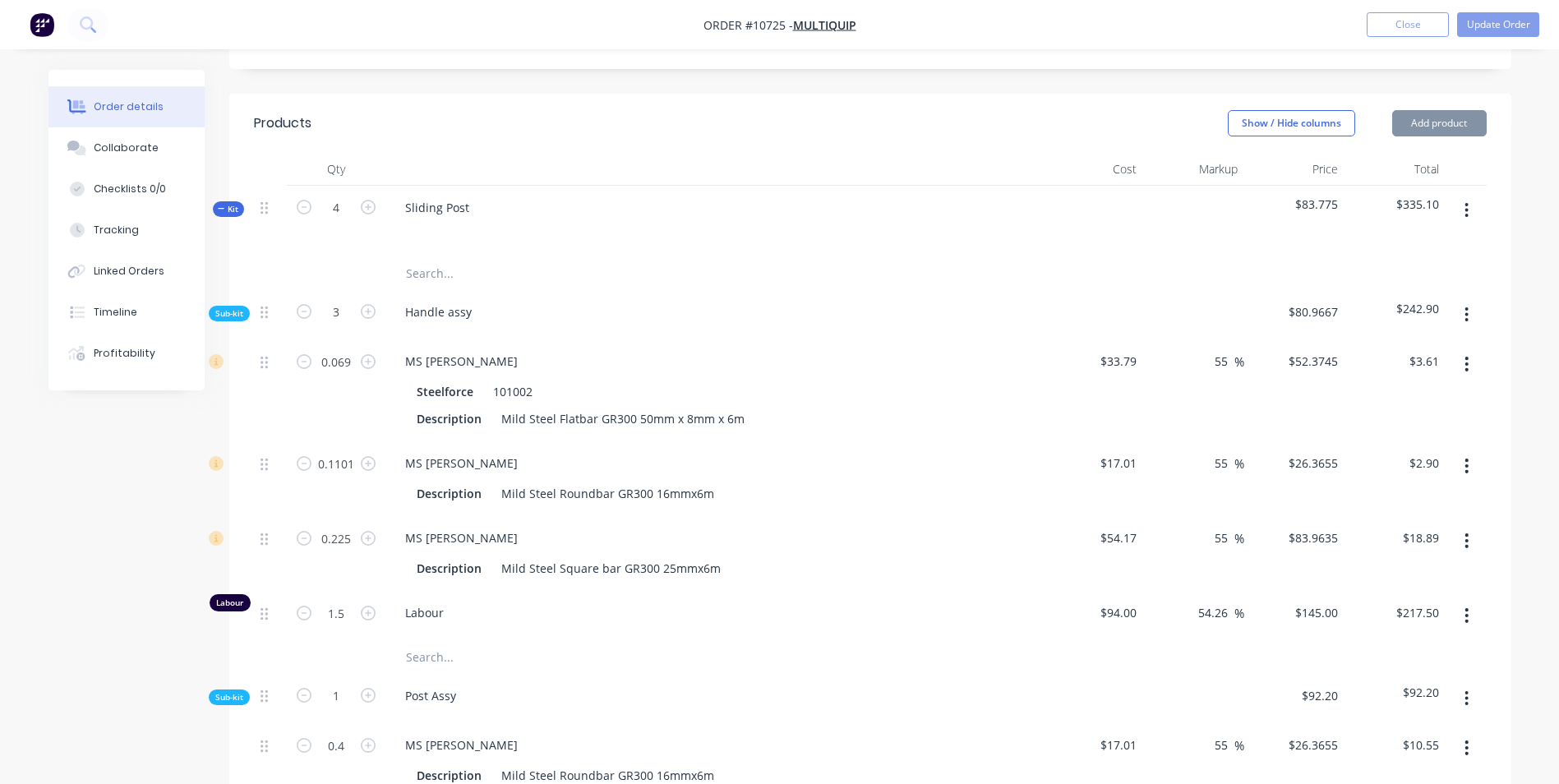
type input "$3.87"
type input "0.3"
type input "$25.19"
type input "2"
type input "$290.00"
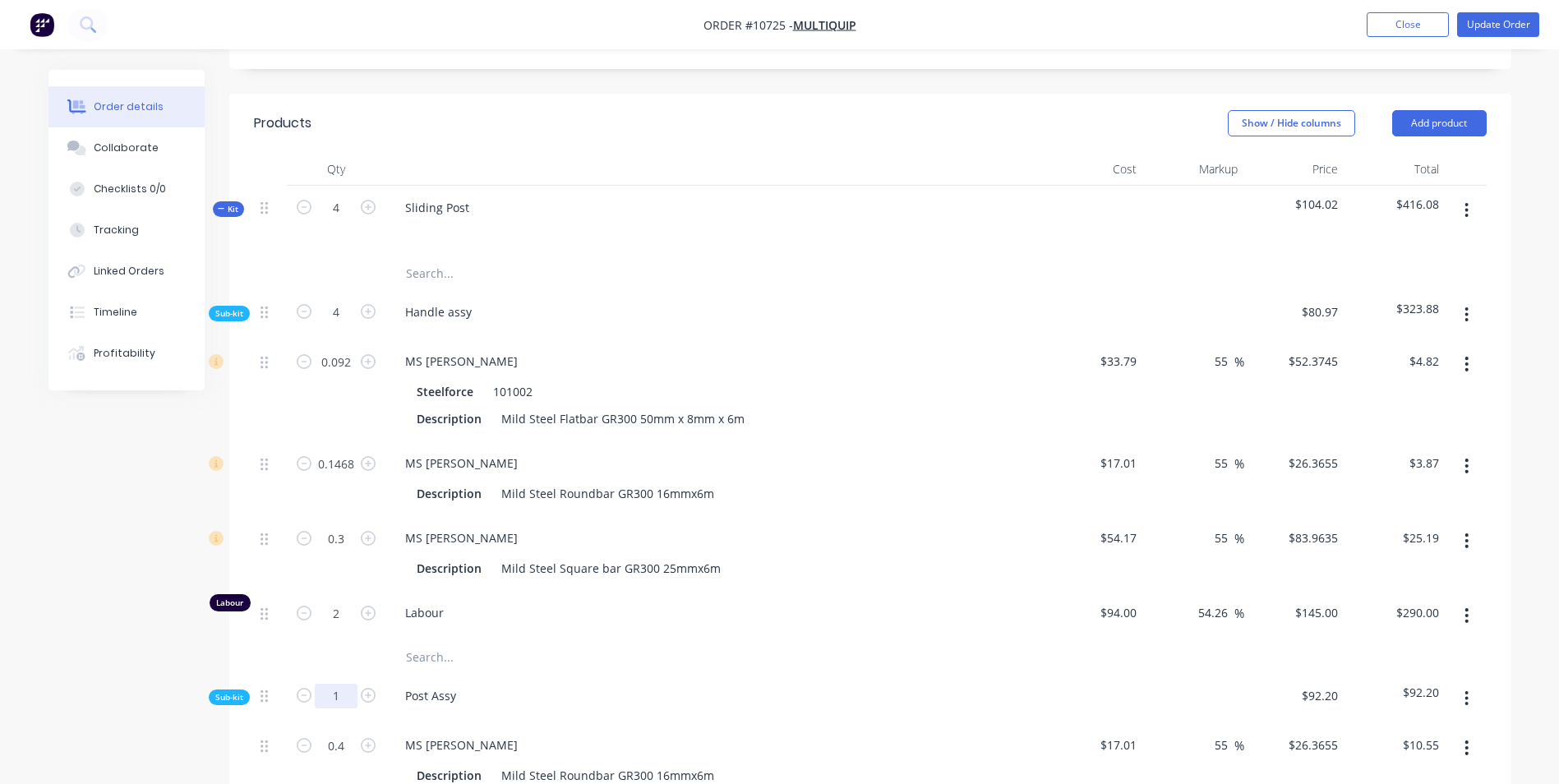
click at [352, 684] on input "1" at bounding box center [336, 696] width 43 height 25
click at [367, 687] on icon "button" at bounding box center [368, 695] width 15 height 15
type input "2"
type input "0.8"
type input "$21.09"
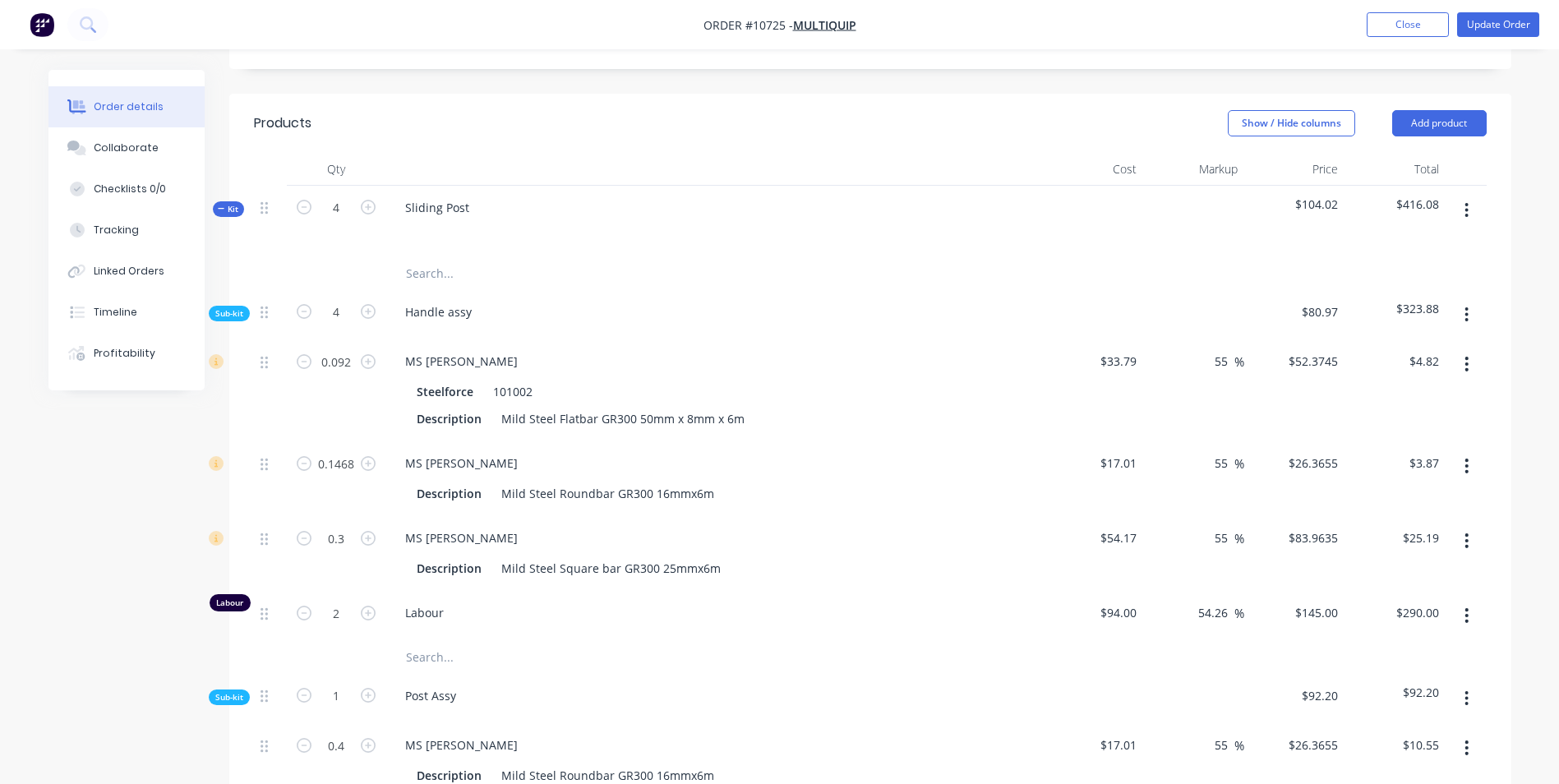
type input "0.1106"
type input "$4.35"
type input "2"
type input "$13.95"
type input "1"
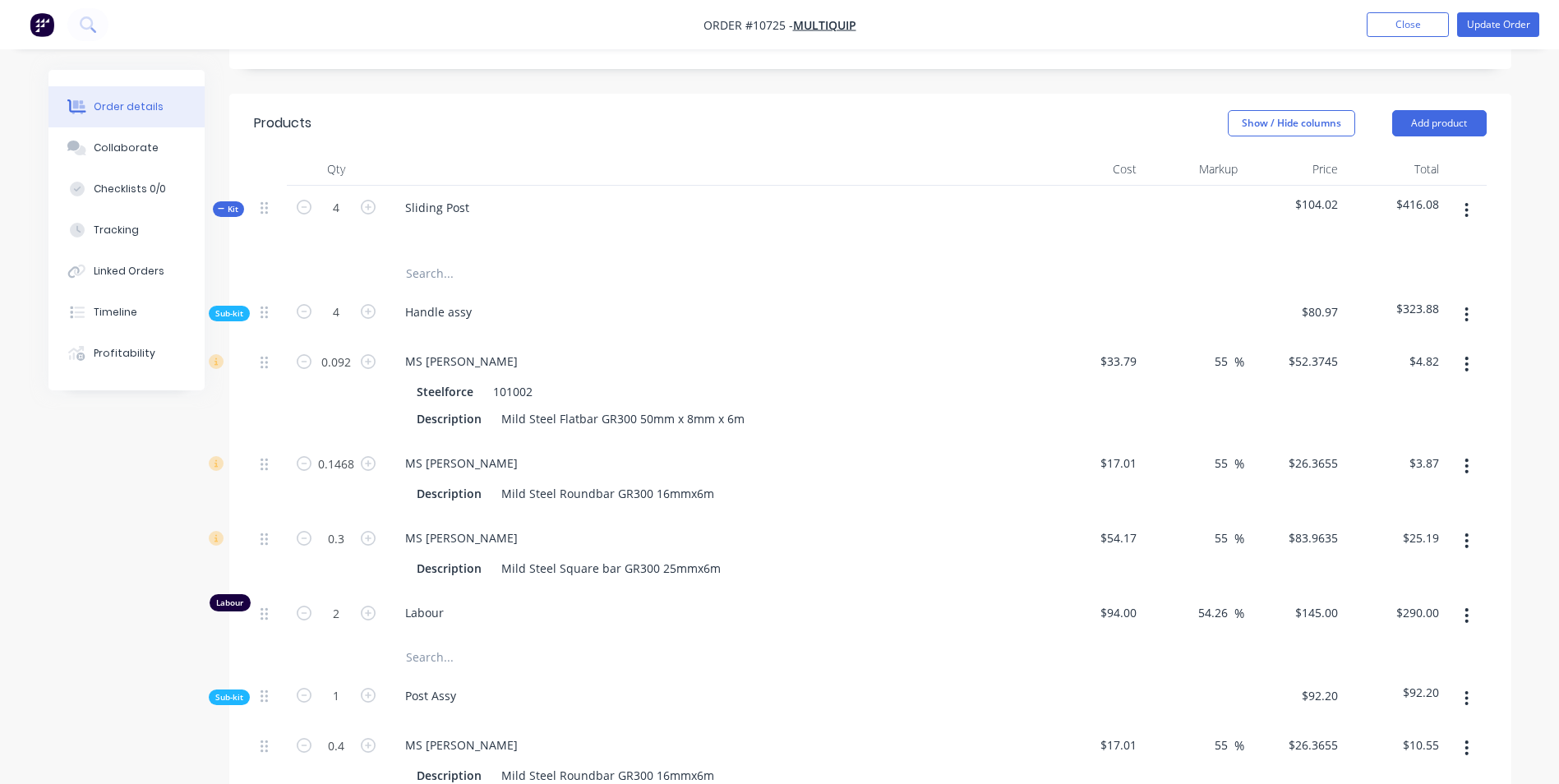
type input "$145.00"
click at [368, 687] on icon "button" at bounding box center [368, 695] width 15 height 15
type input "3"
type input "1.2"
type input "$31.64"
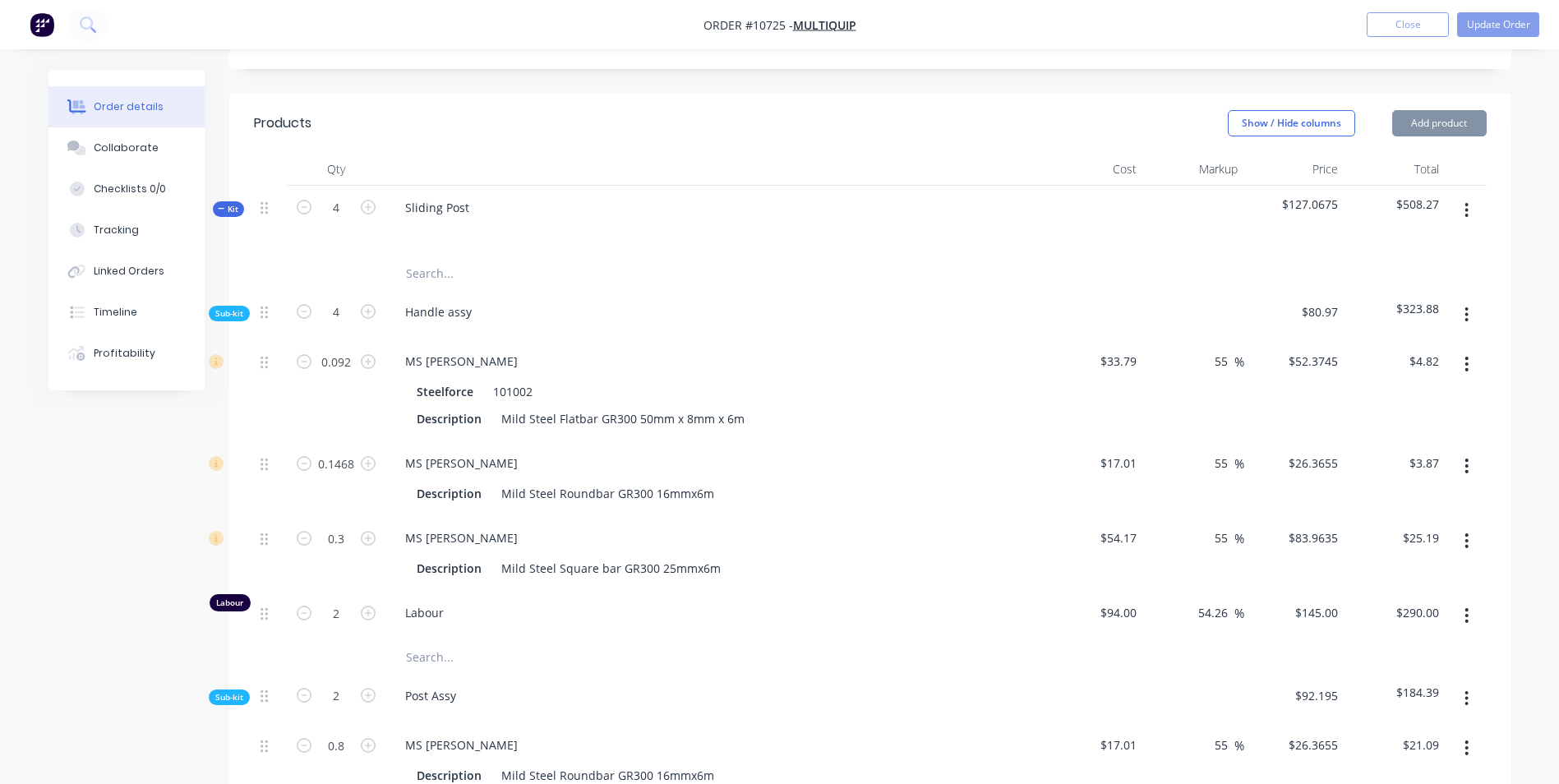
type input "0.1659"
type input "$6.52"
type input "3"
type input "$20.93"
type input "1.5"
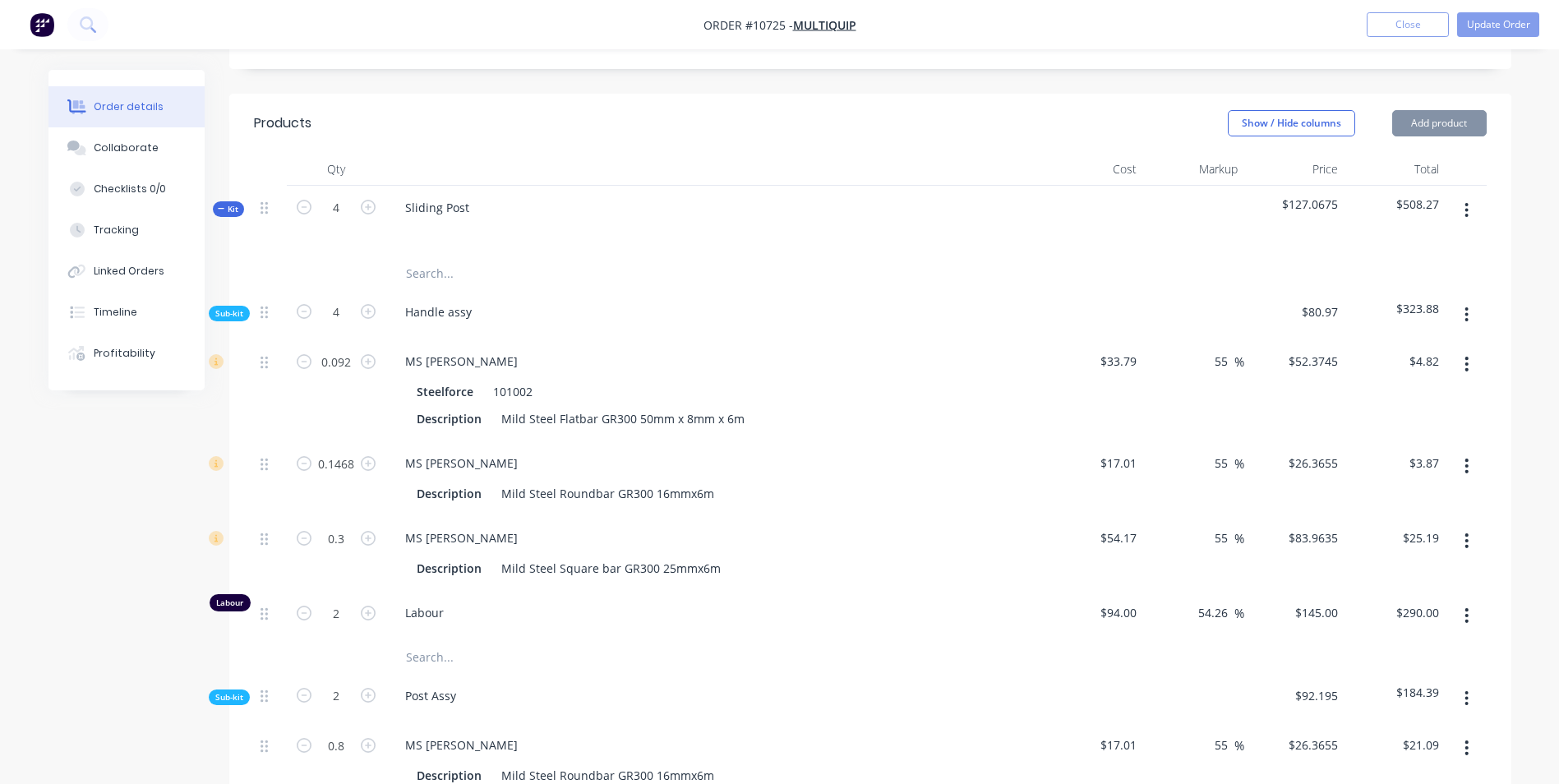
type input "$217.50"
click at [368, 687] on icon "button" at bounding box center [368, 695] width 15 height 15
type input "4"
type input "1.6"
type input "$42.18"
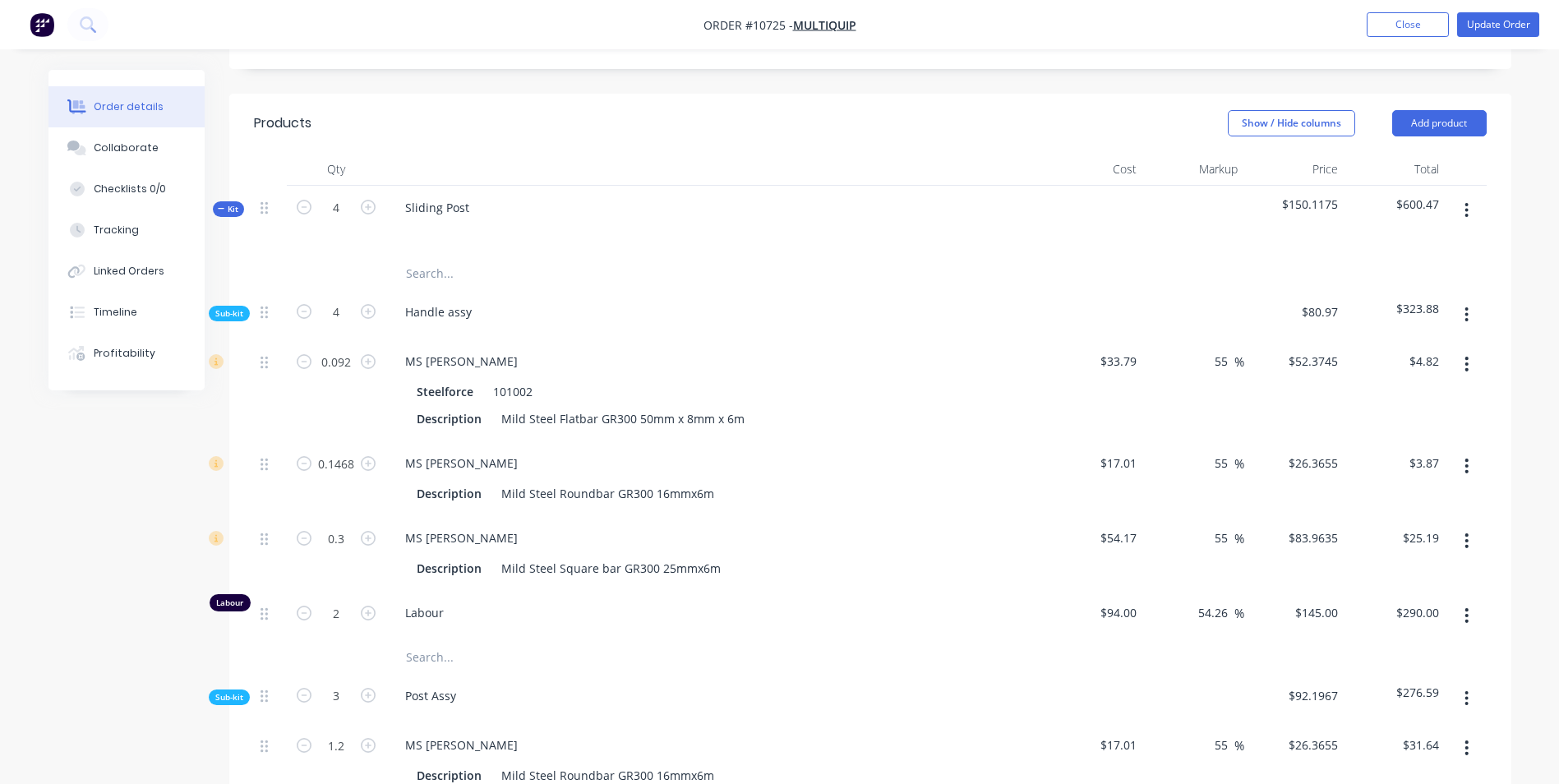
type input "0.2212"
type input "$8.69"
type input "4"
type input "$27.90"
type input "2"
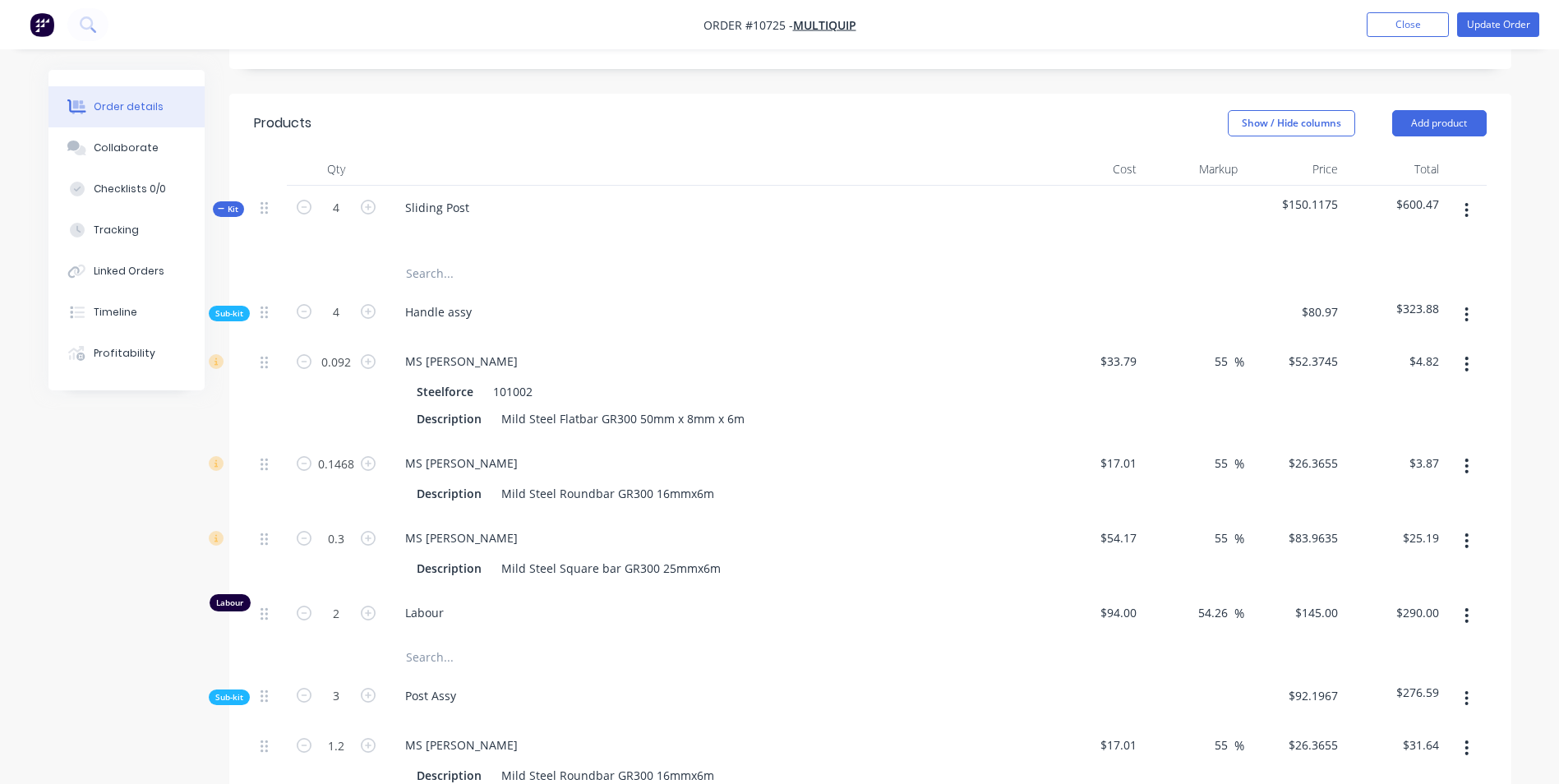
type input "$290.00"
click at [1164, 290] on div at bounding box center [1193, 314] width 101 height 50
click at [1383, 30] on button "Close" at bounding box center [1407, 25] width 82 height 25
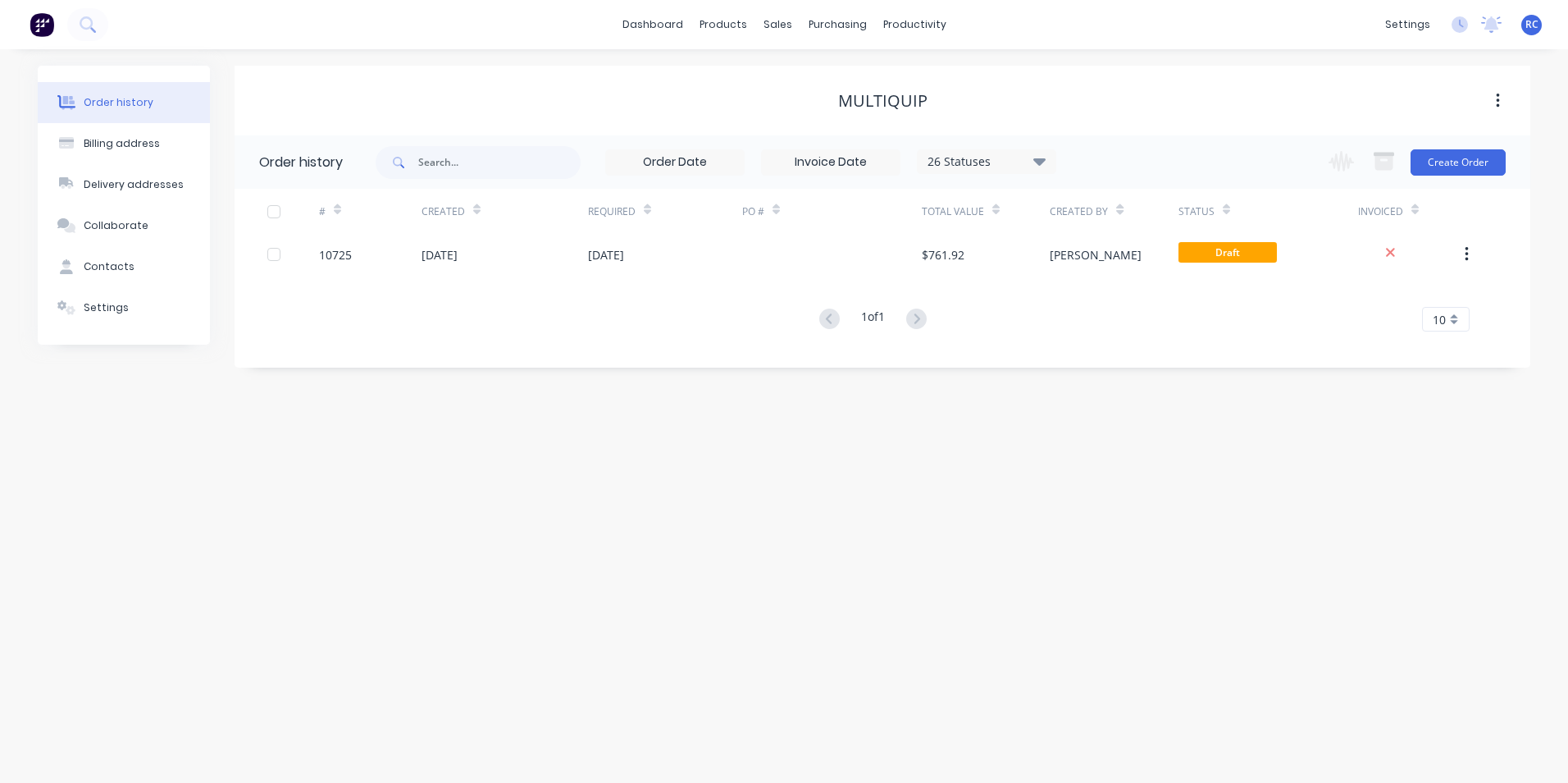
click at [578, 256] on div "[DATE]" at bounding box center [504, 254] width 166 height 41
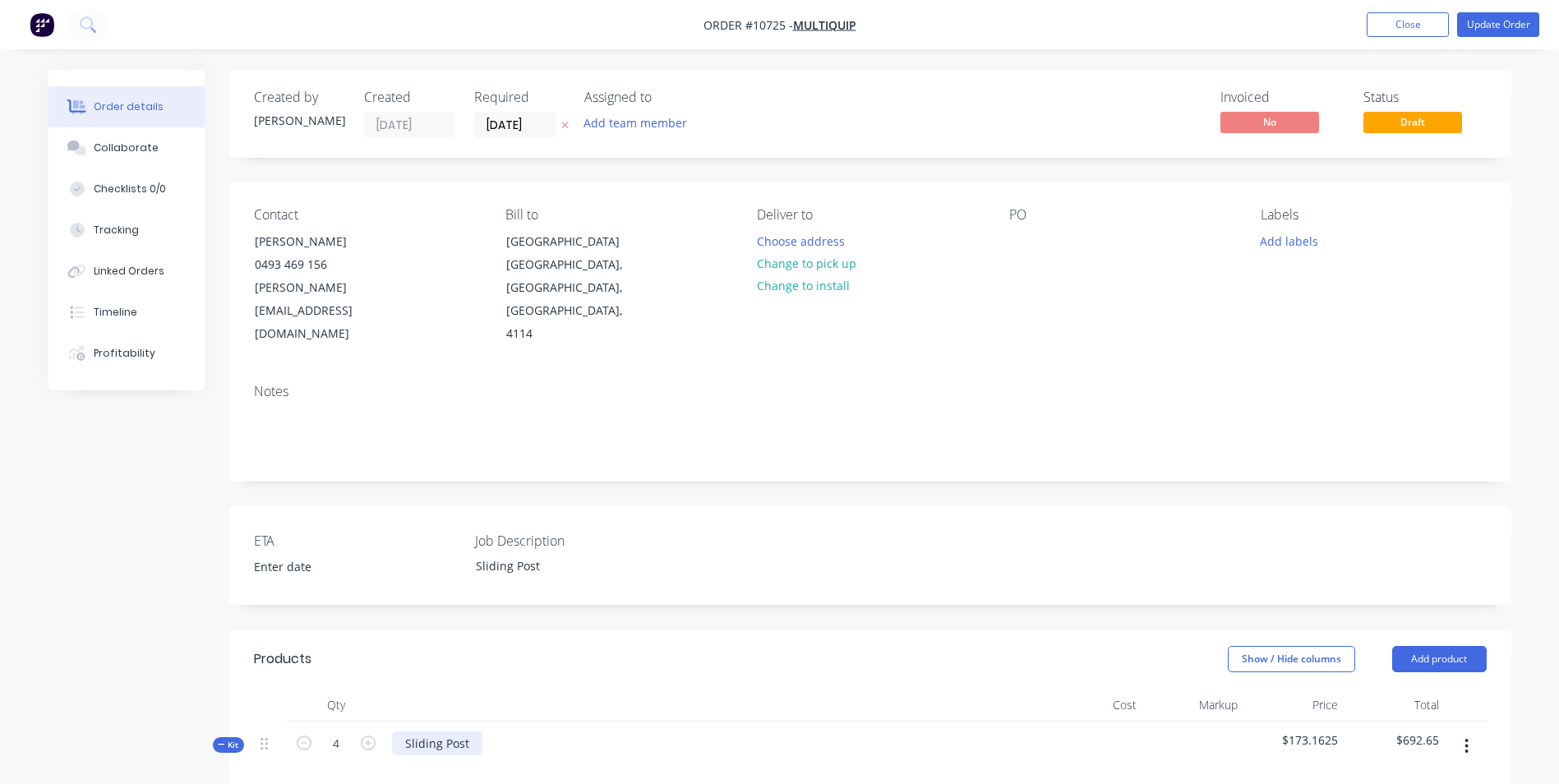
click at [475, 731] on div "Sliding Post" at bounding box center [436, 743] width 90 height 24
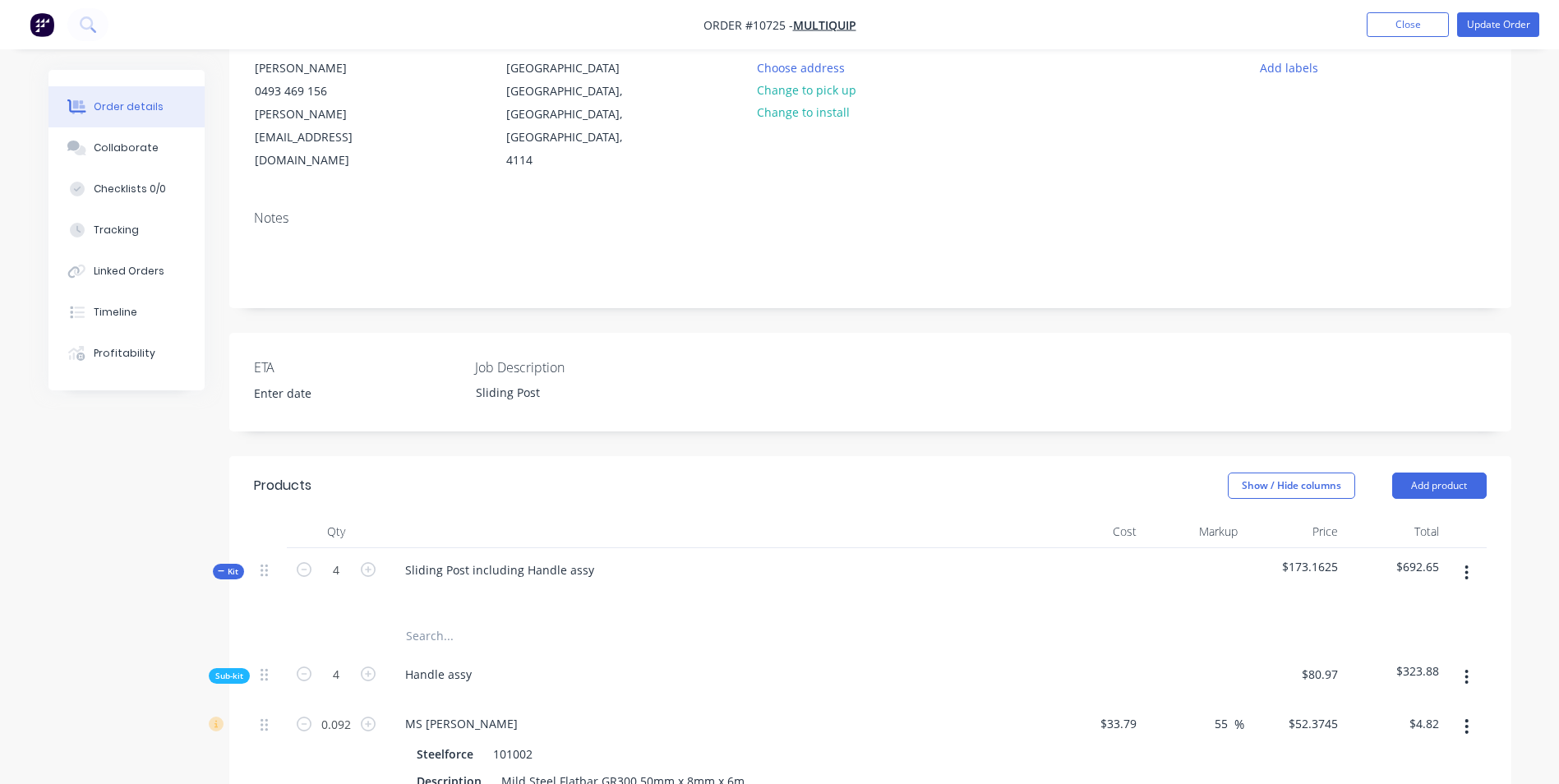
scroll to position [247, 0]
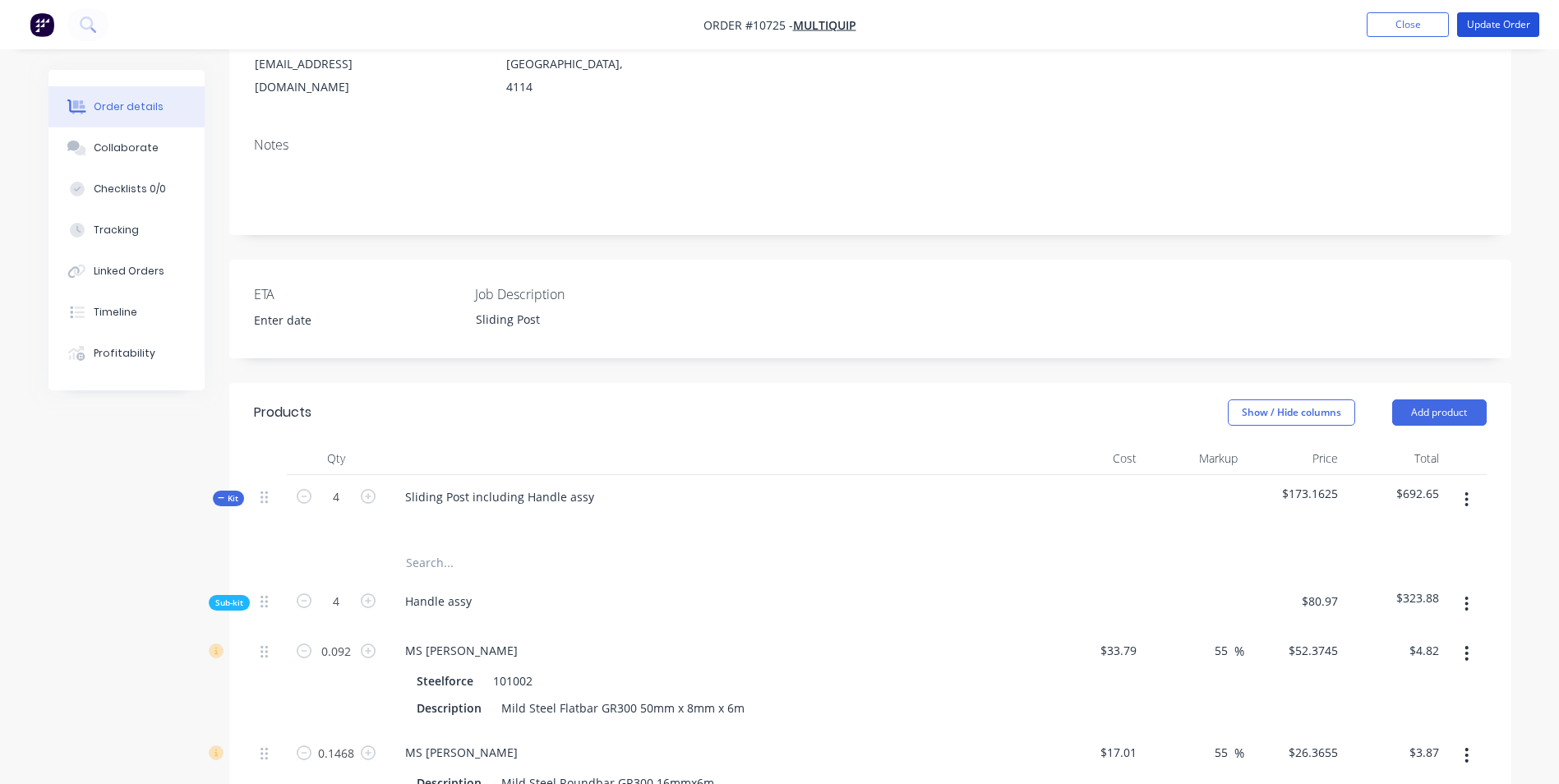
click at [1481, 23] on button "Update Order" at bounding box center [1498, 25] width 82 height 25
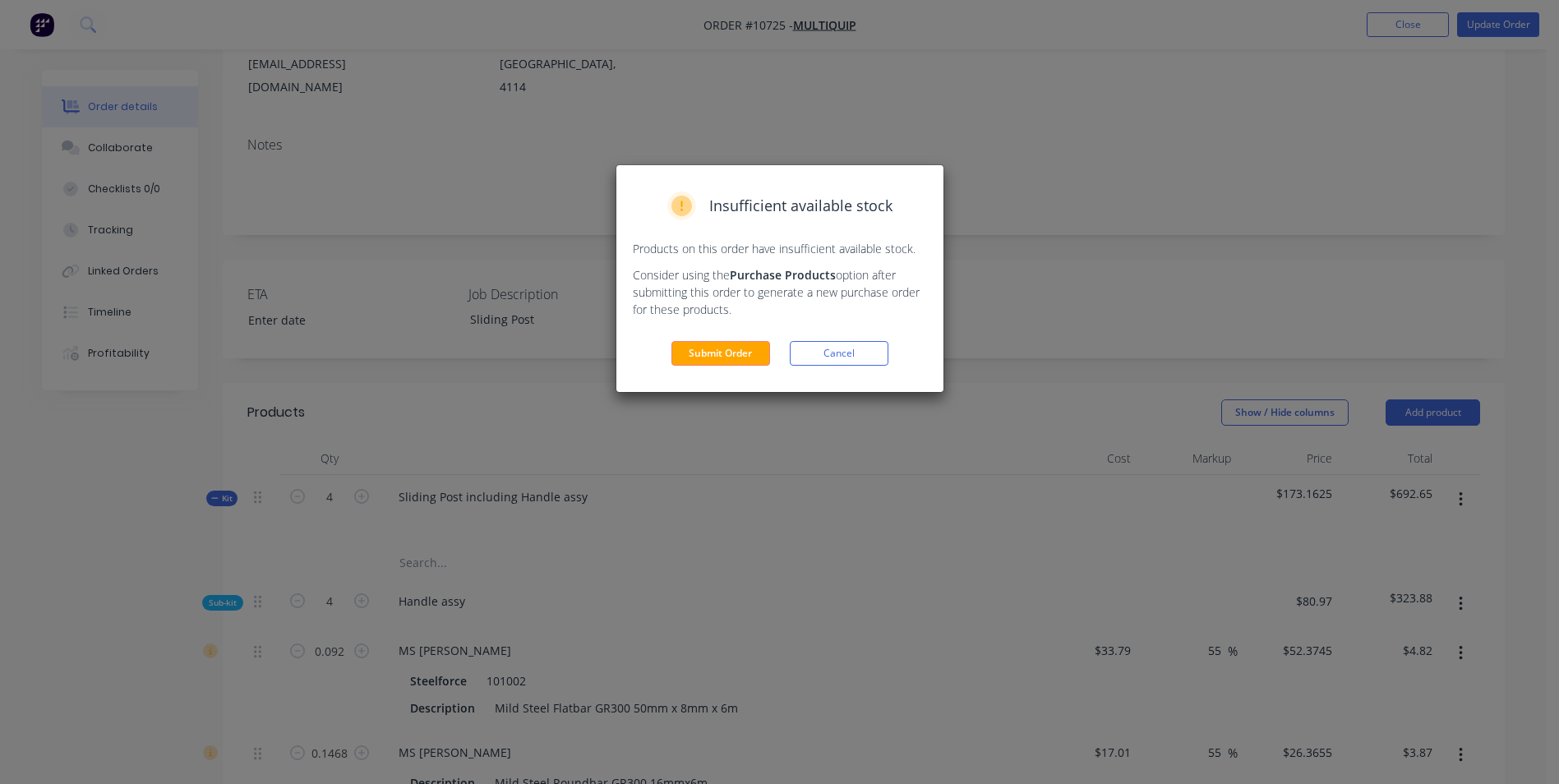
click at [707, 355] on button "Submit Order" at bounding box center [720, 352] width 98 height 25
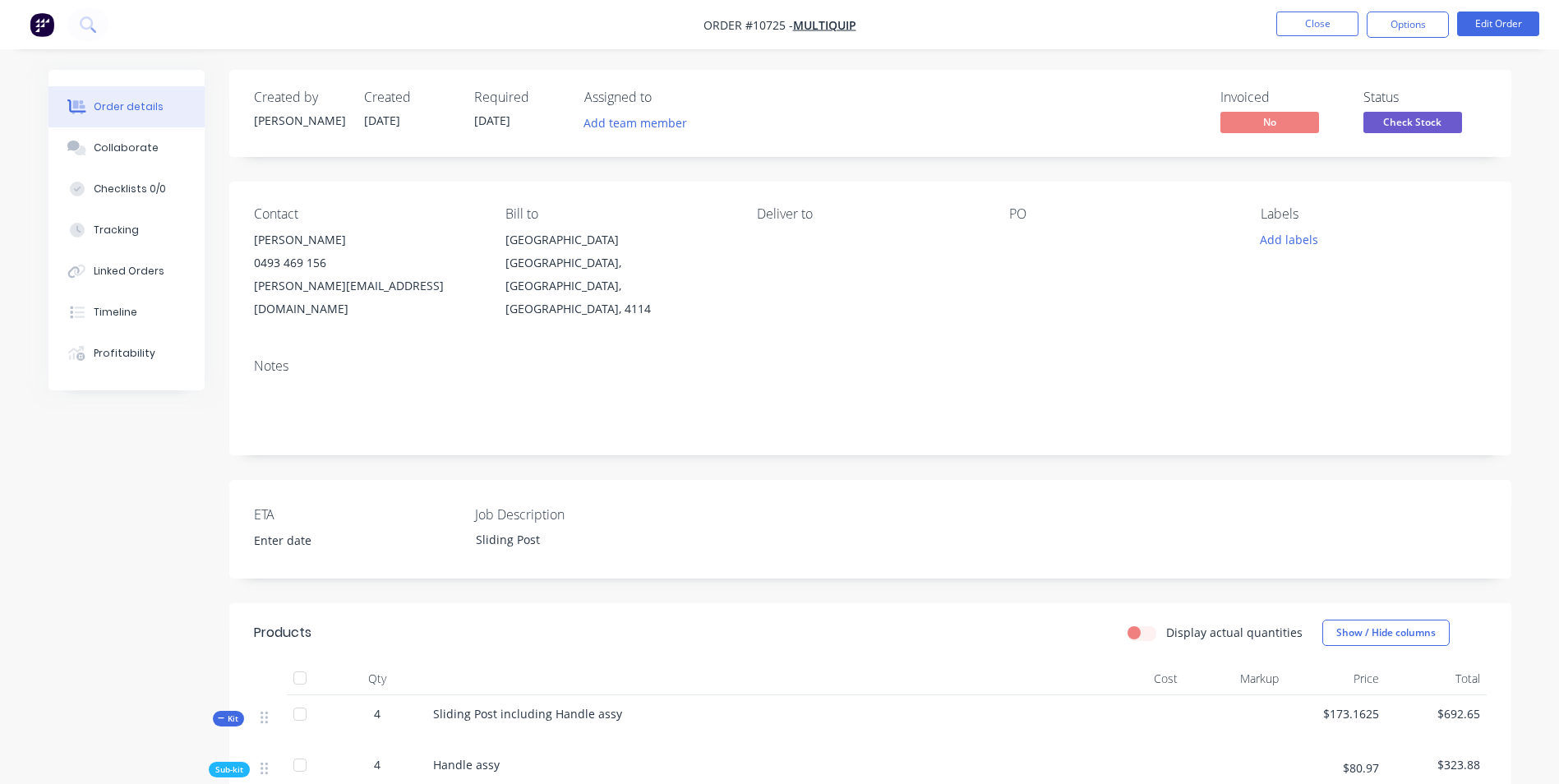
click at [1408, 32] on button "Options" at bounding box center [1407, 25] width 82 height 26
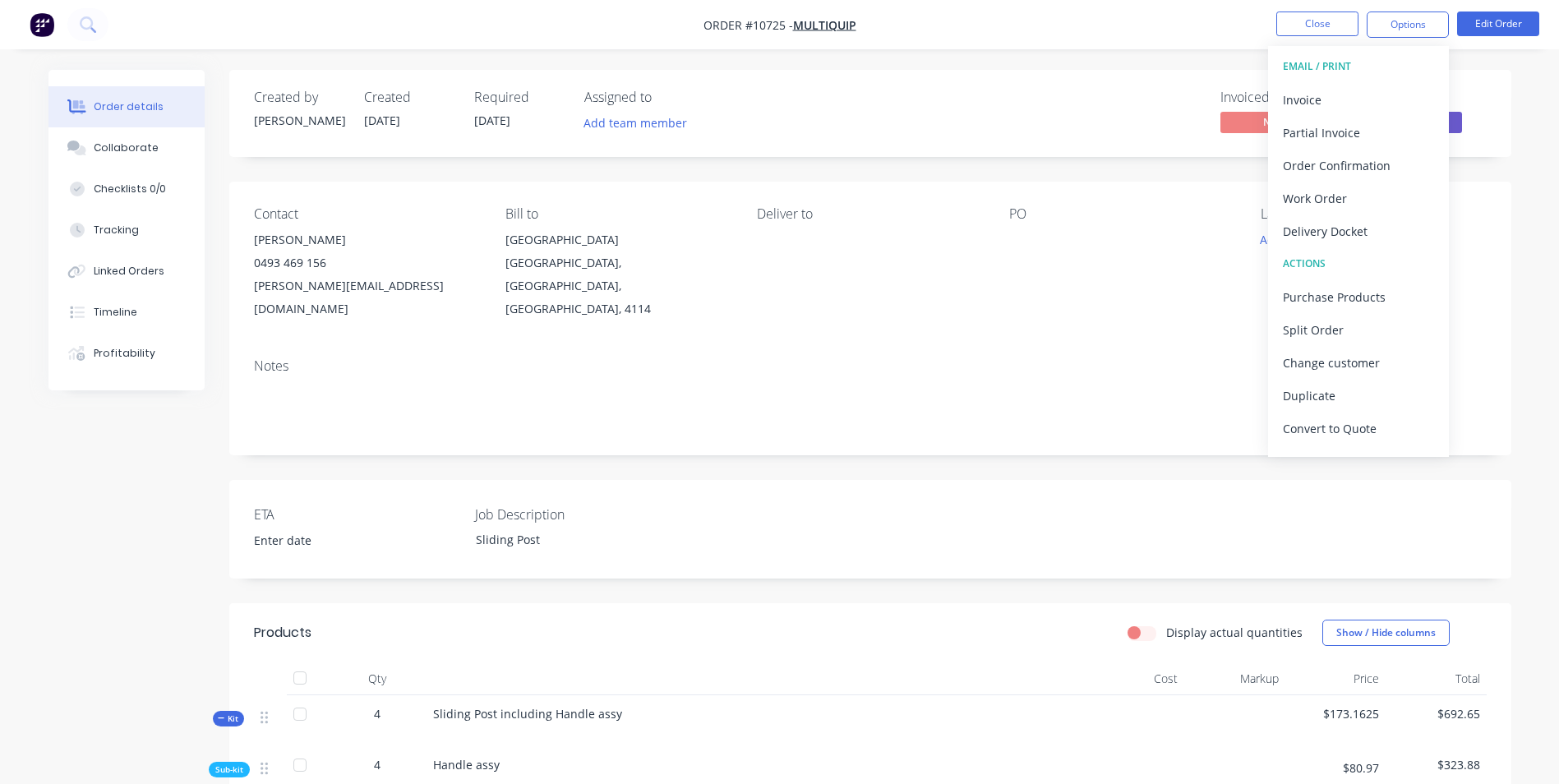
click at [1340, 428] on div "Convert to Quote" at bounding box center [1358, 428] width 151 height 24
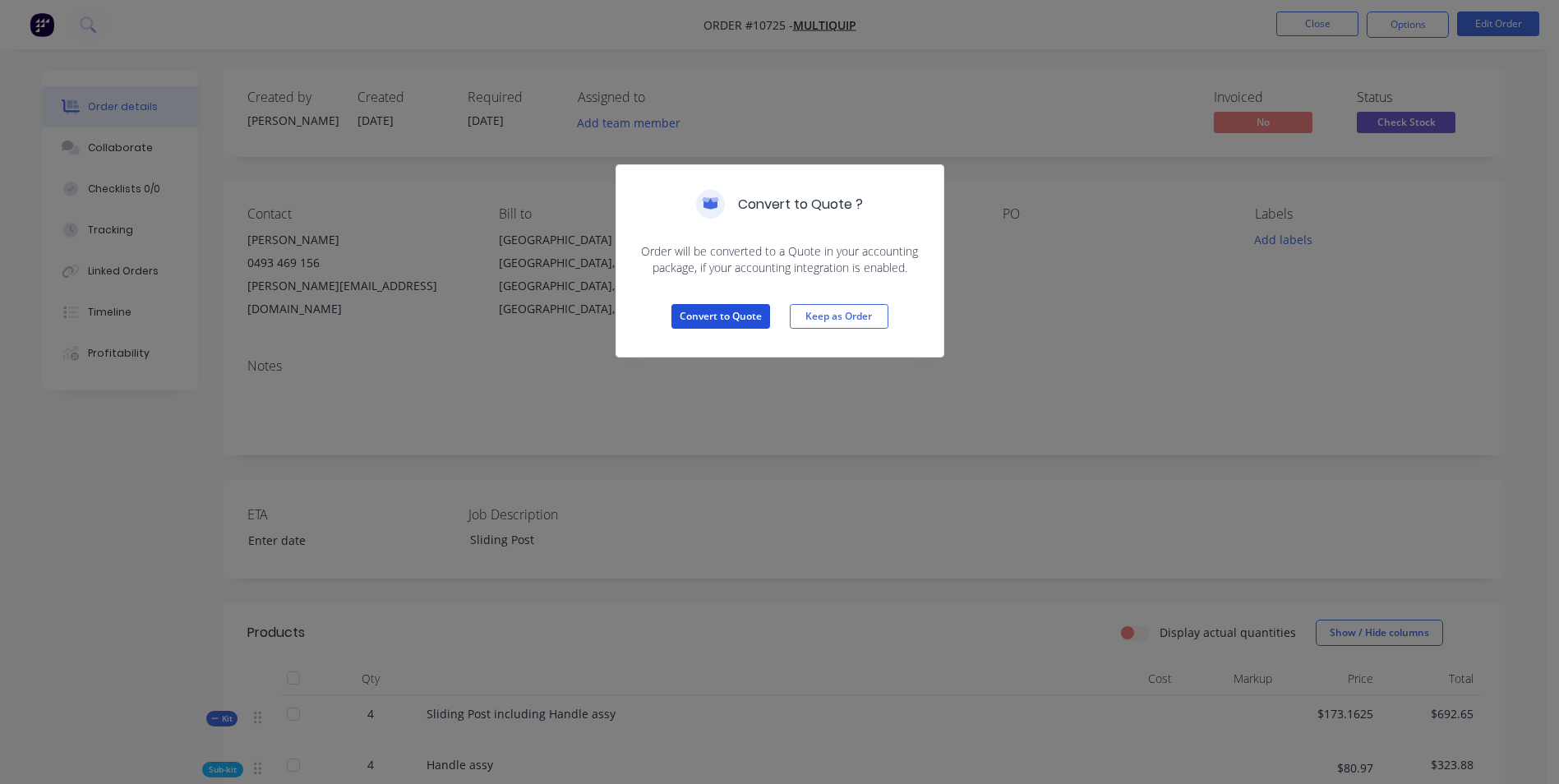
click at [732, 316] on button "Convert to Quote" at bounding box center [720, 316] width 98 height 25
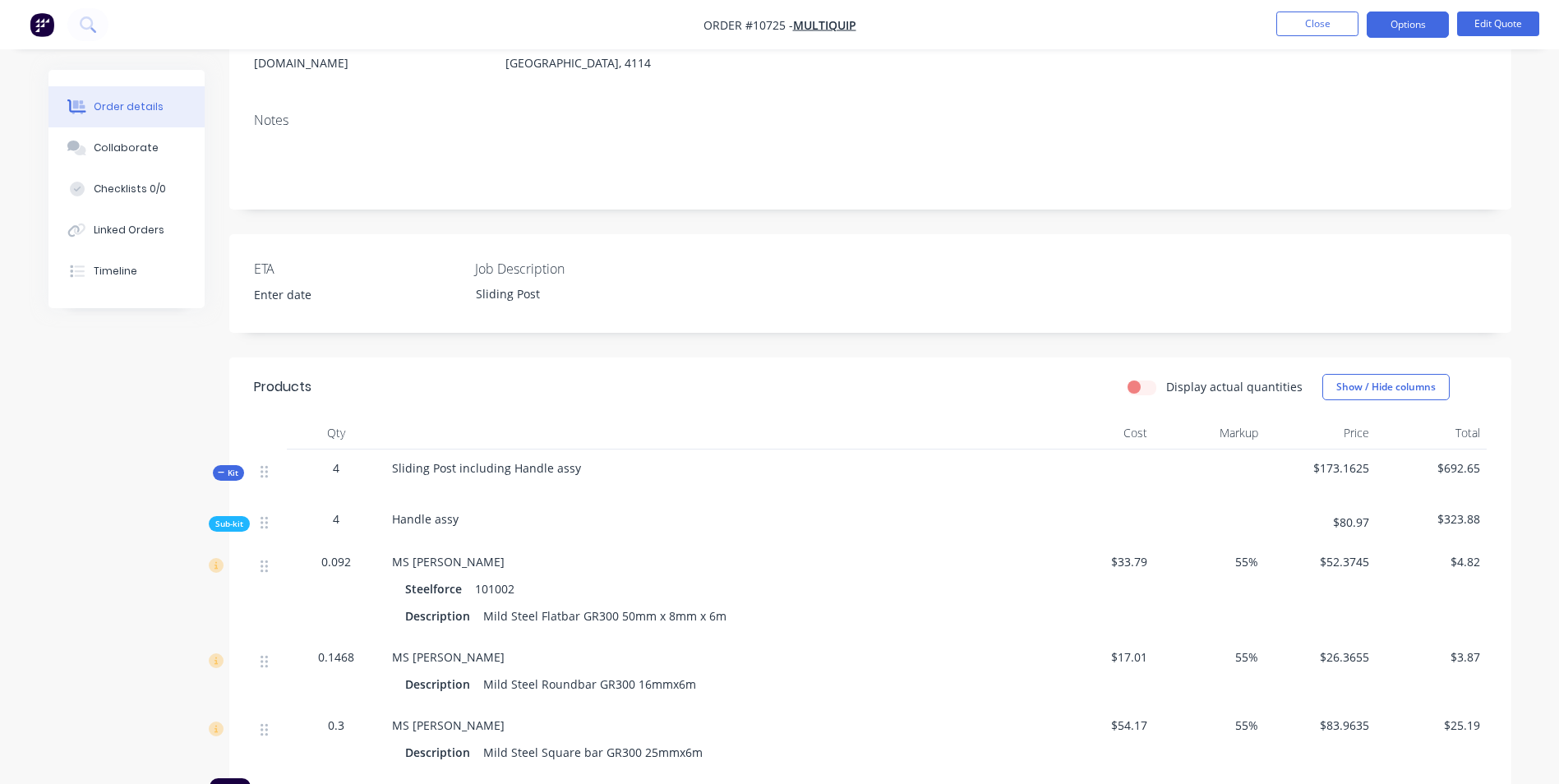
scroll to position [247, 0]
click at [1411, 25] on button "Options" at bounding box center [1407, 25] width 82 height 26
click at [1417, 21] on button "Options" at bounding box center [1407, 25] width 82 height 26
click at [1334, 97] on div "Quote" at bounding box center [1358, 100] width 151 height 24
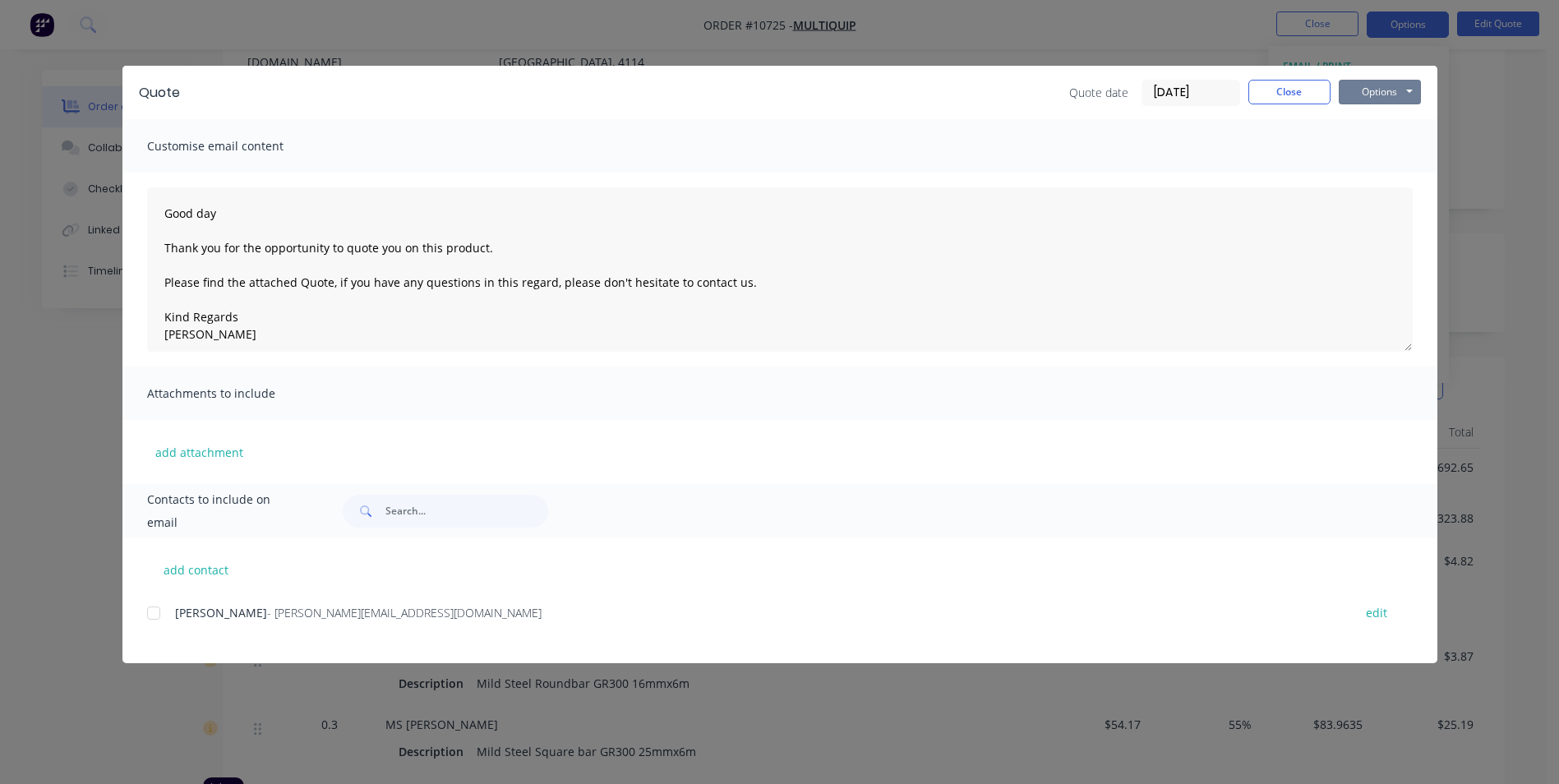
click at [1365, 88] on button "Options" at bounding box center [1380, 92] width 82 height 25
click at [1387, 116] on button "Preview" at bounding box center [1391, 121] width 105 height 27
click at [159, 616] on div at bounding box center [154, 613] width 33 height 33
click at [1387, 87] on button "Options" at bounding box center [1380, 92] width 82 height 25
click at [1382, 178] on button "Email" at bounding box center [1391, 176] width 105 height 27
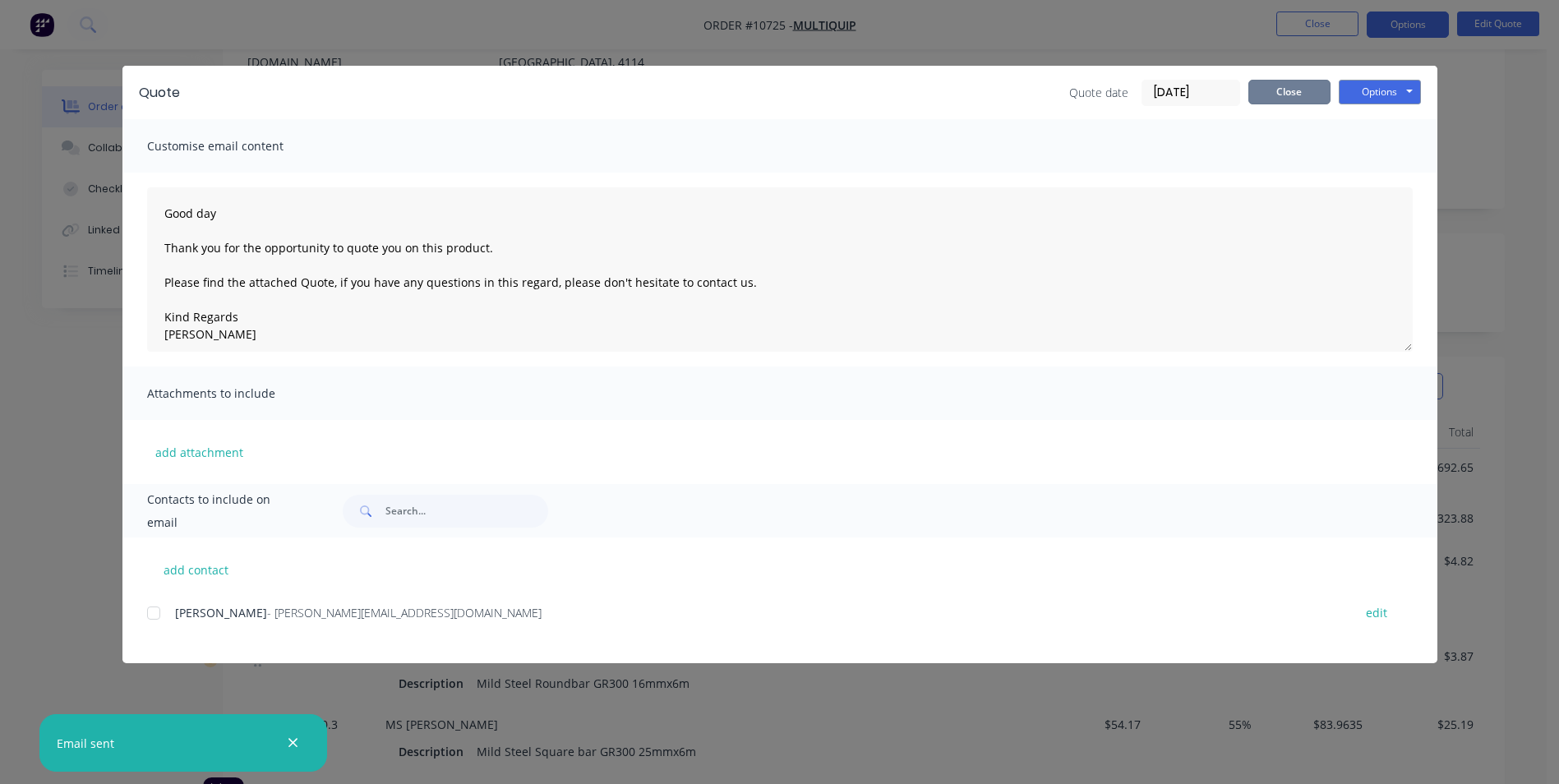
click at [1312, 96] on button "Close" at bounding box center [1289, 92] width 82 height 25
click at [1312, 112] on div "Notes" at bounding box center [863, 119] width 1232 height 15
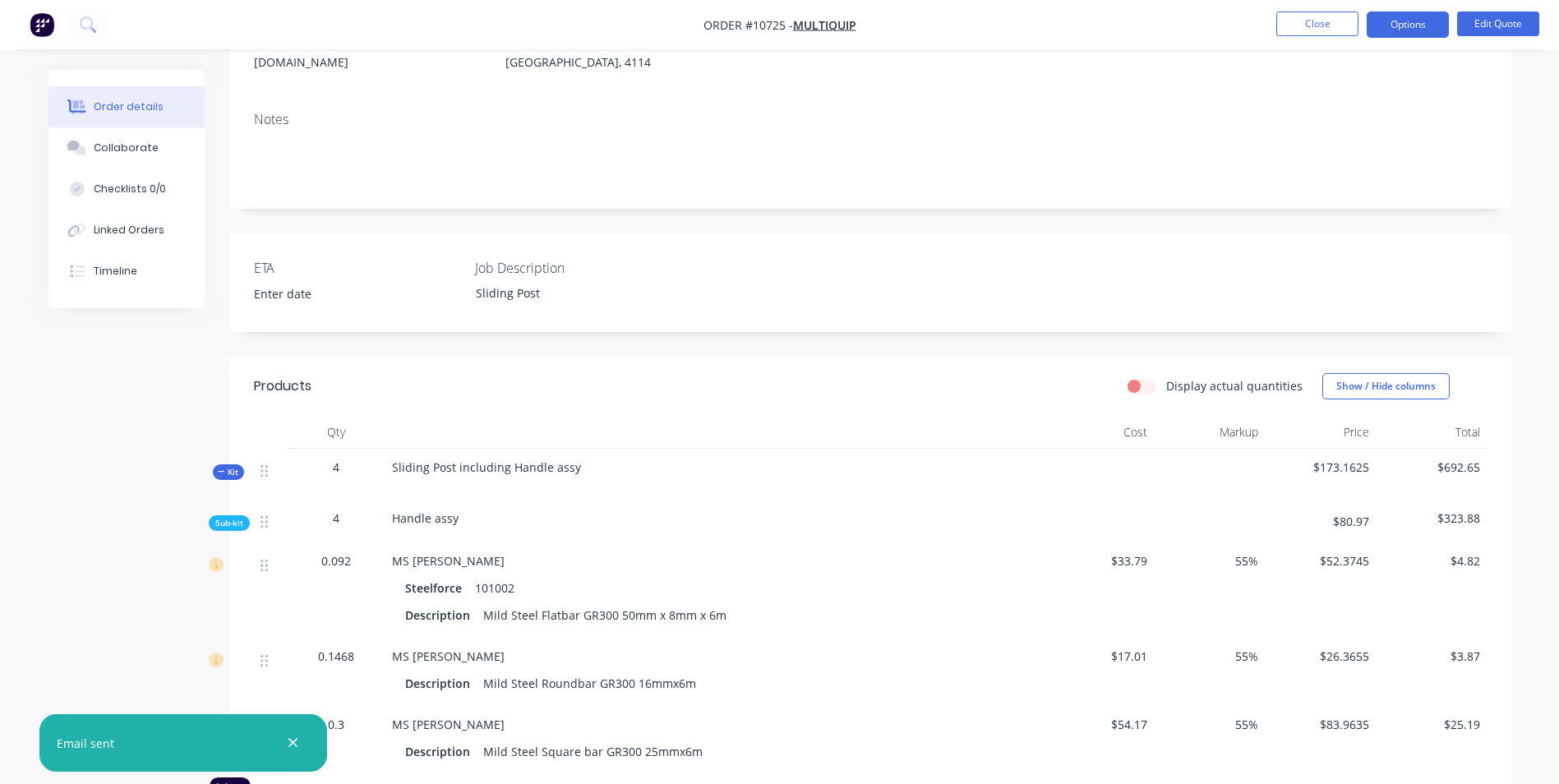
click at [1323, 35] on button "Close" at bounding box center [1317, 24] width 82 height 25
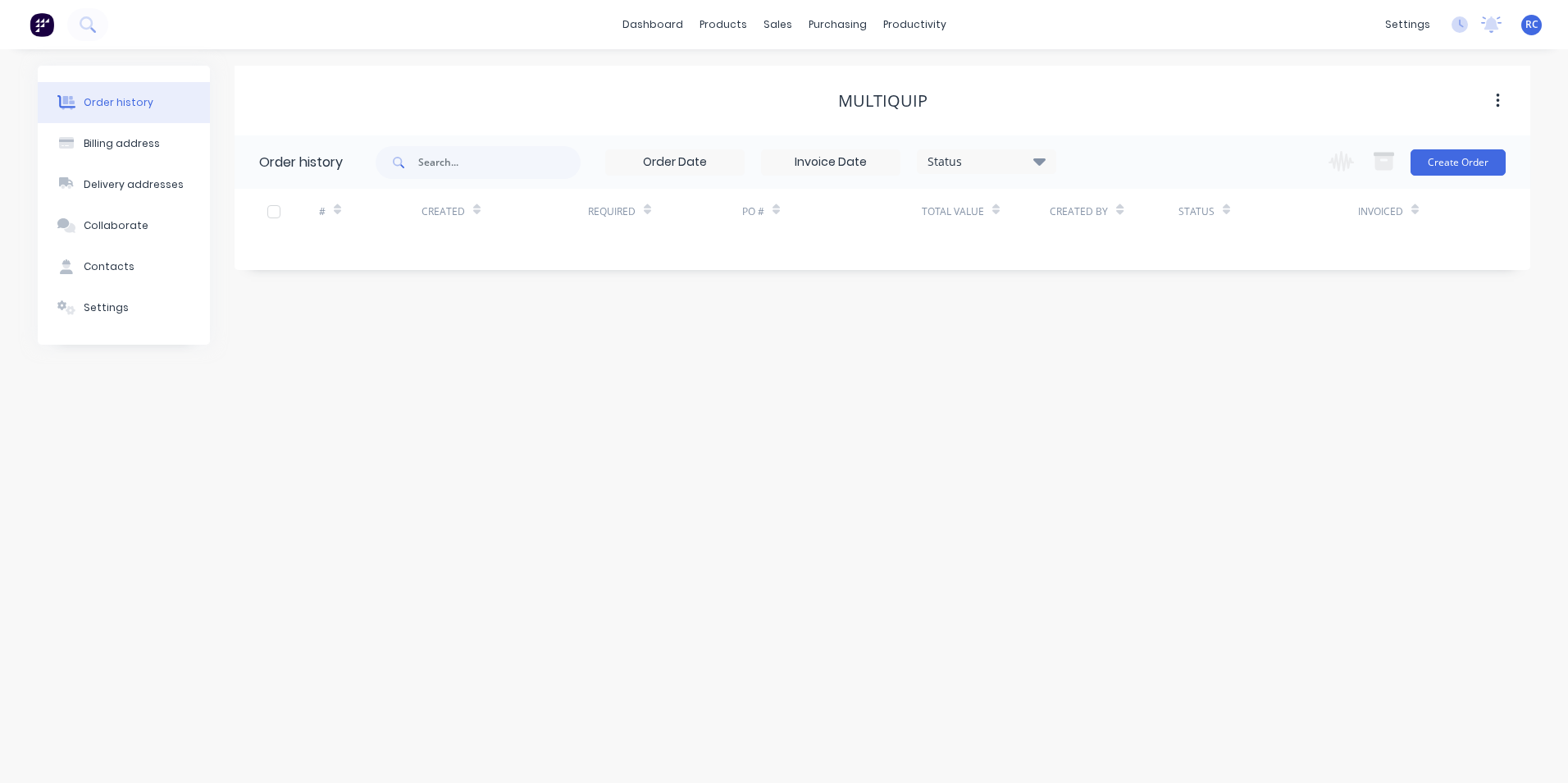
click at [1321, 35] on div "dashboard products sales purchasing productivity dashboard products Product Cat…" at bounding box center [784, 25] width 1568 height 49
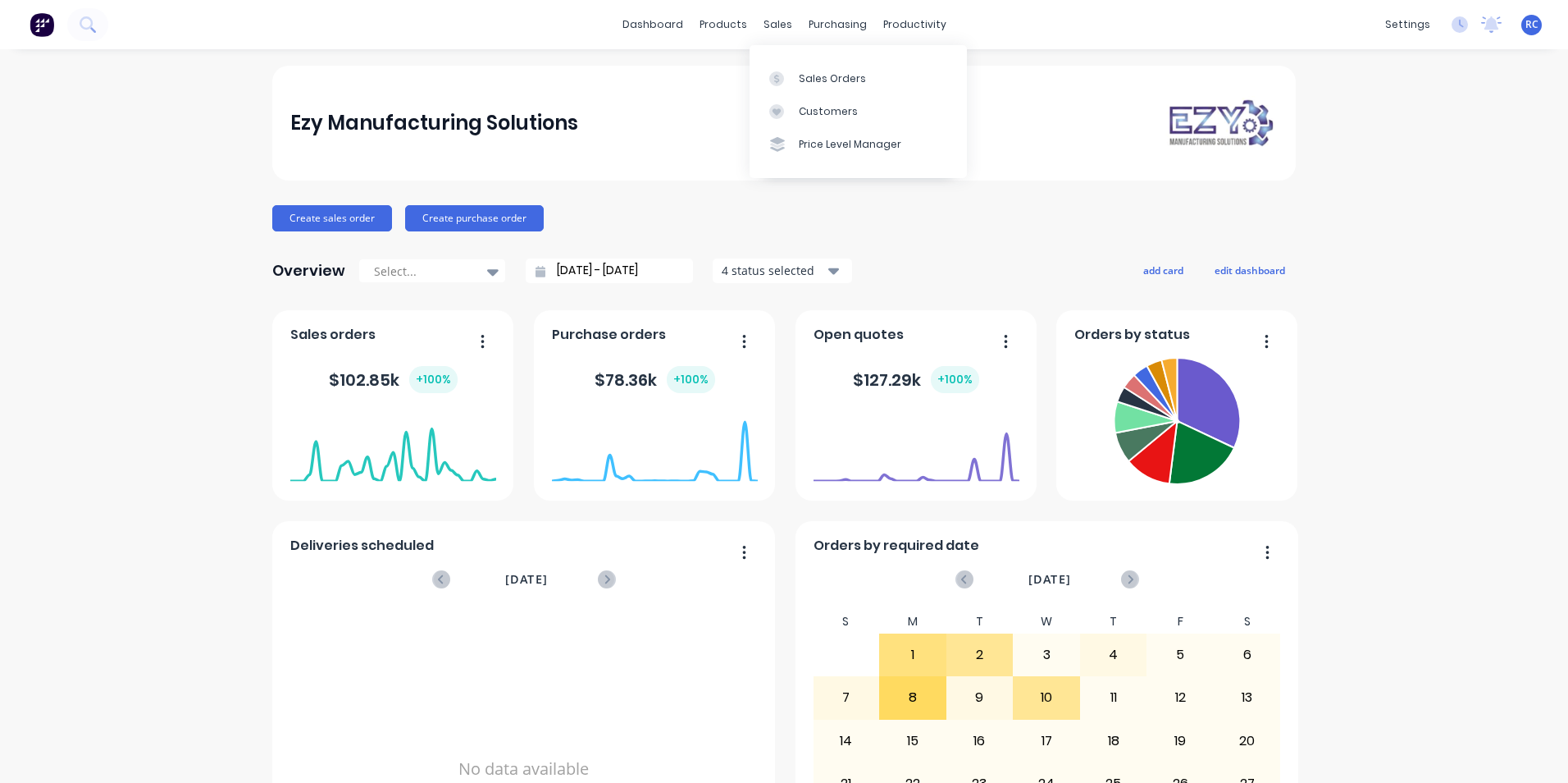
click at [758, 24] on div "sales" at bounding box center [778, 25] width 45 height 25
click at [789, 76] on div at bounding box center [781, 78] width 25 height 15
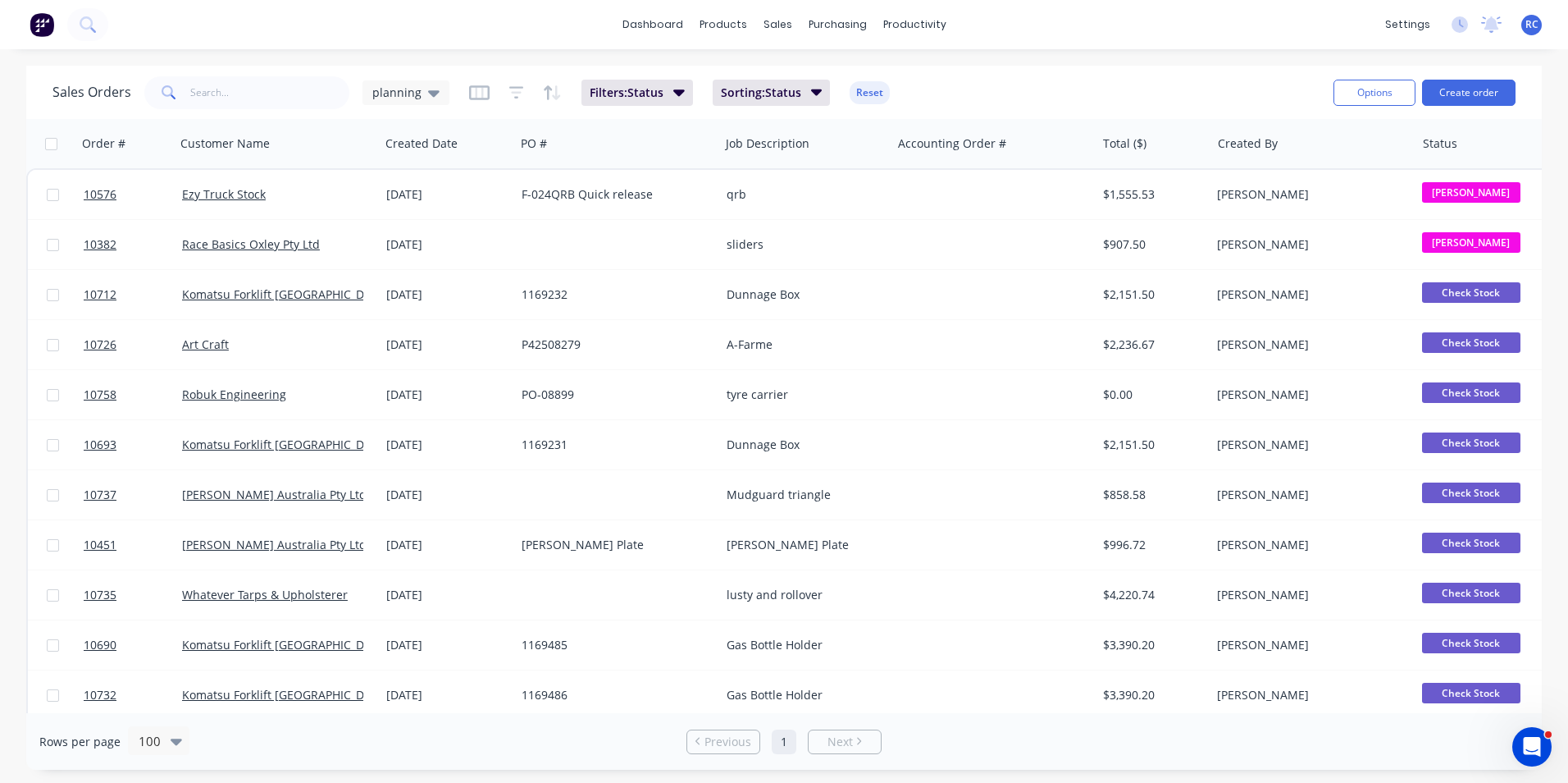
click at [425, 105] on div "Sales Orders planning" at bounding box center [251, 93] width 397 height 33
click at [428, 96] on icon at bounding box center [434, 93] width 12 height 18
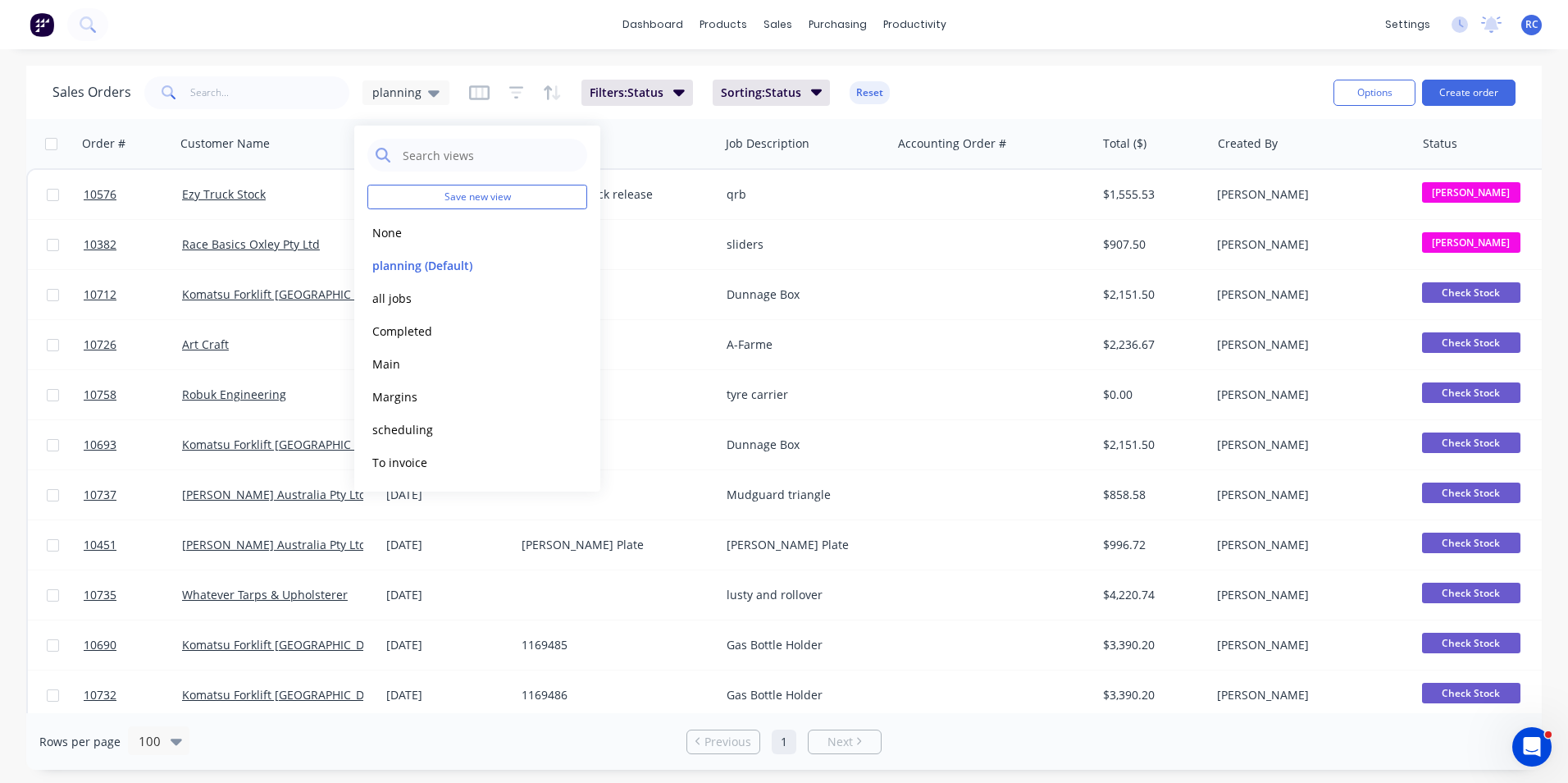
click at [411, 295] on button "all jobs" at bounding box center [461, 298] width 187 height 19
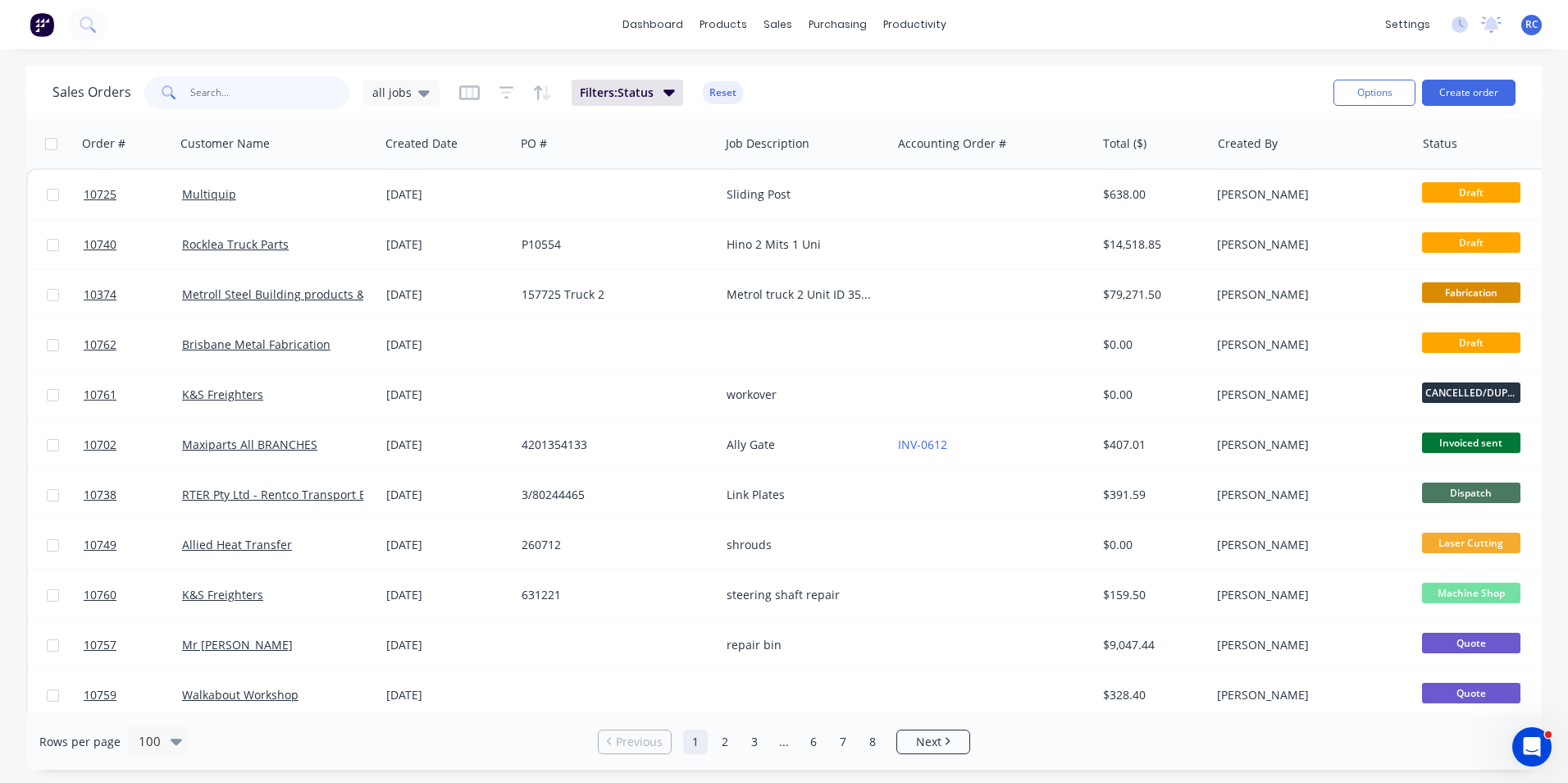
click at [227, 94] on input "text" at bounding box center [270, 93] width 160 height 33
type input "lawn"
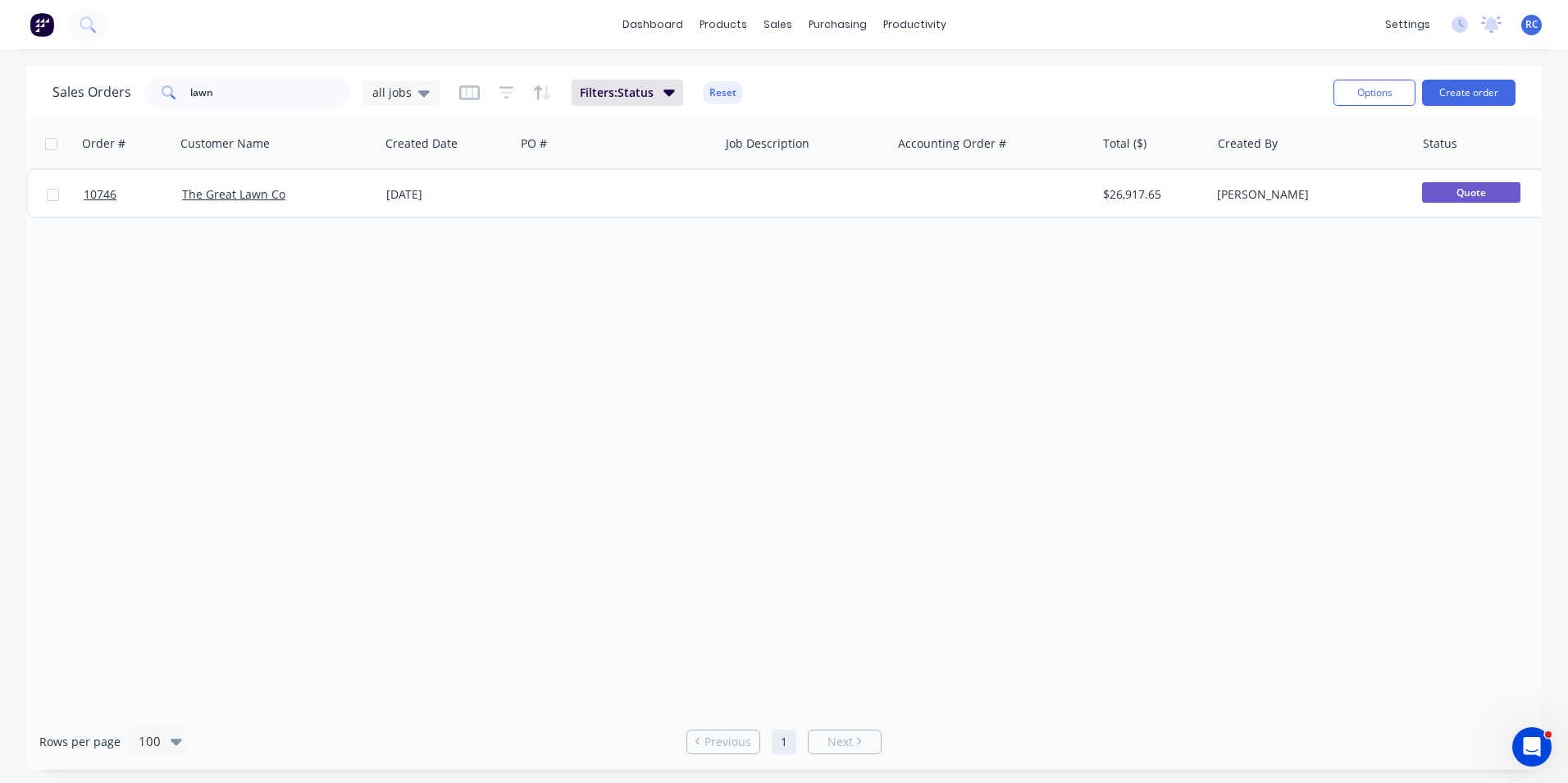
click at [267, 205] on div "The Great Lawn Co" at bounding box center [277, 195] width 205 height 49
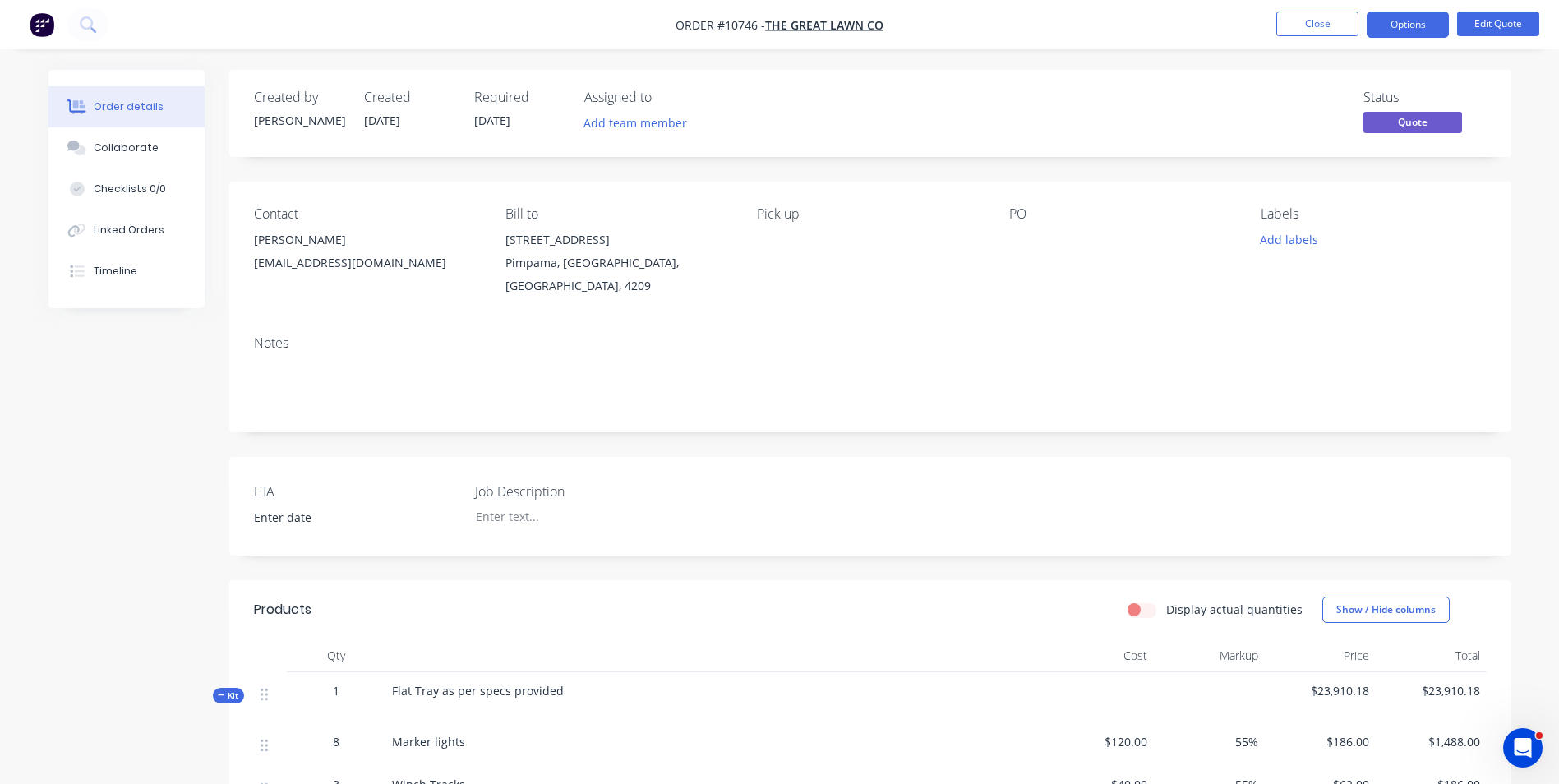
click at [1420, 27] on button "Options" at bounding box center [1407, 25] width 82 height 26
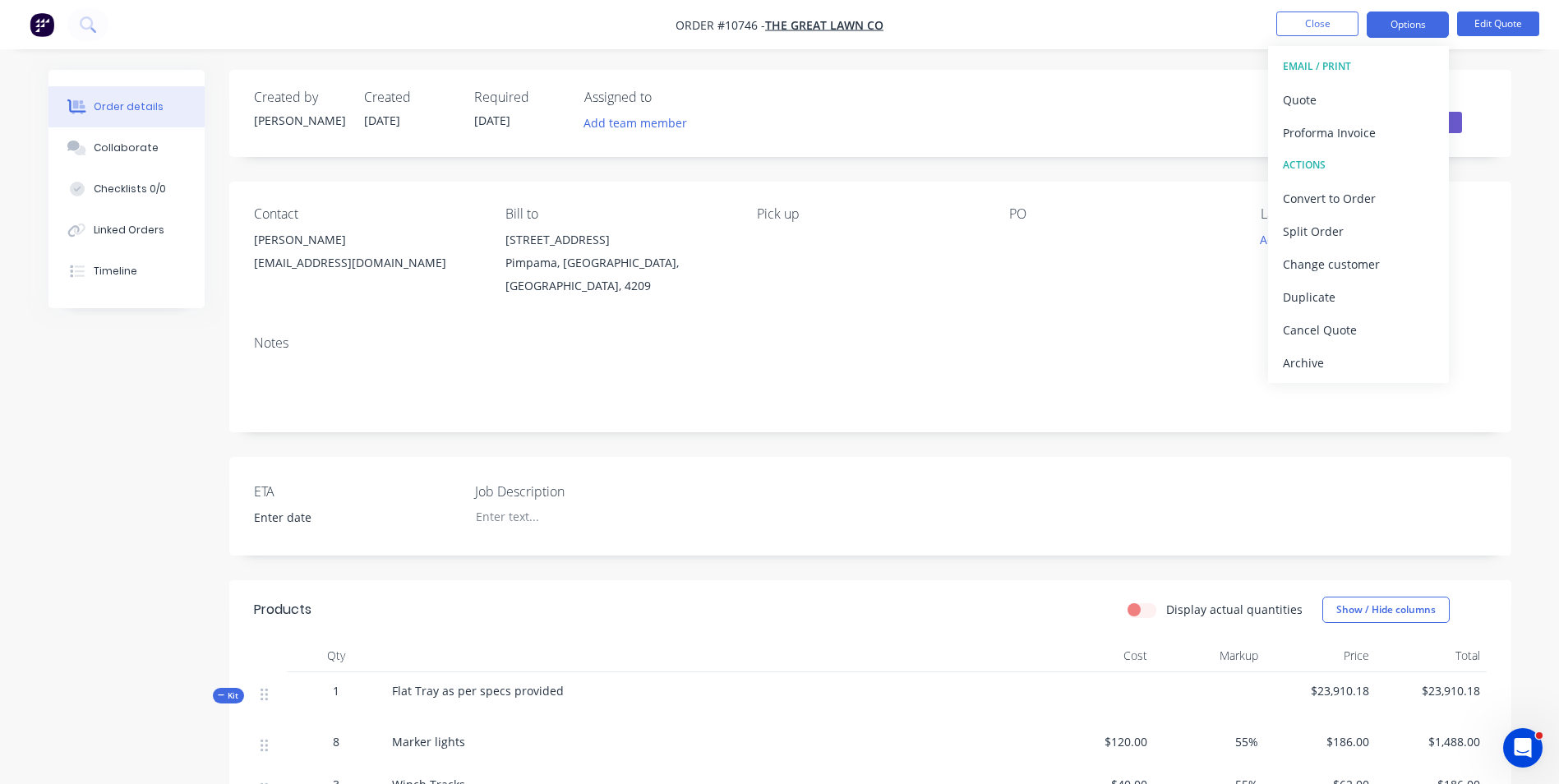
click at [1359, 199] on div "Convert to Order" at bounding box center [1358, 199] width 151 height 24
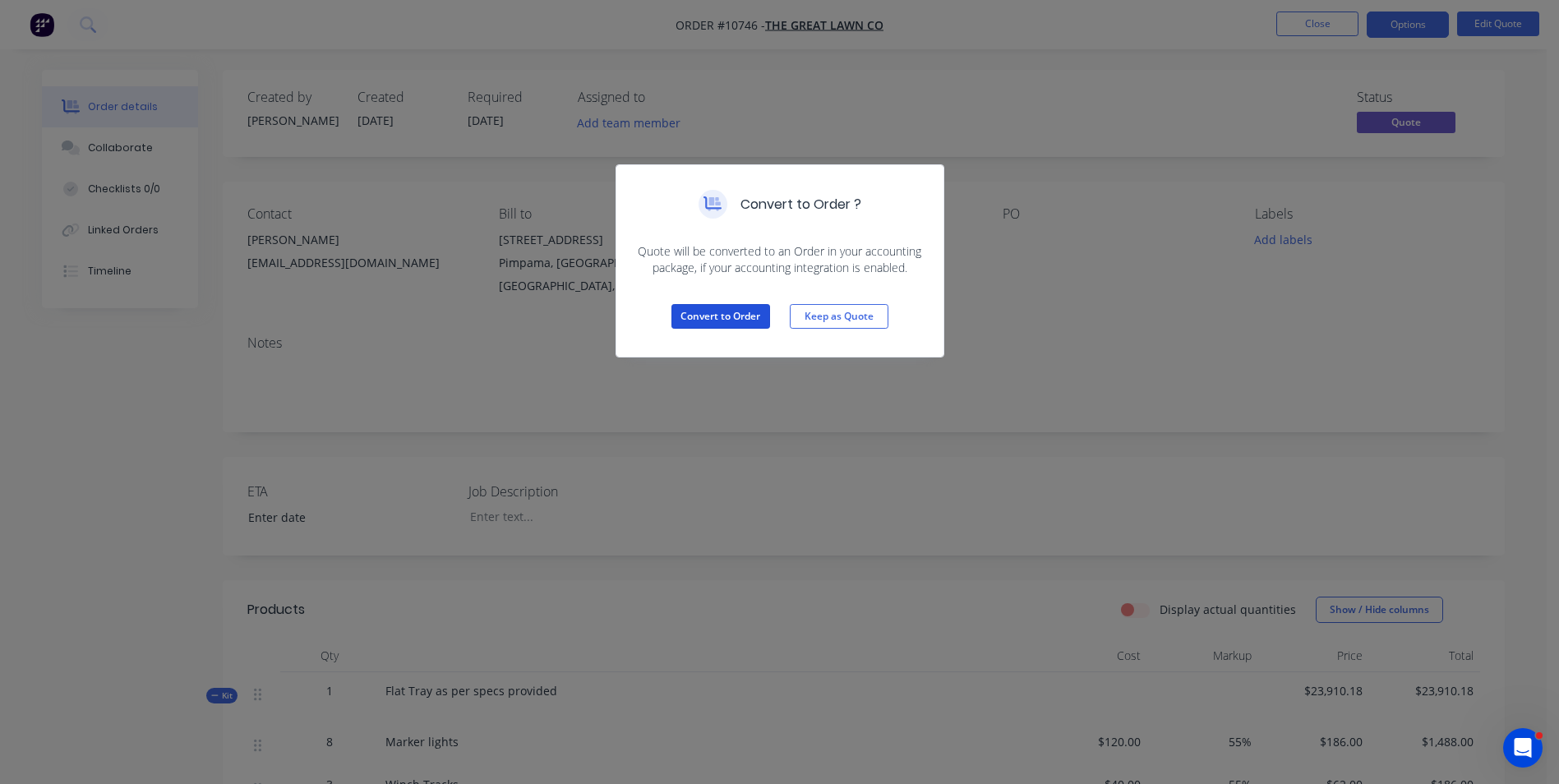
click at [710, 311] on button "Convert to Order" at bounding box center [720, 316] width 98 height 25
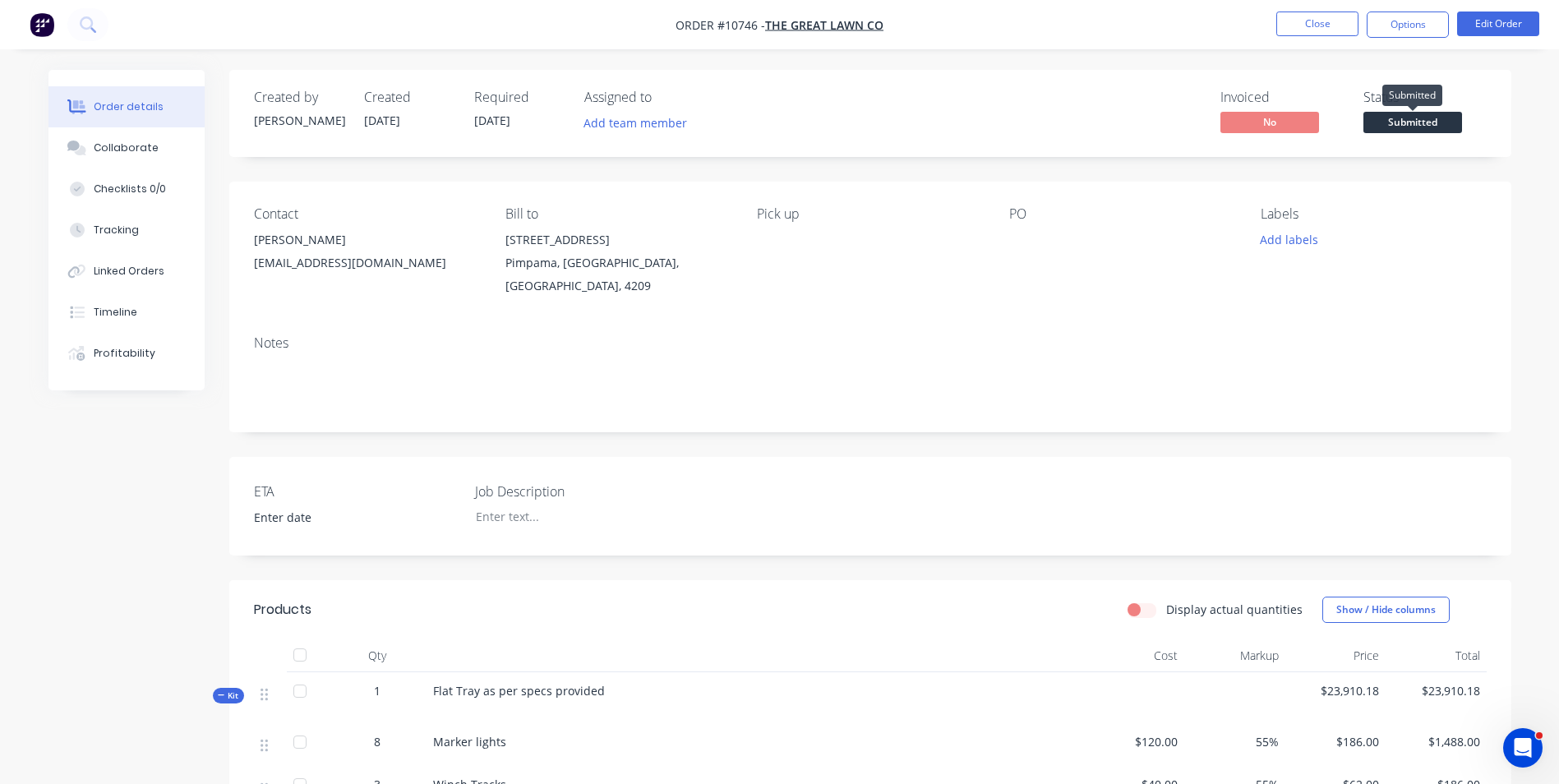
click at [1419, 121] on span "Submitted" at bounding box center [1412, 122] width 98 height 21
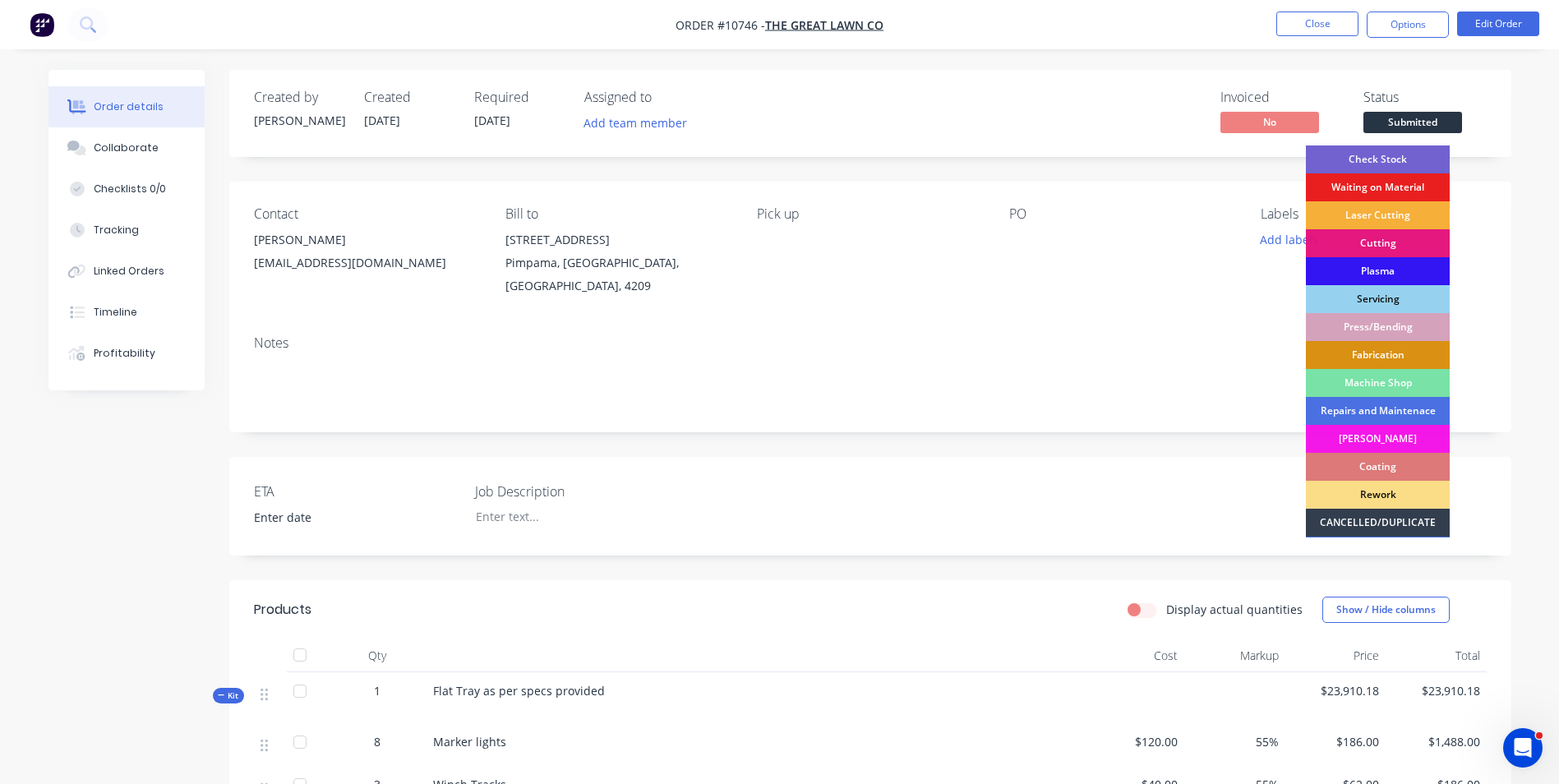
drag, startPoint x: 1395, startPoint y: 157, endPoint x: 1378, endPoint y: 158, distance: 17.0
click at [1394, 158] on div "Check Stock" at bounding box center [1378, 159] width 144 height 28
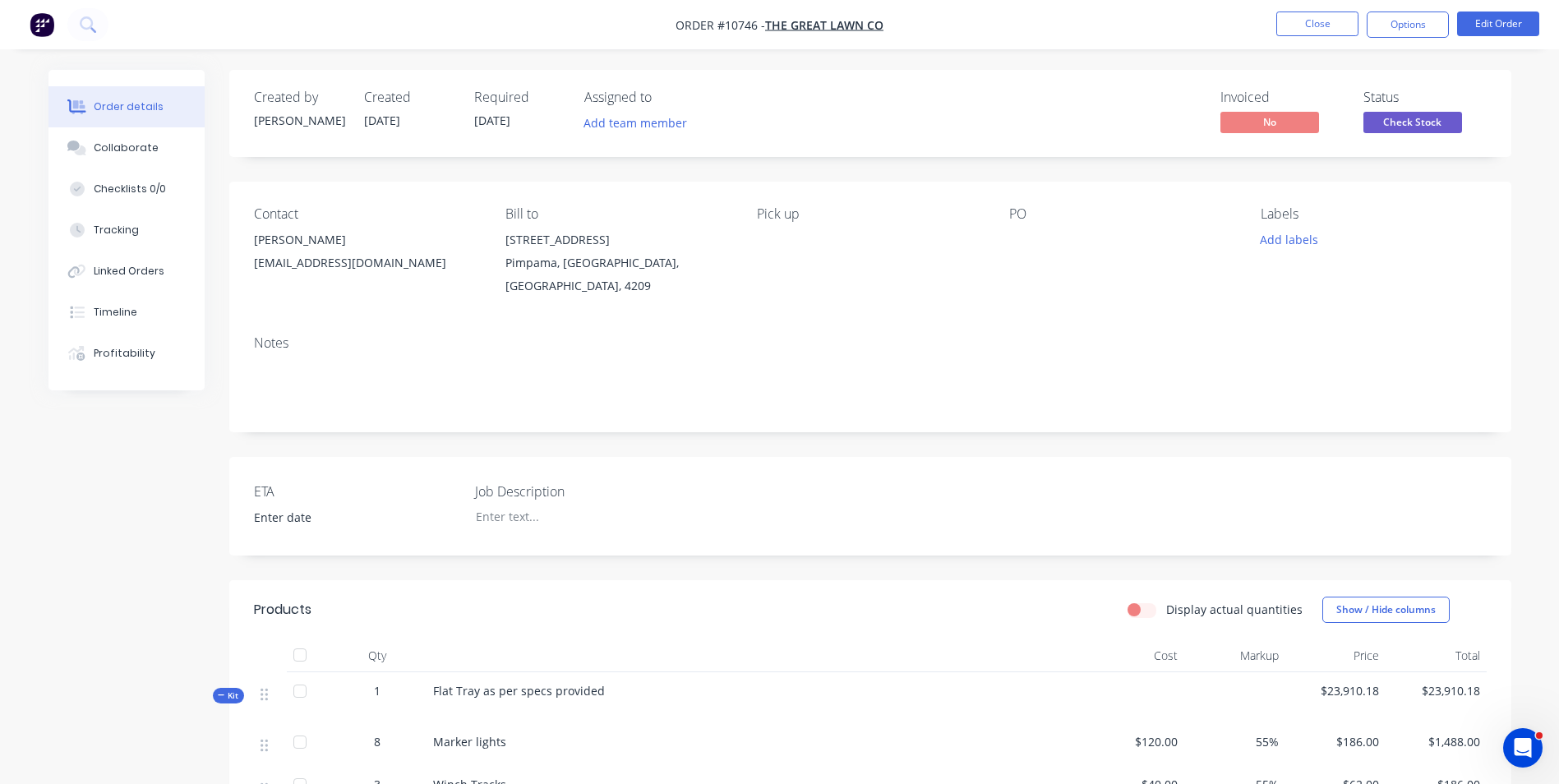
click at [1321, 27] on button "Close" at bounding box center [1317, 24] width 82 height 25
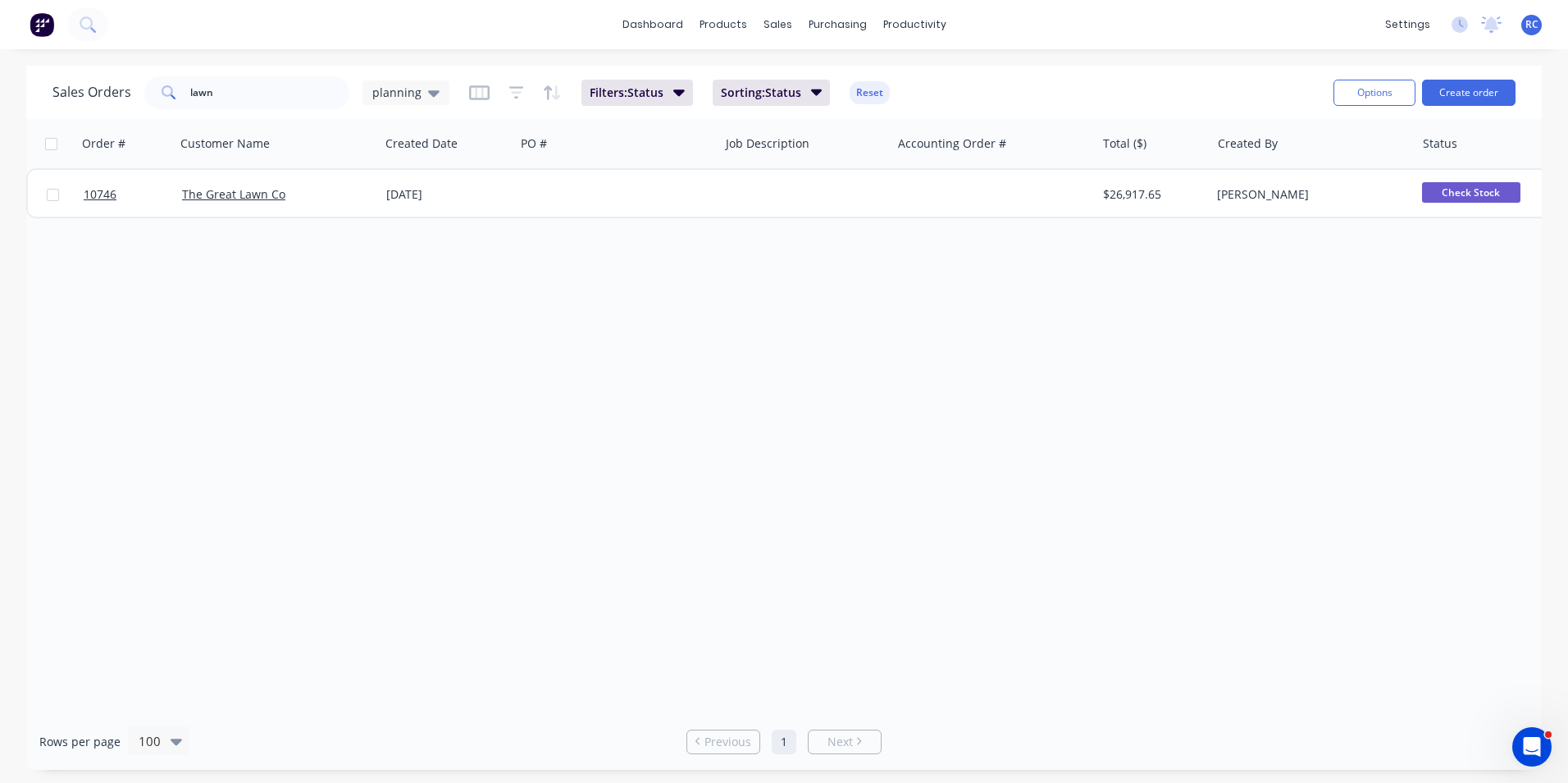
click at [307, 197] on div "The Great Lawn Co" at bounding box center [273, 195] width 182 height 16
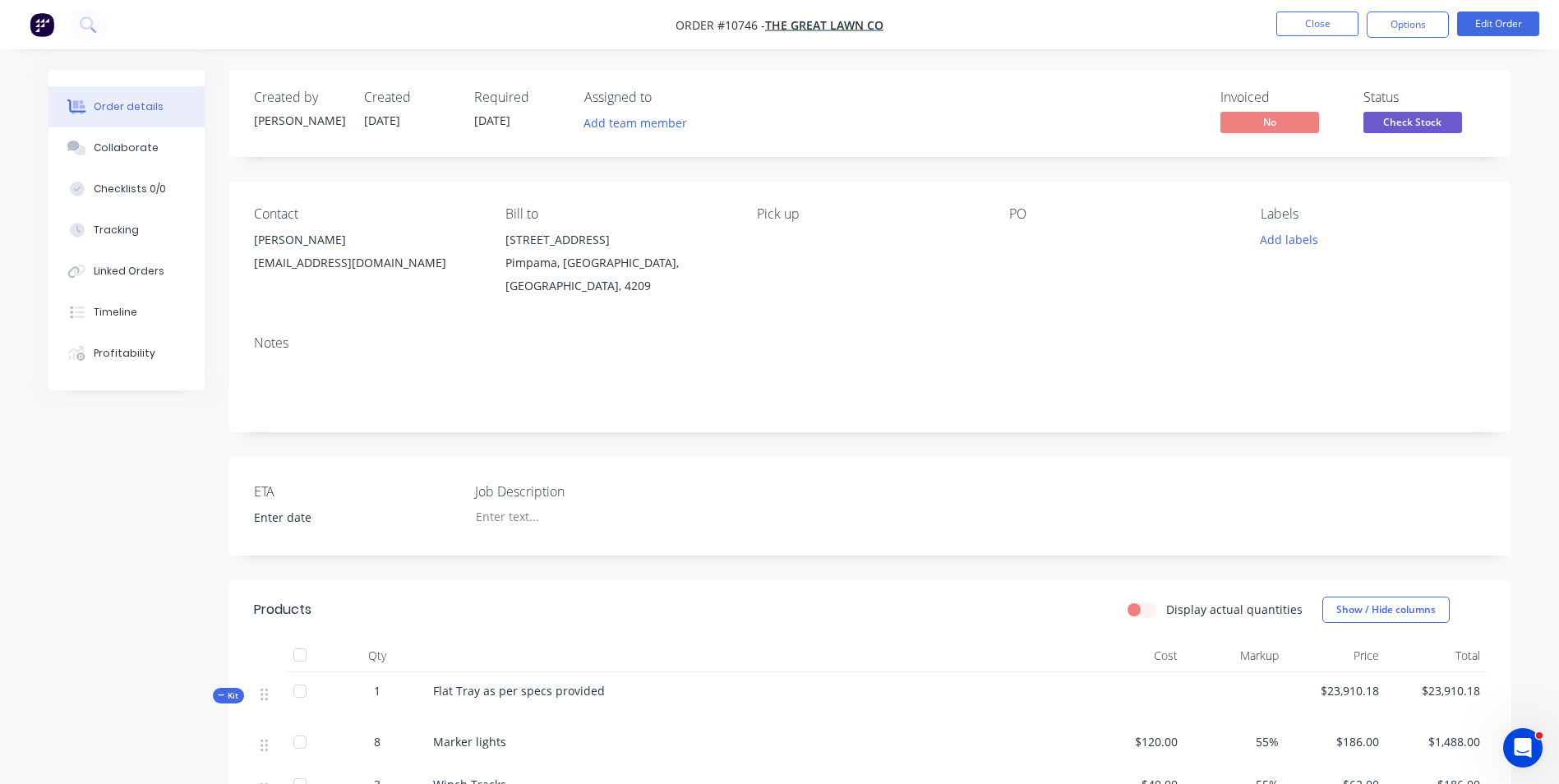
click at [130, 155] on div "Collaborate" at bounding box center [126, 148] width 65 height 15
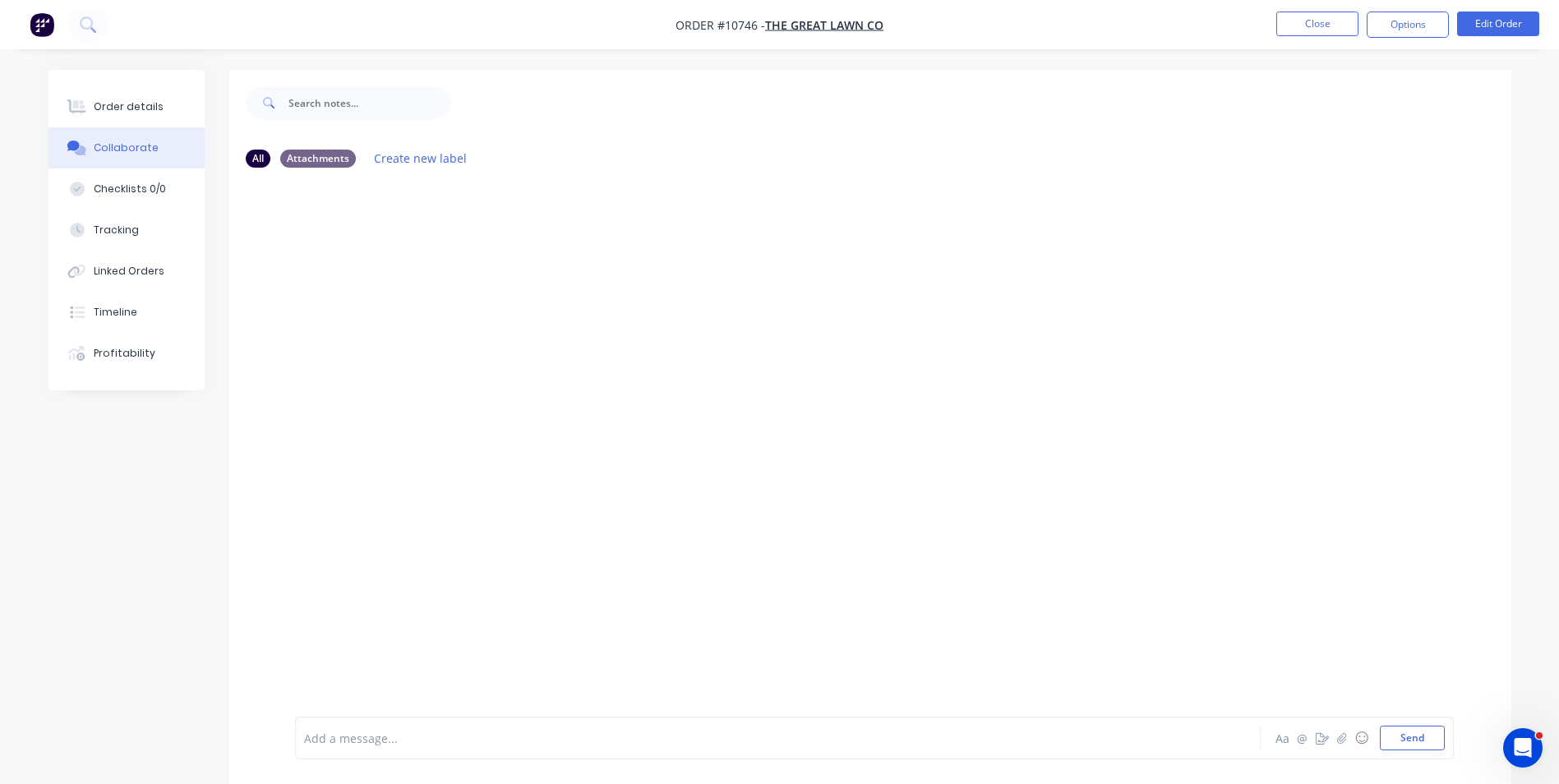
click at [128, 99] on div "Order details" at bounding box center [128, 107] width 70 height 15
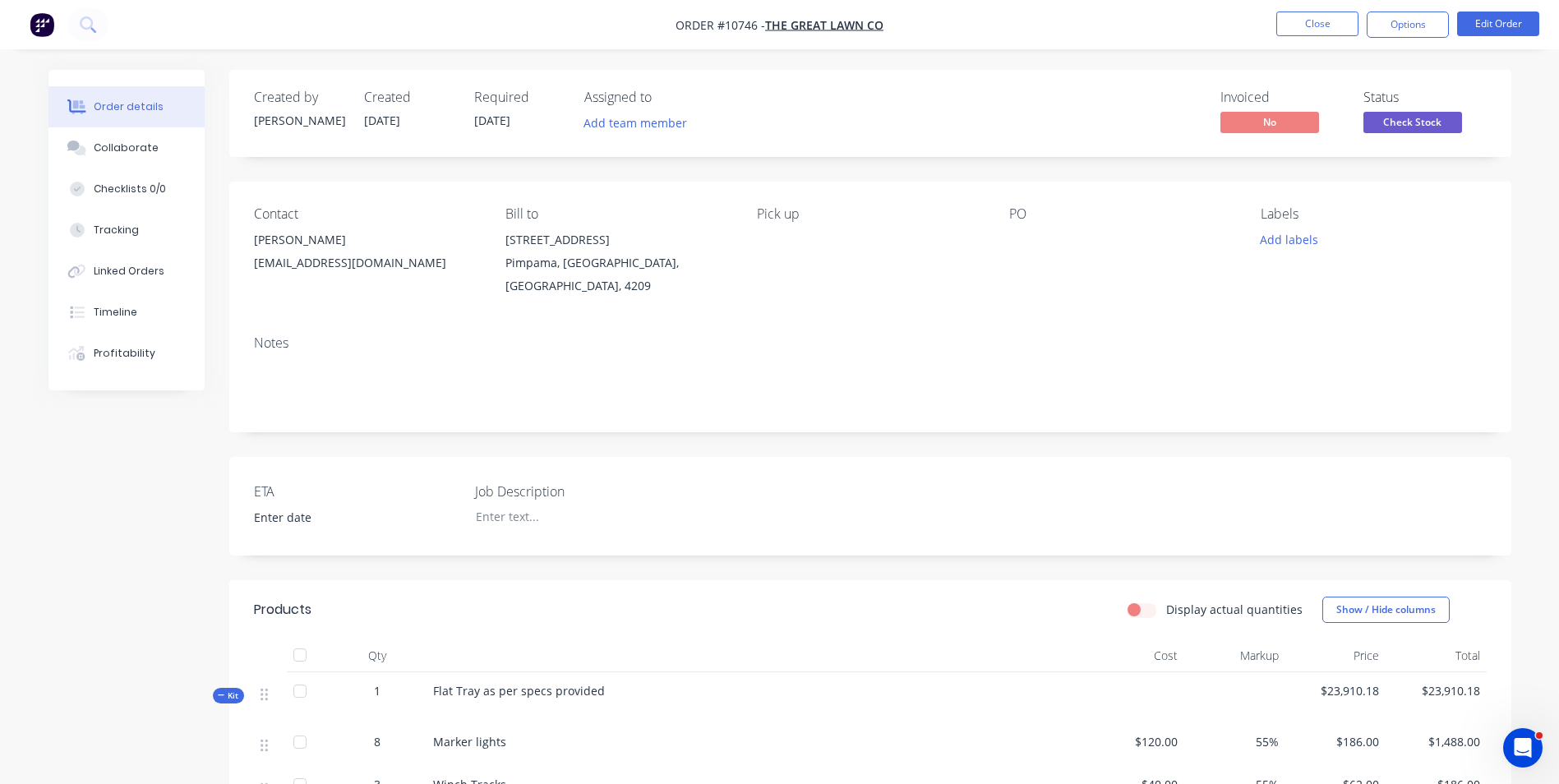
drag, startPoint x: 121, startPoint y: 144, endPoint x: 172, endPoint y: 142, distance: 51.0
click at [125, 144] on div "Collaborate" at bounding box center [126, 148] width 65 height 15
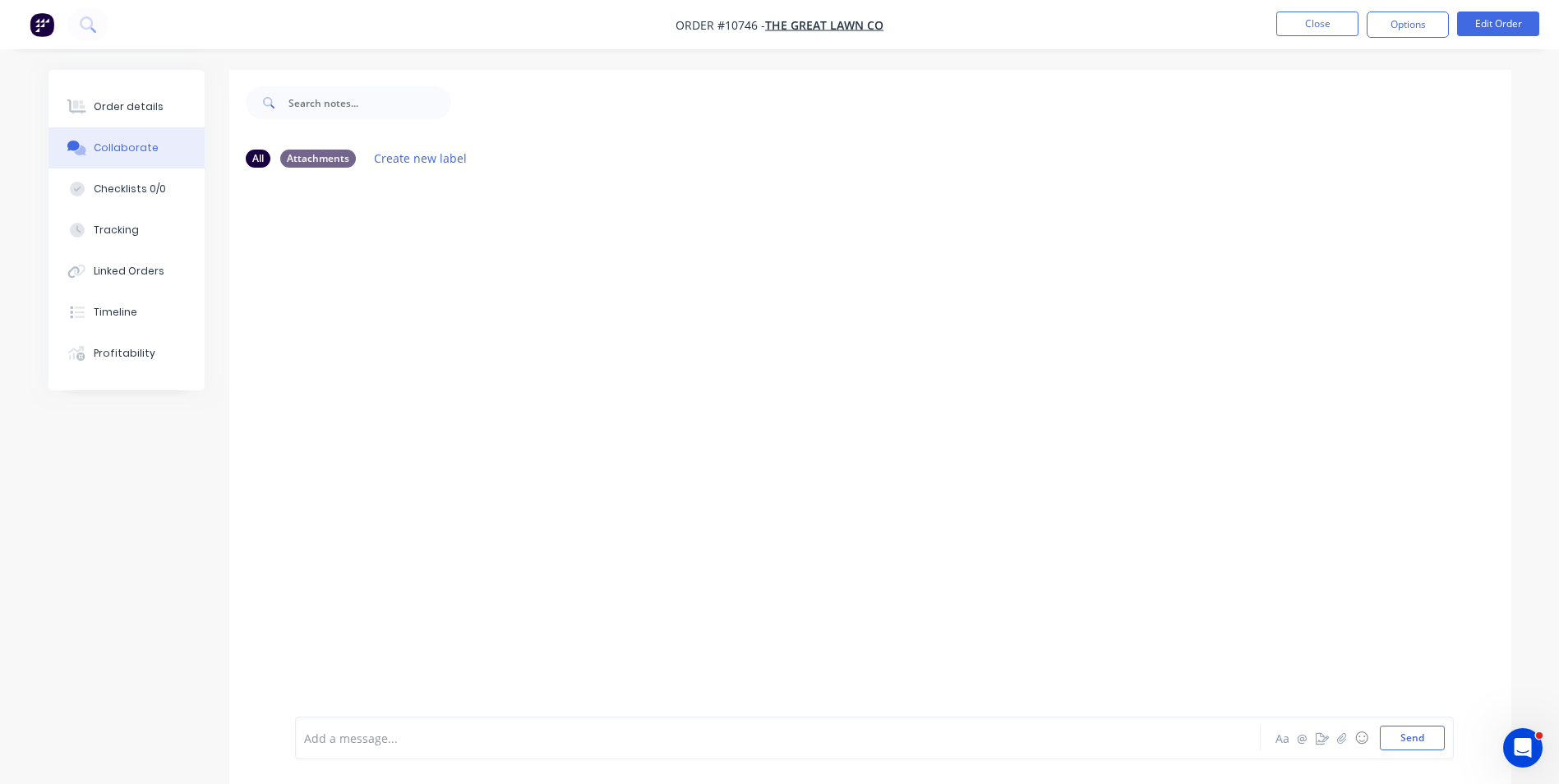
click at [143, 111] on div "Order details" at bounding box center [128, 107] width 70 height 15
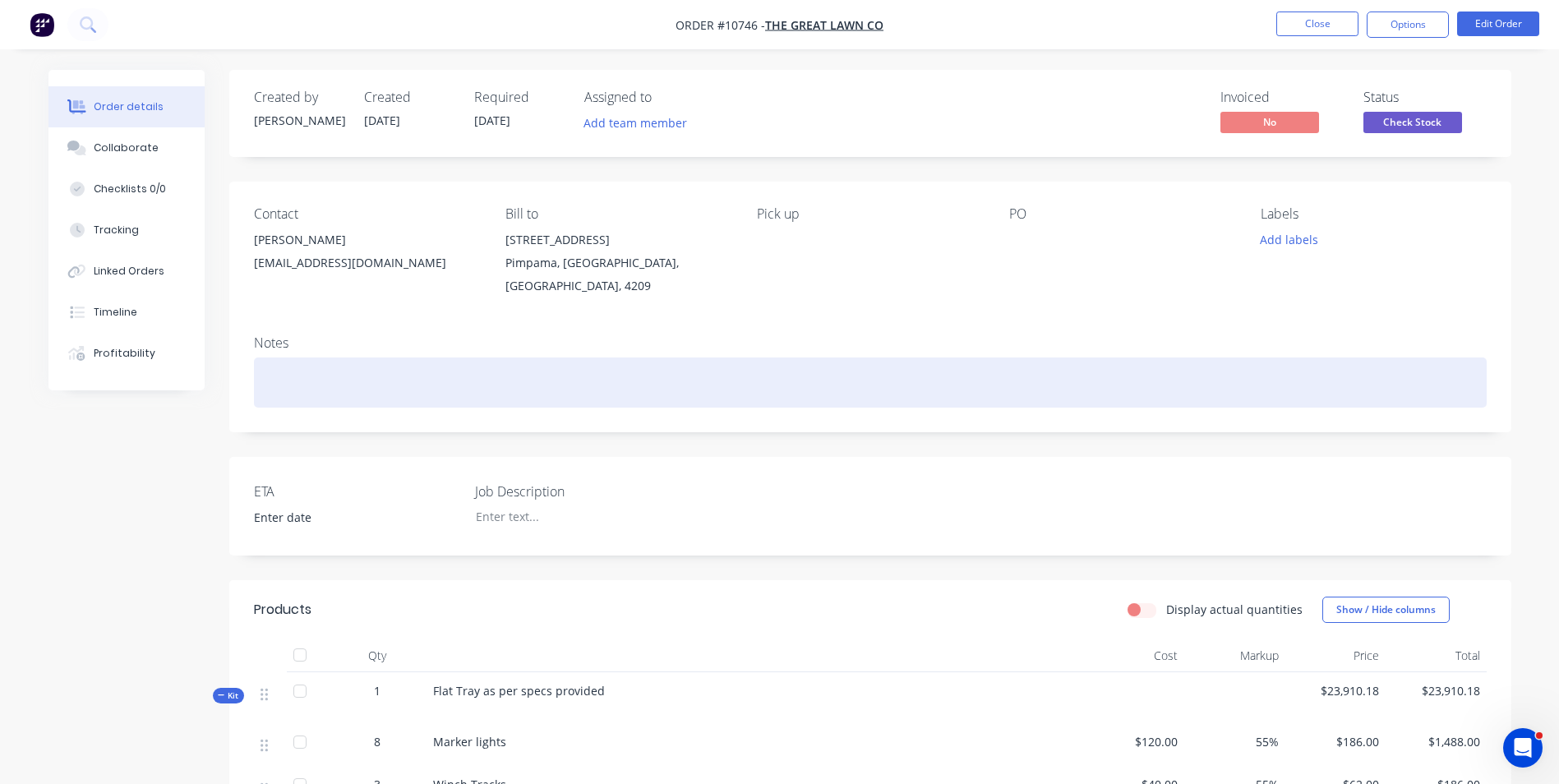
click at [343, 357] on div at bounding box center [870, 382] width 1232 height 50
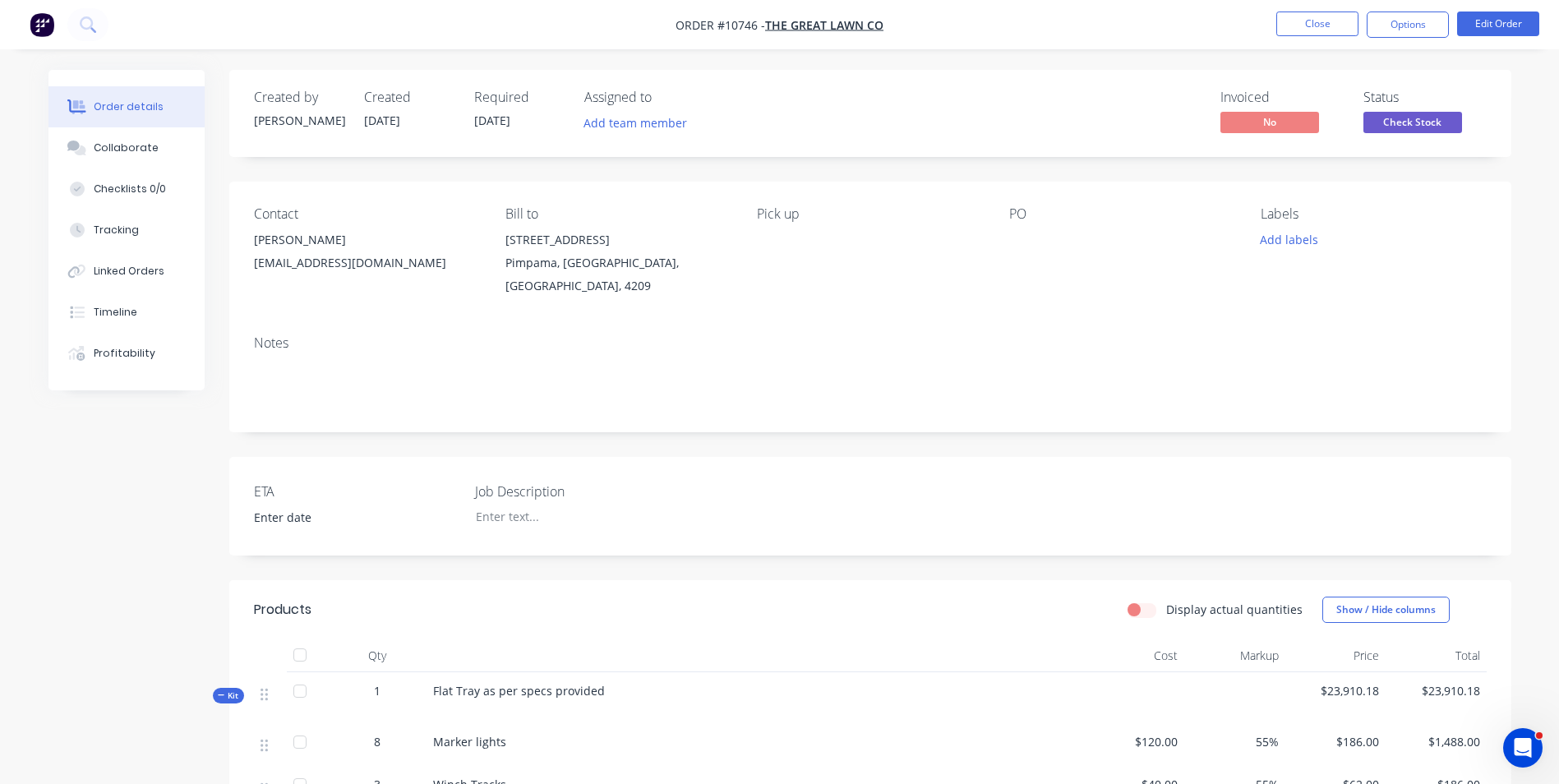
click at [124, 148] on div "Collaborate" at bounding box center [126, 148] width 65 height 15
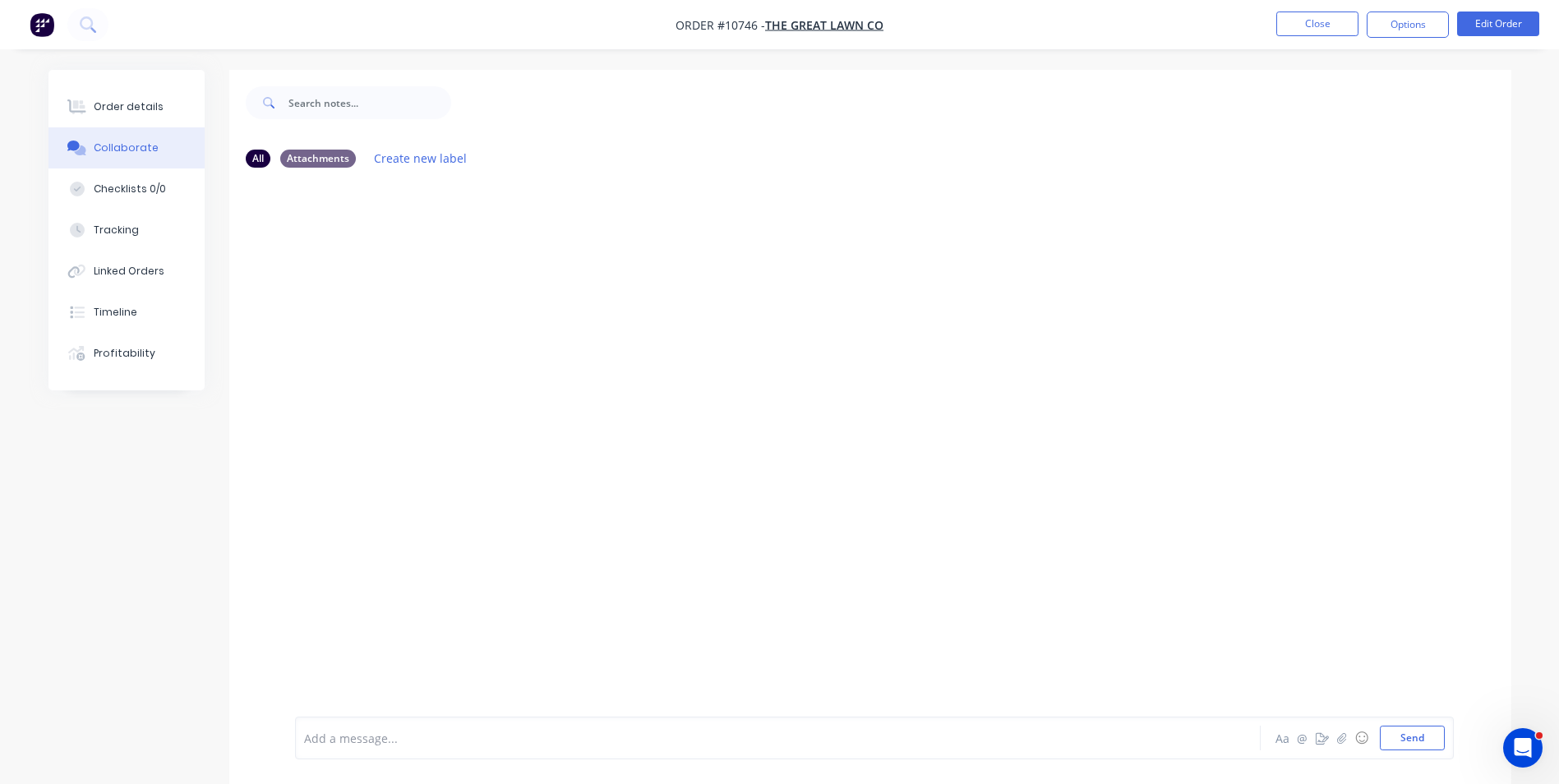
click at [416, 729] on div at bounding box center [732, 738] width 854 height 17
click at [1408, 738] on button "Send" at bounding box center [1411, 738] width 65 height 25
click at [132, 103] on div "Order details" at bounding box center [128, 107] width 70 height 15
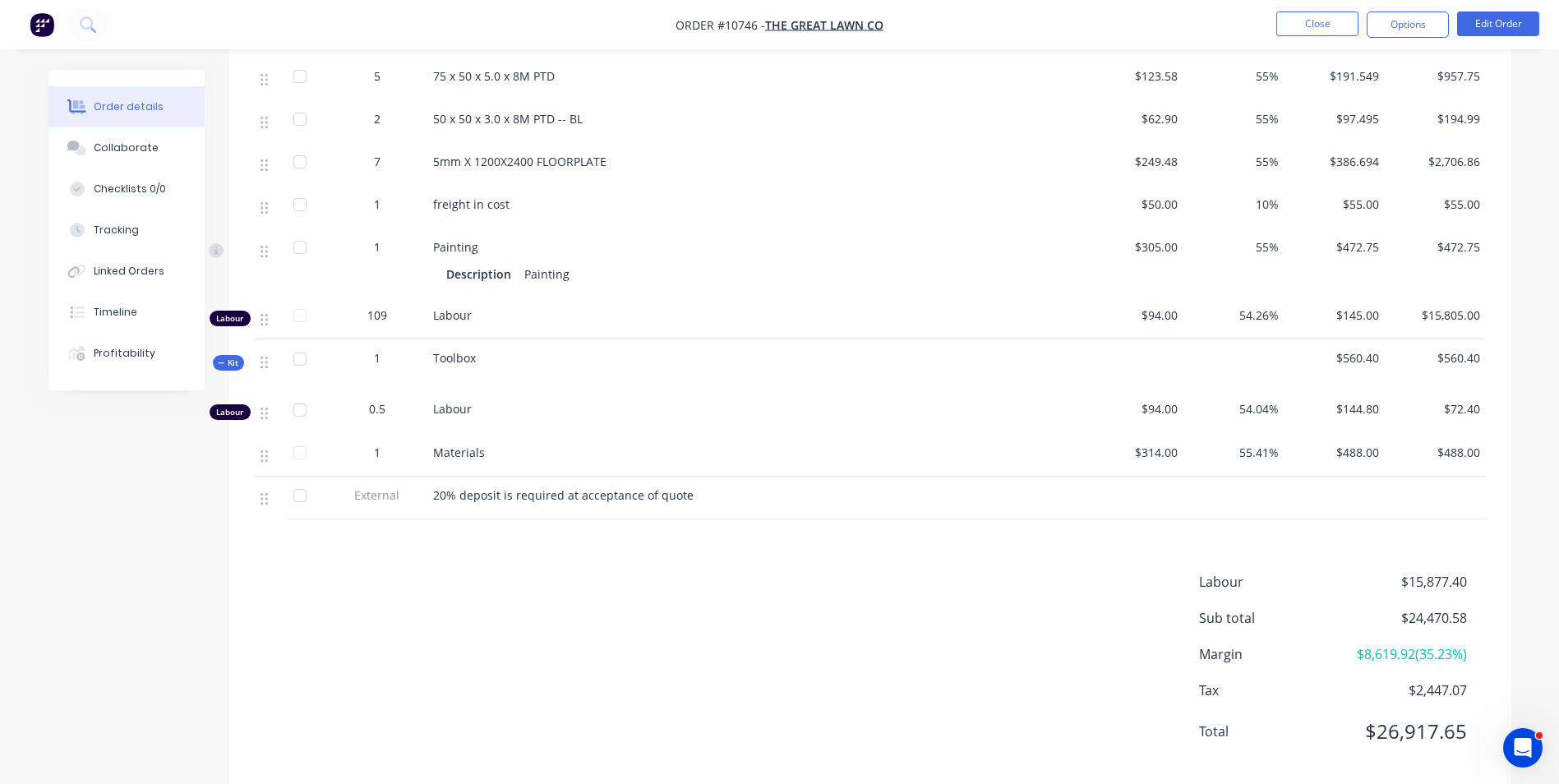
scroll to position [987, 0]
